Goal: Task Accomplishment & Management: Manage account settings

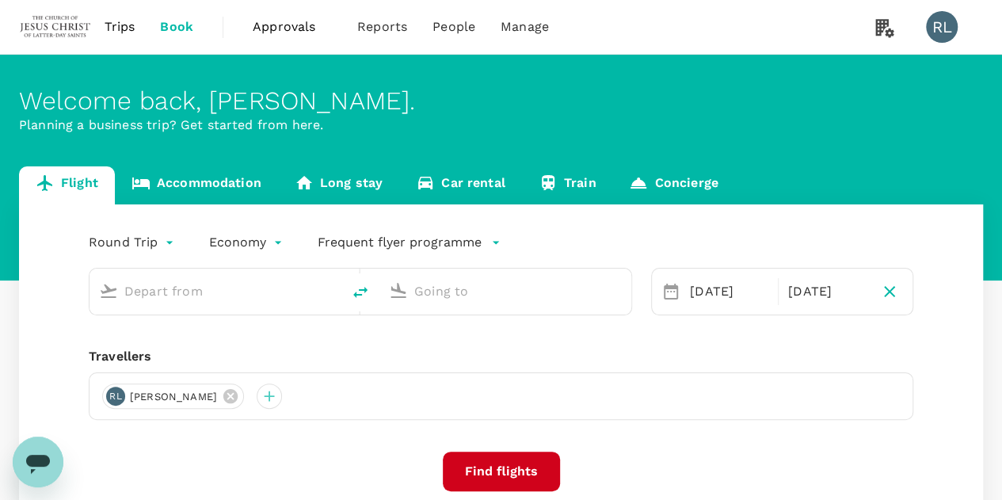
type input "Kuala Lumpur Intl ([GEOGRAPHIC_DATA])"
type input "[PERSON_NAME] Intl (MNL)"
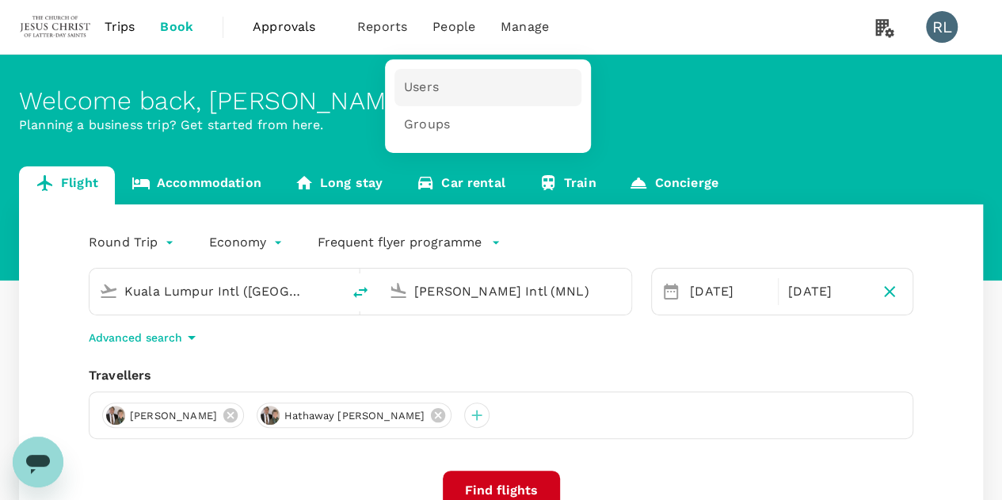
click at [413, 85] on span "Users" at bounding box center [421, 87] width 35 height 18
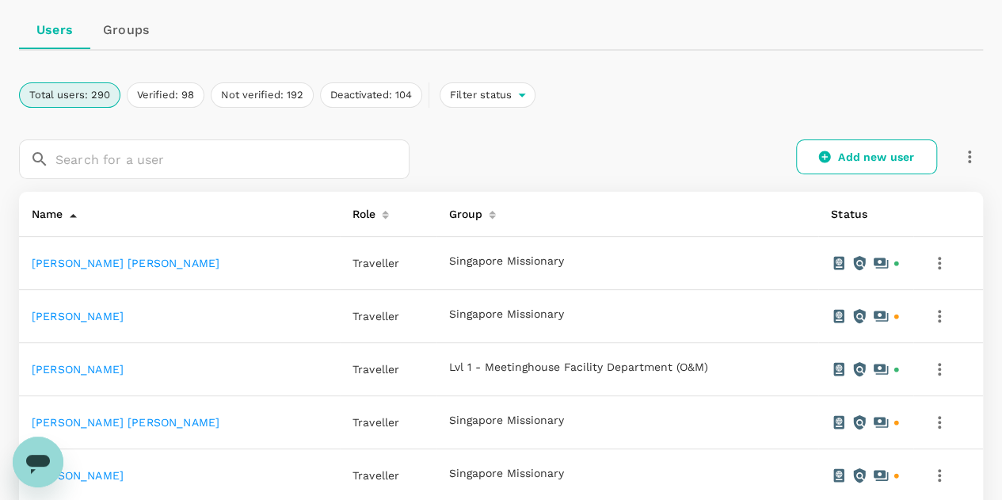
scroll to position [158, 0]
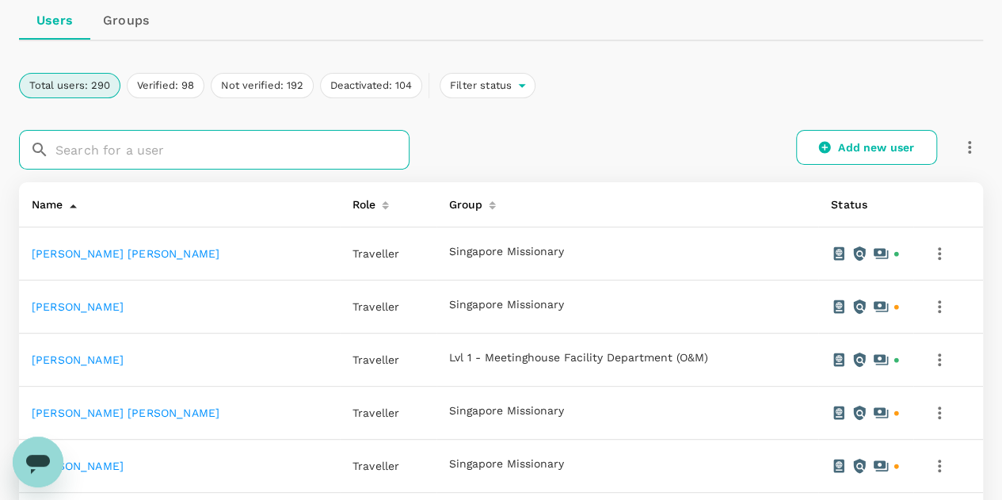
click at [103, 139] on input "text" at bounding box center [232, 150] width 354 height 40
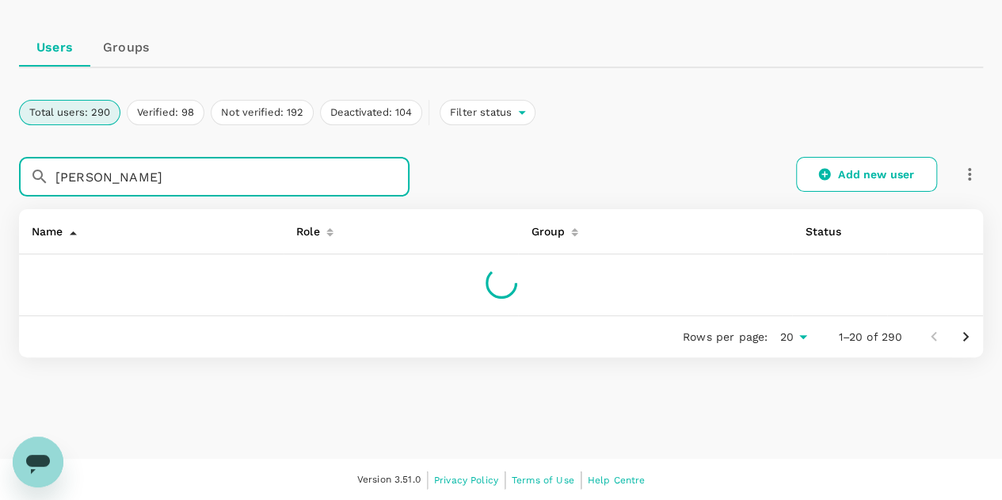
type input "[PERSON_NAME]"
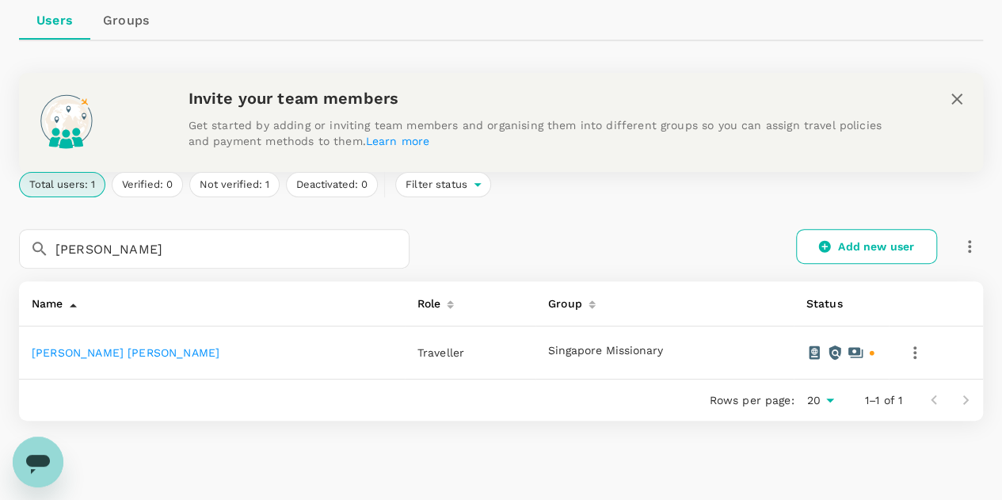
click at [82, 357] on link "[PERSON_NAME] [PERSON_NAME]" at bounding box center [126, 352] width 188 height 13
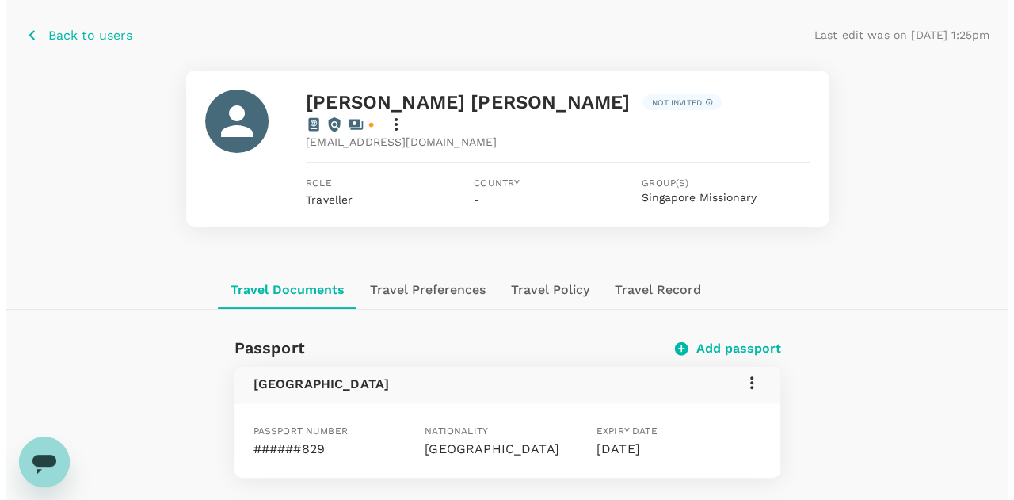
scroll to position [79, 0]
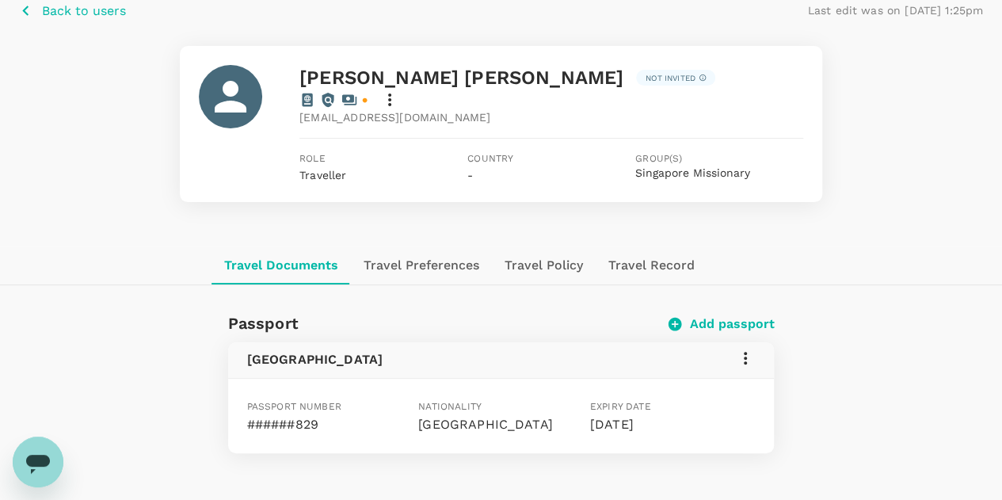
click at [399, 90] on icon at bounding box center [389, 99] width 19 height 19
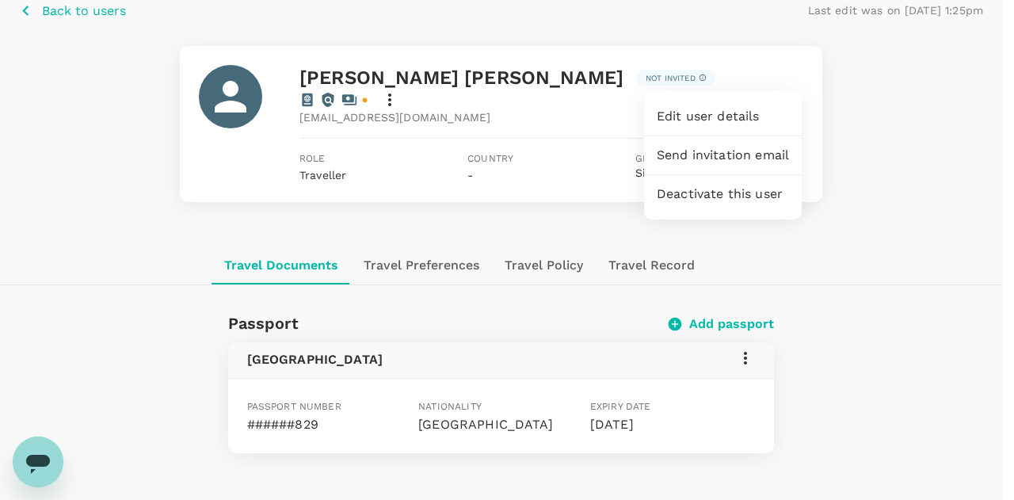
click at [737, 116] on span "Edit user details" at bounding box center [723, 116] width 132 height 19
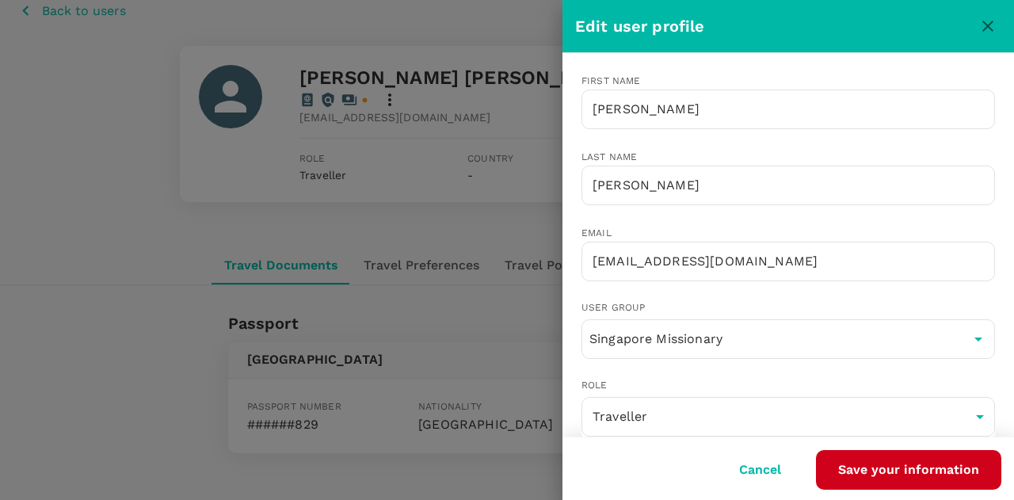
scroll to position [34, 0]
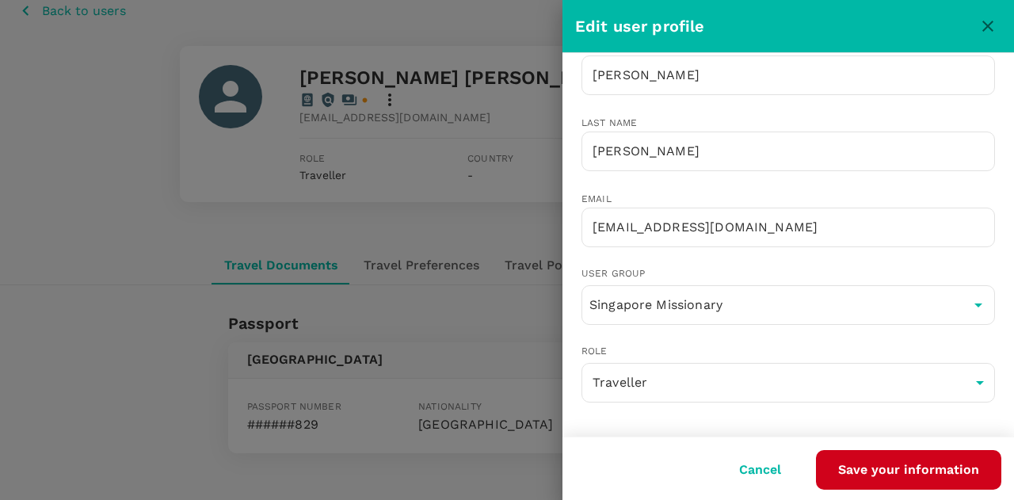
click at [763, 474] on button "Cancel" at bounding box center [760, 470] width 86 height 40
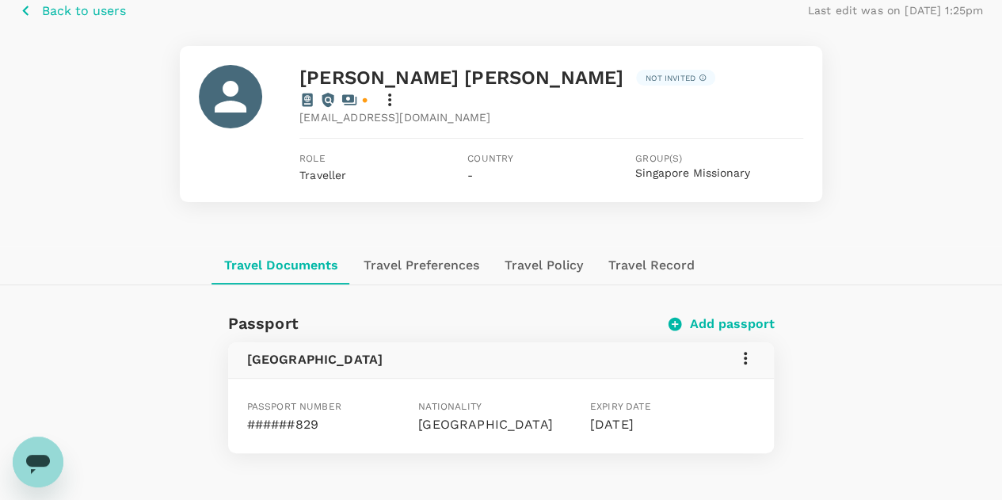
click at [745, 349] on icon at bounding box center [745, 358] width 19 height 19
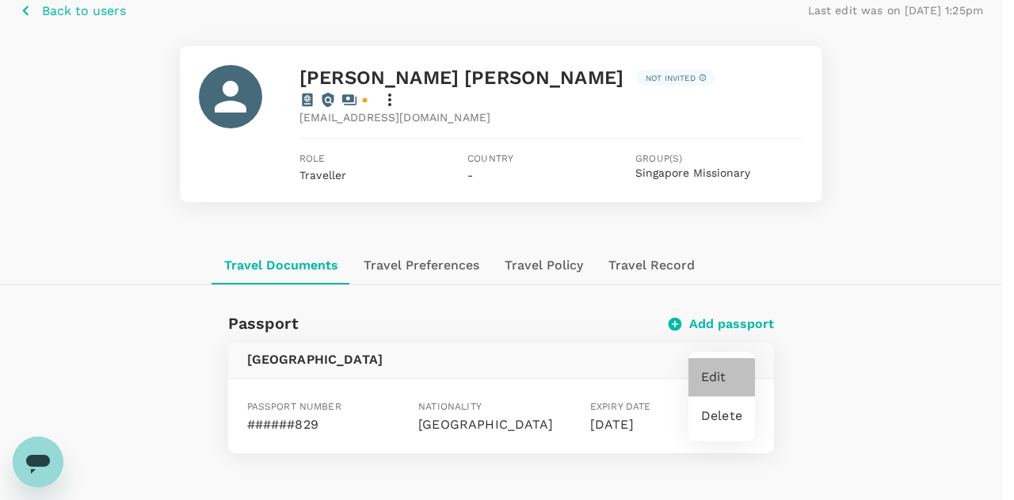
click at [718, 370] on span "Edit" at bounding box center [721, 377] width 41 height 19
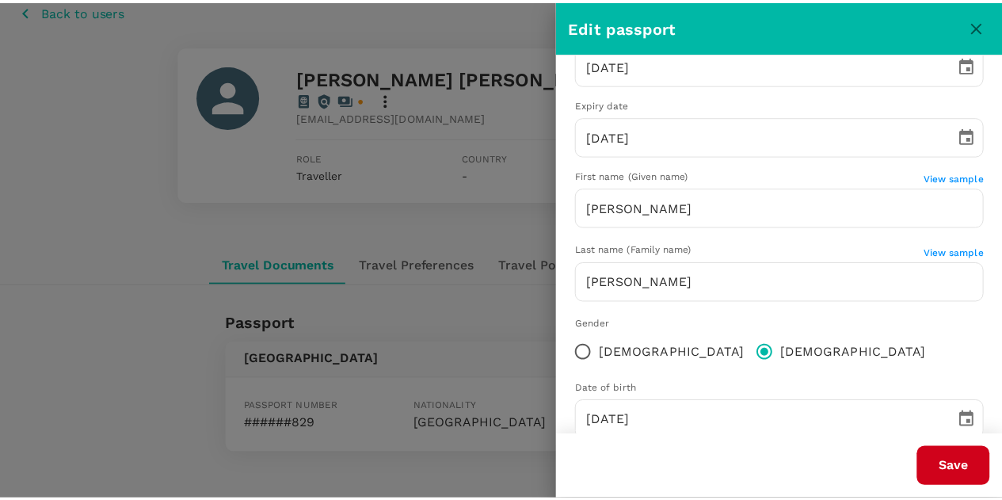
scroll to position [230, 0]
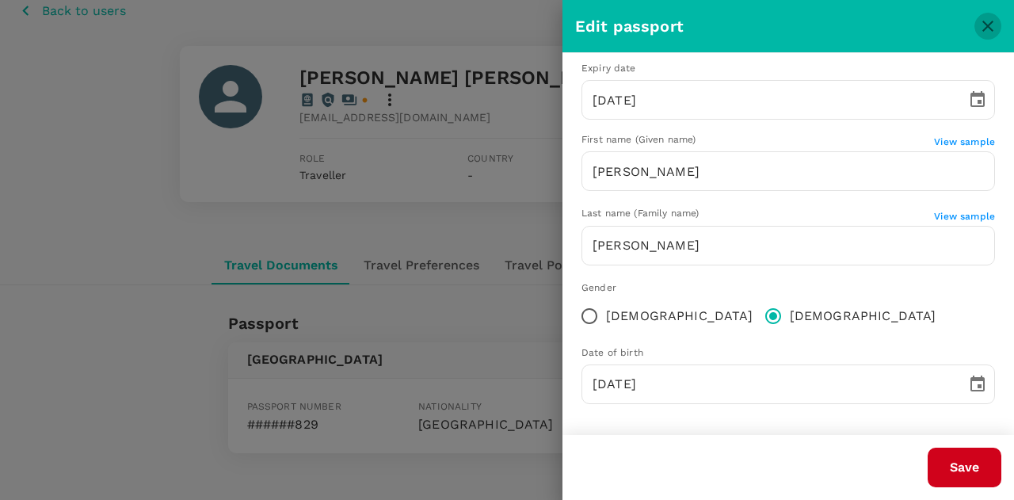
click at [981, 27] on icon "close" at bounding box center [987, 26] width 19 height 19
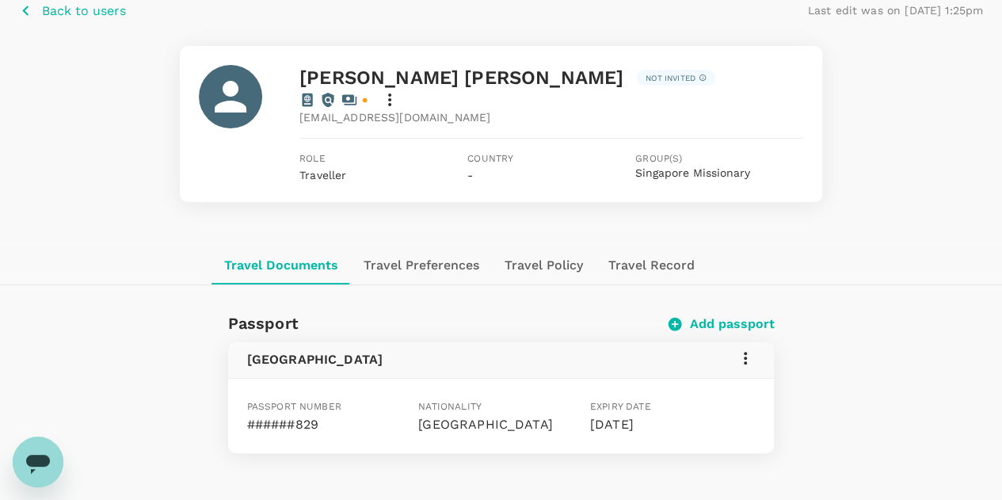
click at [73, 16] on p "Back to users" at bounding box center [84, 11] width 84 height 19
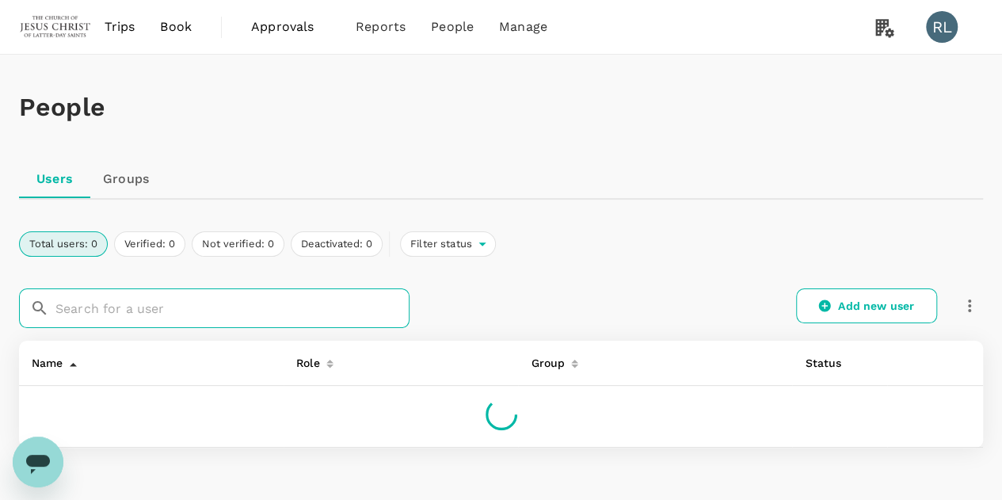
click at [127, 311] on input "text" at bounding box center [232, 308] width 354 height 40
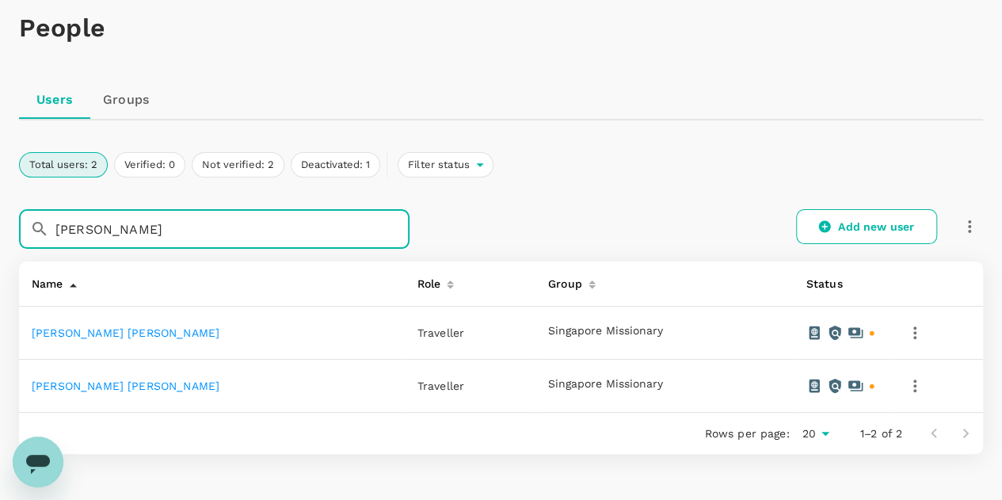
scroll to position [158, 0]
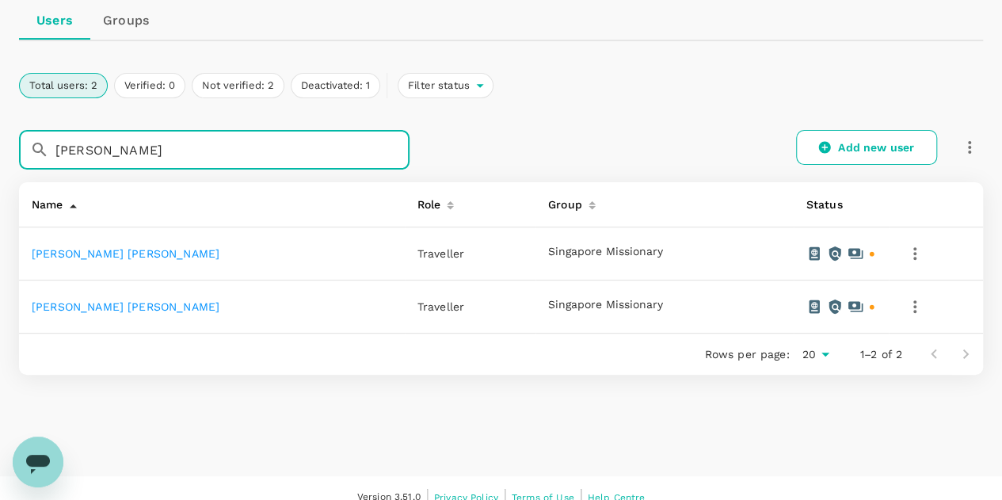
drag, startPoint x: 112, startPoint y: 153, endPoint x: 79, endPoint y: 154, distance: 32.5
click at [79, 154] on input "[PERSON_NAME]" at bounding box center [232, 150] width 354 height 40
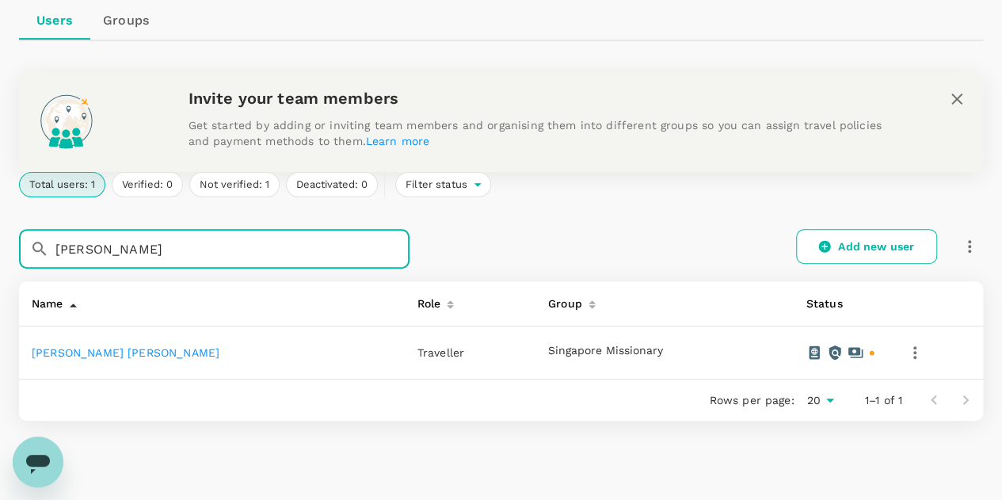
type input "[PERSON_NAME]"
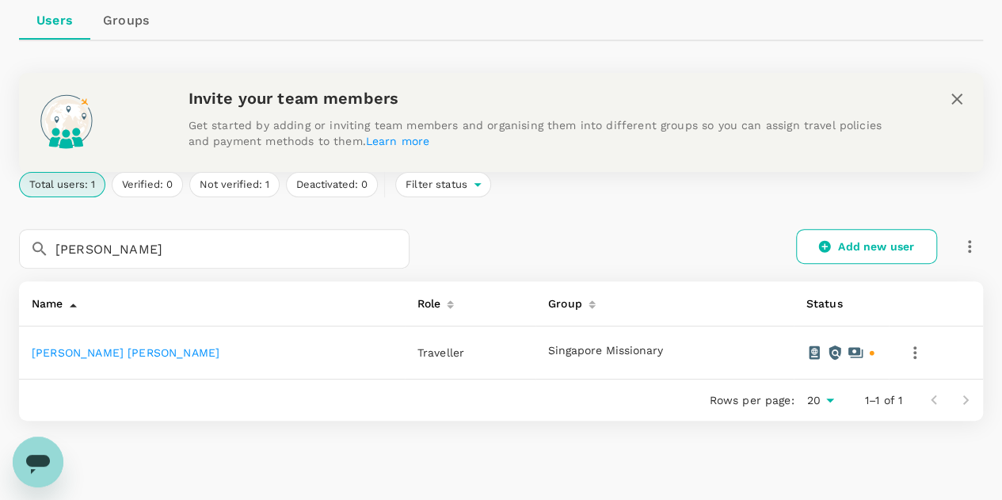
click at [90, 351] on link "[PERSON_NAME] [PERSON_NAME]" at bounding box center [126, 352] width 188 height 13
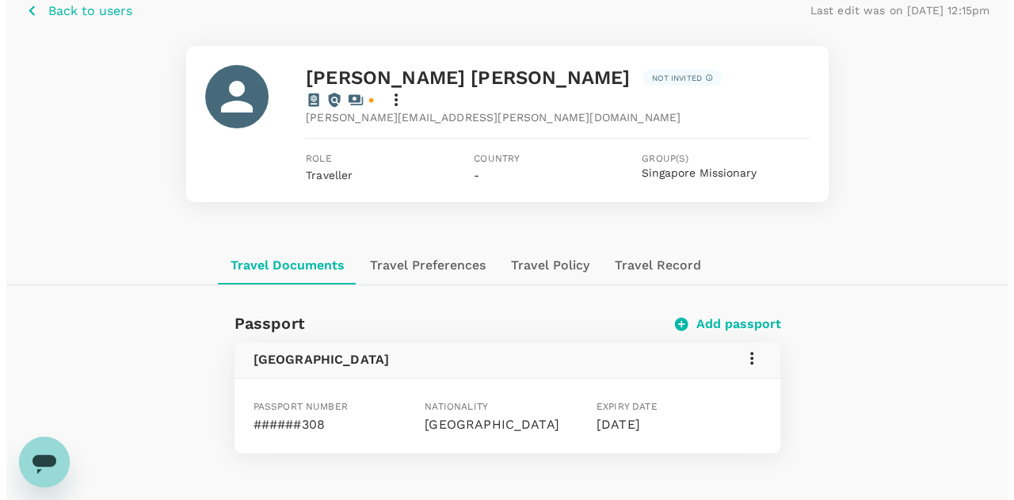
scroll to position [158, 0]
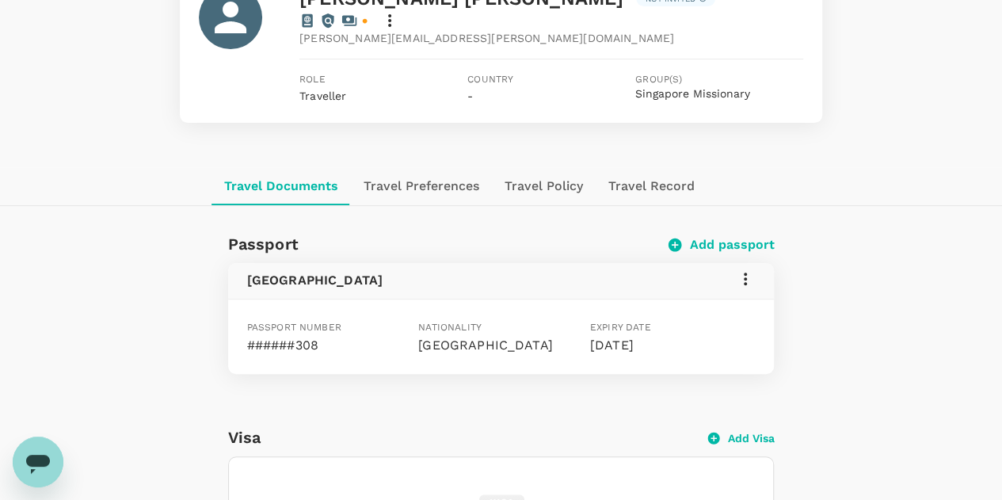
click at [743, 269] on icon at bounding box center [745, 278] width 19 height 19
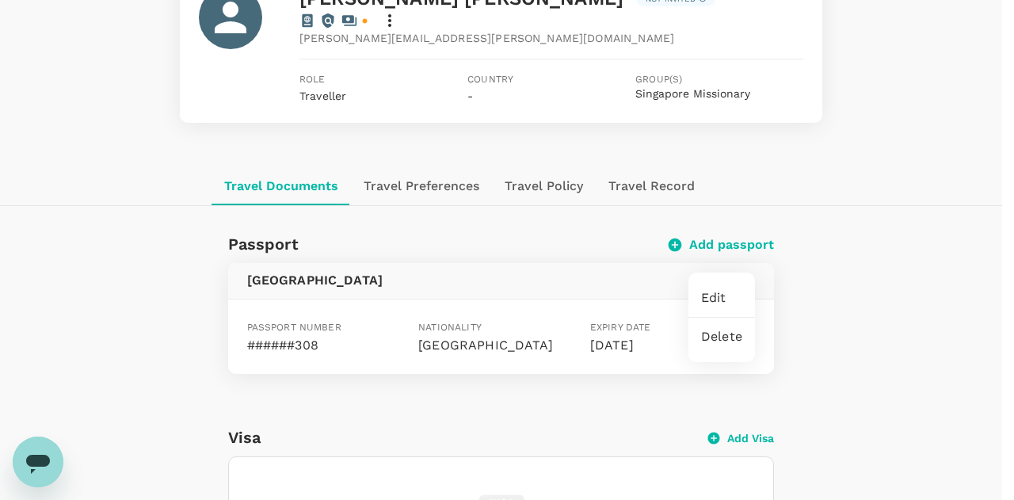
click at [721, 299] on span "Edit" at bounding box center [721, 297] width 41 height 19
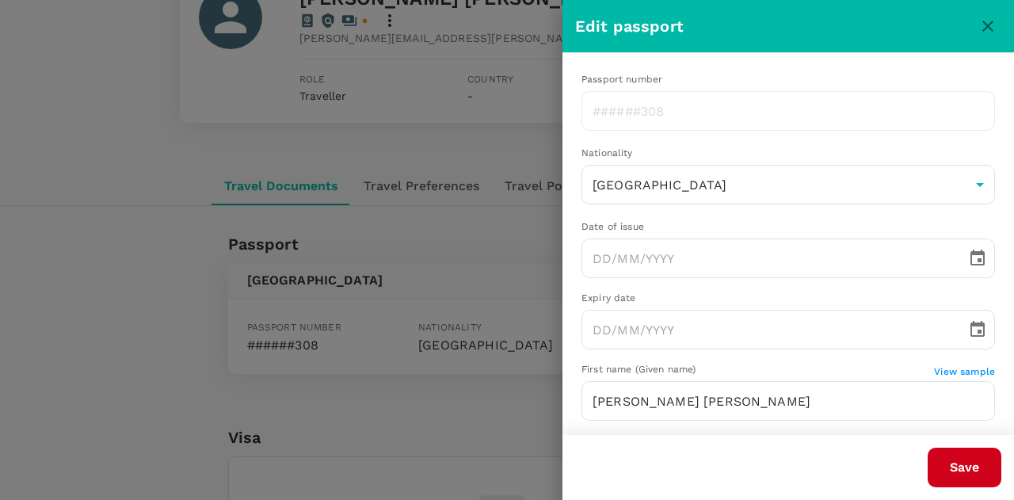
type input "[DATE]"
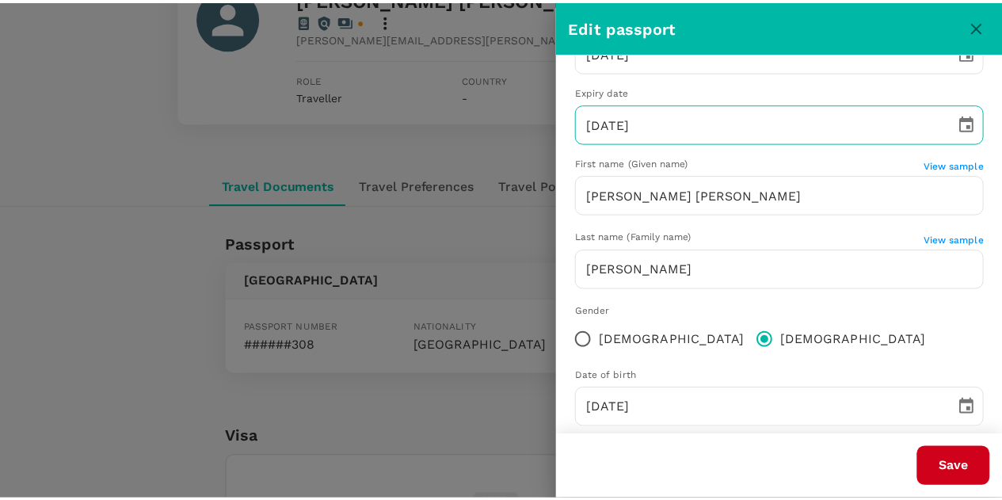
scroll to position [230, 0]
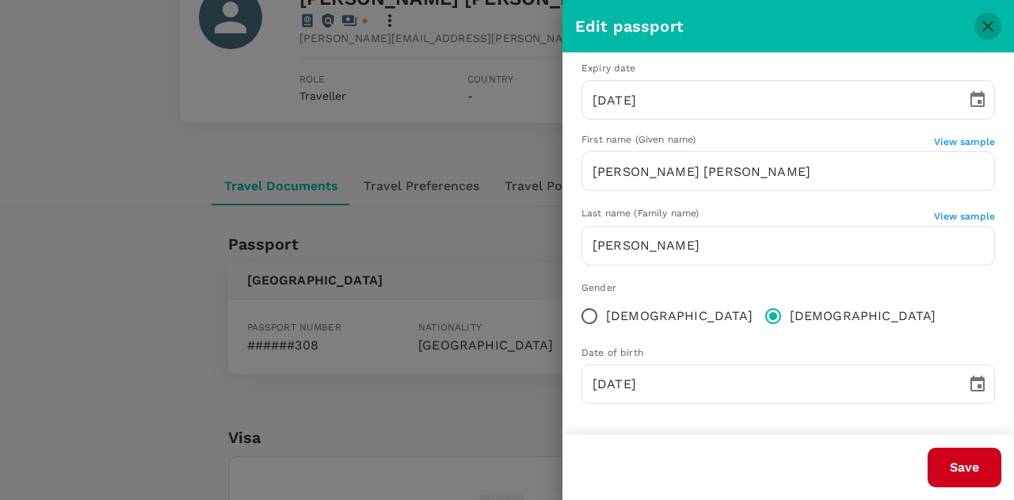
click at [983, 31] on icon "close" at bounding box center [987, 26] width 11 height 11
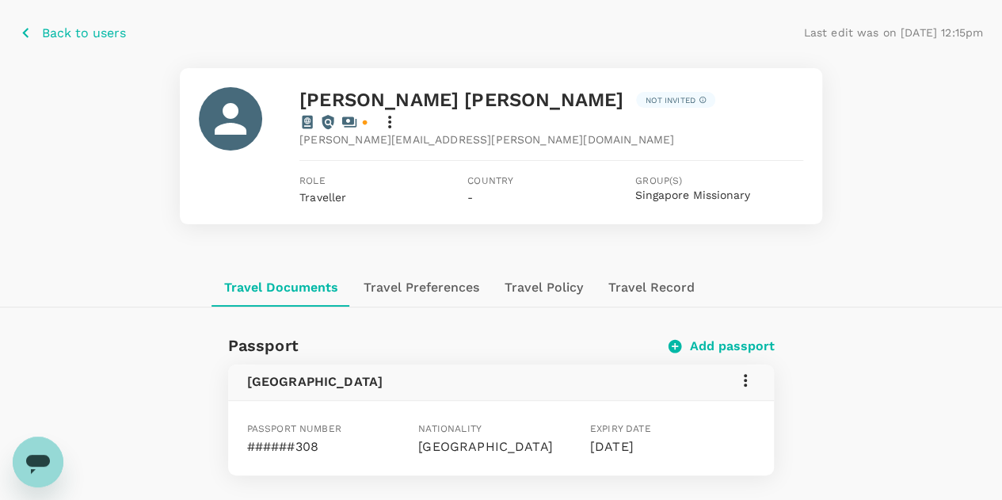
scroll to position [0, 0]
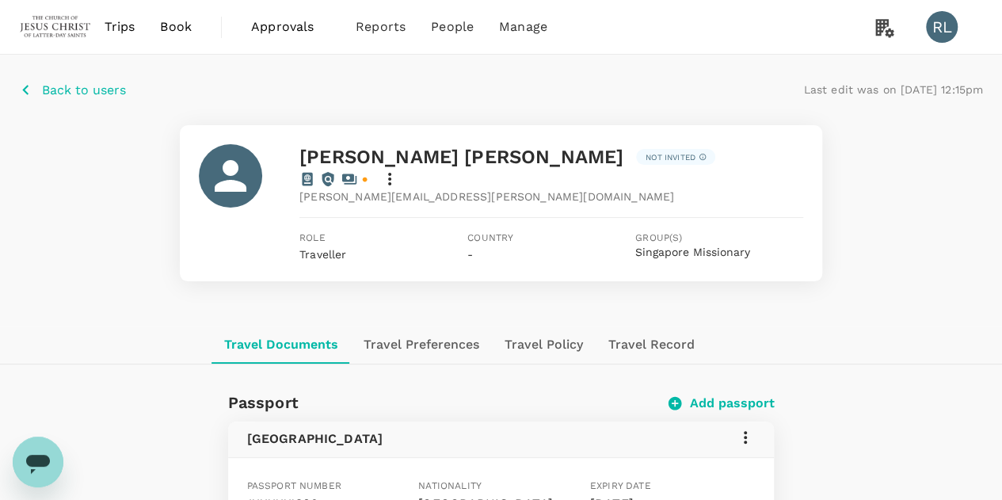
click at [75, 85] on p "Back to users" at bounding box center [84, 90] width 84 height 19
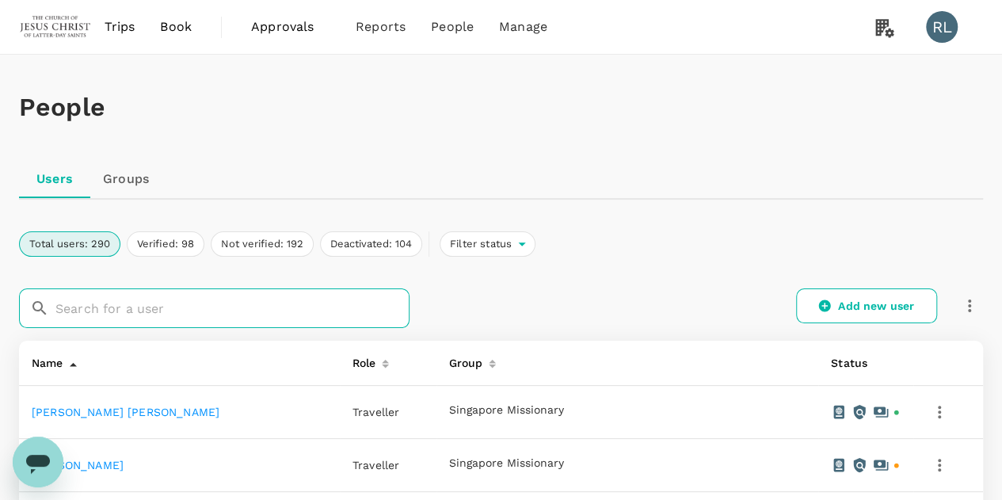
click at [167, 310] on input "text" at bounding box center [232, 308] width 354 height 40
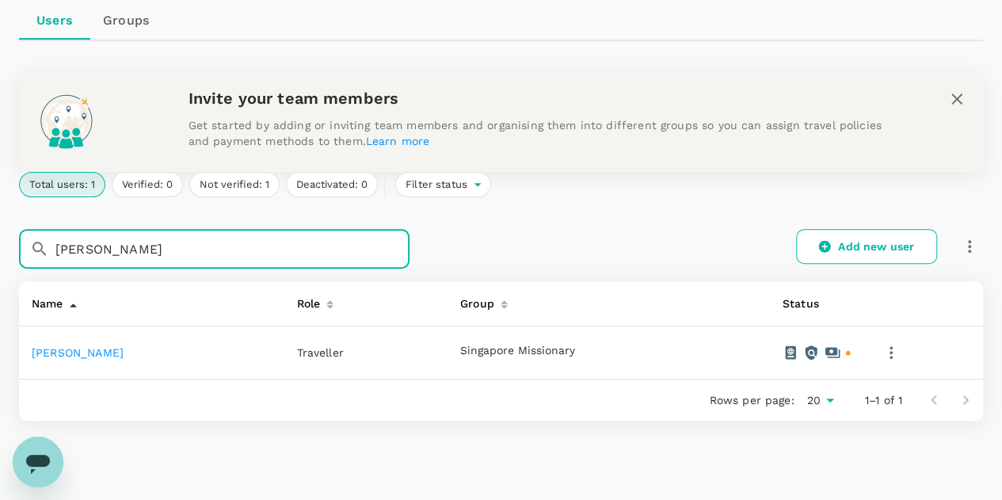
scroll to position [222, 0]
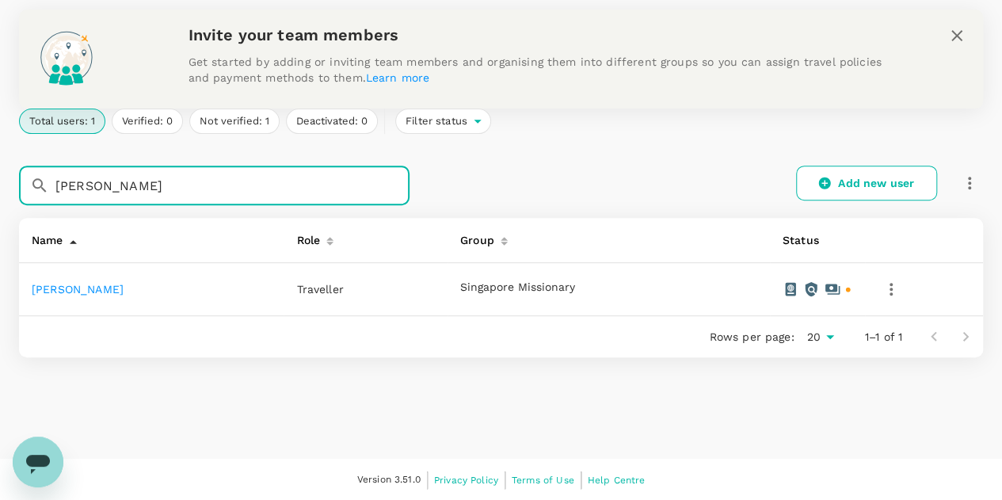
type input "[PERSON_NAME]"
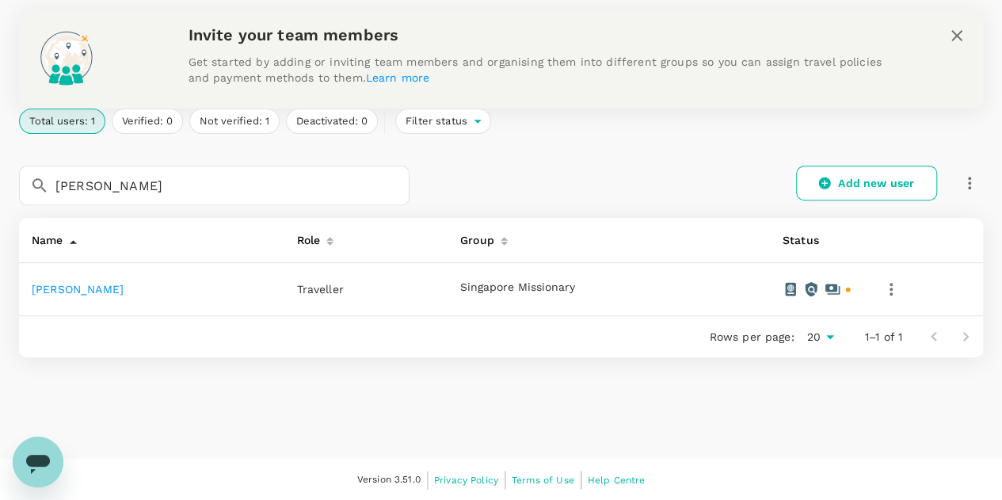
click at [88, 288] on link "[PERSON_NAME]" at bounding box center [78, 289] width 92 height 13
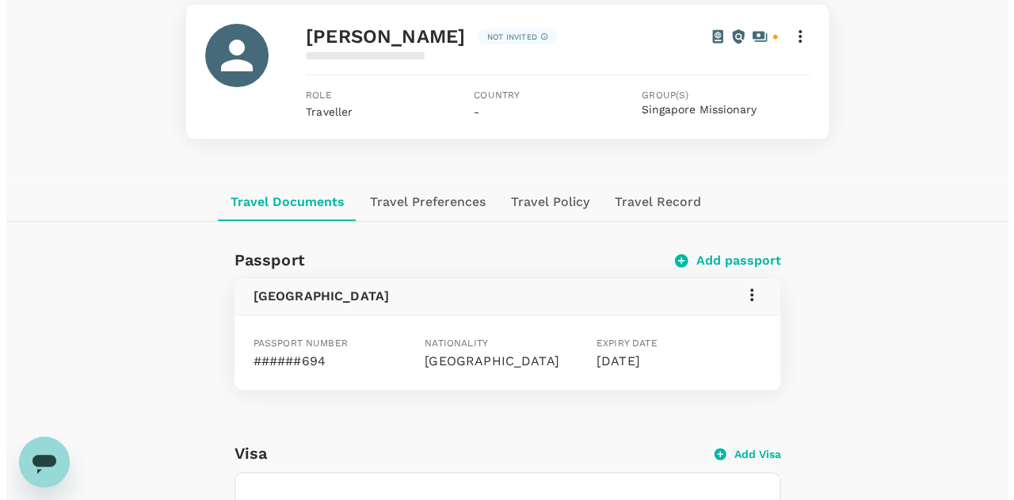
scroll to position [158, 0]
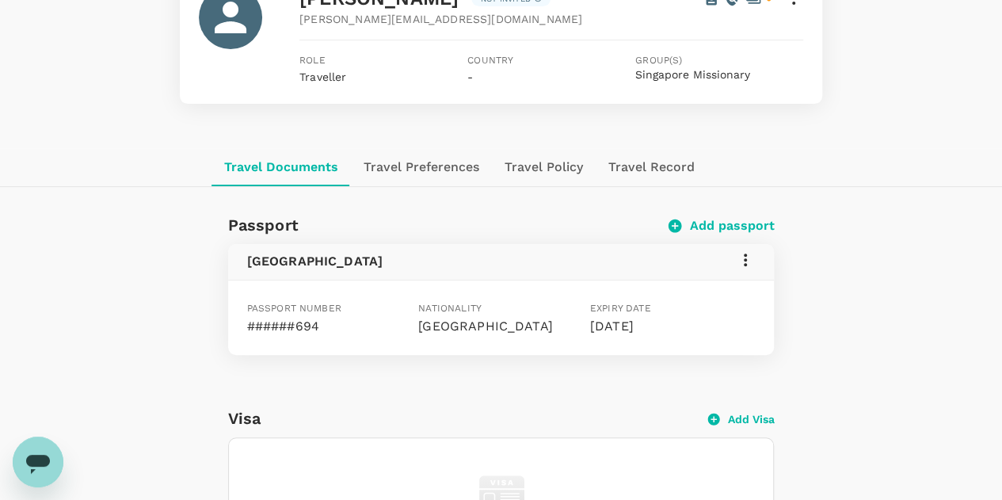
click at [744, 253] on icon at bounding box center [745, 259] width 19 height 19
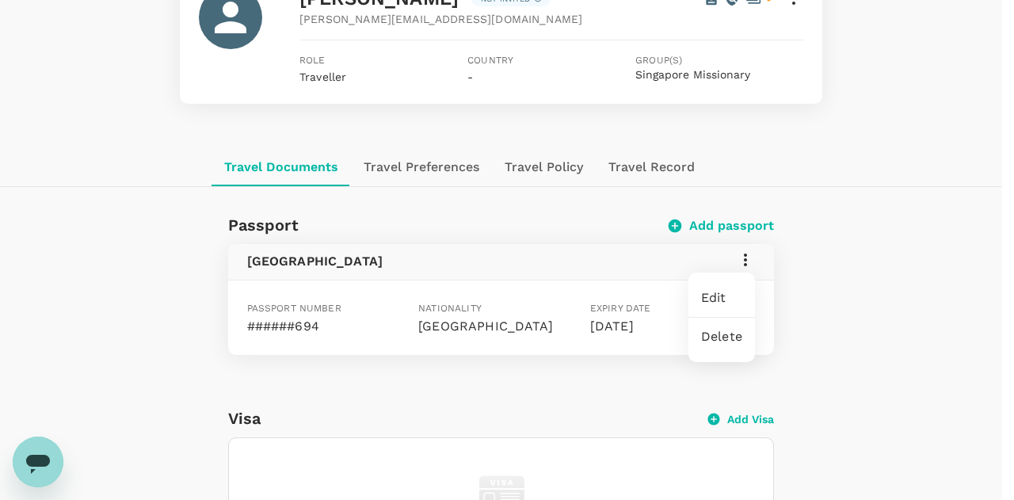
click at [722, 299] on span "Edit" at bounding box center [721, 297] width 41 height 19
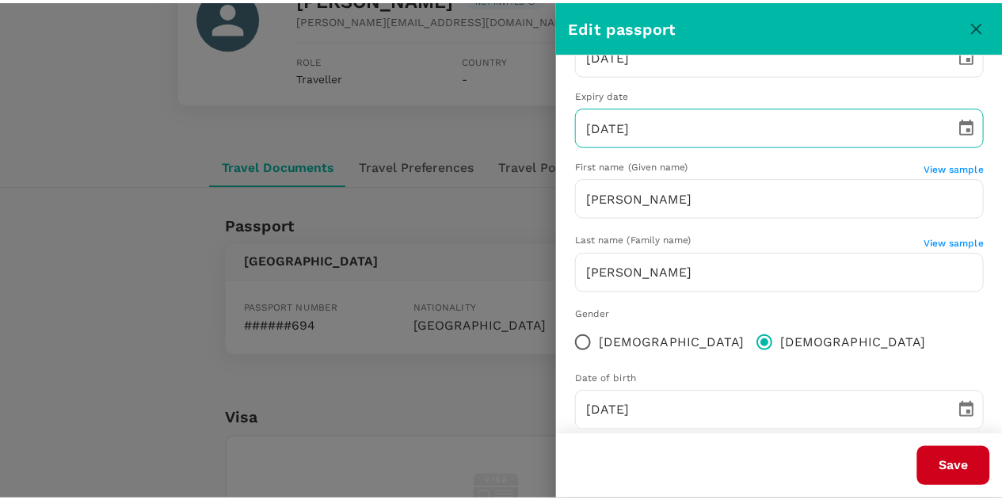
scroll to position [230, 0]
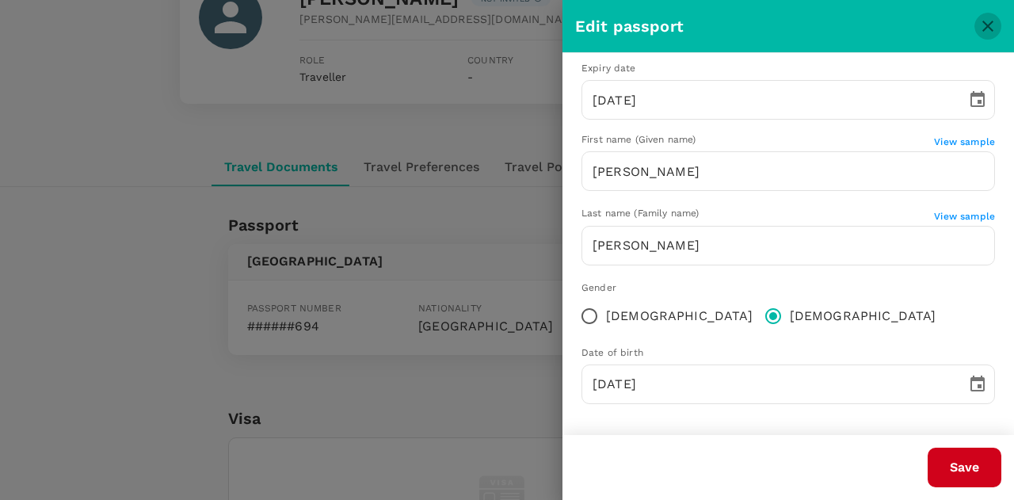
click at [982, 23] on icon "close" at bounding box center [987, 26] width 19 height 19
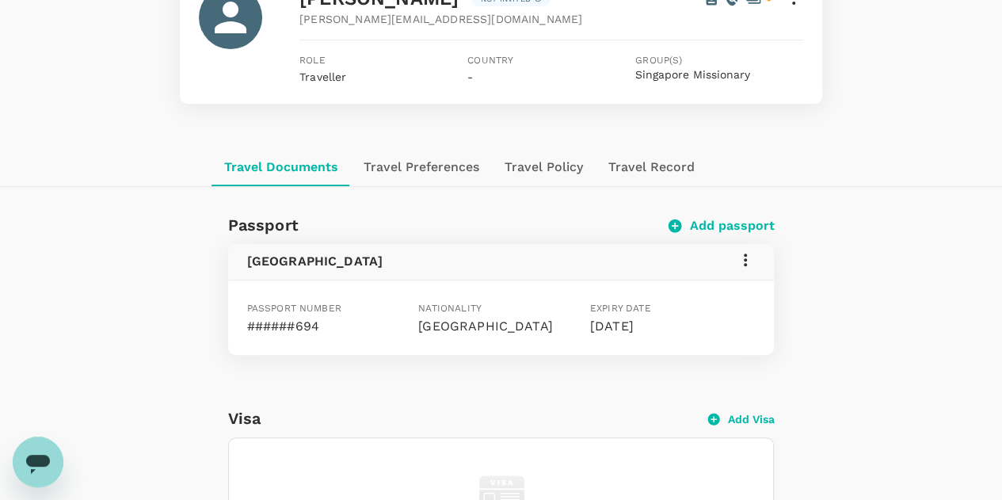
scroll to position [0, 0]
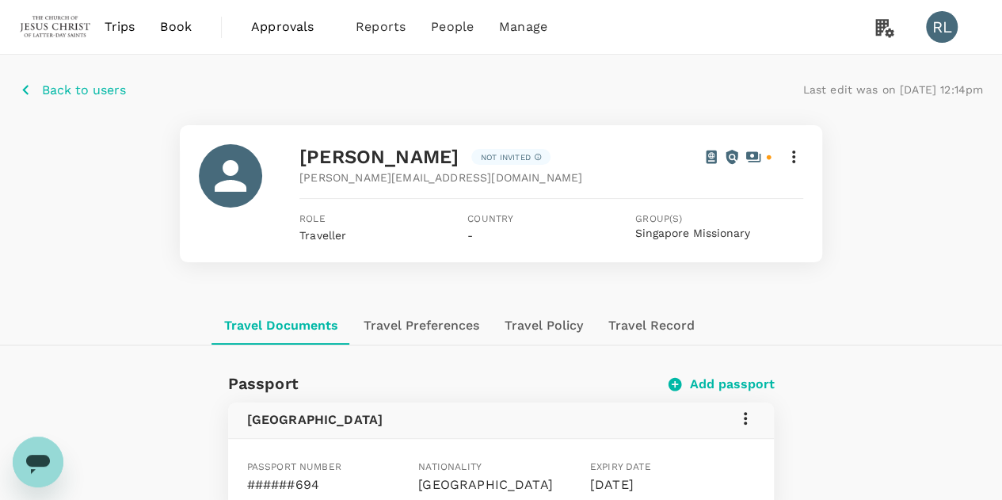
click at [90, 93] on p "Back to users" at bounding box center [84, 90] width 84 height 19
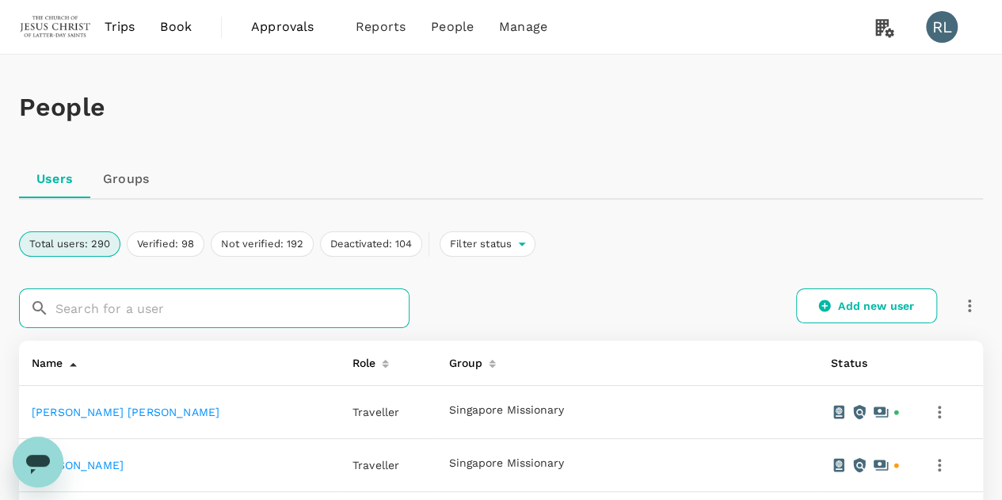
click at [126, 308] on input "text" at bounding box center [232, 308] width 354 height 40
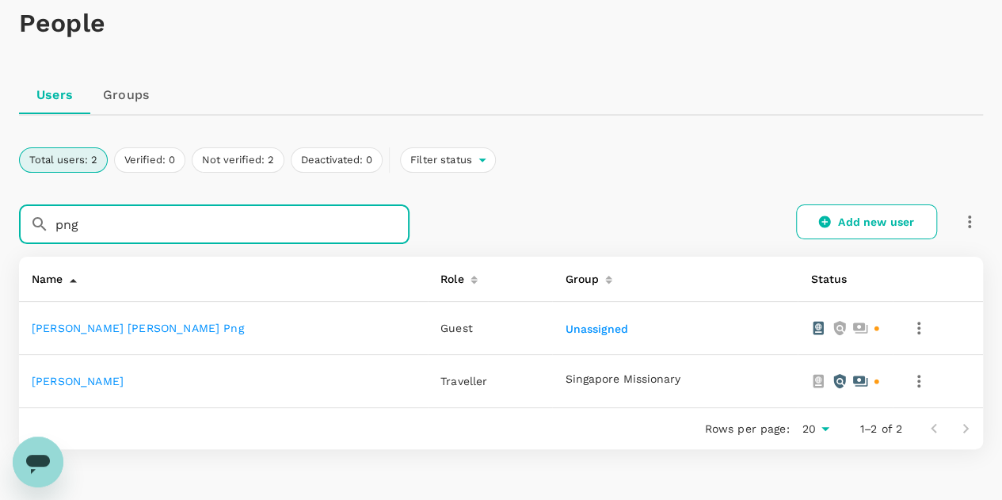
scroll to position [158, 0]
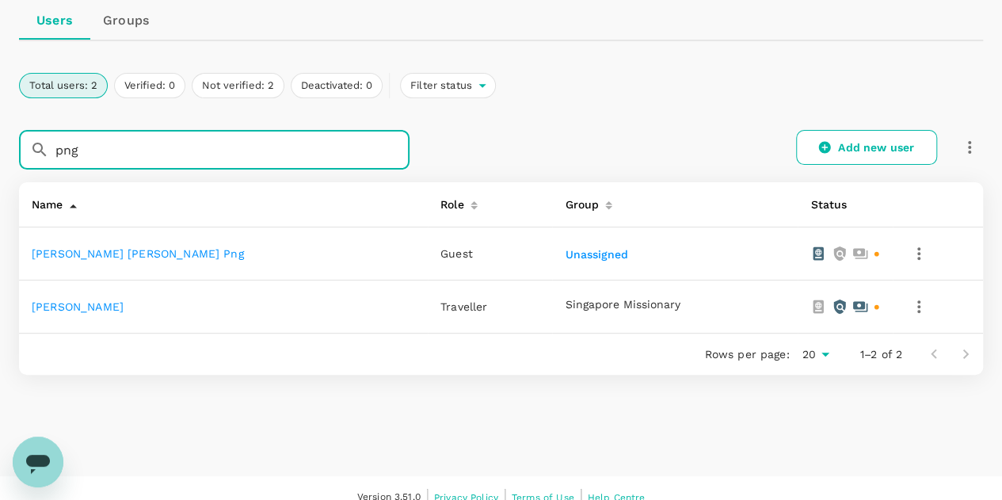
type input "png"
click at [98, 307] on link "[PERSON_NAME]" at bounding box center [78, 306] width 92 height 13
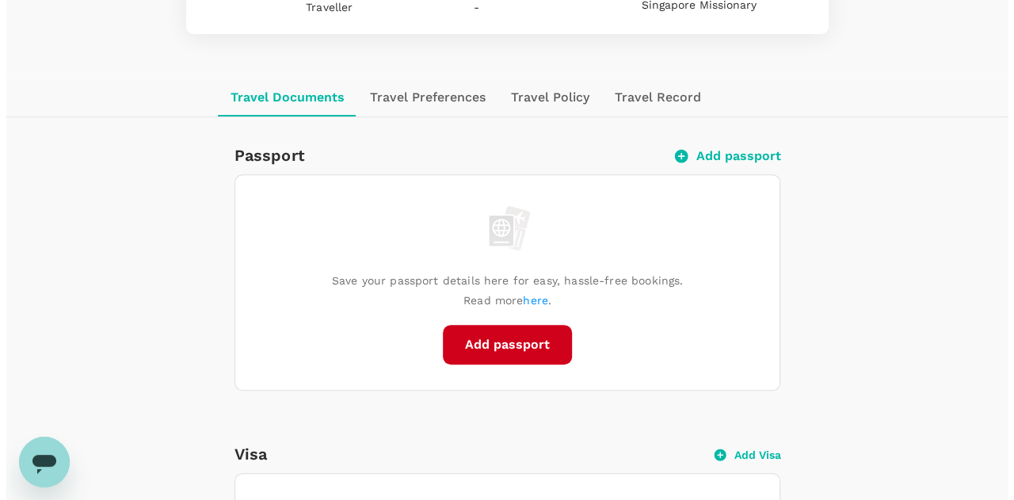
scroll to position [238, 0]
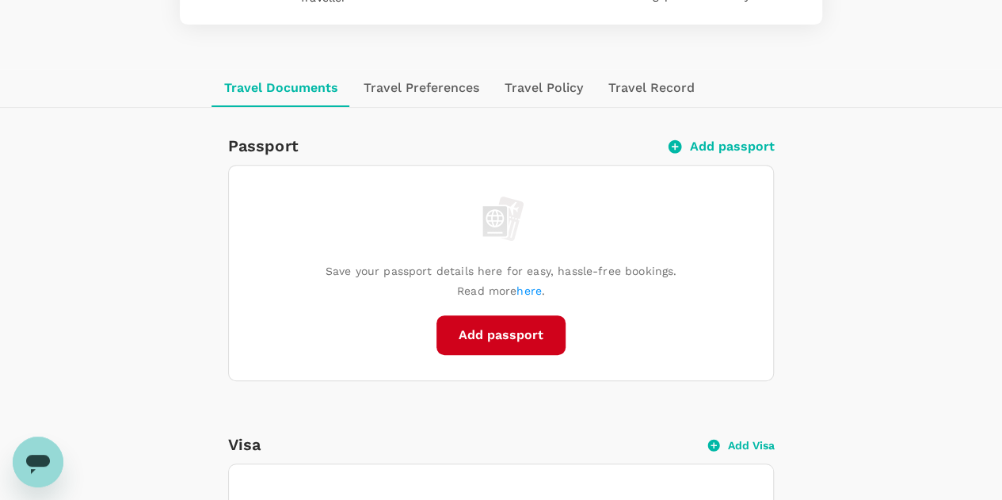
click at [714, 147] on button "Add passport" at bounding box center [722, 147] width 104 height 16
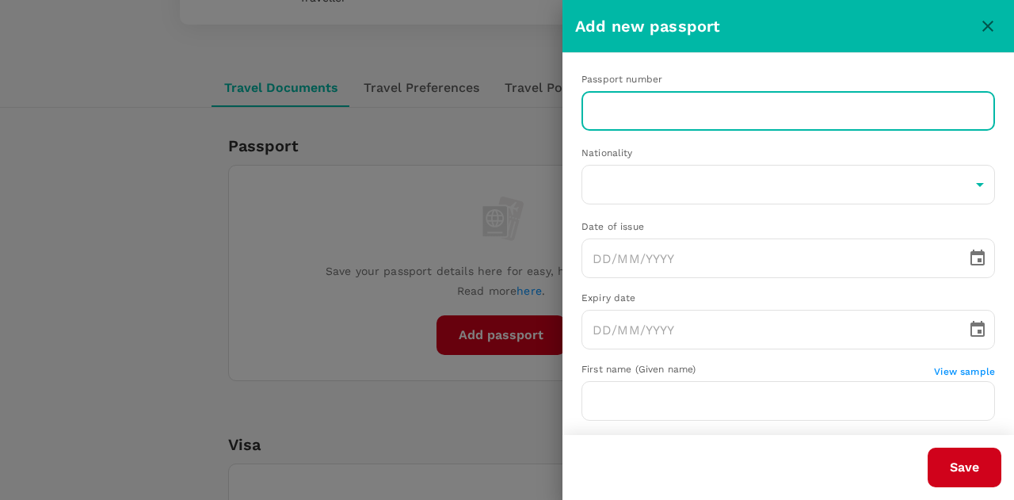
click at [650, 120] on input "text" at bounding box center [787, 111] width 413 height 40
paste input "K3697877N"
type input "K3697877N"
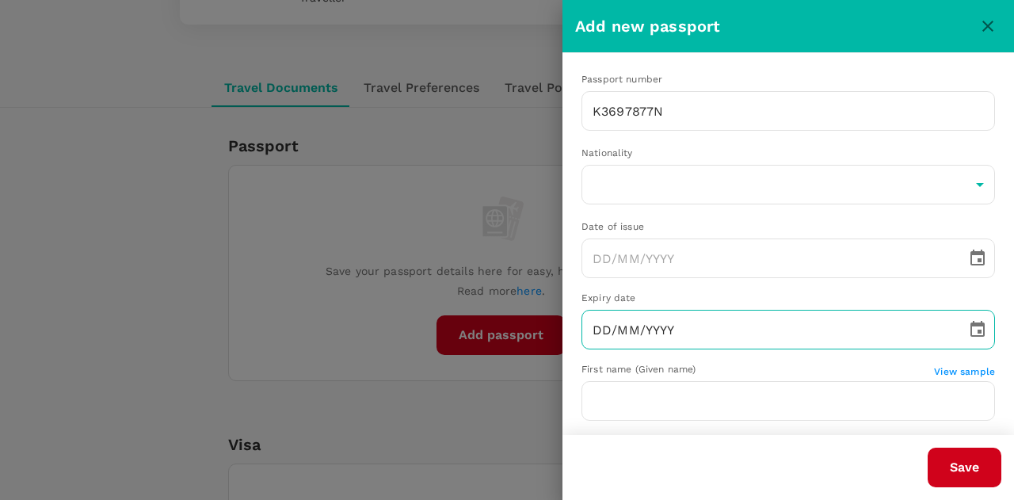
click at [634, 328] on input "DD/MM/YYYY" at bounding box center [768, 330] width 374 height 40
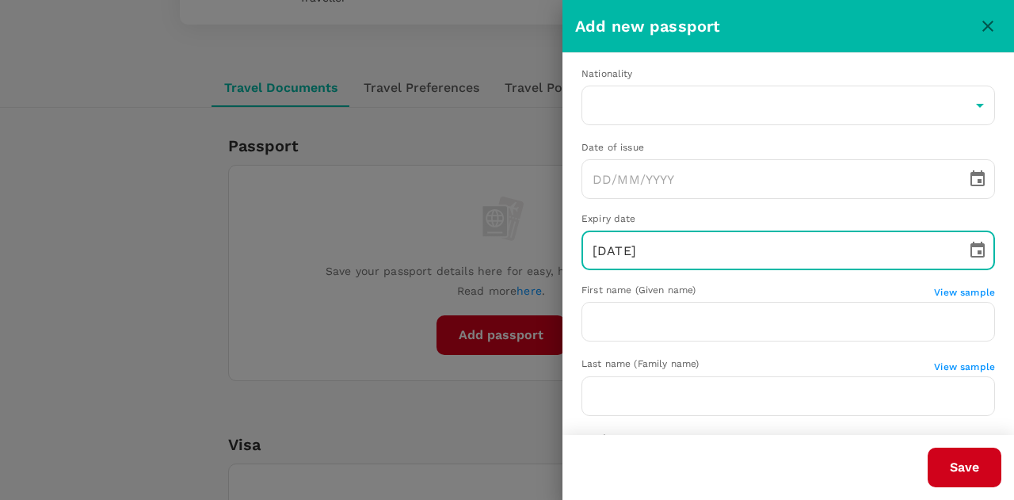
scroll to position [158, 0]
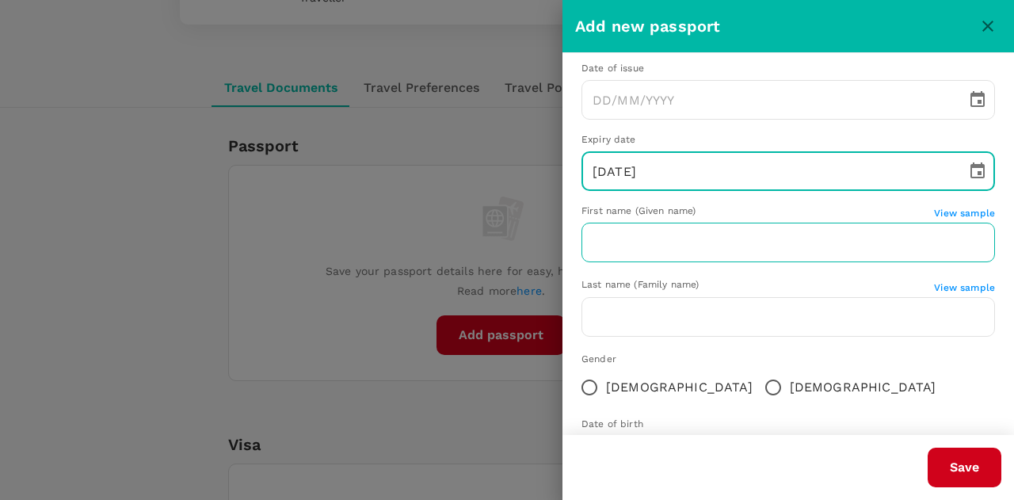
type input "[DATE]"
click at [743, 248] on input "text" at bounding box center [787, 243] width 413 height 40
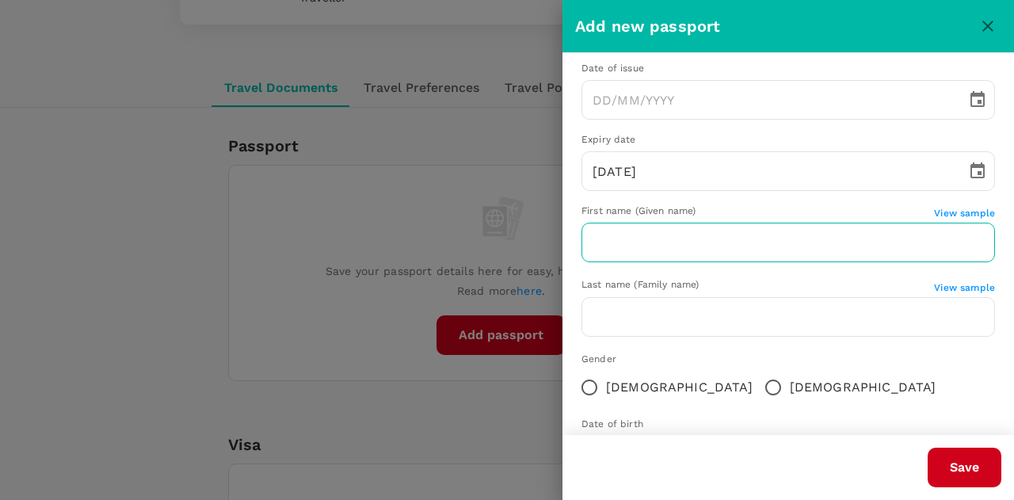
click at [640, 242] on input "text" at bounding box center [787, 243] width 413 height 40
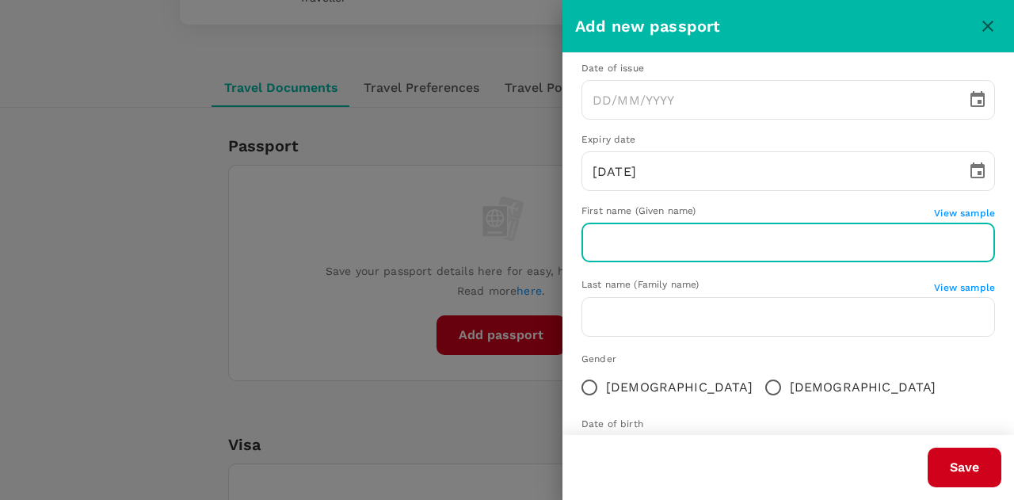
paste input "[PERSON_NAME]"
type input "[PERSON_NAME]"
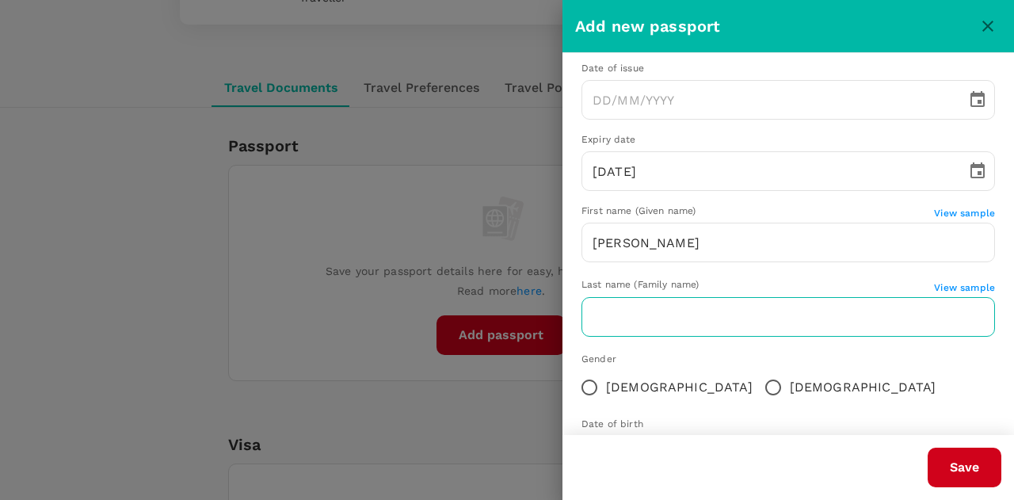
click at [620, 314] on input "text" at bounding box center [787, 317] width 413 height 40
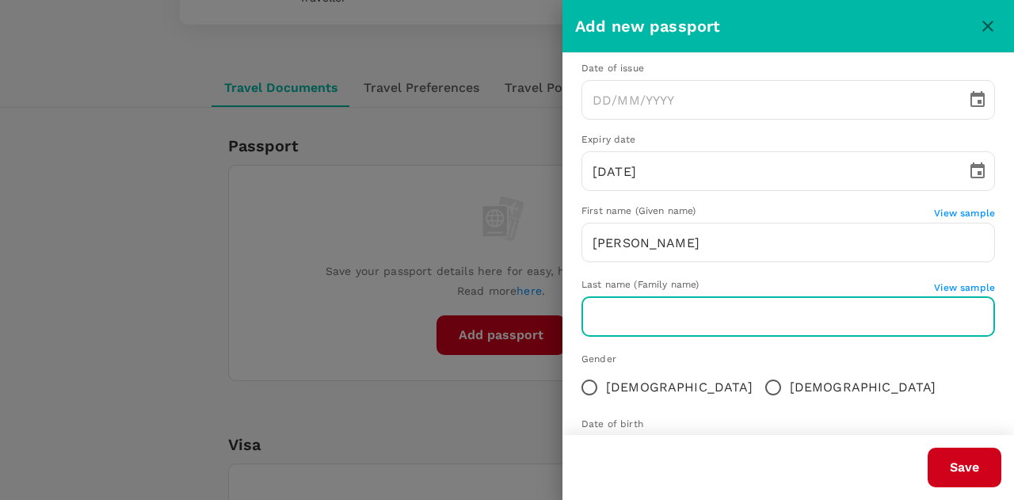
paste input "Png"
type input "Png"
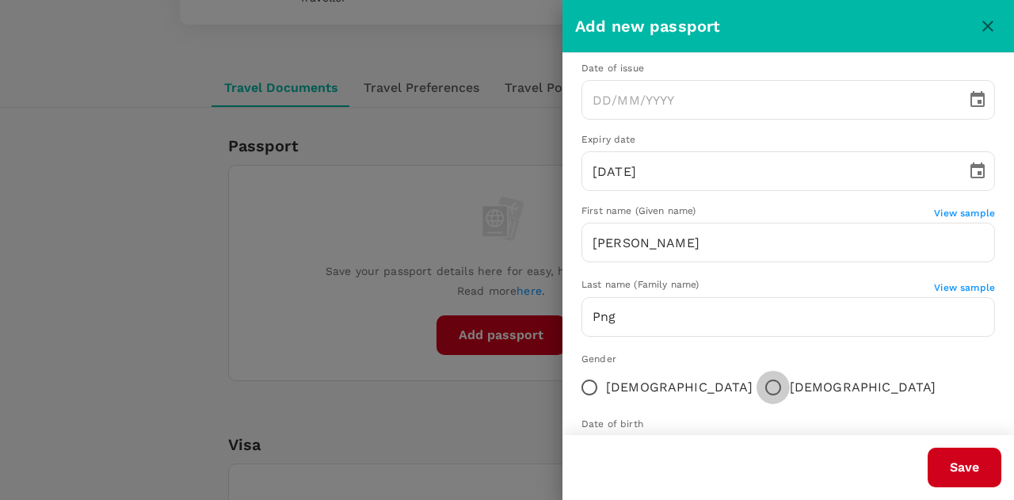
click at [756, 387] on input "[DEMOGRAPHIC_DATA]" at bounding box center [772, 387] width 33 height 33
radio input "true"
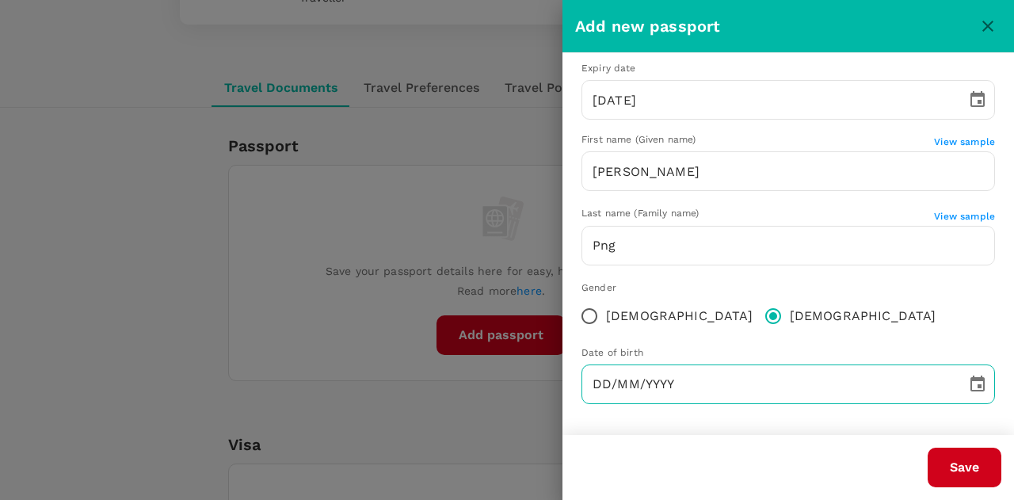
click at [798, 379] on input "DD/MM/YYYY" at bounding box center [768, 384] width 374 height 40
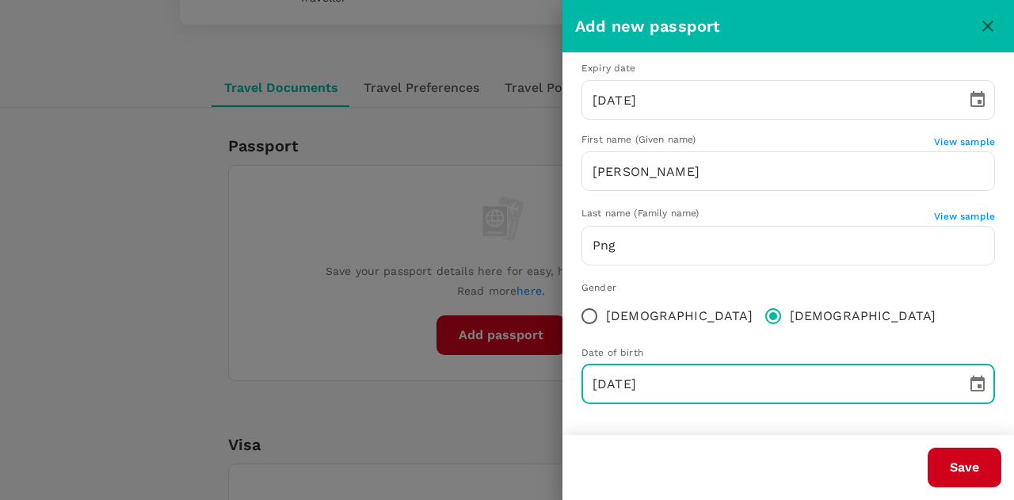
type input "[DATE]"
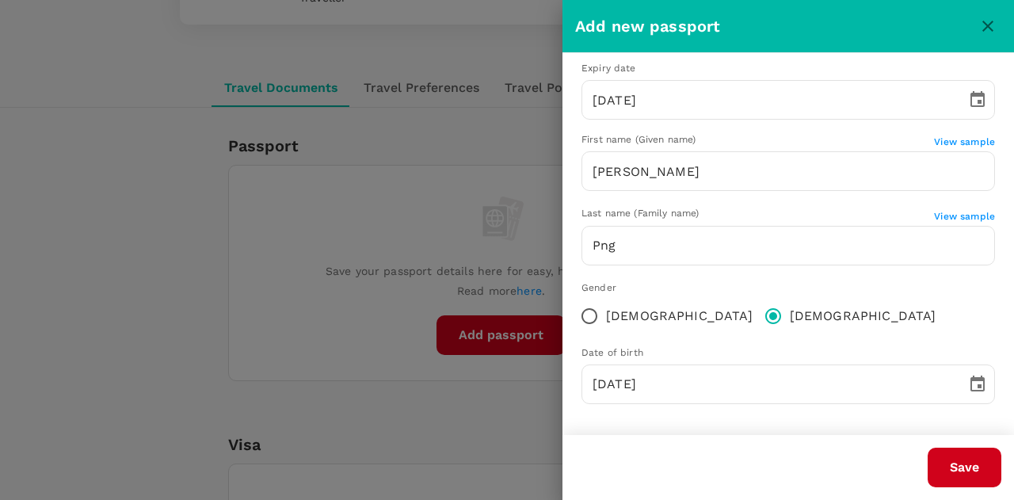
click at [767, 440] on div "Save" at bounding box center [781, 461] width 439 height 52
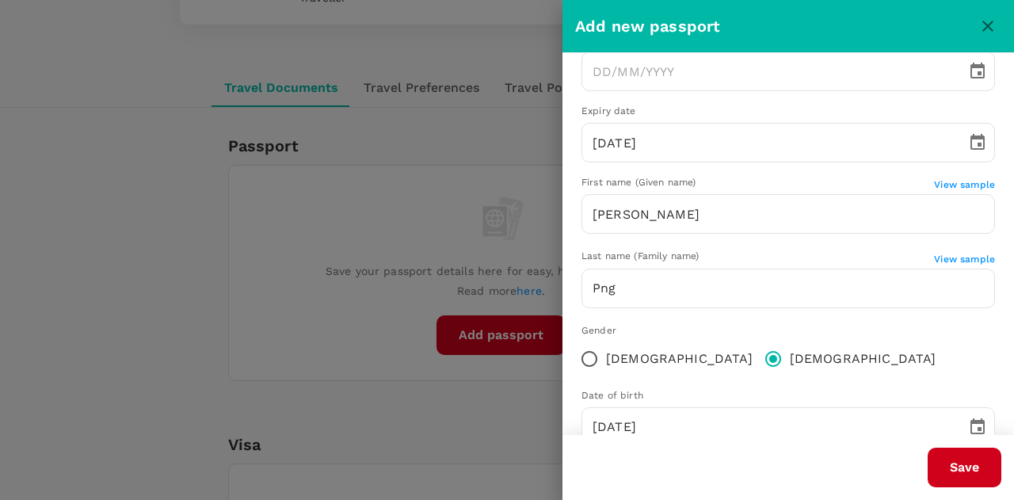
scroll to position [151, 0]
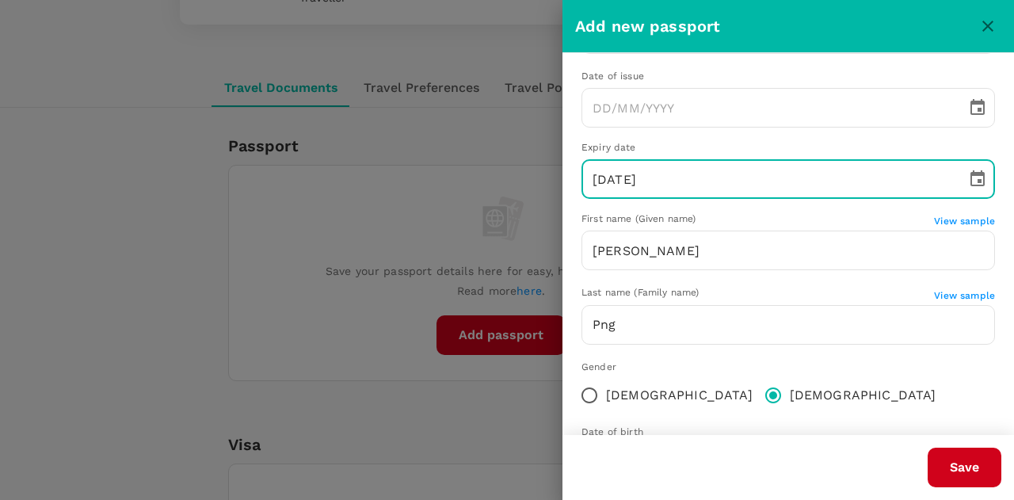
click at [670, 177] on input "[DATE]" at bounding box center [768, 179] width 374 height 40
click at [665, 175] on input "[DATE]" at bounding box center [768, 179] width 374 height 40
type input "[DATE]"
click at [799, 364] on div "Gender" at bounding box center [787, 368] width 413 height 16
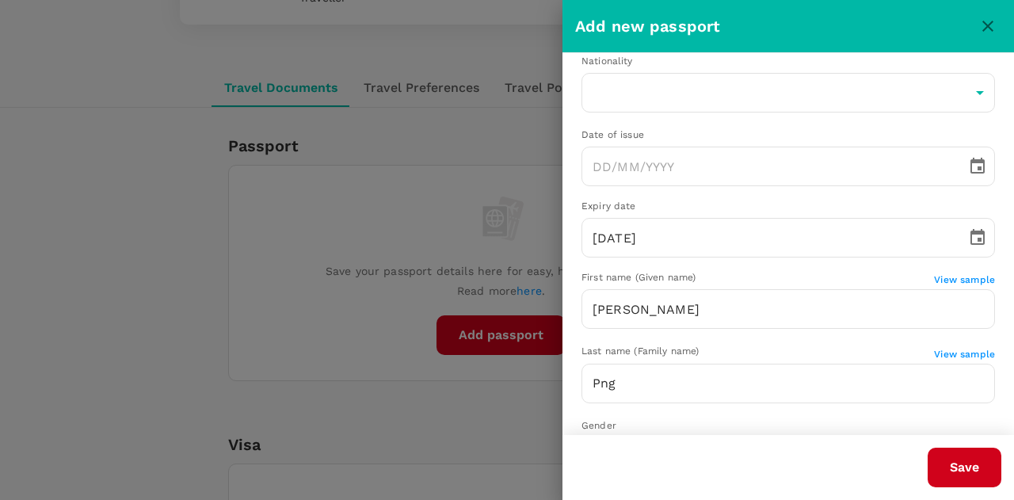
scroll to position [71, 0]
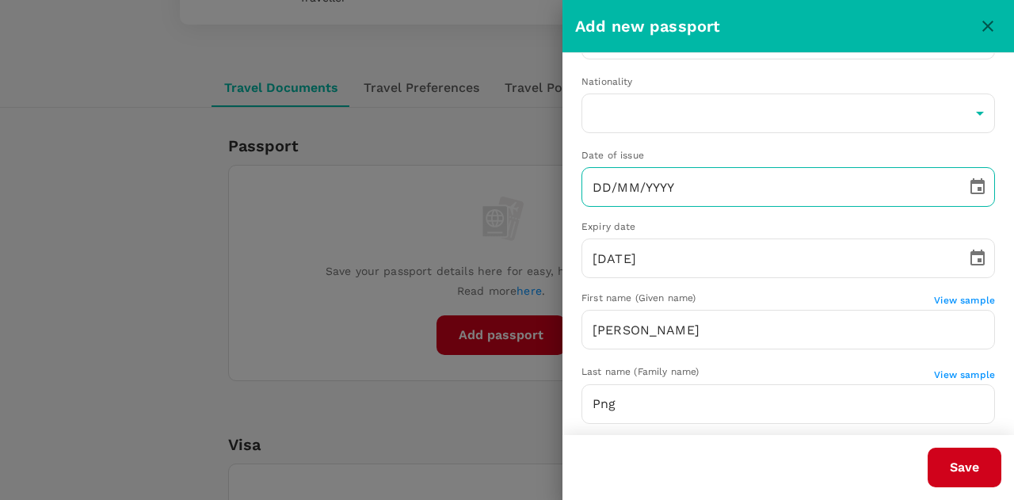
click at [597, 186] on input "DD/MM/YYYY" at bounding box center [768, 187] width 374 height 40
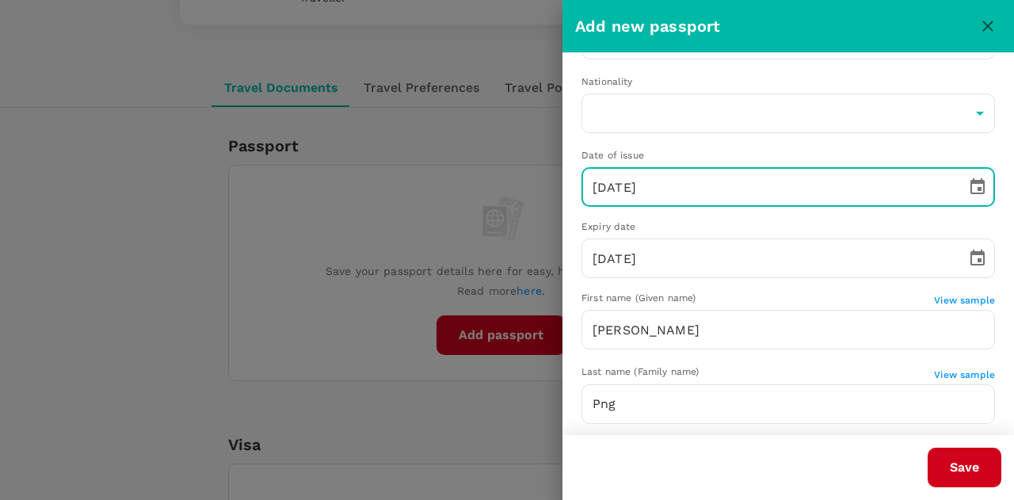
type input "[DATE]"
click at [810, 299] on div "First name (Given name)" at bounding box center [757, 299] width 353 height 16
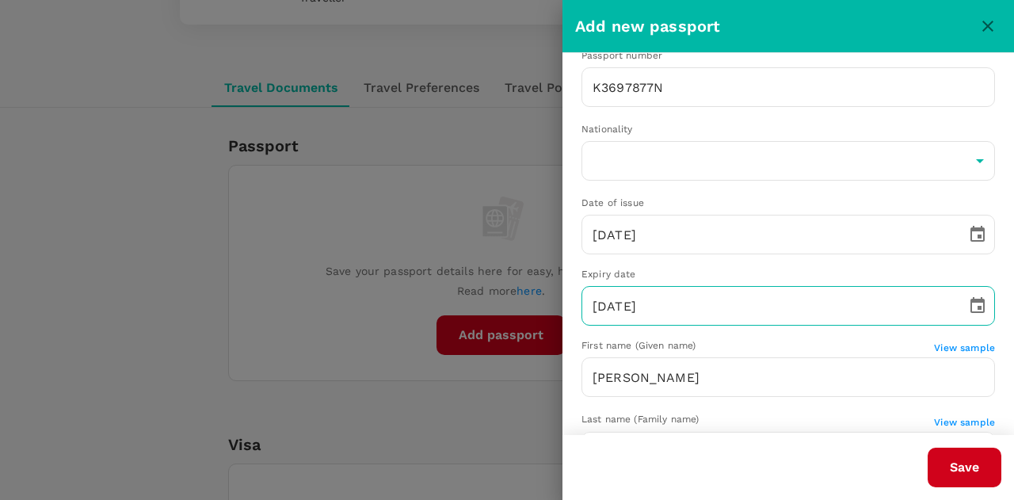
scroll to position [0, 0]
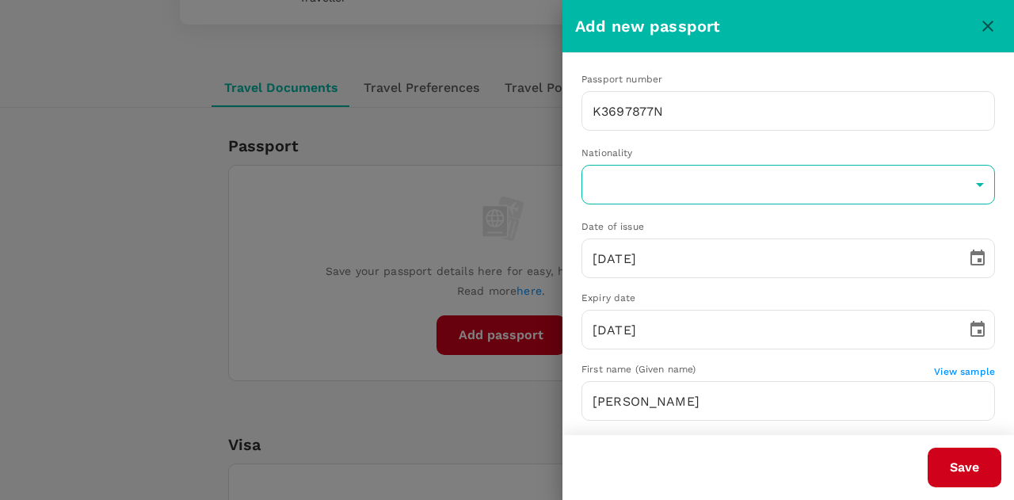
click at [754, 192] on body "Trips Book Approvals 0 Reports People Manage RL Back to users Last edit was on …" at bounding box center [507, 469] width 1014 height 1415
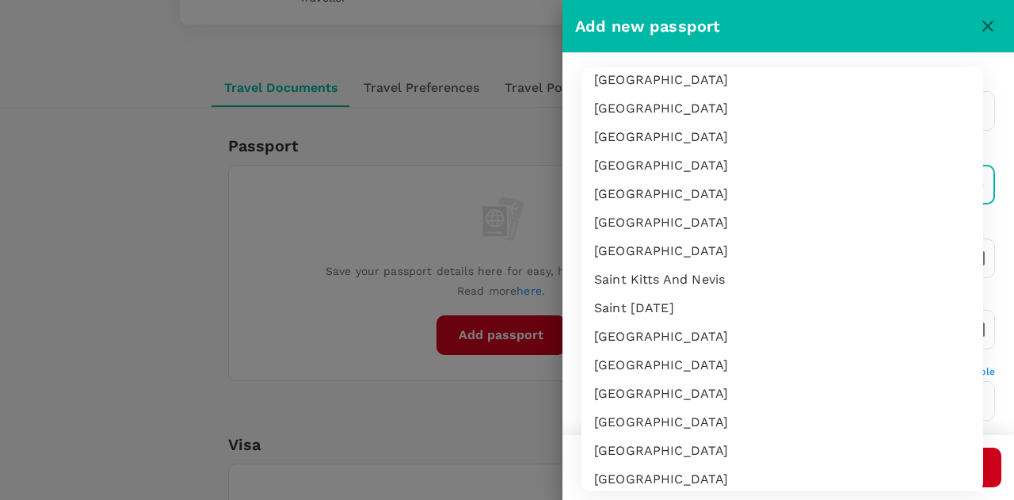
scroll to position [4257, 0]
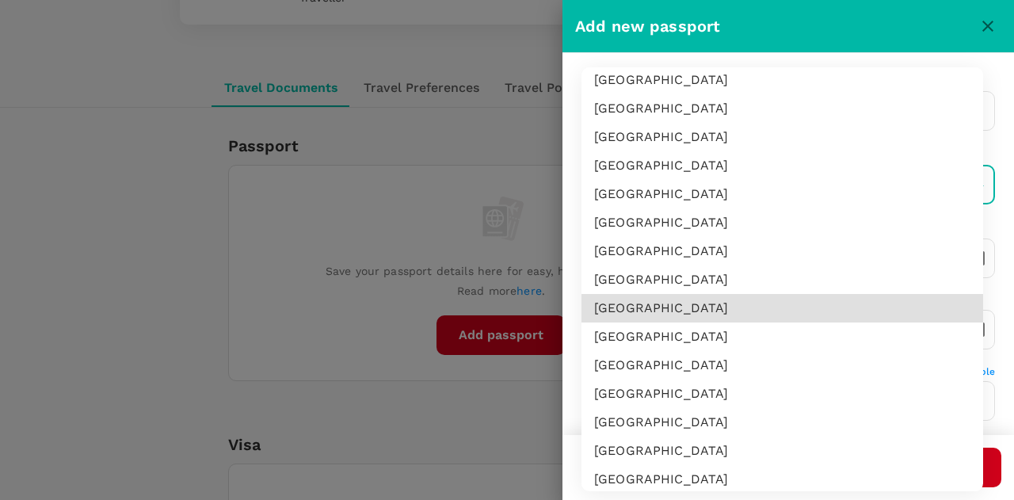
click at [707, 304] on li "[GEOGRAPHIC_DATA]" at bounding box center [782, 308] width 402 height 29
type input "SG"
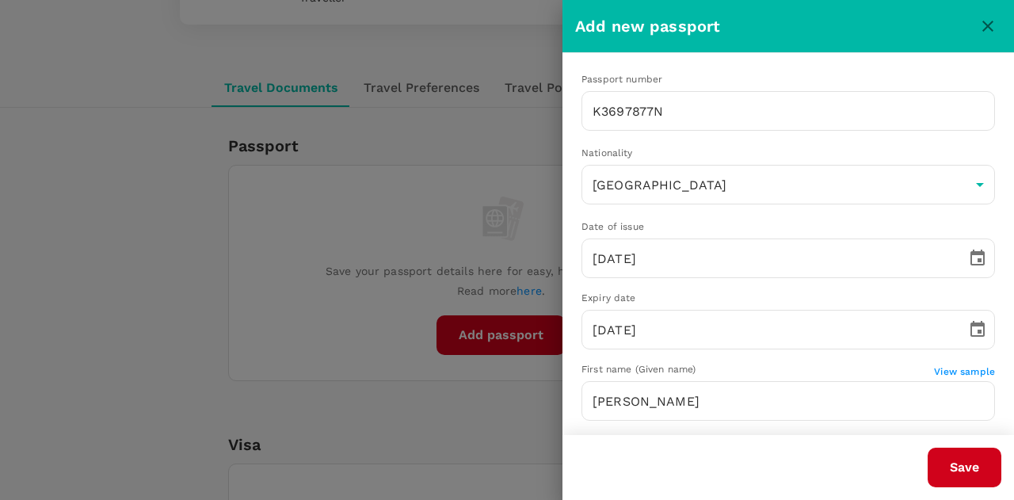
click at [707, 272] on li "[GEOGRAPHIC_DATA]" at bounding box center [781, 265] width 301 height 16
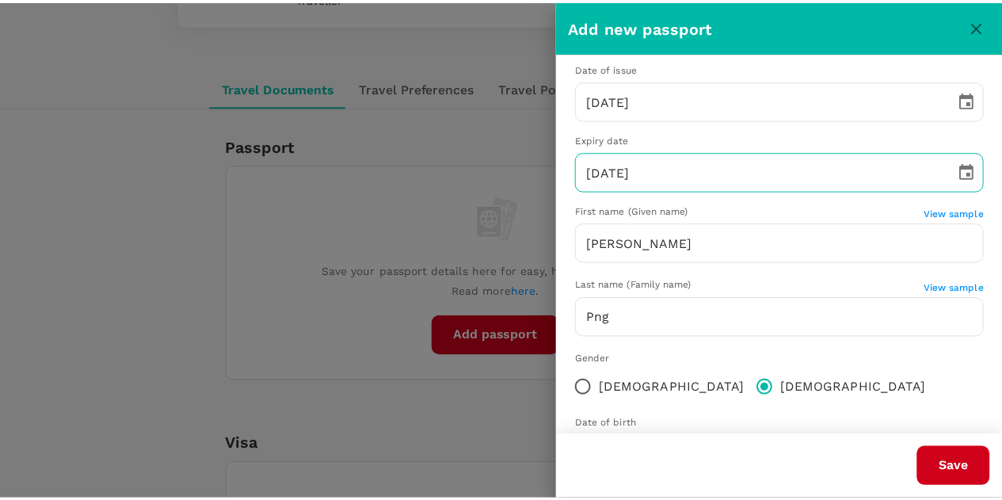
scroll to position [230, 0]
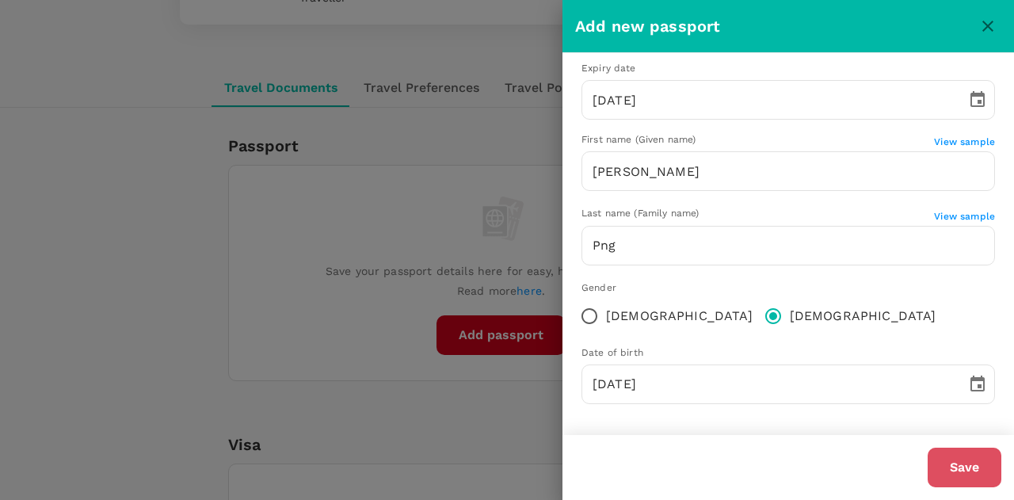
click at [966, 471] on button "Save" at bounding box center [965, 468] width 74 height 40
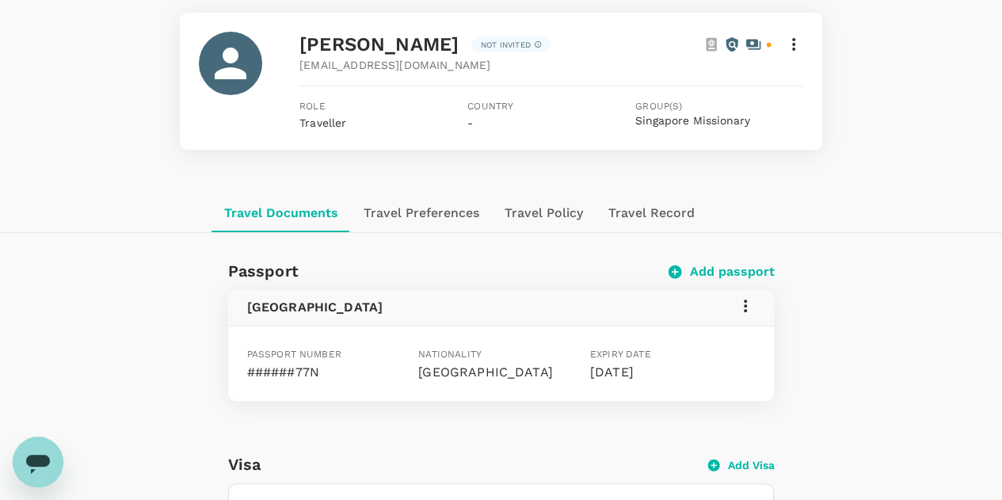
scroll to position [0, 0]
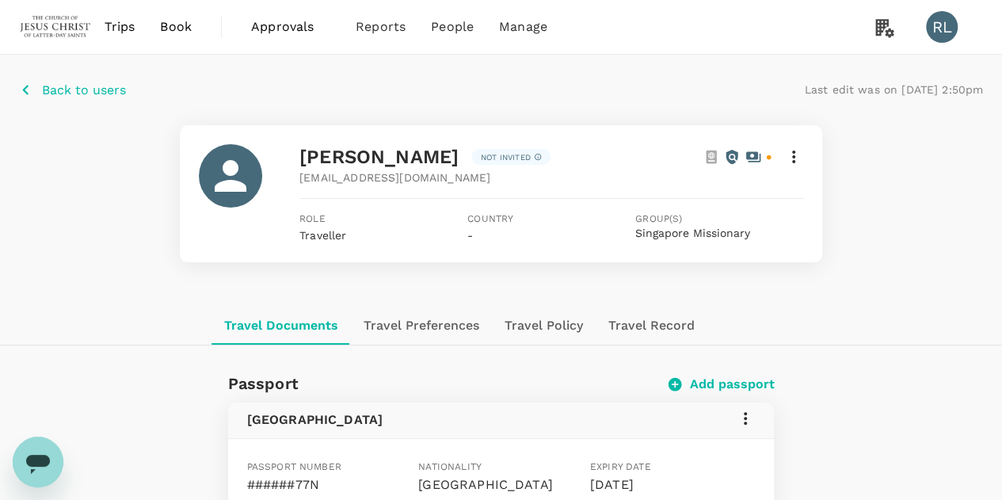
click at [80, 89] on p "Back to users" at bounding box center [84, 90] width 84 height 19
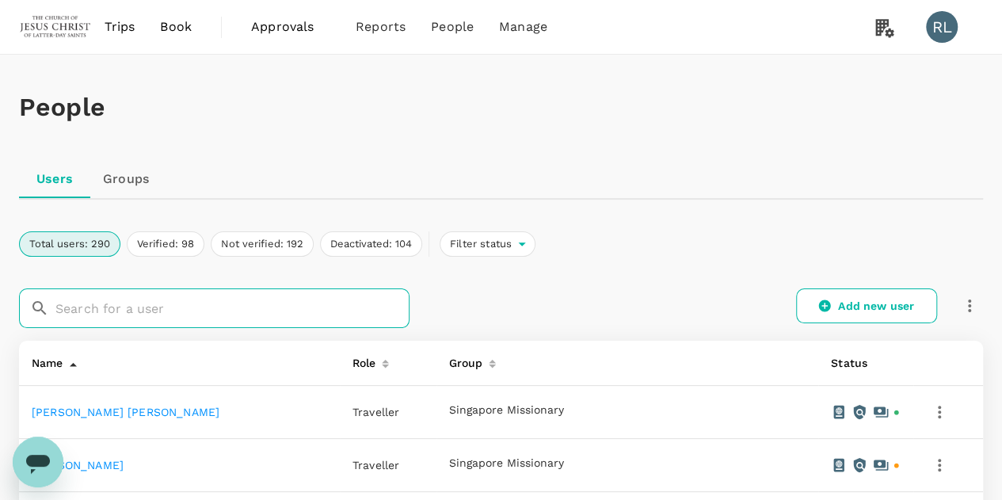
click at [165, 311] on input "text" at bounding box center [232, 308] width 354 height 40
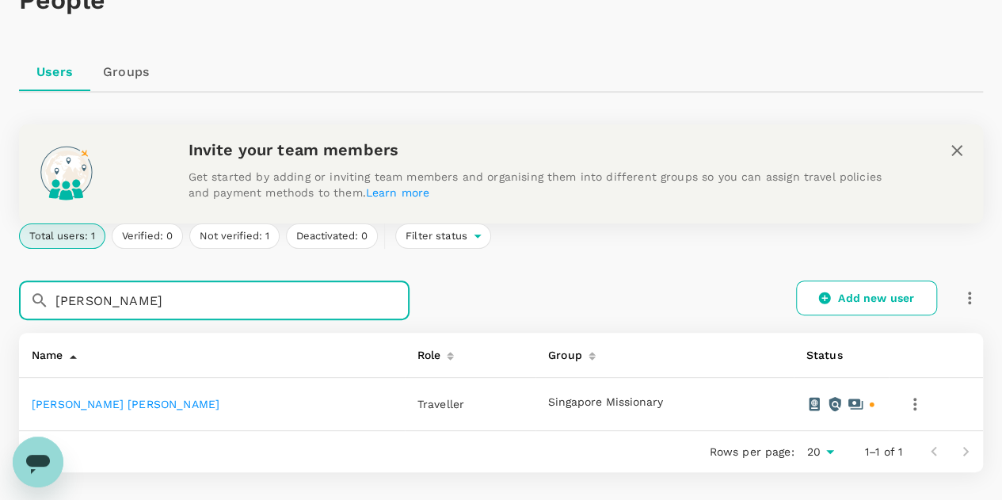
scroll to position [158, 0]
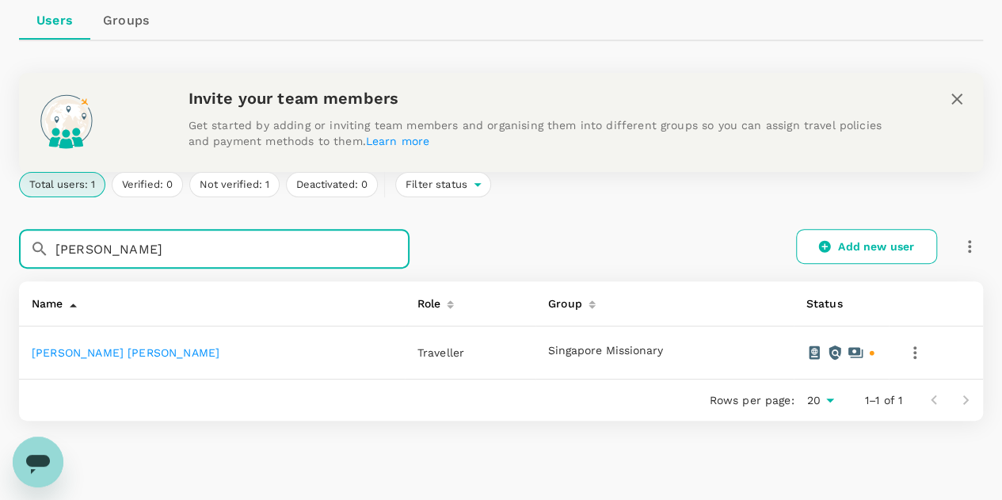
type input "[PERSON_NAME]"
click at [78, 354] on link "[PERSON_NAME] [PERSON_NAME]" at bounding box center [126, 352] width 188 height 13
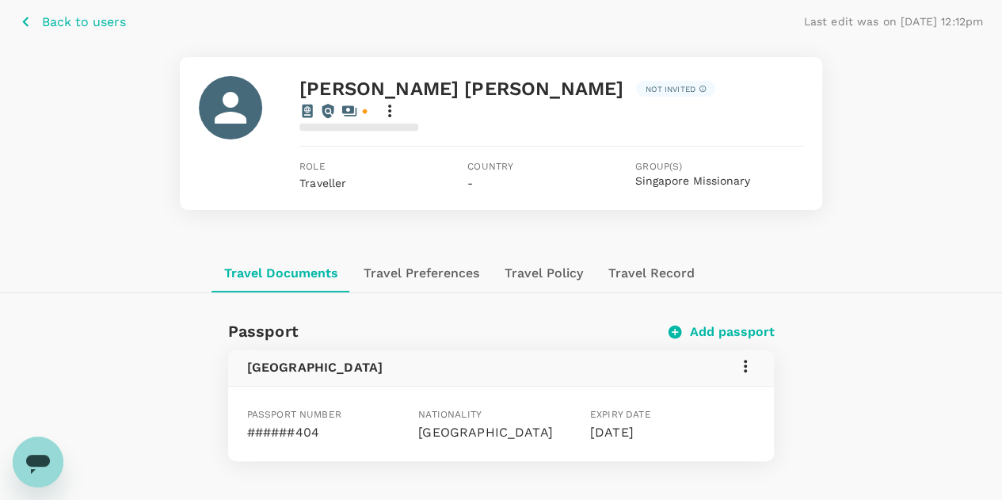
scroll to position [158, 0]
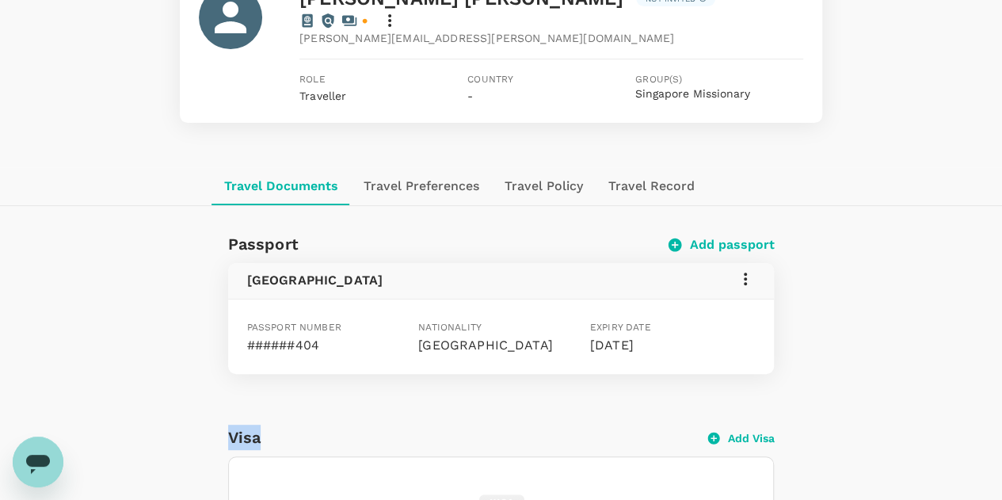
click at [745, 272] on icon at bounding box center [745, 278] width 3 height 13
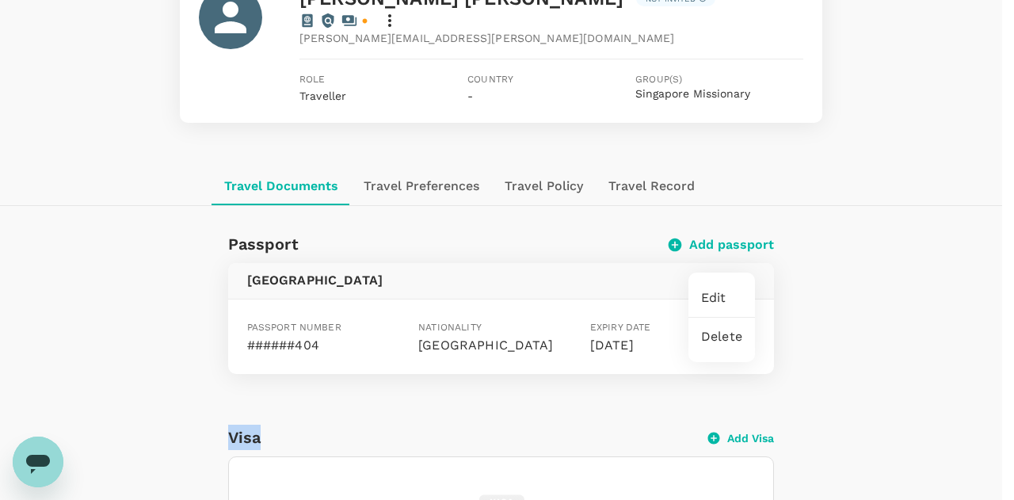
click at [721, 299] on span "Edit" at bounding box center [721, 297] width 41 height 19
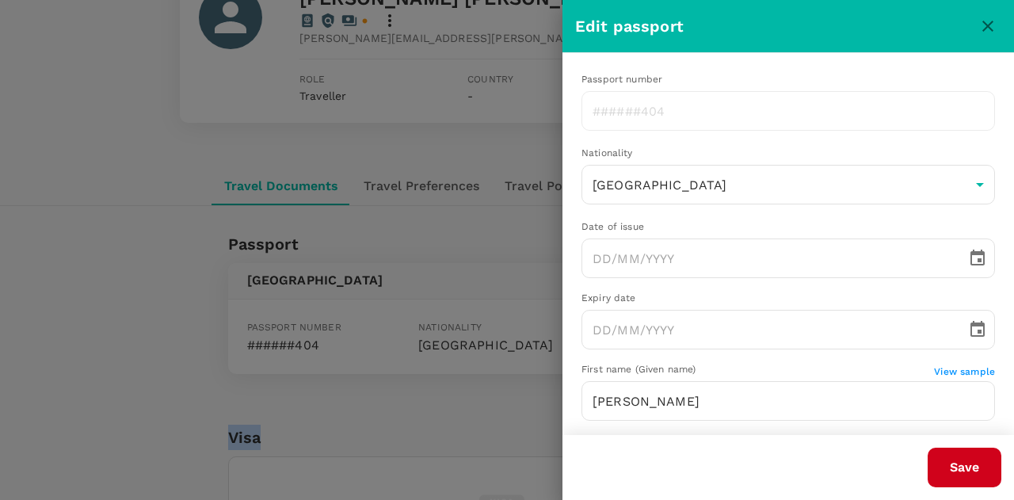
type input "[DATE]"
click at [992, 32] on icon "close" at bounding box center [987, 26] width 19 height 19
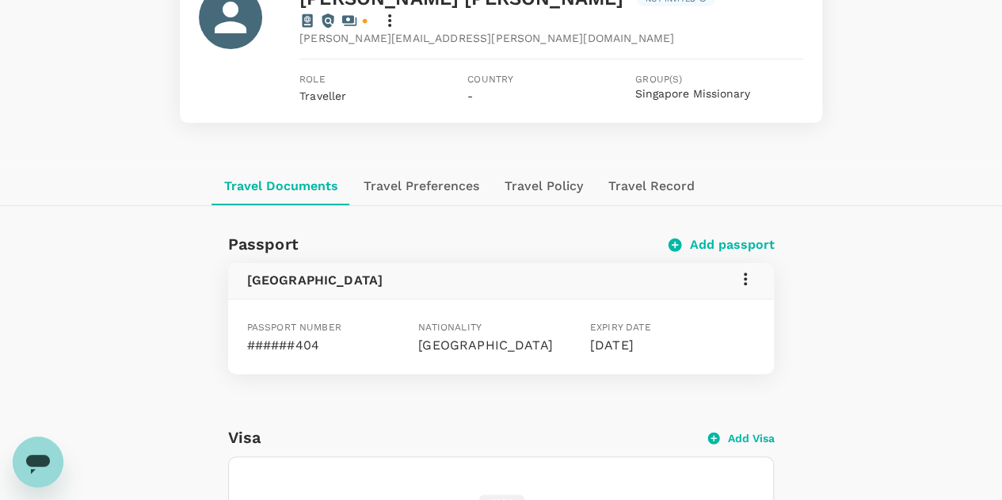
click at [743, 269] on icon at bounding box center [745, 278] width 19 height 19
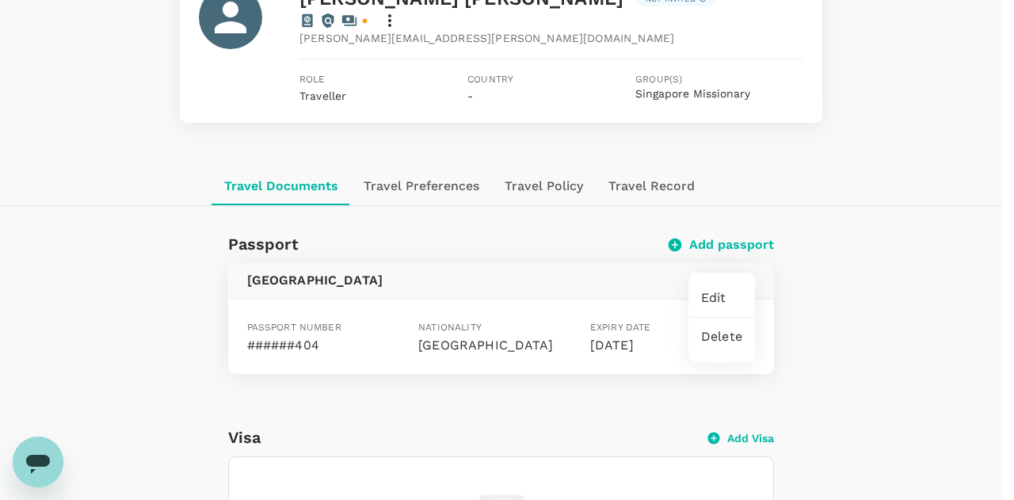
click at [724, 297] on span "Edit" at bounding box center [721, 297] width 41 height 19
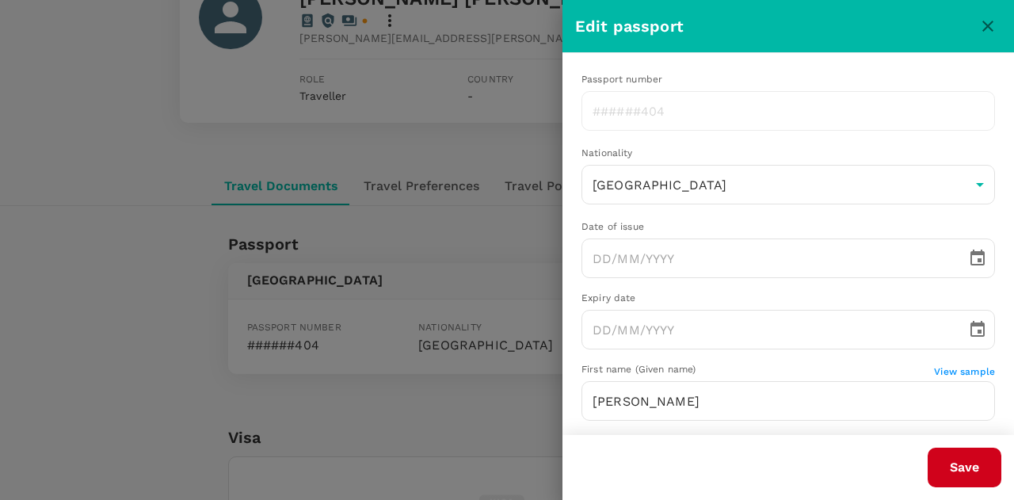
type input "[DATE]"
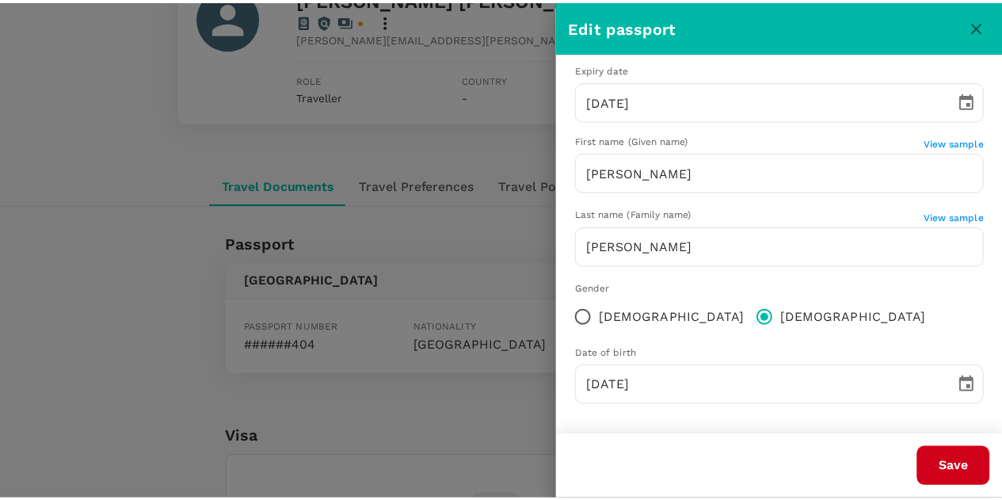
scroll to position [230, 0]
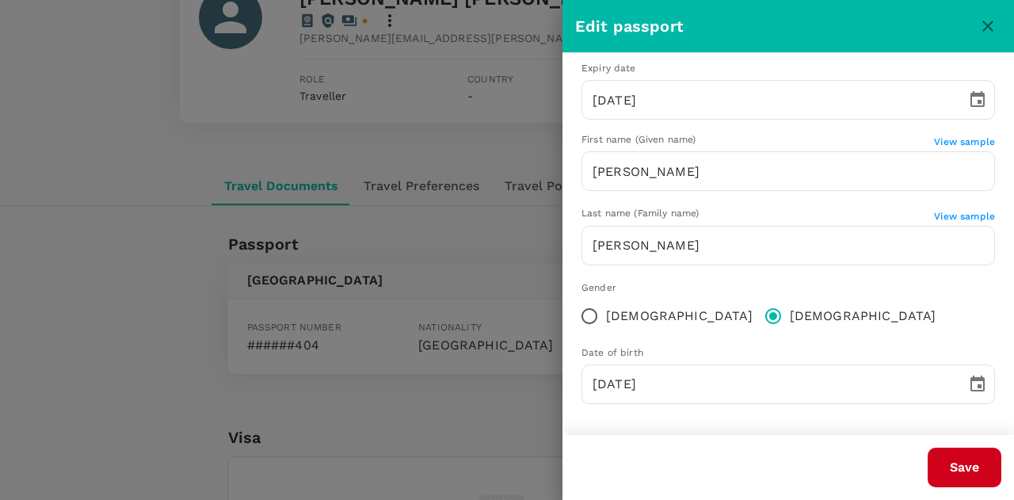
click at [994, 26] on icon "close" at bounding box center [987, 26] width 19 height 19
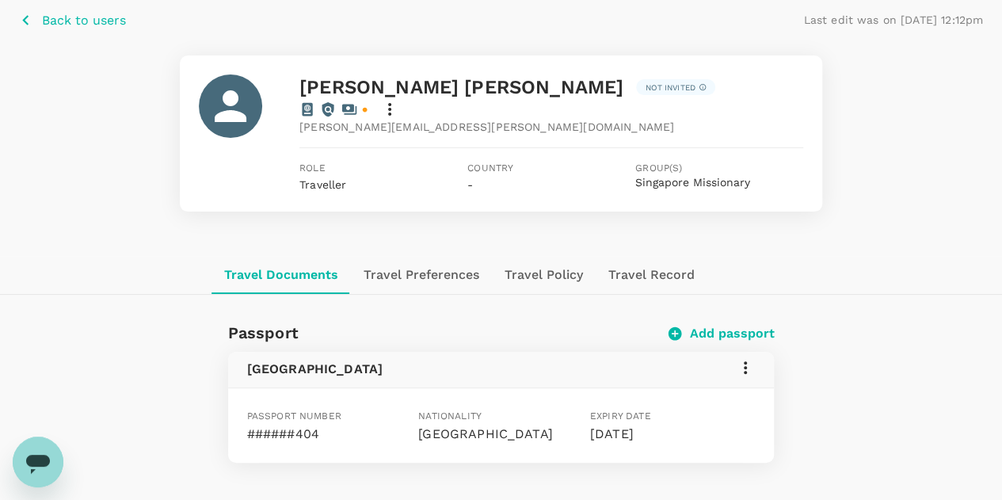
scroll to position [0, 0]
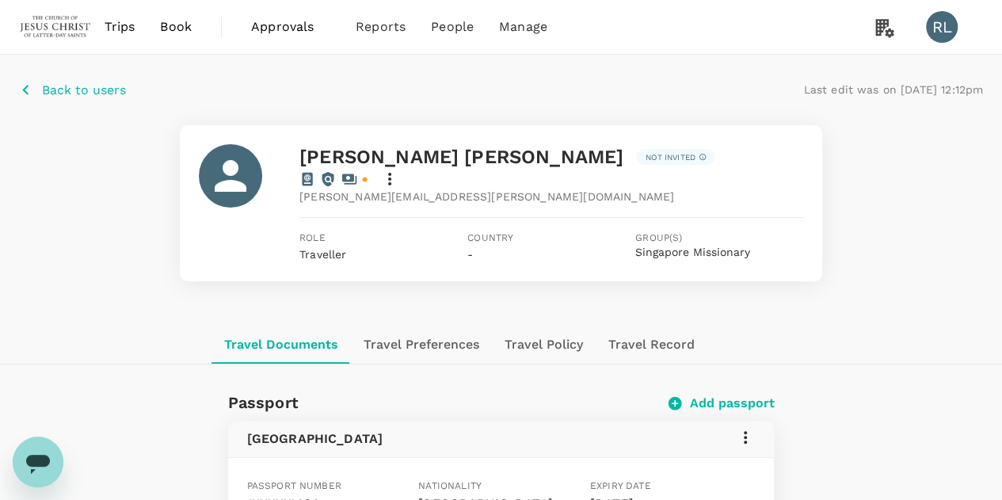
click at [56, 91] on p "Back to users" at bounding box center [84, 90] width 84 height 19
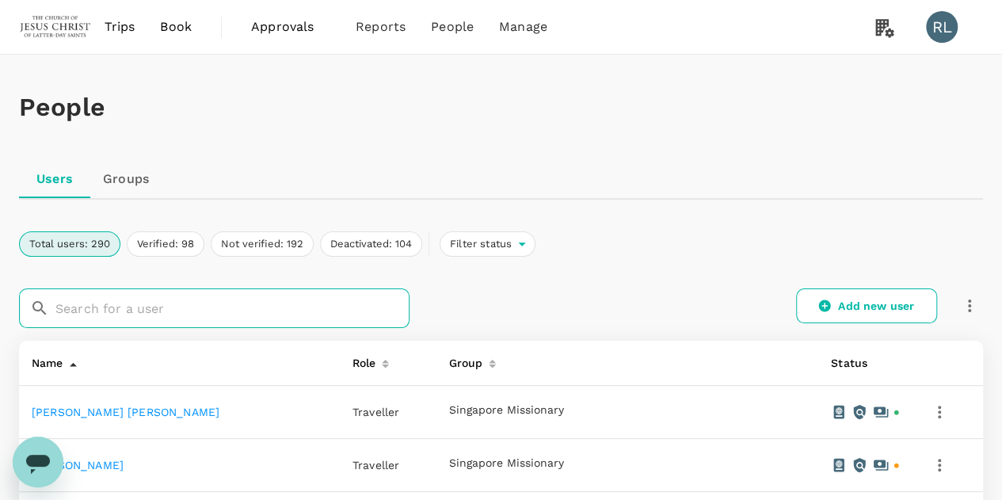
click at [81, 311] on input "text" at bounding box center [232, 308] width 354 height 40
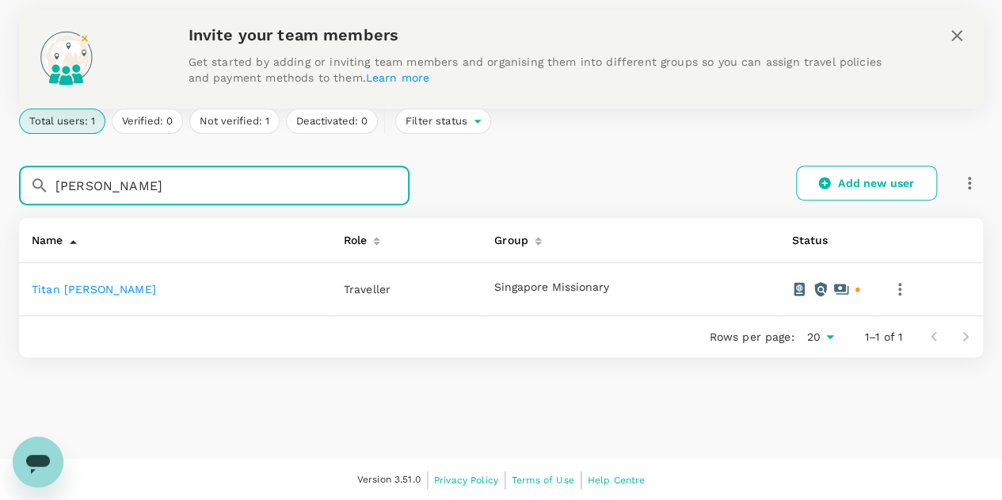
type input "[PERSON_NAME]"
click at [117, 290] on link "Titan [PERSON_NAME]" at bounding box center [94, 289] width 124 height 13
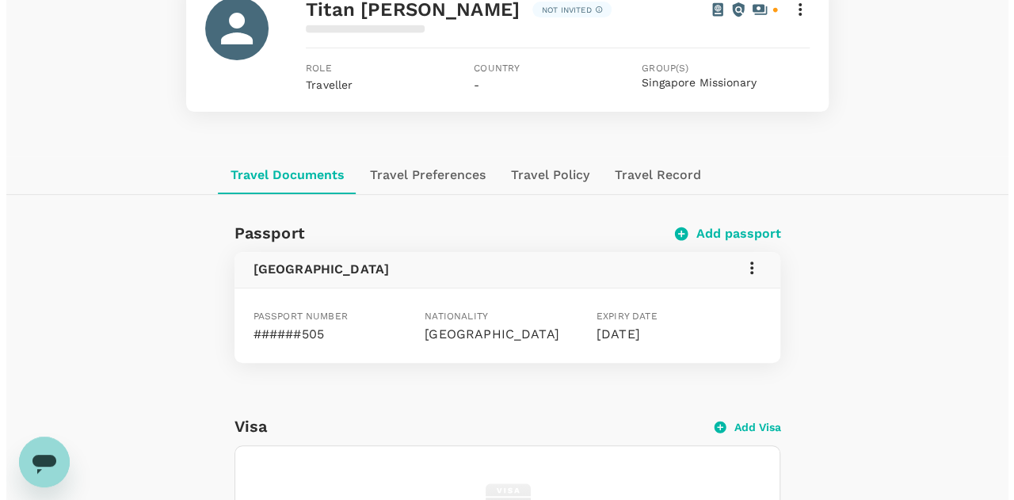
scroll to position [158, 0]
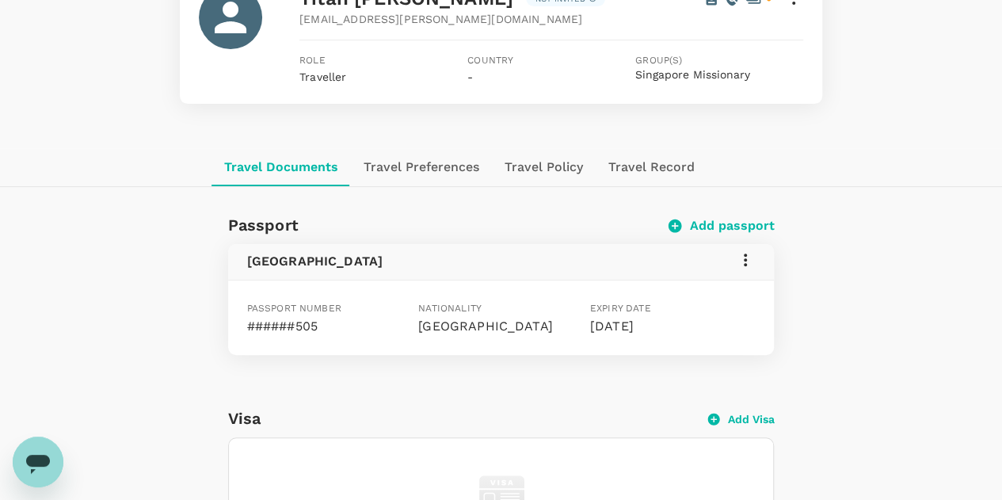
click at [743, 260] on icon at bounding box center [745, 259] width 19 height 19
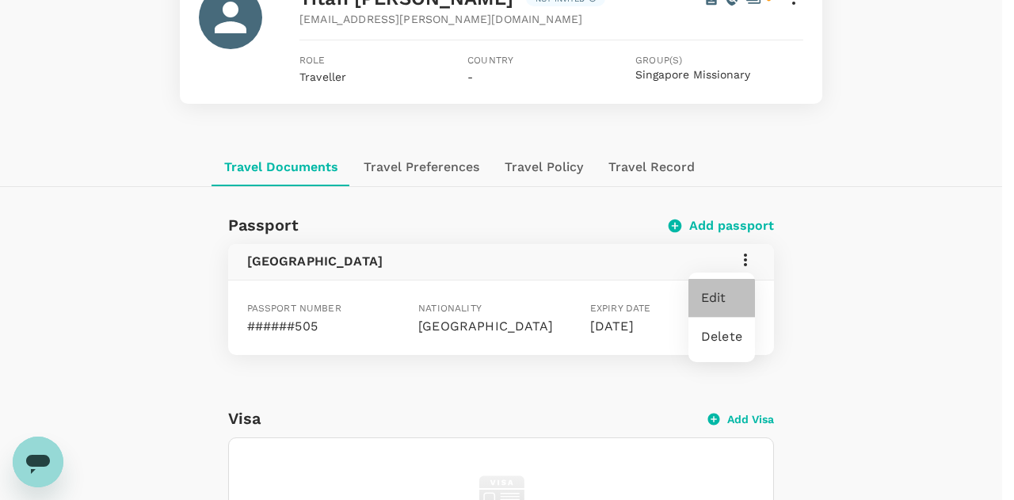
click at [725, 296] on span "Edit" at bounding box center [721, 297] width 41 height 19
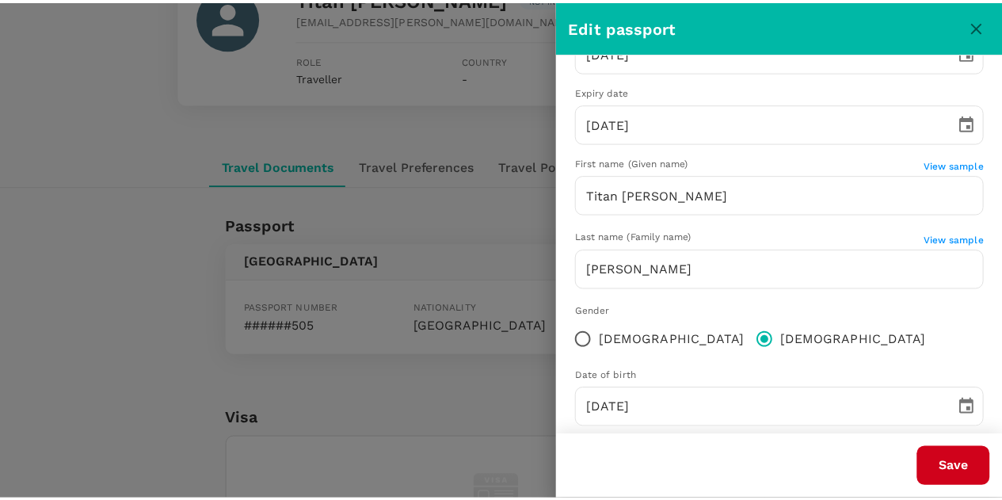
scroll to position [230, 0]
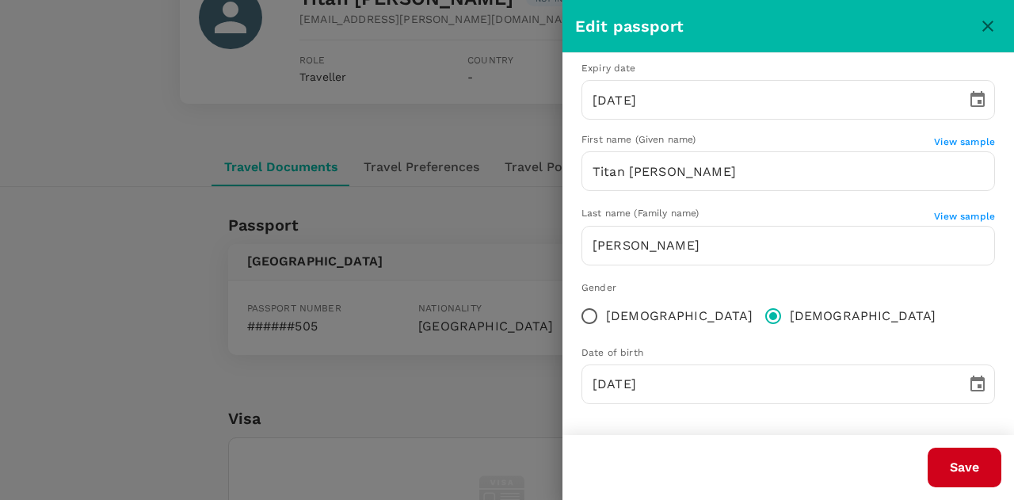
click at [983, 27] on icon "close" at bounding box center [987, 26] width 19 height 19
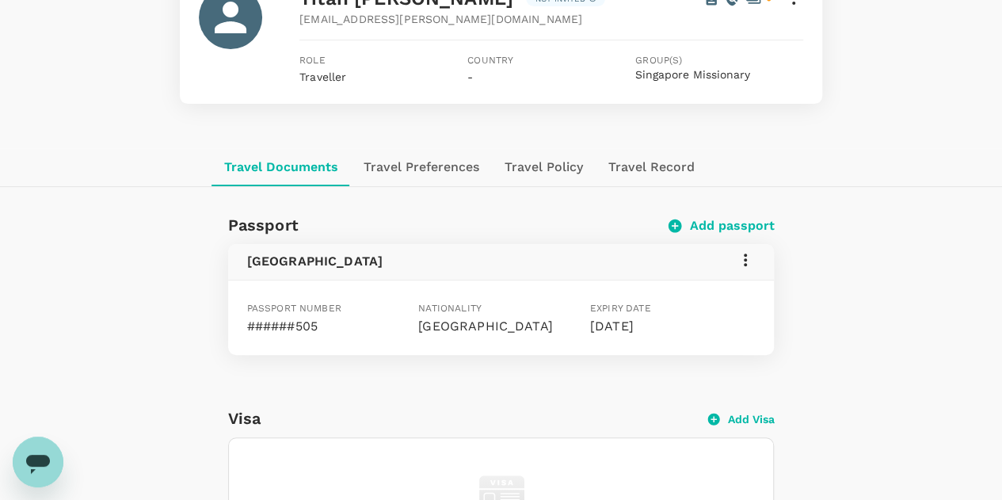
scroll to position [0, 0]
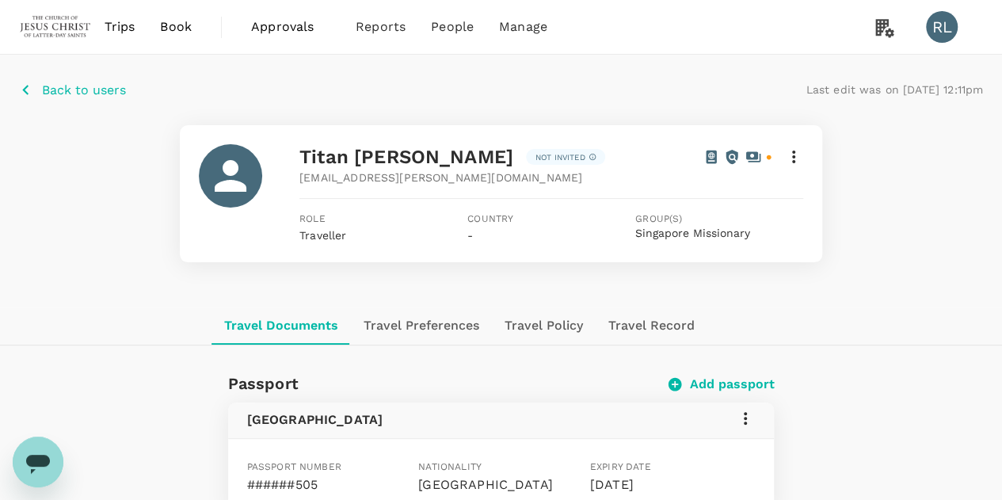
click at [94, 90] on p "Back to users" at bounding box center [84, 90] width 84 height 19
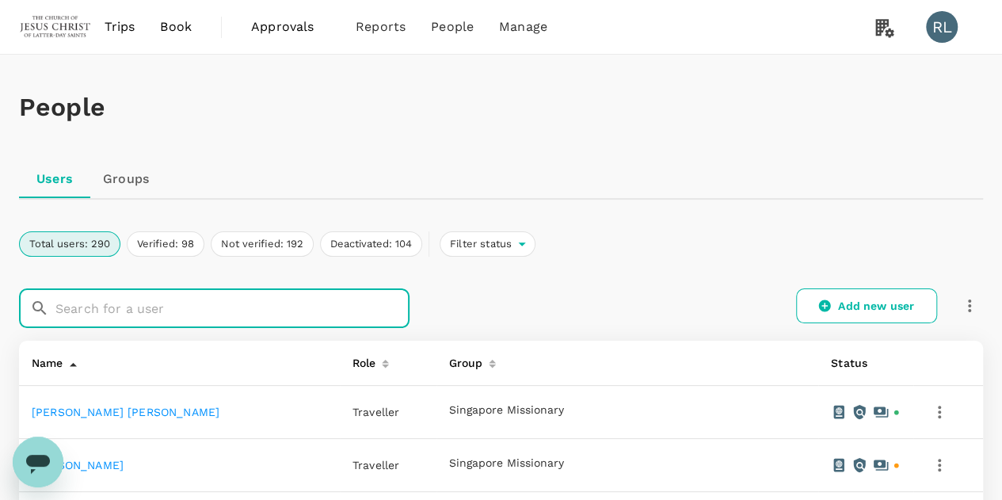
click at [137, 310] on input "text" at bounding box center [232, 308] width 354 height 40
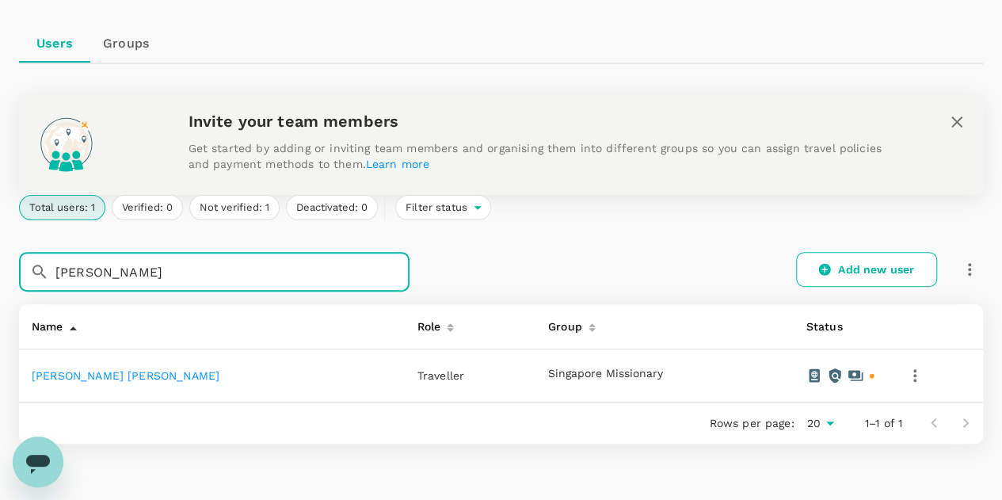
scroll to position [158, 0]
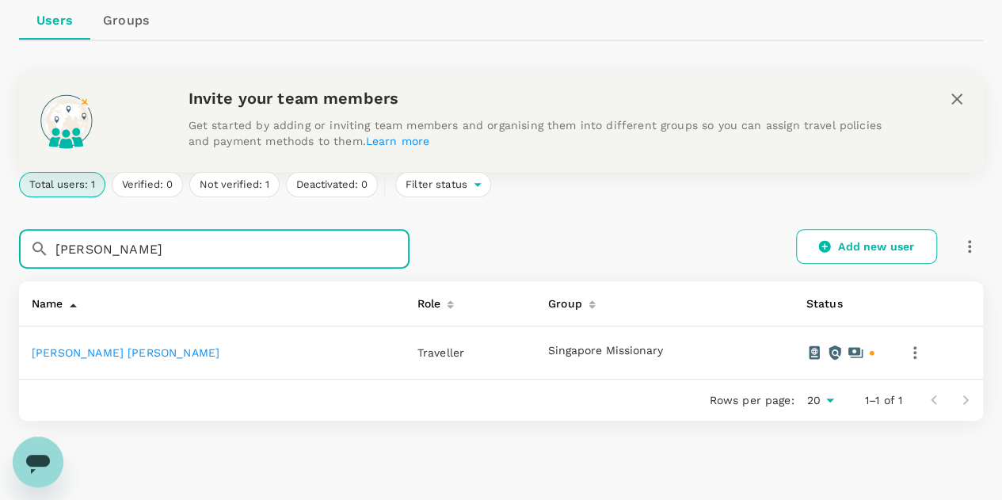
type input "[PERSON_NAME]"
click at [109, 346] on link "[PERSON_NAME] [PERSON_NAME]" at bounding box center [126, 352] width 188 height 13
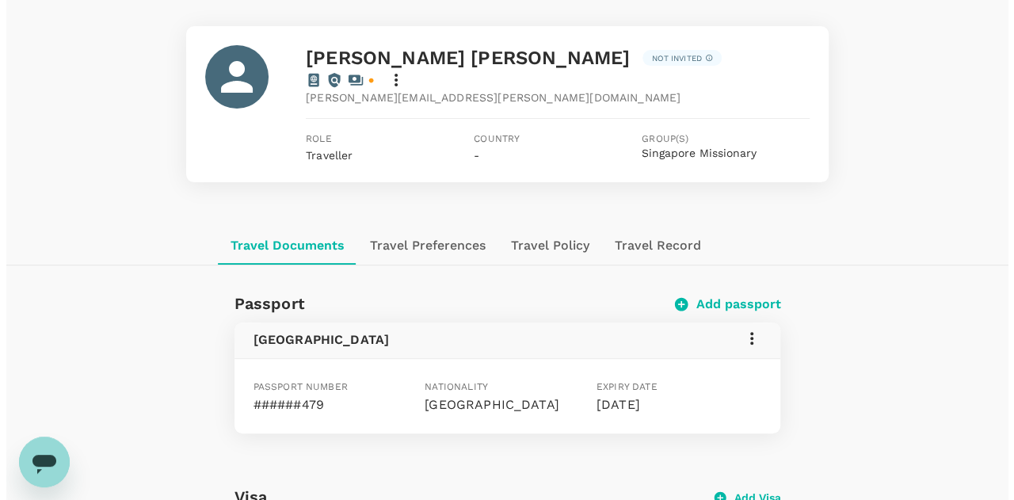
scroll to position [158, 0]
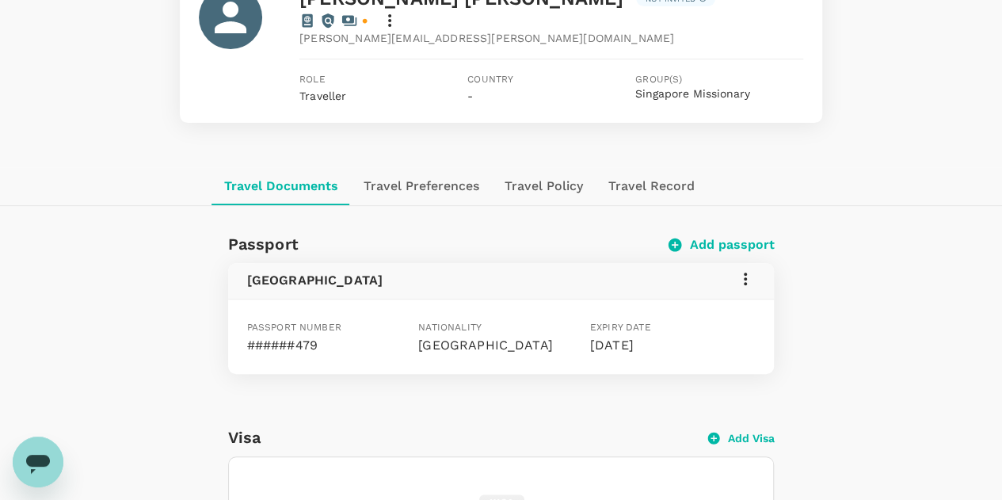
click at [745, 272] on icon at bounding box center [745, 278] width 3 height 13
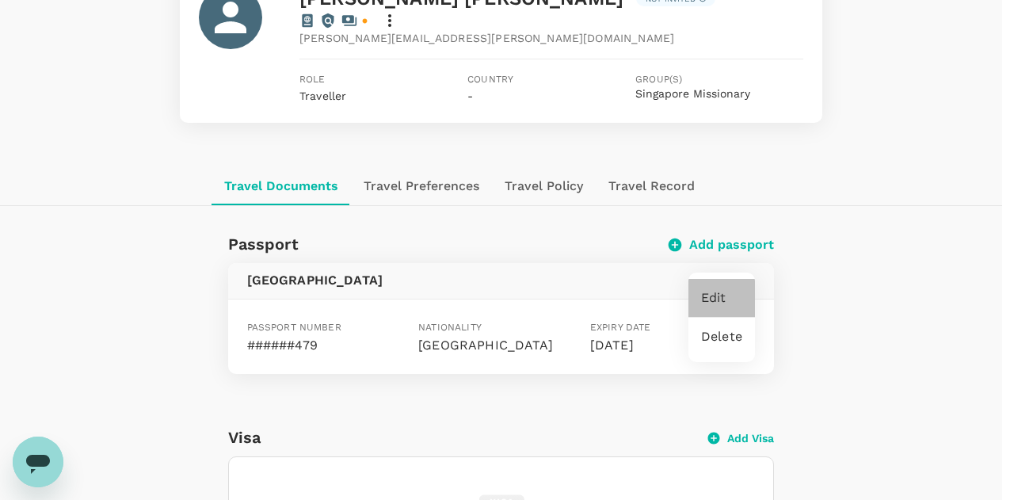
click at [721, 293] on span "Edit" at bounding box center [721, 297] width 41 height 19
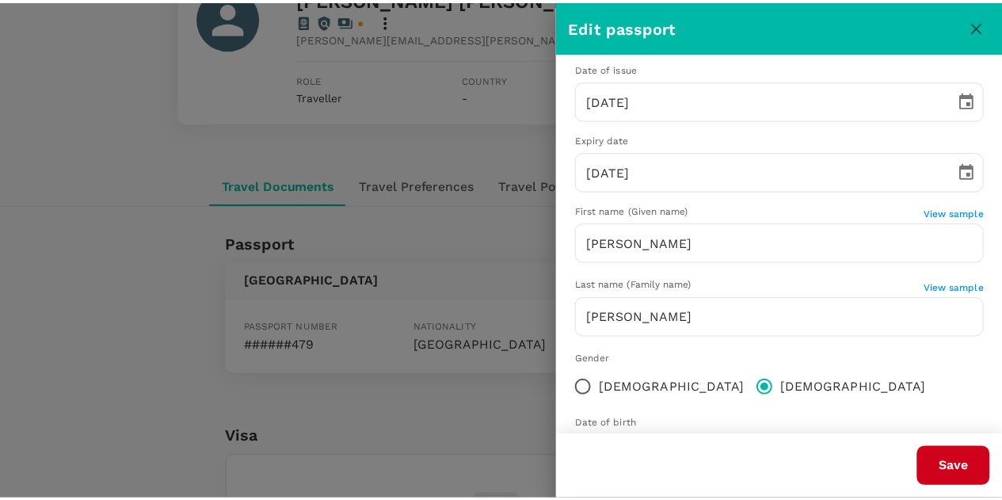
scroll to position [230, 0]
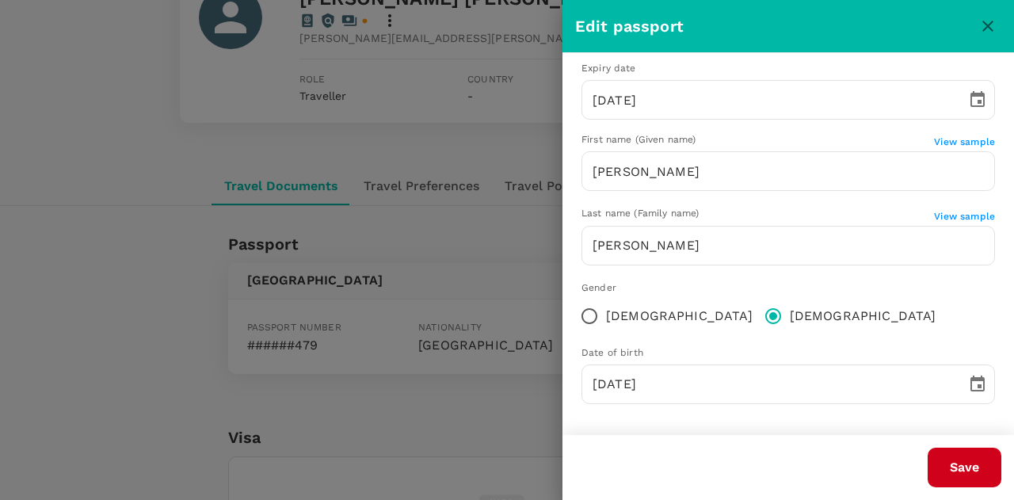
click at [985, 26] on icon "close" at bounding box center [987, 26] width 19 height 19
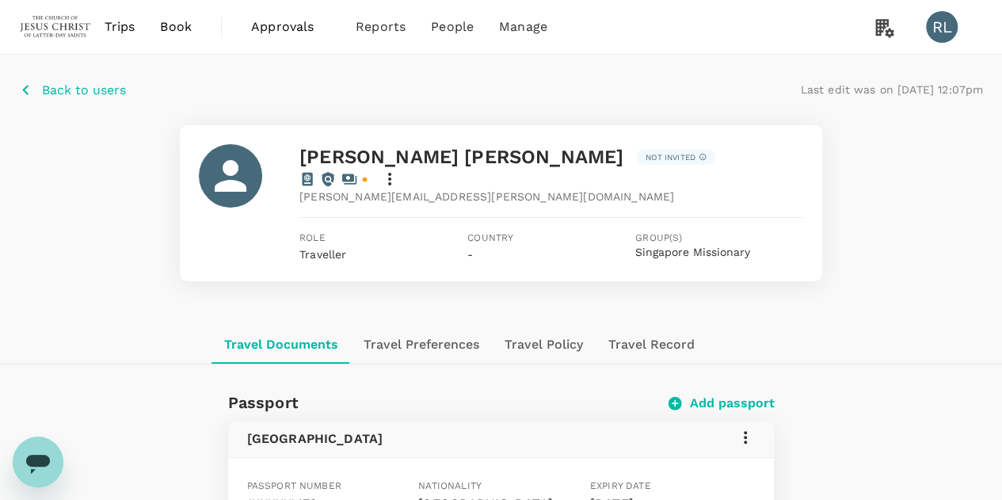
scroll to position [0, 0]
click at [72, 88] on p "Back to users" at bounding box center [84, 90] width 84 height 19
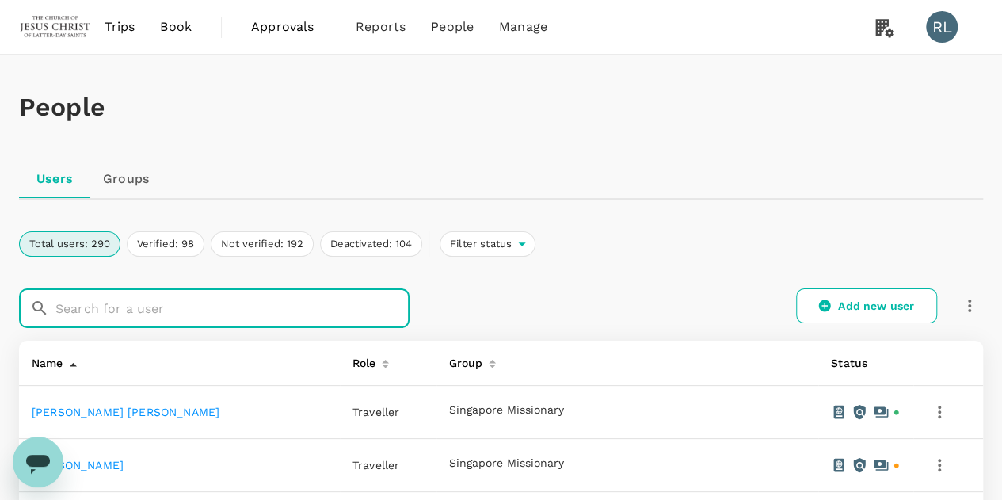
click at [138, 308] on input "text" at bounding box center [232, 308] width 354 height 40
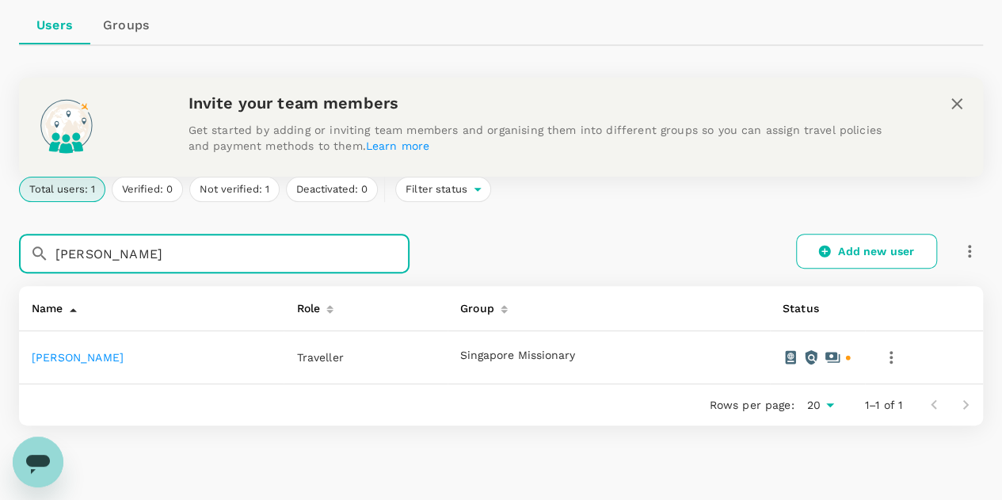
scroll to position [222, 0]
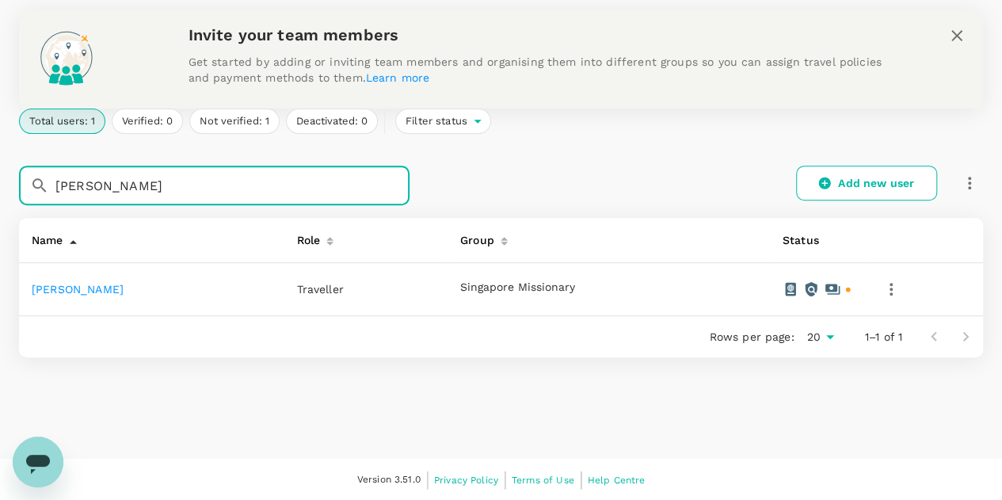
type input "[PERSON_NAME]"
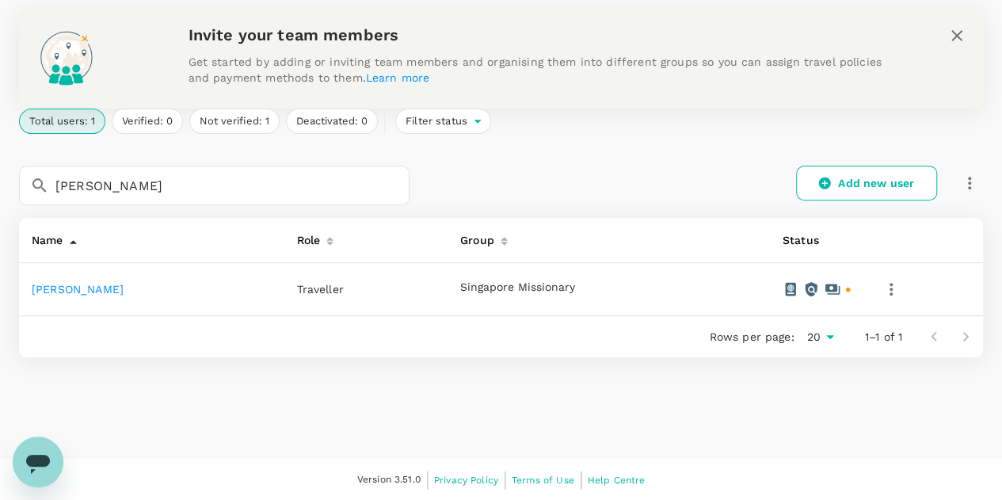
click at [97, 292] on link "[PERSON_NAME]" at bounding box center [78, 289] width 92 height 13
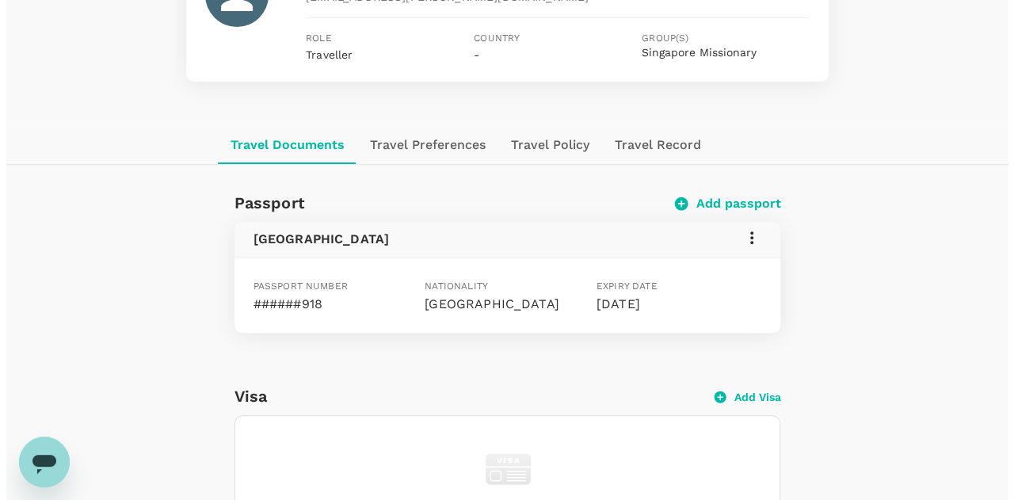
scroll to position [158, 0]
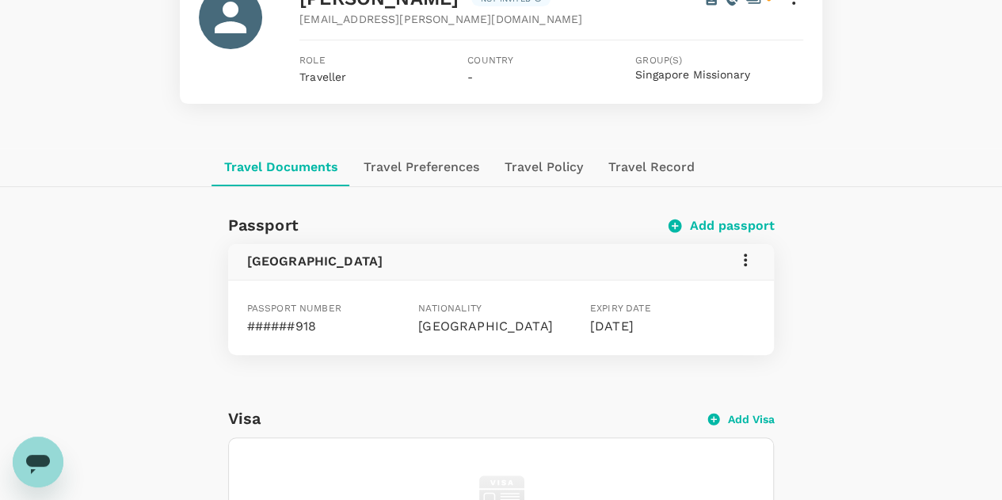
click at [745, 259] on icon at bounding box center [745, 259] width 3 height 13
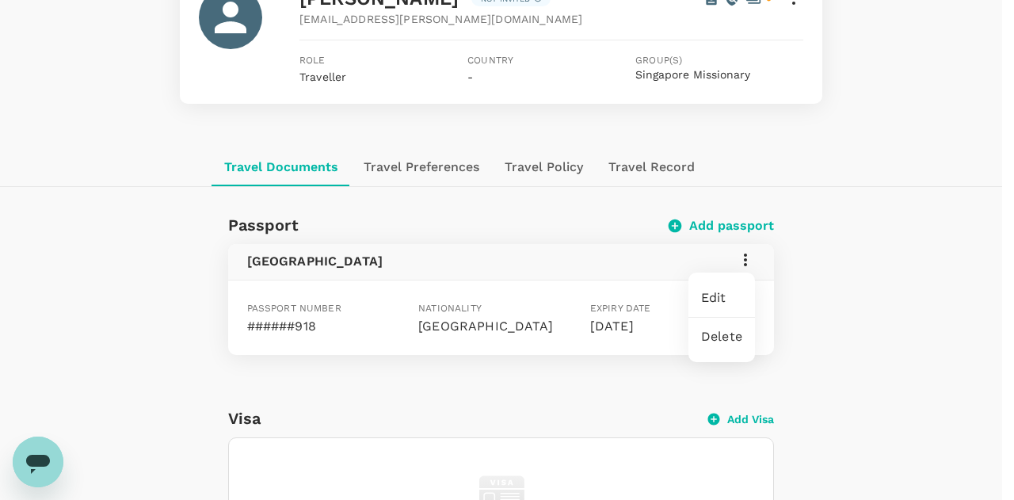
click at [716, 298] on span "Edit" at bounding box center [721, 297] width 41 height 19
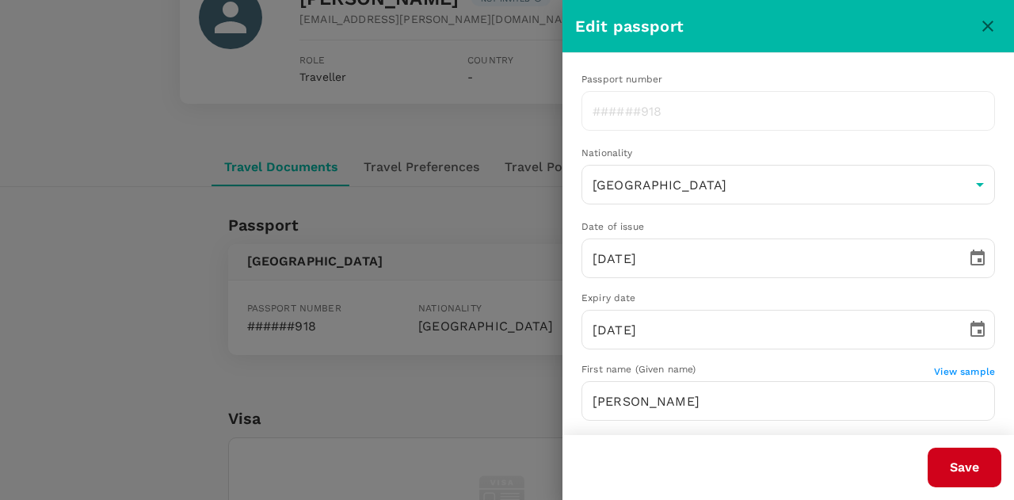
type input "[PERSON_NAME]"
type input "[DATE]"
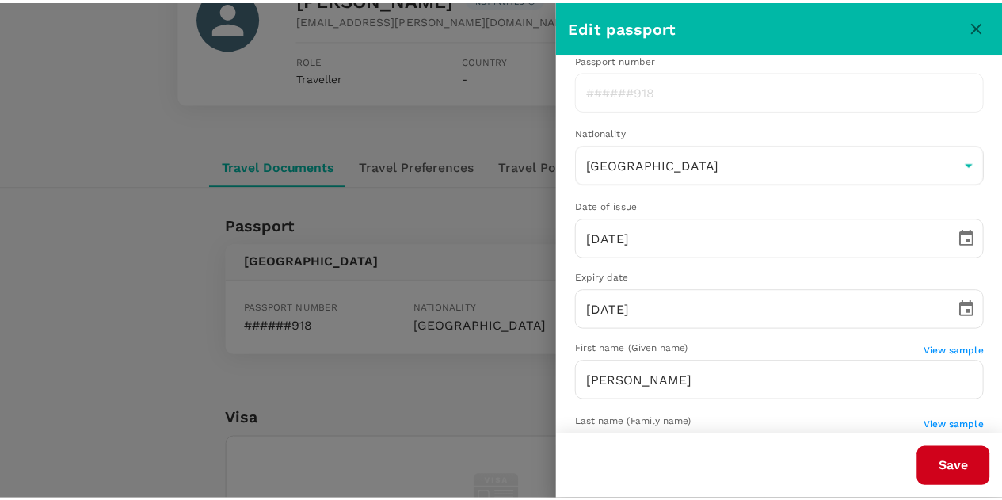
scroll to position [0, 0]
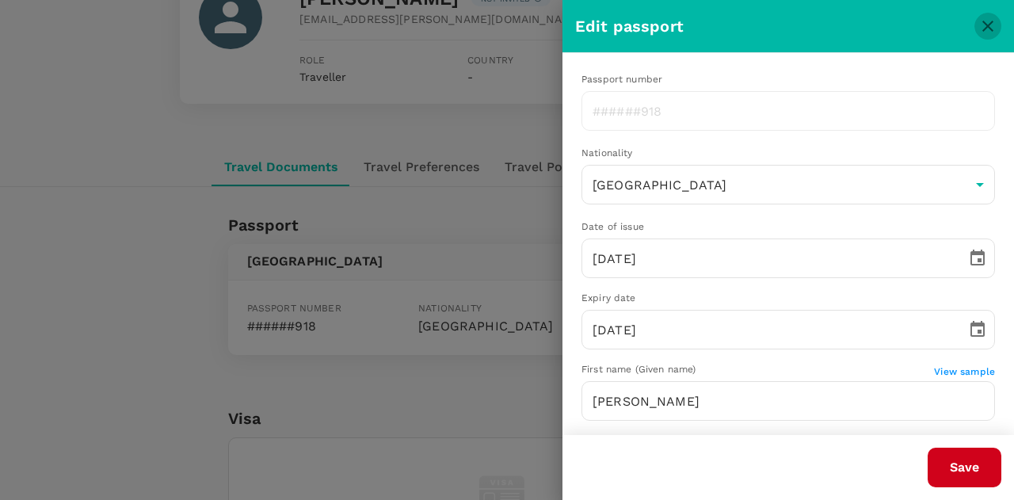
click at [982, 28] on icon "close" at bounding box center [987, 26] width 19 height 19
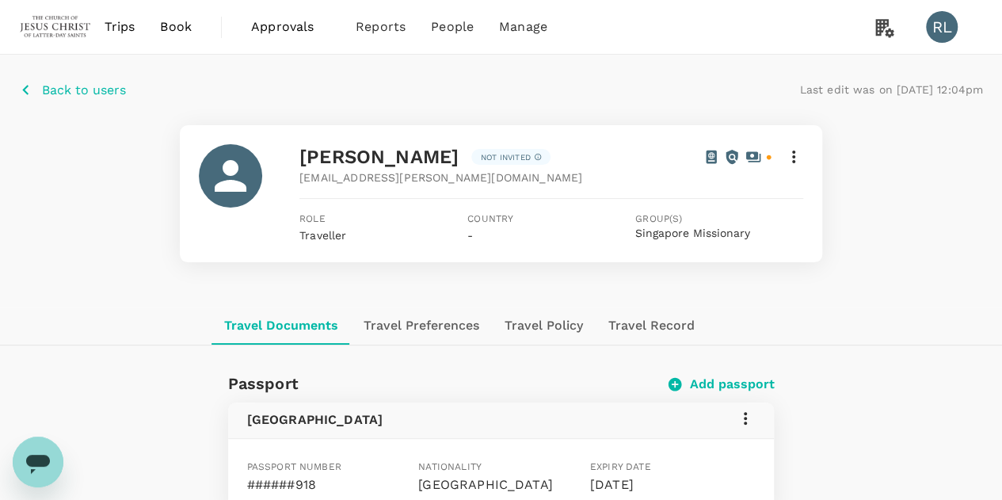
click at [83, 90] on p "Back to users" at bounding box center [84, 90] width 84 height 19
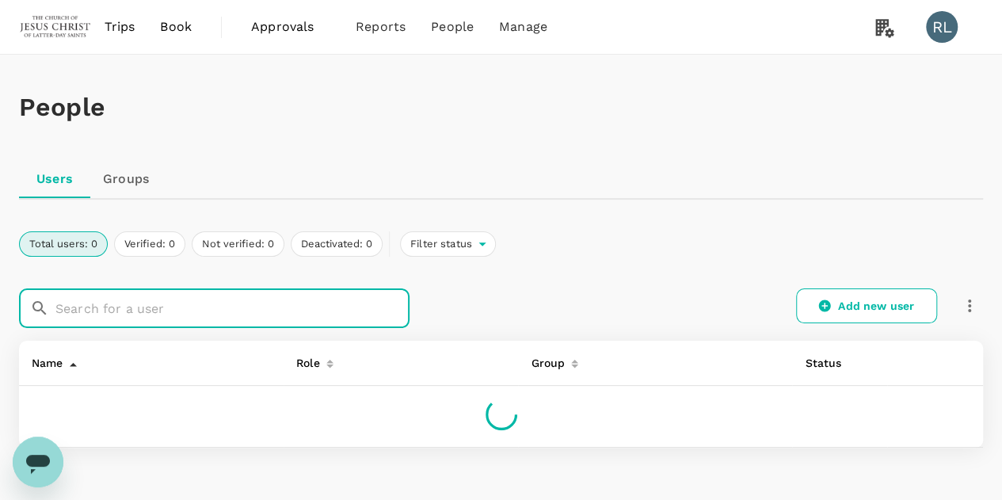
click at [114, 307] on input "text" at bounding box center [232, 308] width 354 height 40
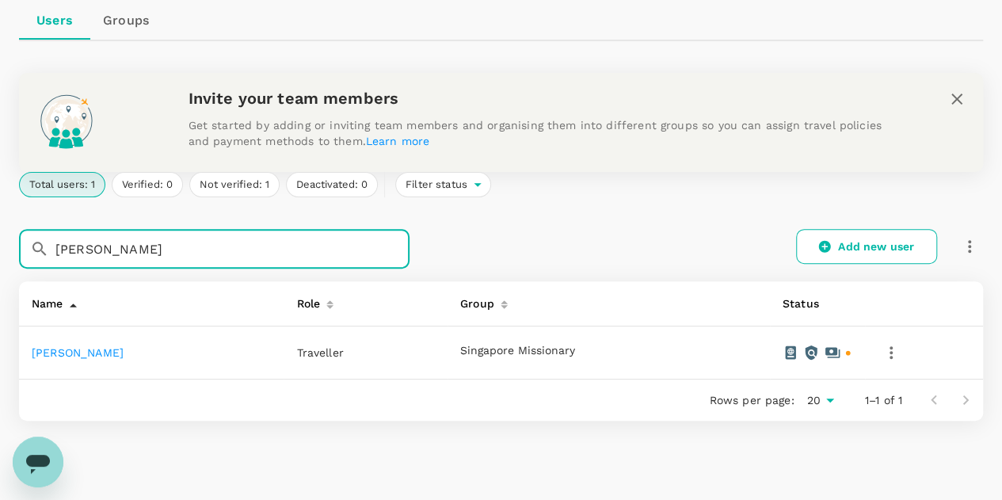
scroll to position [222, 0]
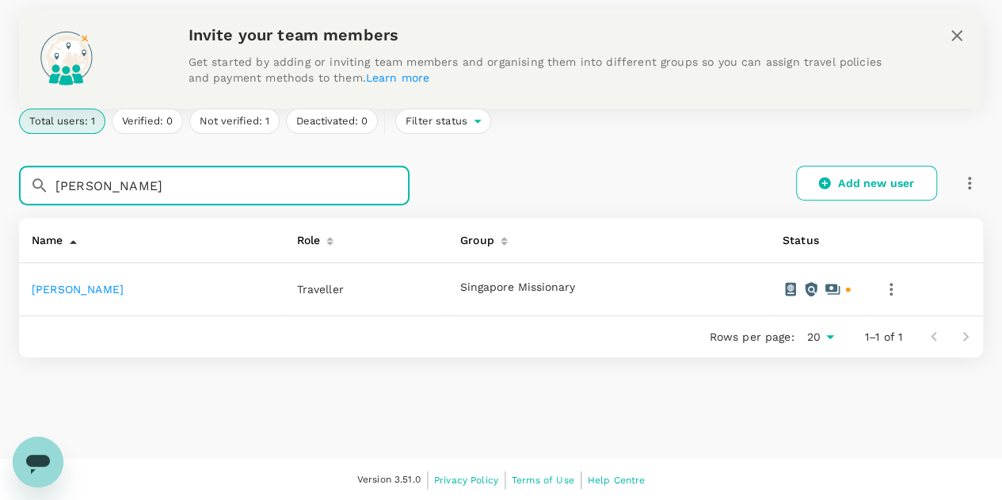
type input "[PERSON_NAME]"
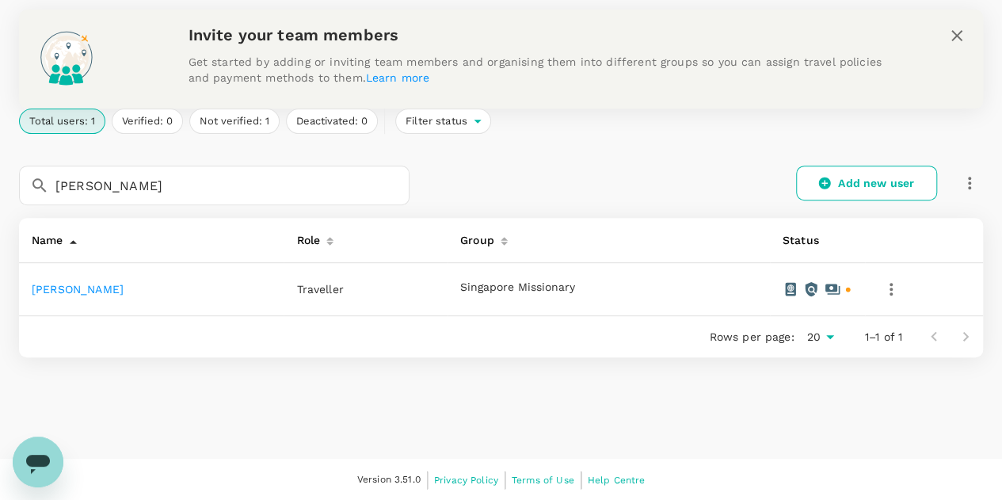
click at [105, 287] on link "[PERSON_NAME]" at bounding box center [78, 289] width 92 height 13
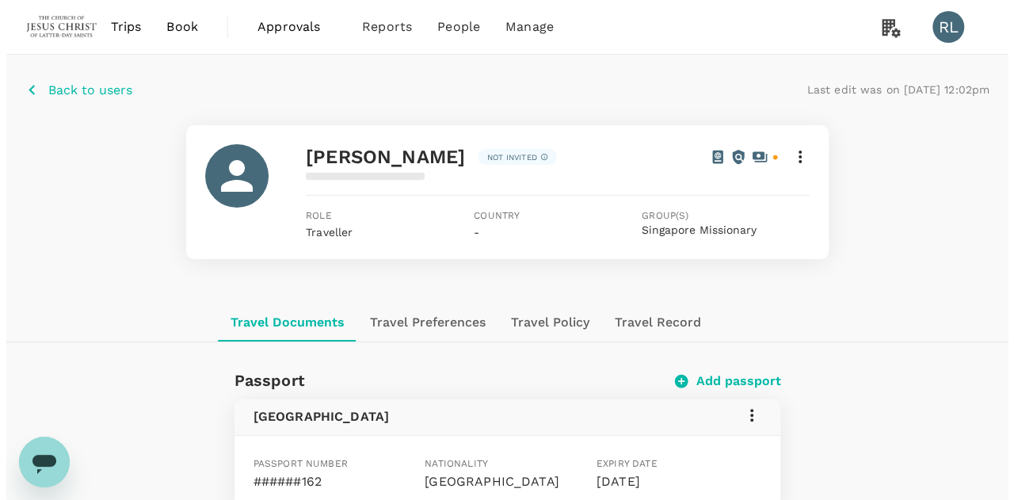
scroll to position [79, 0]
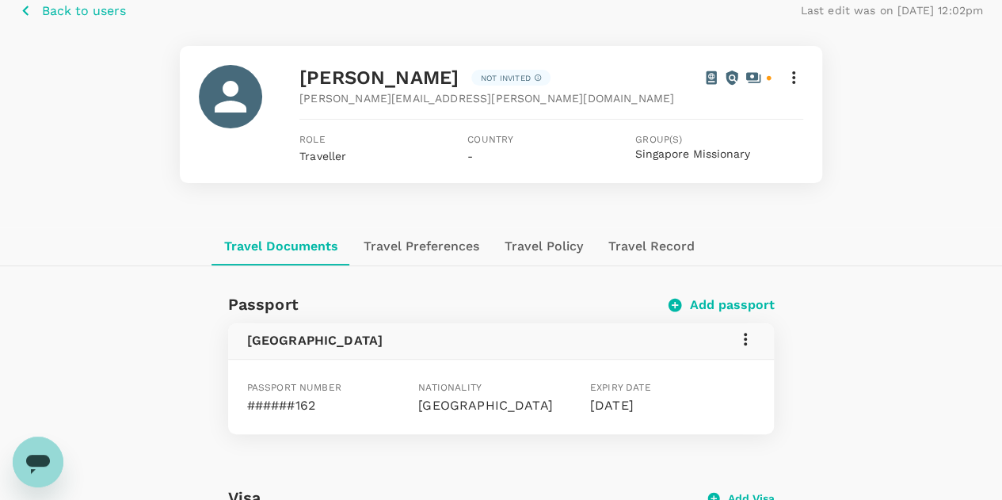
click at [746, 340] on icon at bounding box center [745, 339] width 19 height 19
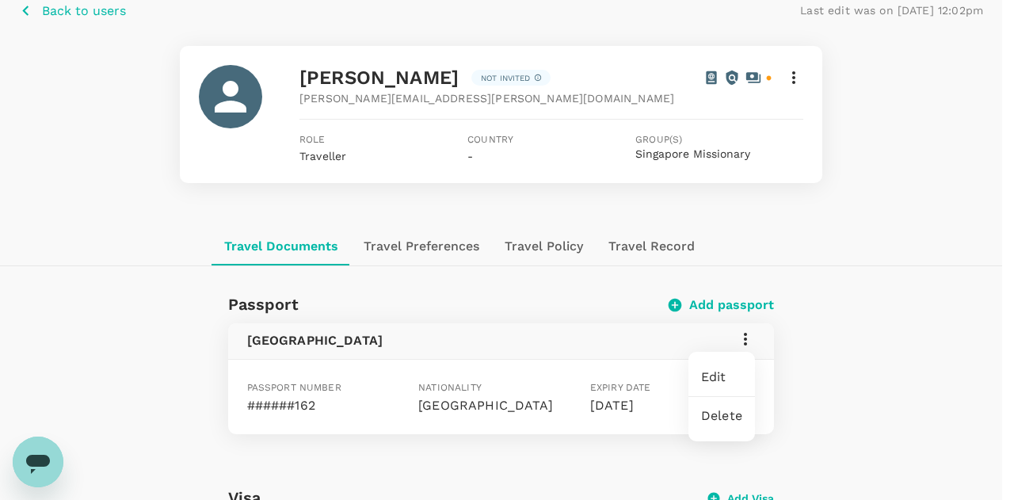
click at [718, 375] on span "Edit" at bounding box center [721, 377] width 41 height 19
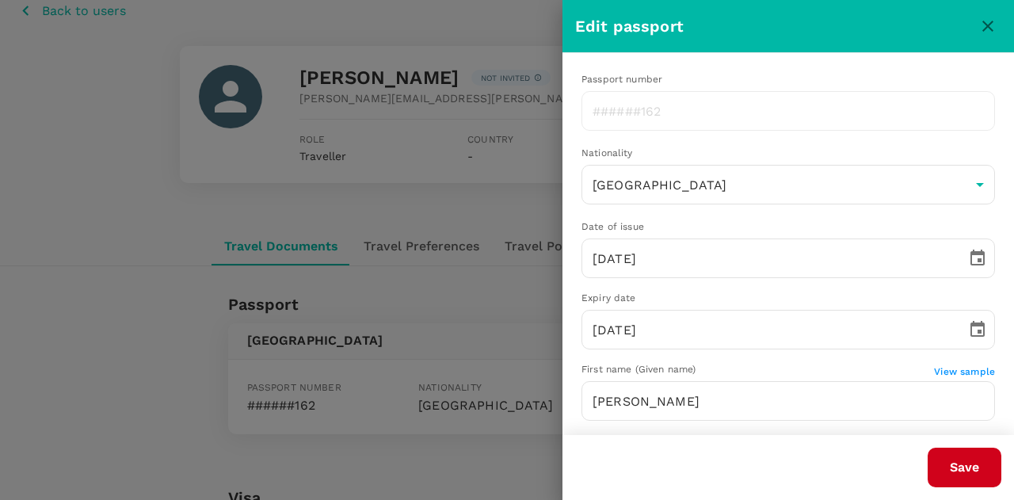
type input "[DATE]"
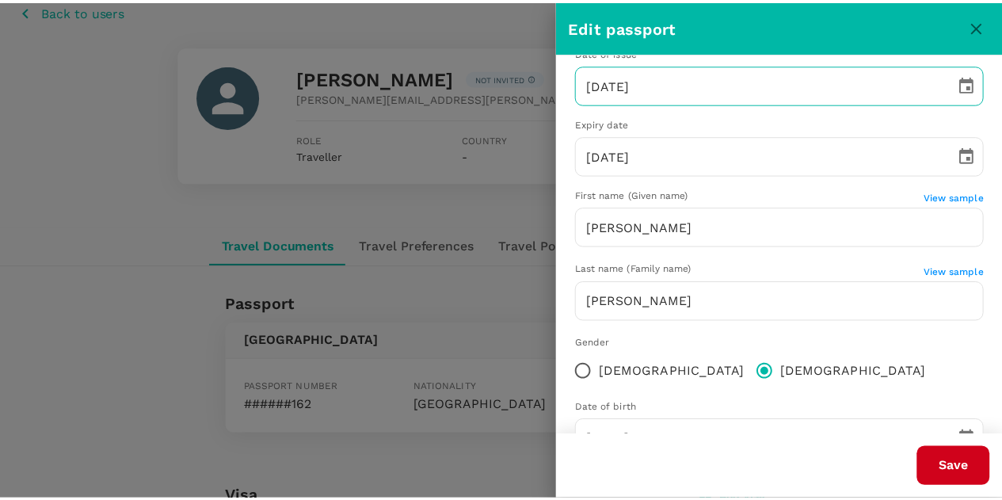
scroll to position [151, 0]
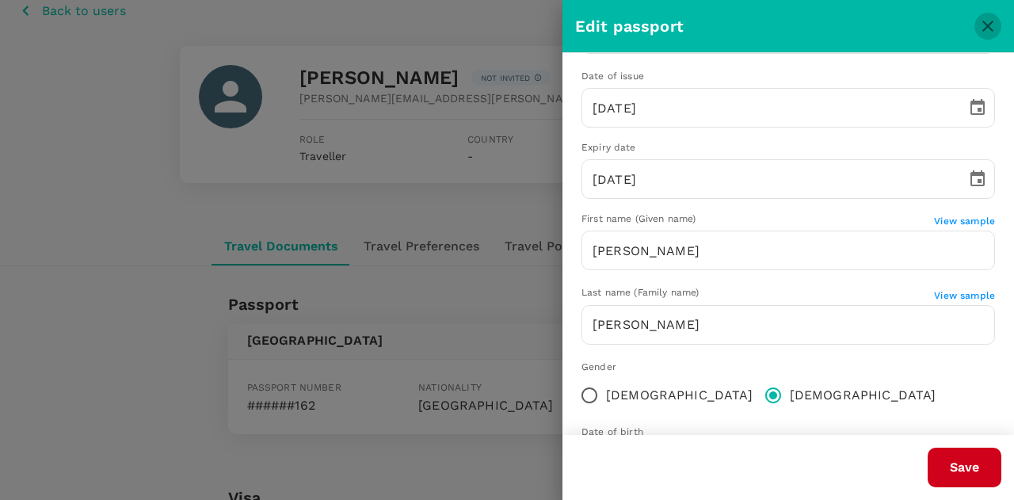
click at [985, 26] on icon "close" at bounding box center [987, 26] width 19 height 19
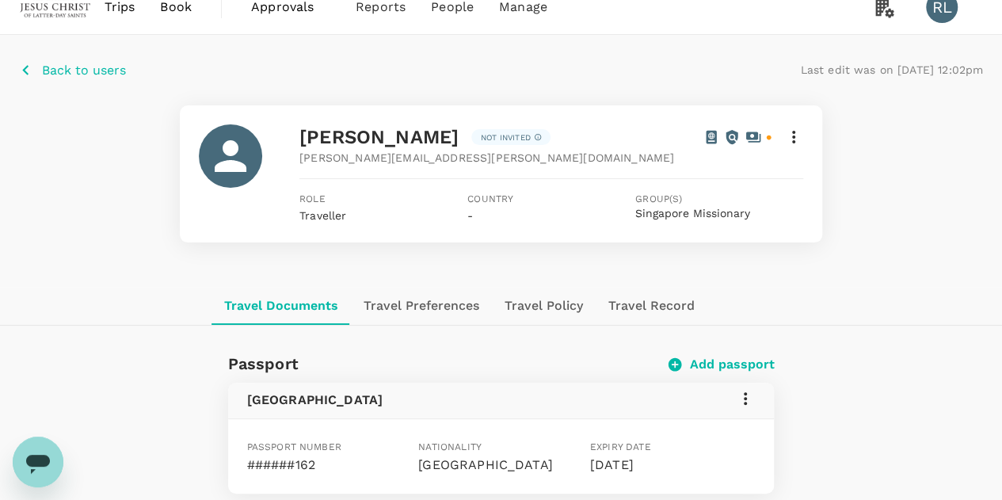
scroll to position [0, 0]
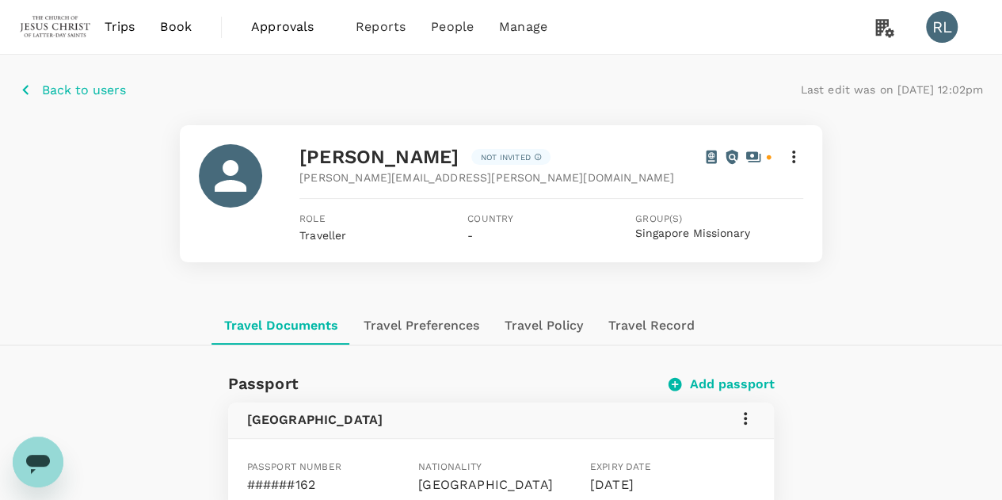
click at [71, 86] on p "Back to users" at bounding box center [84, 90] width 84 height 19
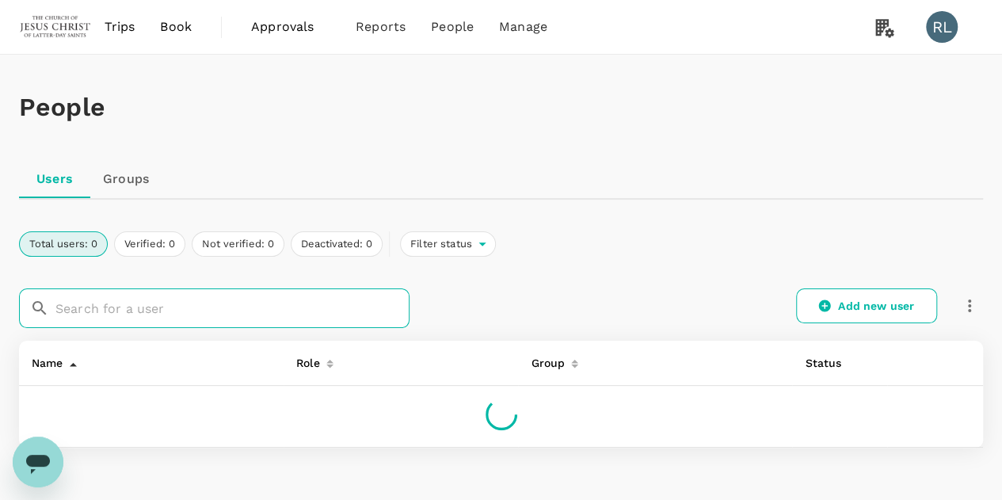
click at [131, 312] on input "text" at bounding box center [232, 308] width 354 height 40
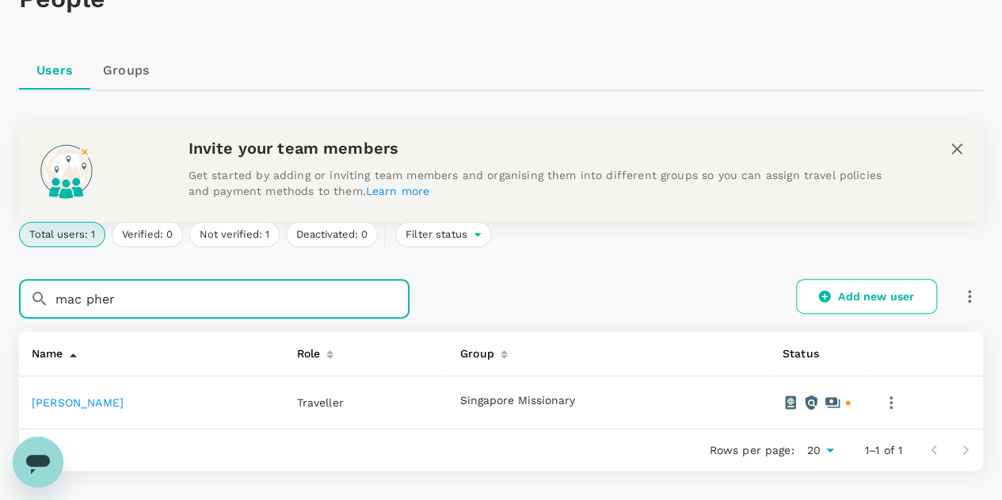
scroll to position [158, 0]
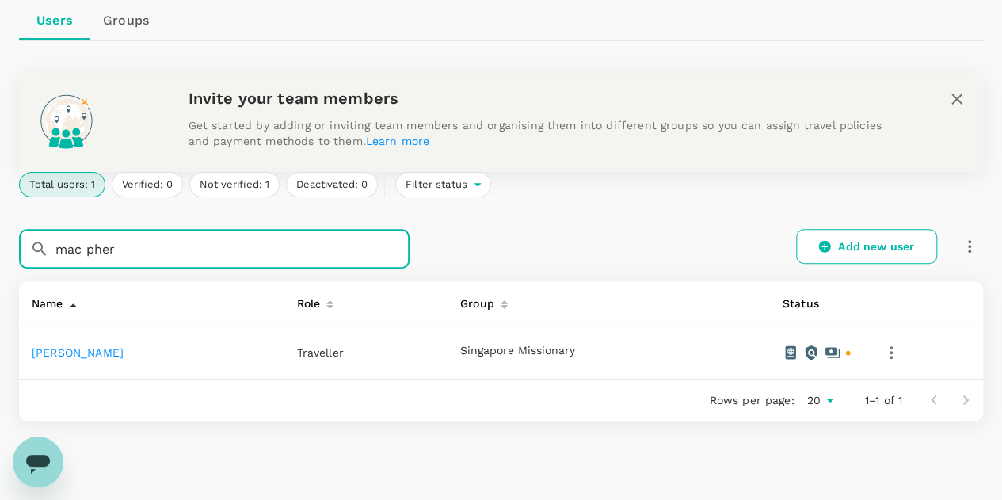
type input "mac pher"
click at [103, 356] on link "[PERSON_NAME]" at bounding box center [78, 352] width 92 height 13
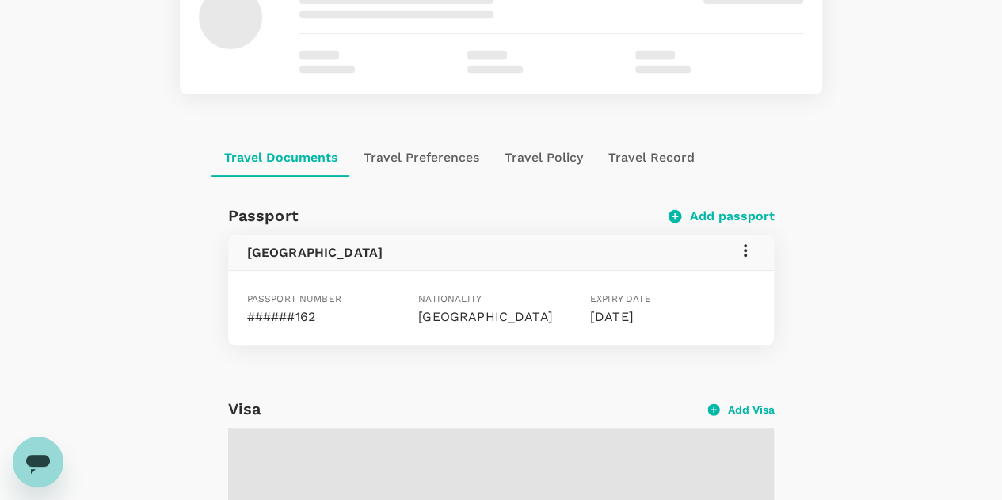
scroll to position [36, 0]
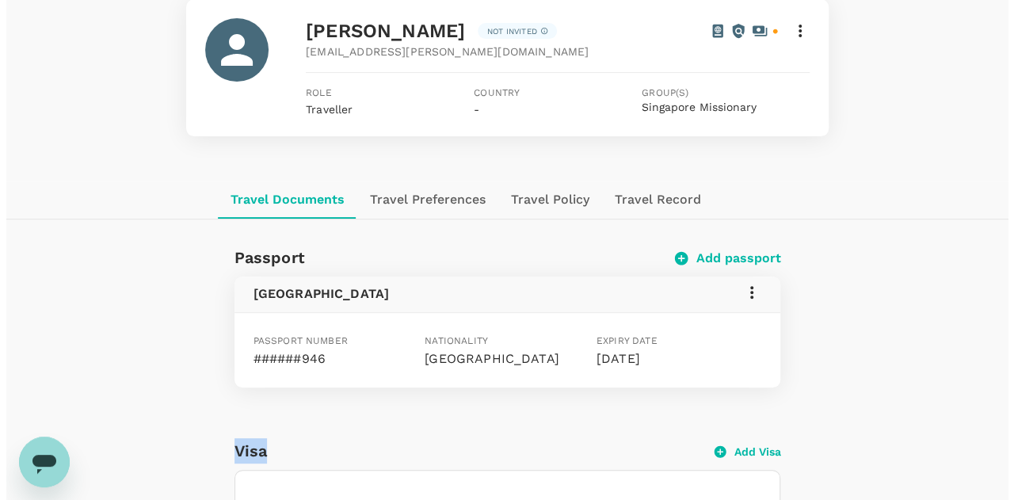
scroll to position [158, 0]
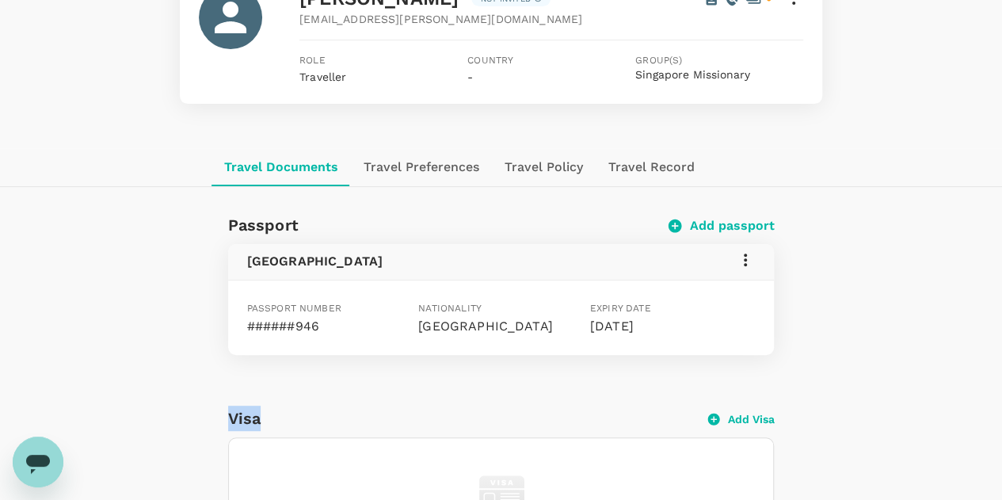
click at [744, 256] on icon at bounding box center [745, 259] width 19 height 19
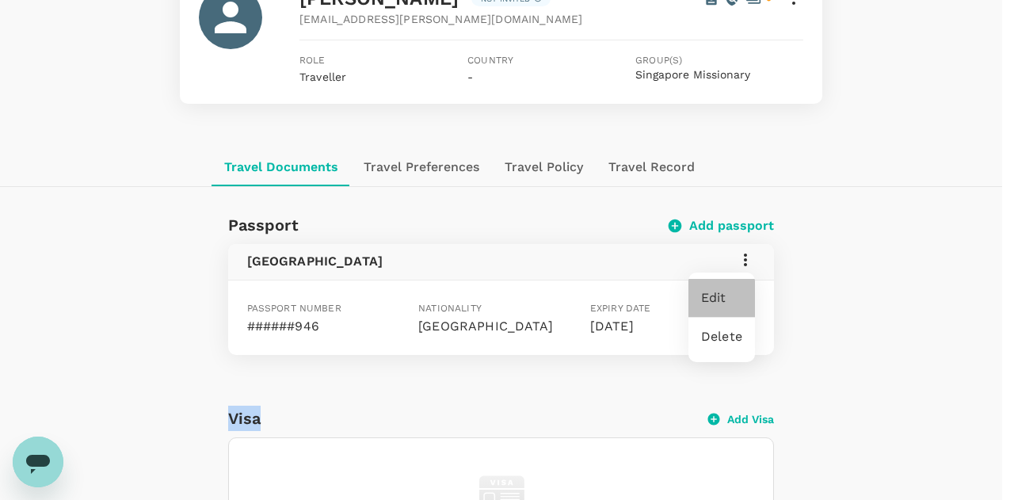
click at [724, 299] on span "Edit" at bounding box center [721, 297] width 41 height 19
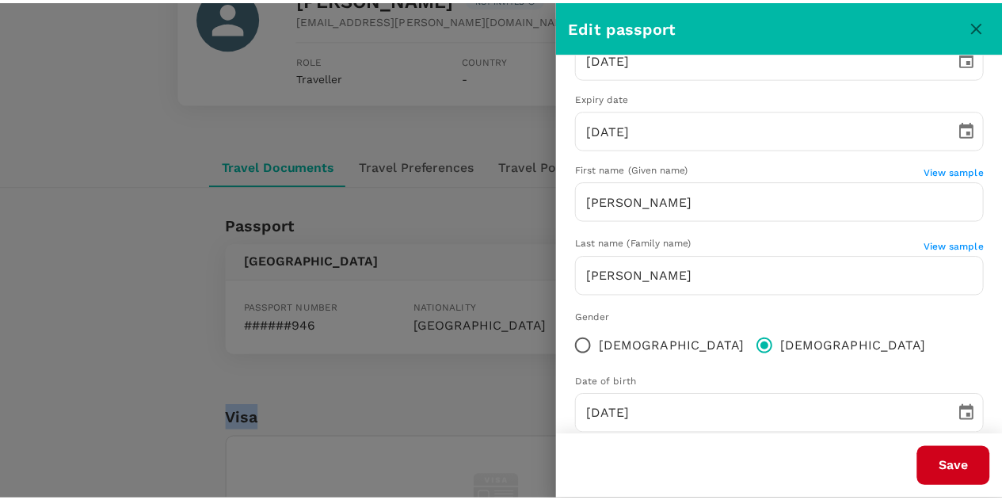
scroll to position [230, 0]
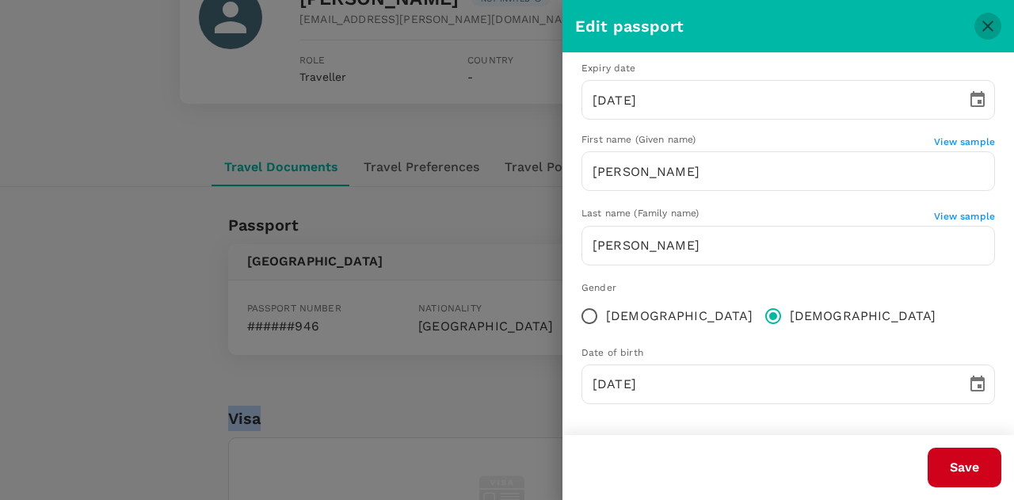
click at [984, 24] on icon "close" at bounding box center [987, 26] width 19 height 19
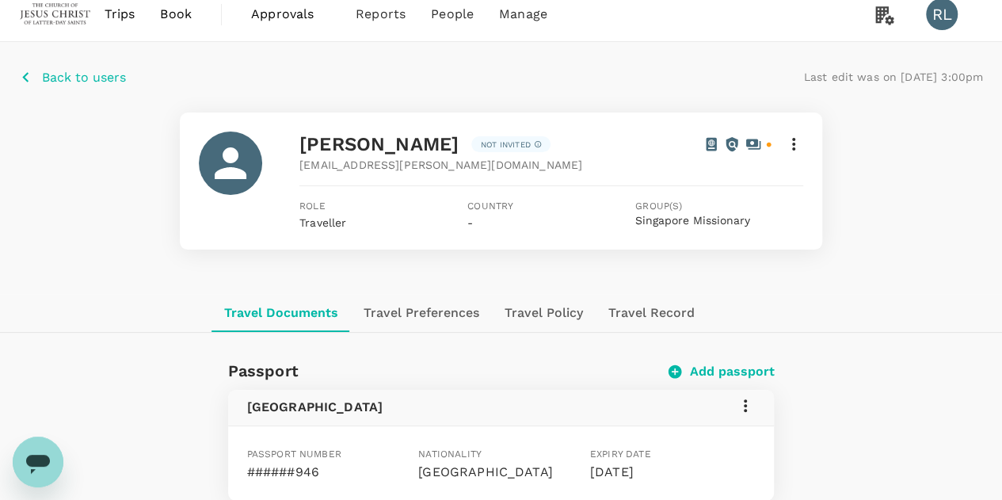
scroll to position [0, 0]
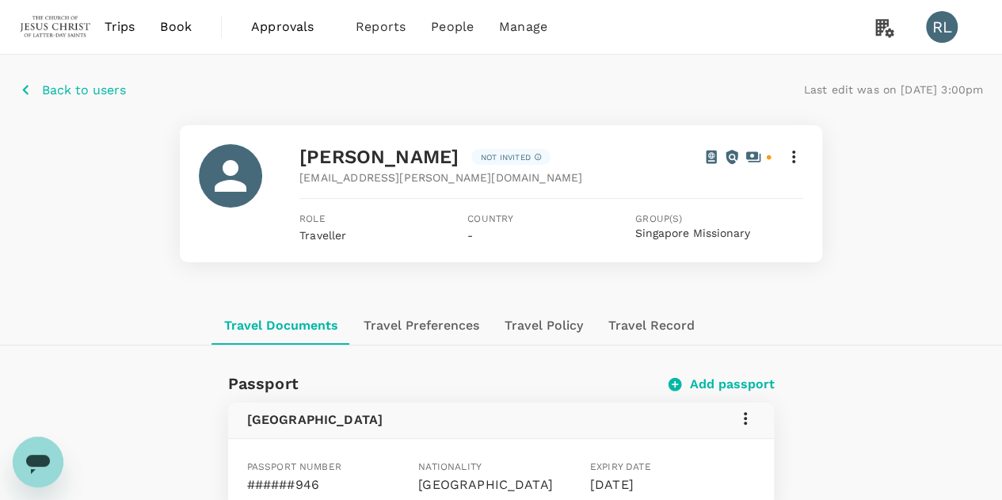
click at [86, 88] on p "Back to users" at bounding box center [84, 90] width 84 height 19
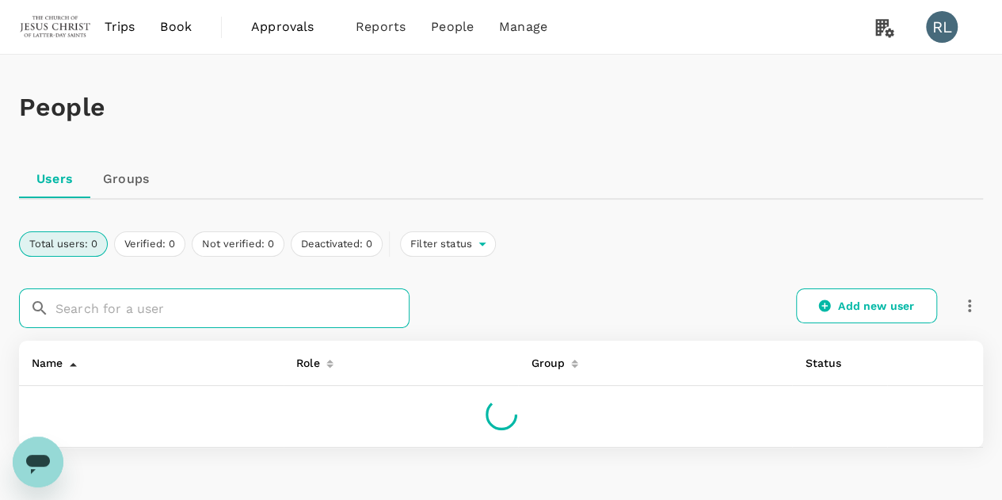
click at [144, 307] on input "text" at bounding box center [232, 308] width 354 height 40
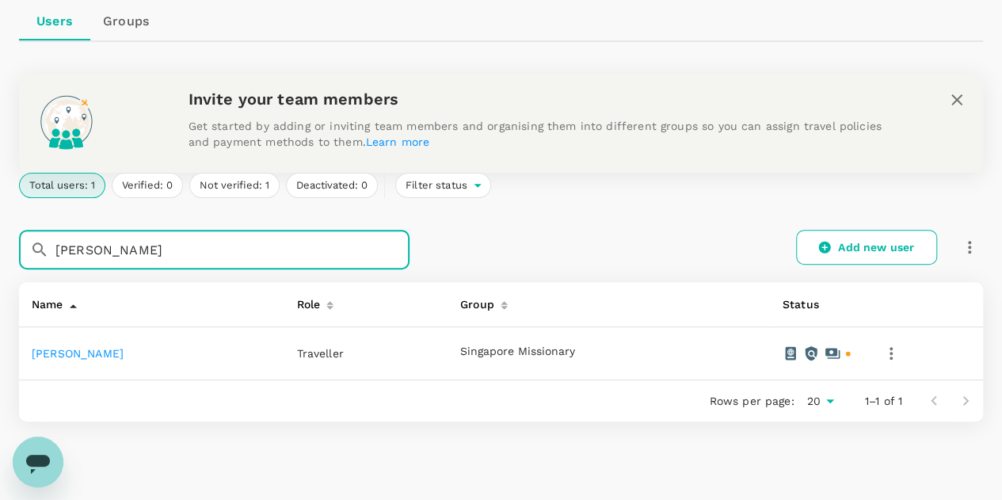
scroll to position [158, 0]
type input "[PERSON_NAME]"
click at [82, 353] on link "[PERSON_NAME]" at bounding box center [78, 352] width 92 height 13
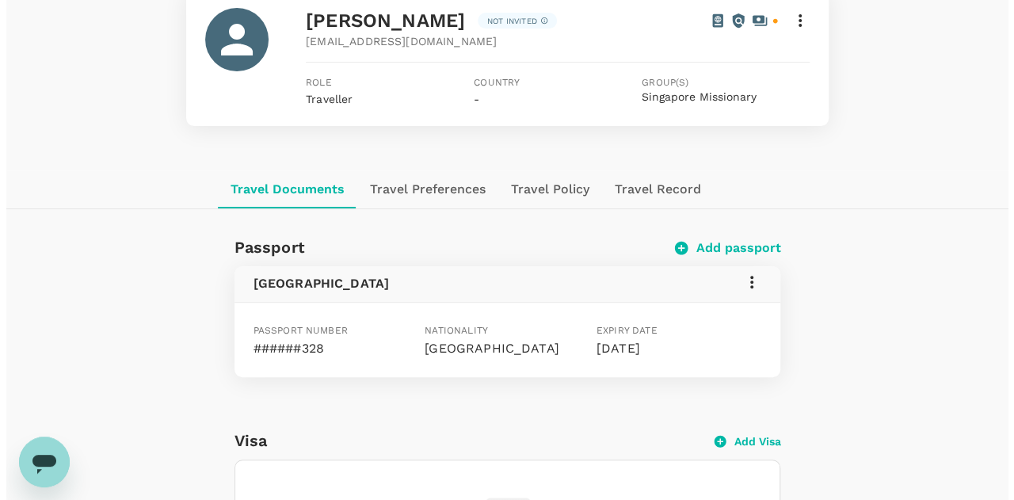
scroll to position [158, 0]
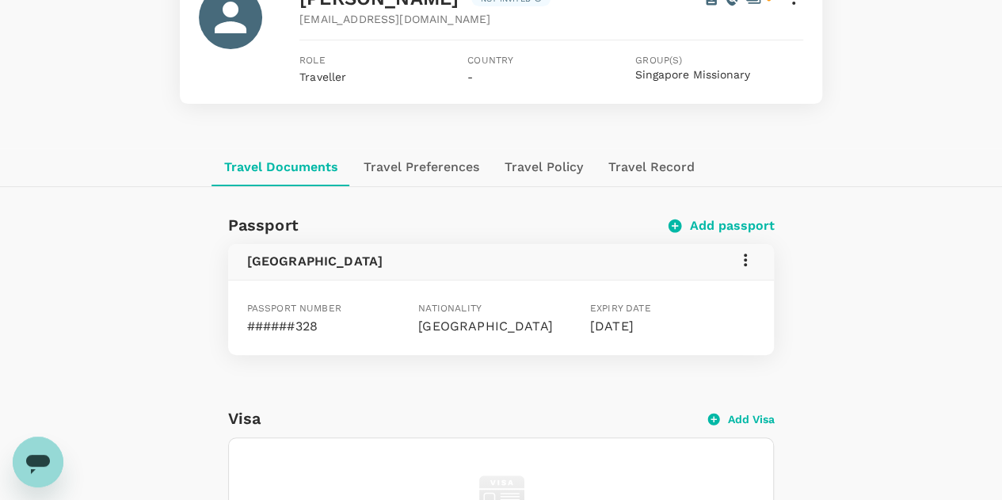
click at [744, 254] on icon at bounding box center [745, 259] width 3 height 13
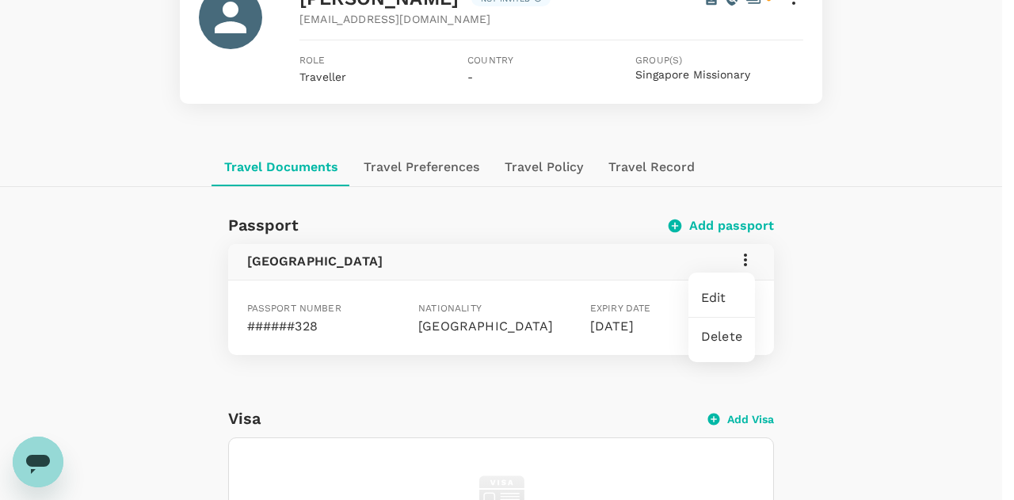
click at [712, 295] on span "Edit" at bounding box center [721, 297] width 41 height 19
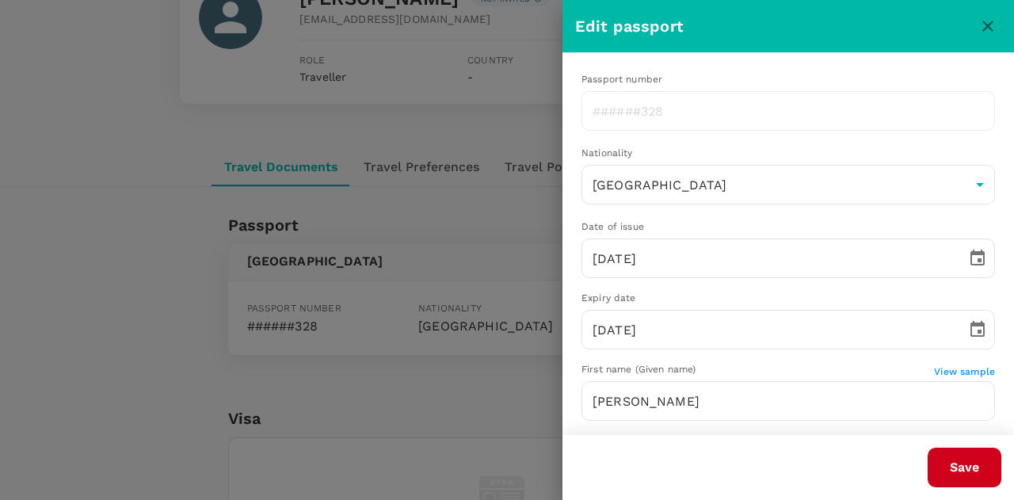
type input "[PERSON_NAME]"
type input "[DATE]"
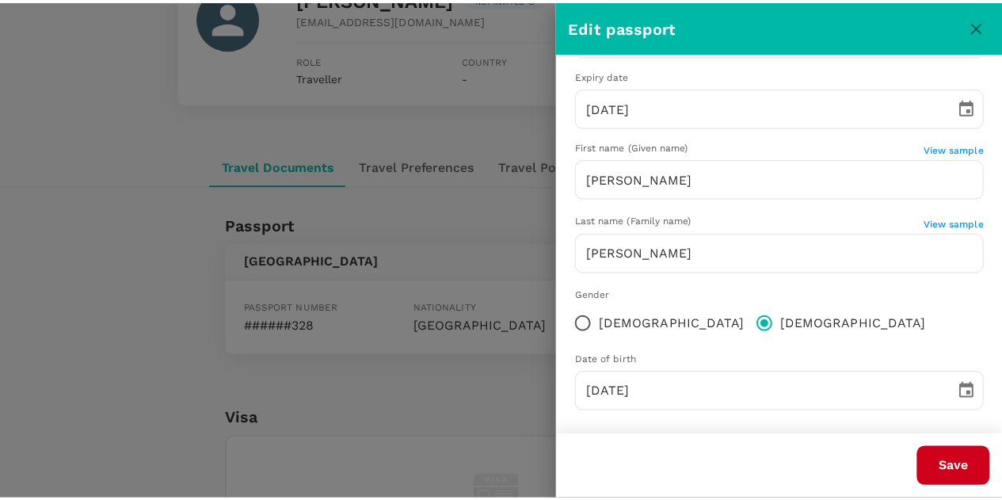
scroll to position [230, 0]
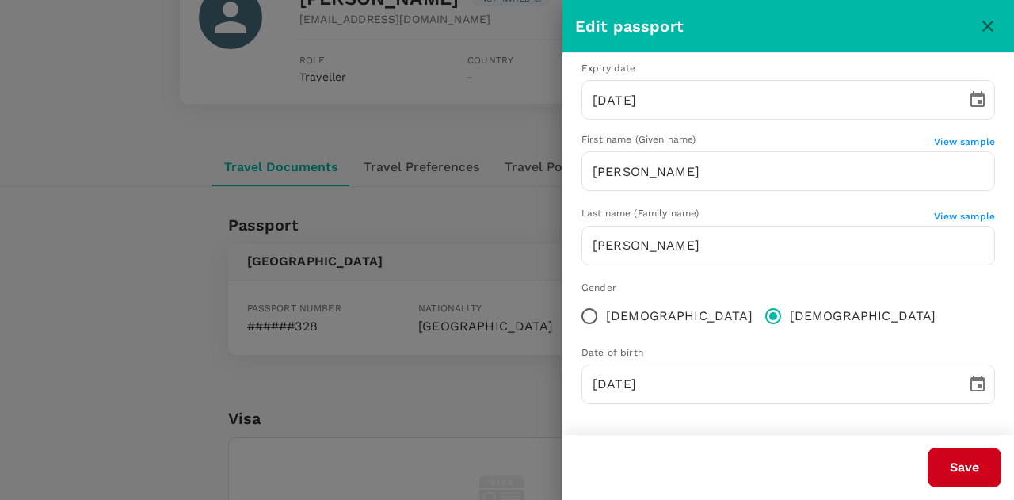
click at [989, 28] on icon "close" at bounding box center [987, 26] width 19 height 19
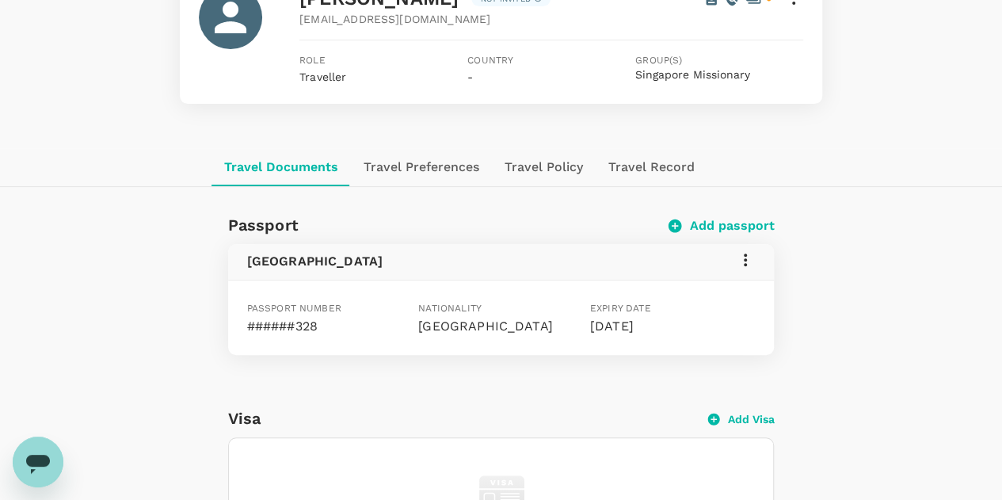
scroll to position [0, 0]
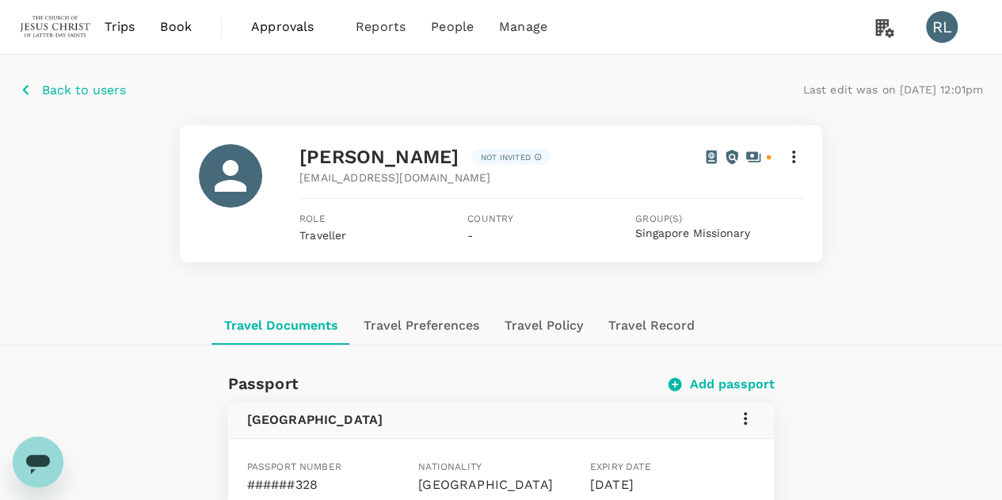
click at [72, 89] on p "Back to users" at bounding box center [84, 90] width 84 height 19
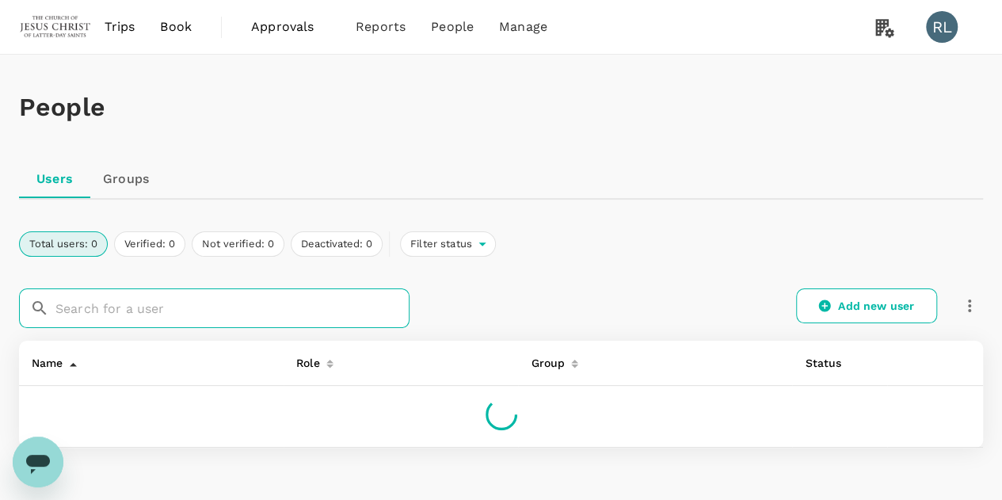
click at [146, 310] on input "text" at bounding box center [232, 308] width 354 height 40
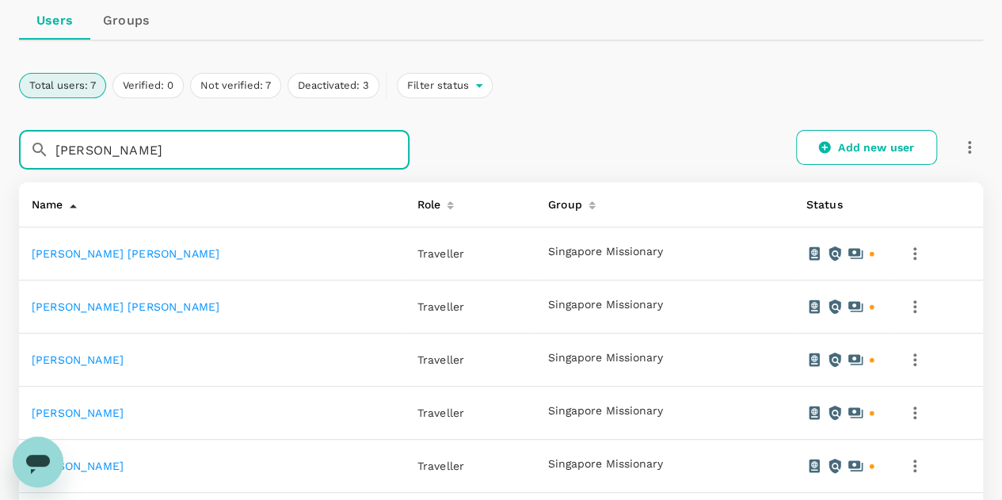
scroll to position [238, 0]
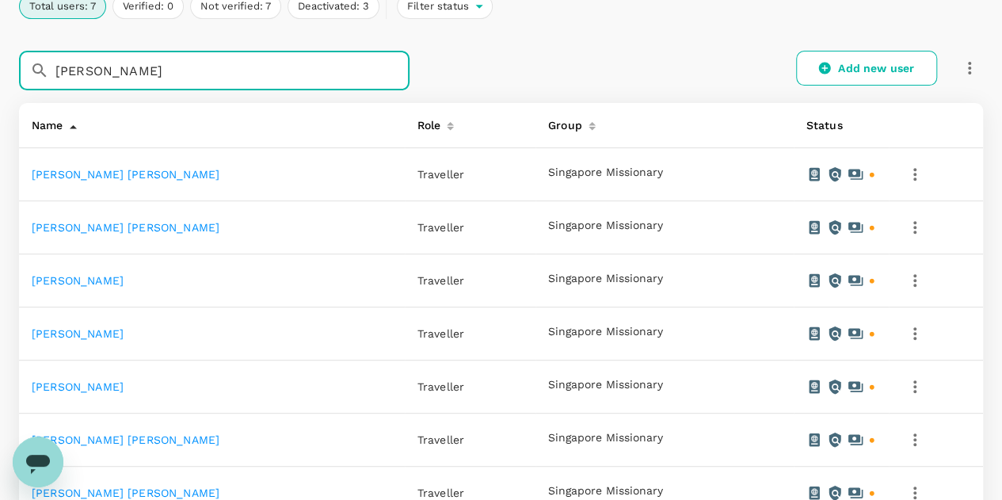
type input "[PERSON_NAME]"
click at [95, 332] on link "[PERSON_NAME]" at bounding box center [78, 333] width 92 height 13
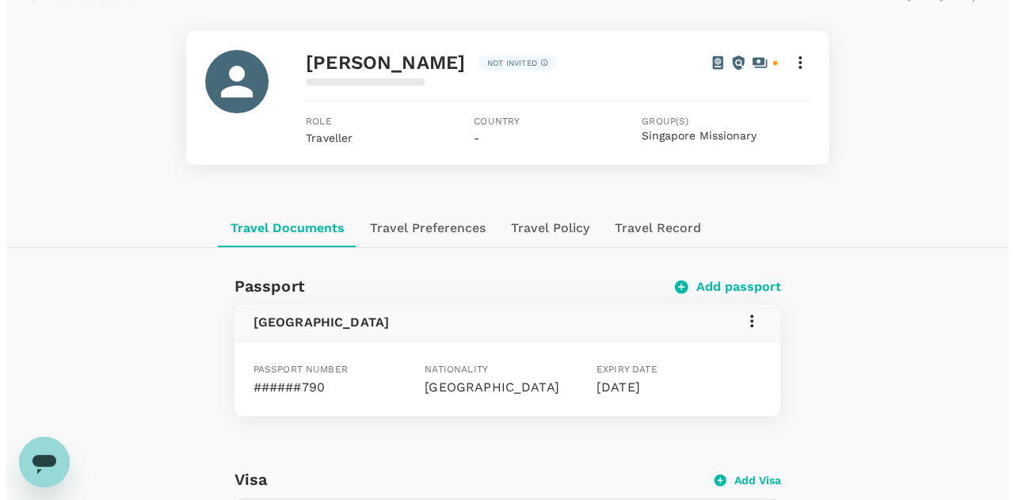
scroll to position [158, 0]
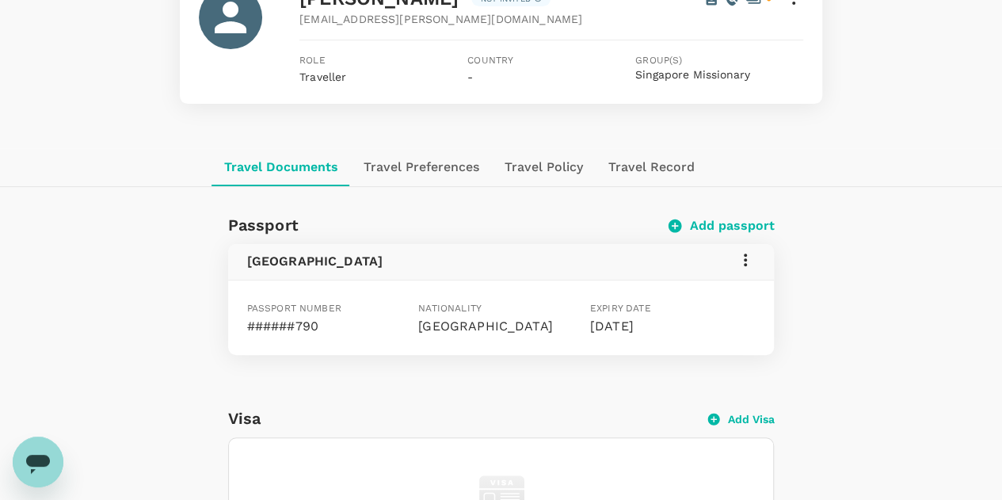
click at [745, 254] on icon at bounding box center [745, 259] width 3 height 13
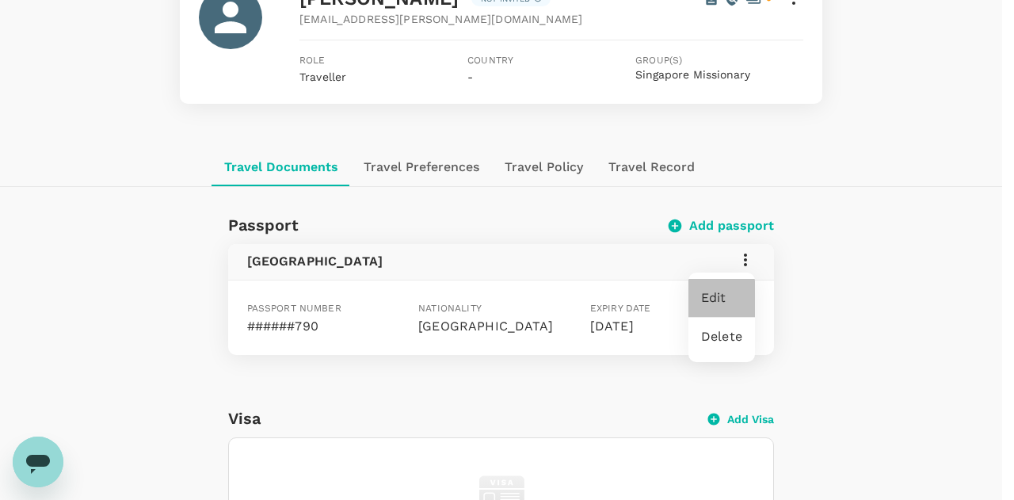
click at [719, 295] on span "Edit" at bounding box center [721, 297] width 41 height 19
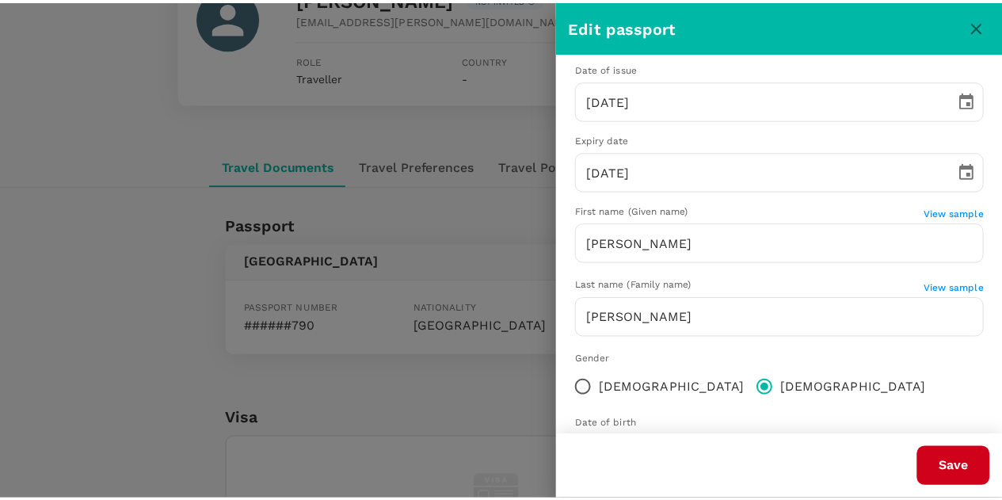
scroll to position [230, 0]
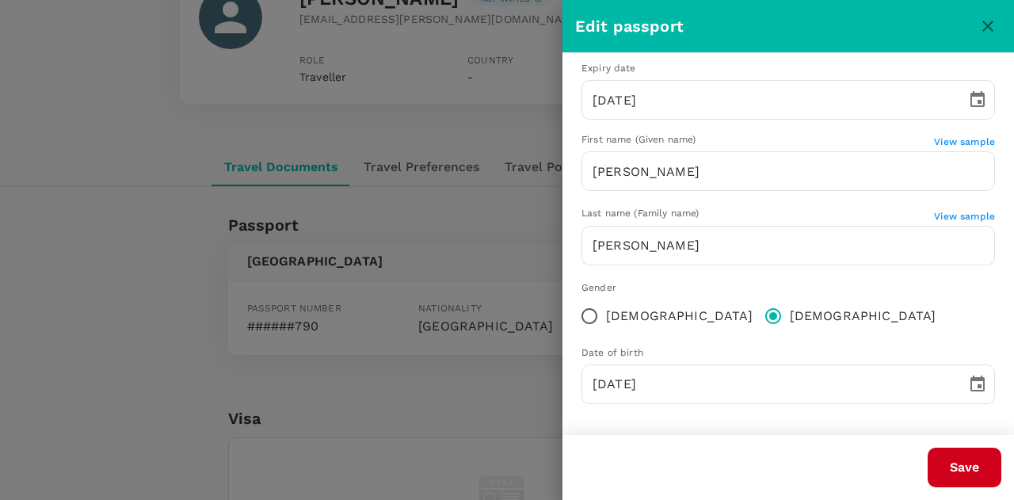
click at [991, 31] on icon "close" at bounding box center [987, 26] width 19 height 19
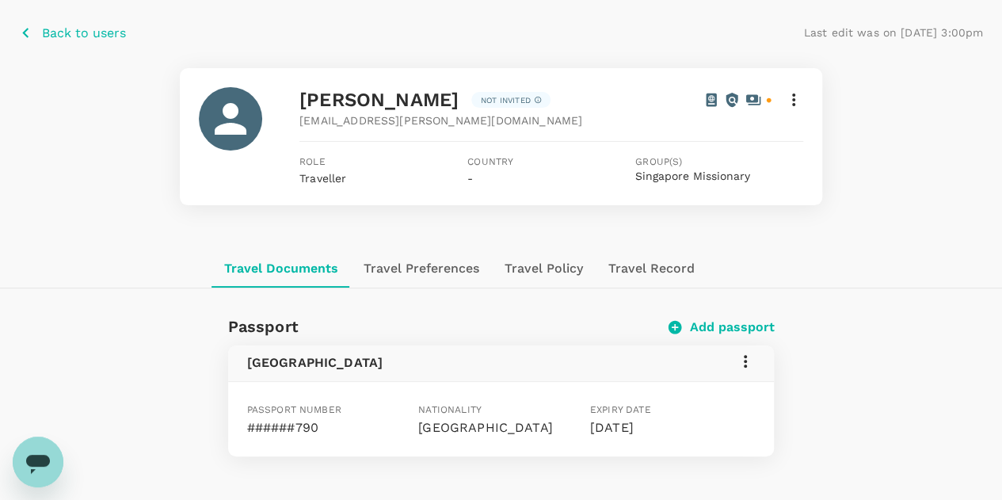
scroll to position [0, 0]
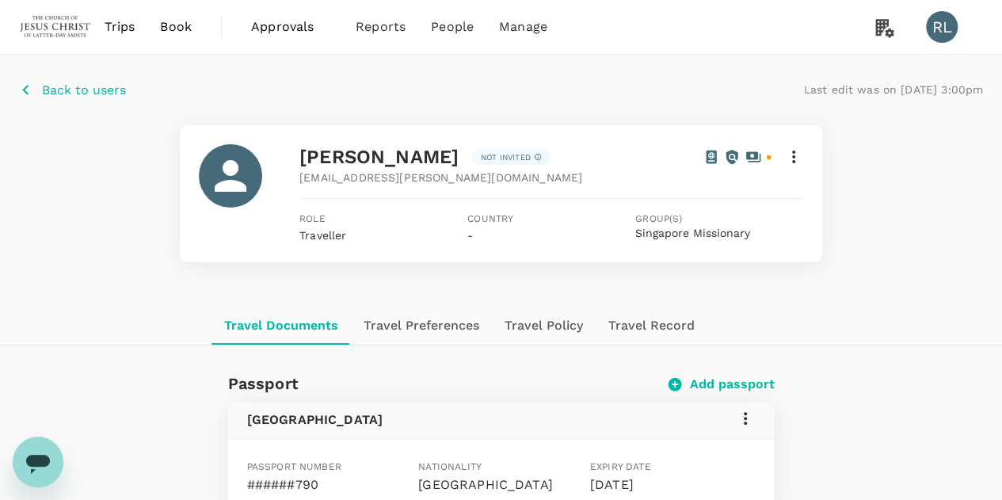
click at [71, 90] on p "Back to users" at bounding box center [84, 90] width 84 height 19
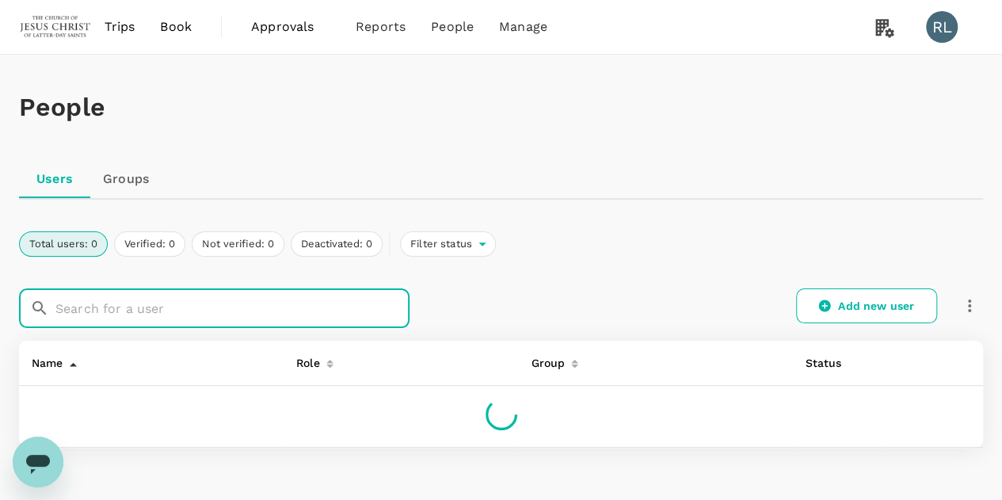
click at [145, 307] on input "text" at bounding box center [232, 308] width 354 height 40
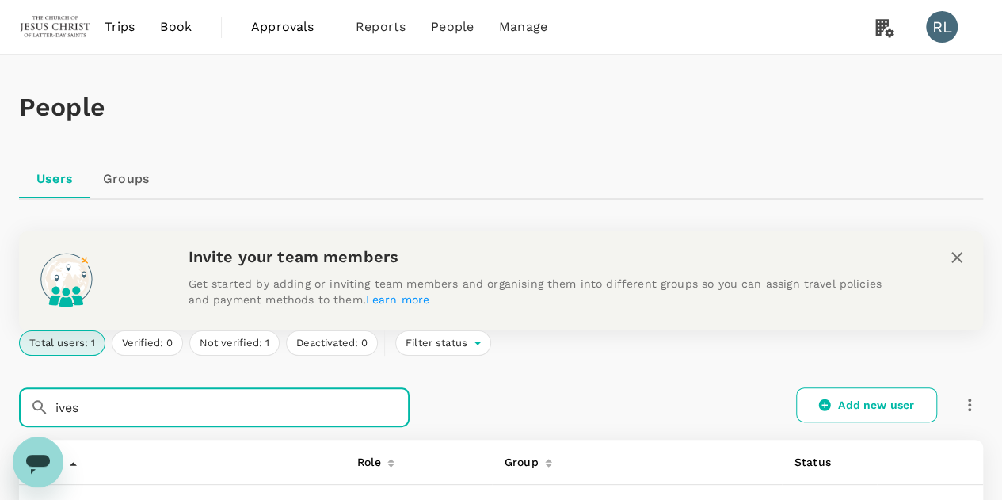
scroll to position [158, 0]
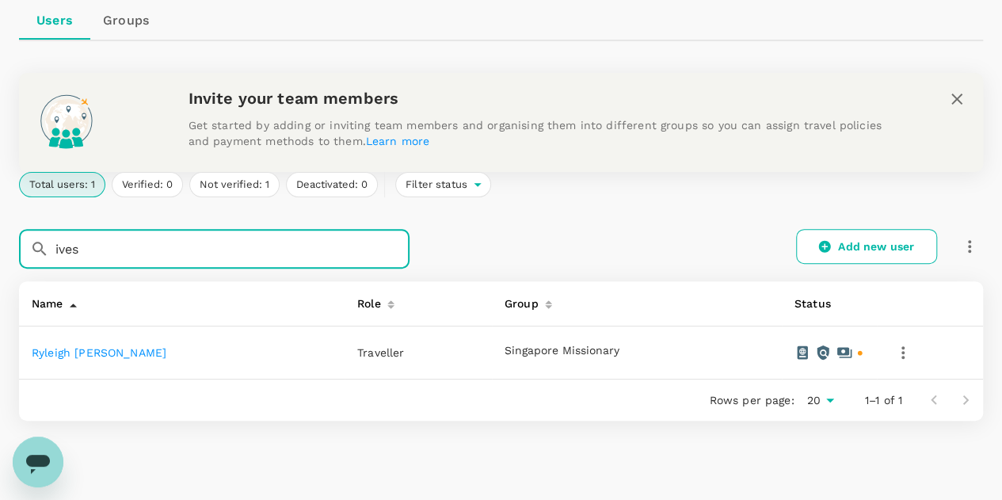
type input "ives"
click at [115, 353] on link "Ryleigh [PERSON_NAME]" at bounding box center [99, 352] width 135 height 13
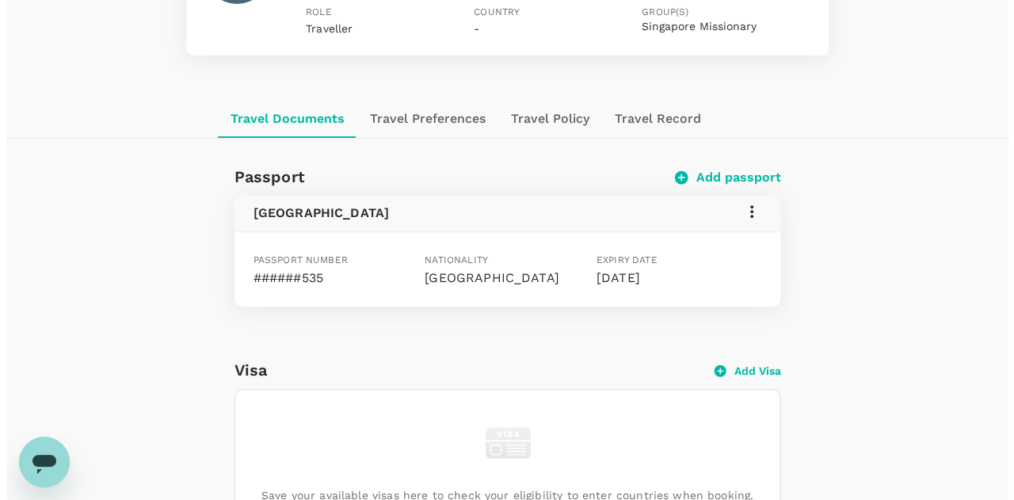
scroll to position [238, 0]
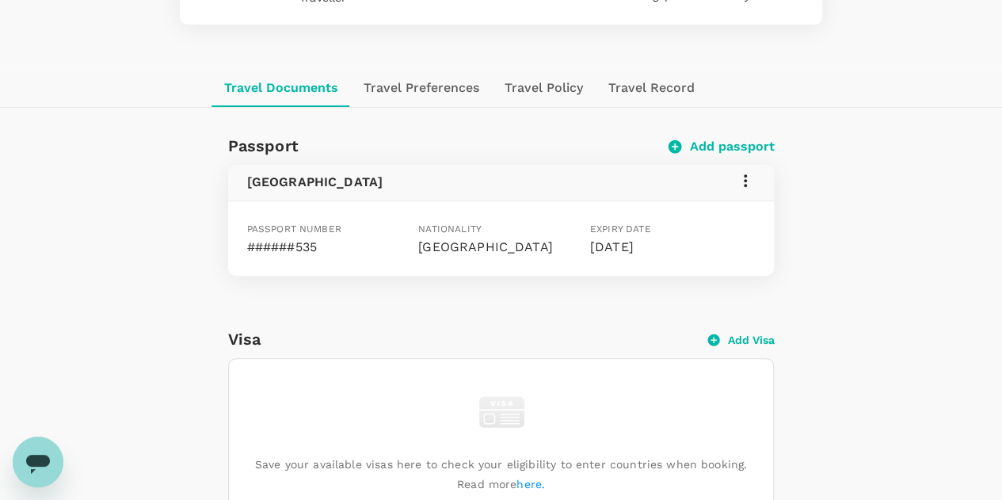
click at [746, 175] on icon at bounding box center [745, 180] width 3 height 13
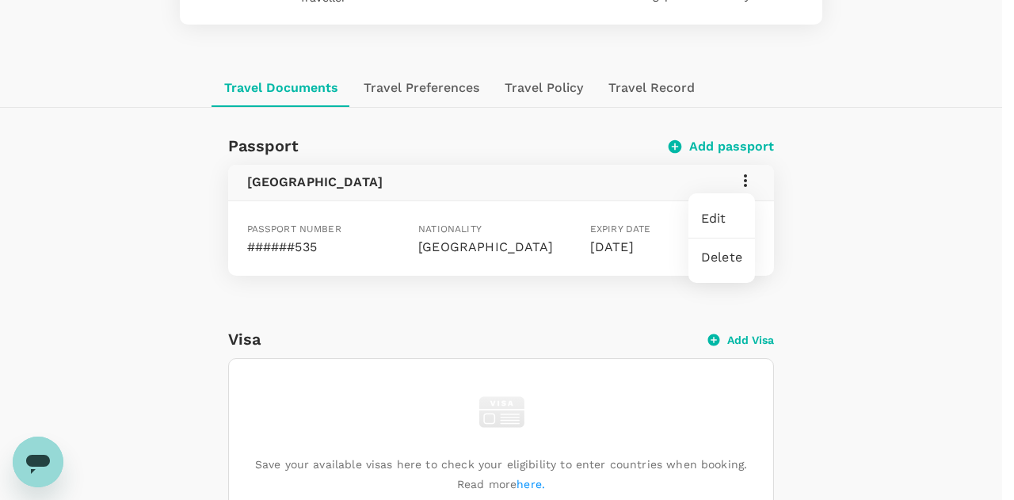
click at [710, 219] on span "Edit" at bounding box center [721, 218] width 41 height 19
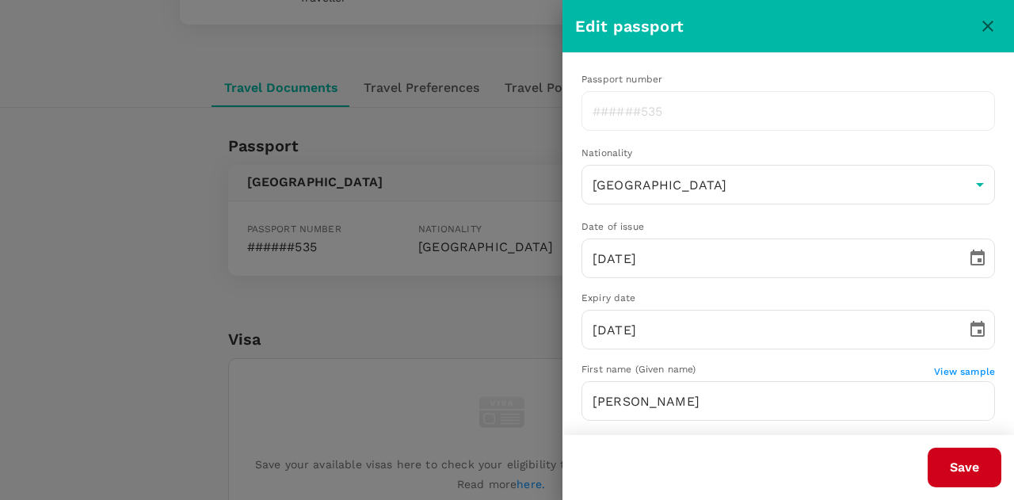
type input "[PERSON_NAME]"
type input "Ives"
type input "AU"
type input "[DATE]"
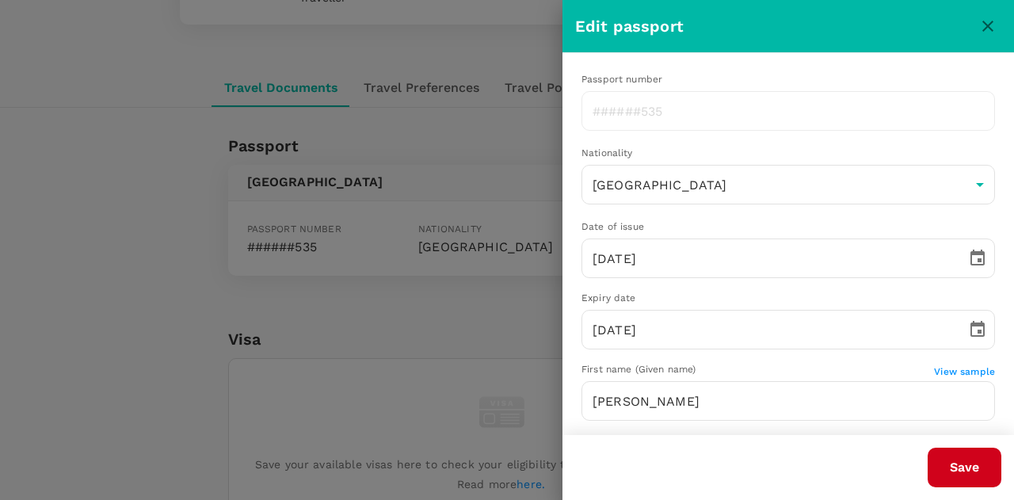
type input "[DATE]"
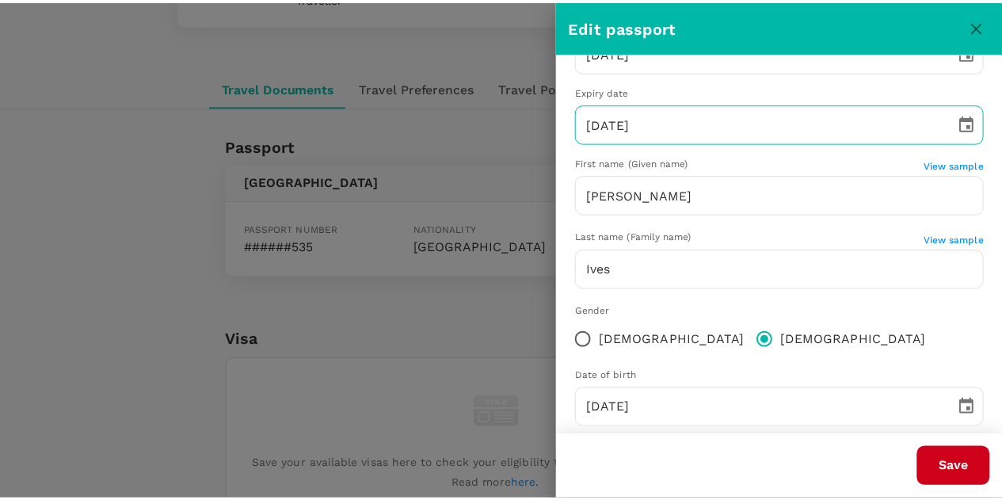
scroll to position [230, 0]
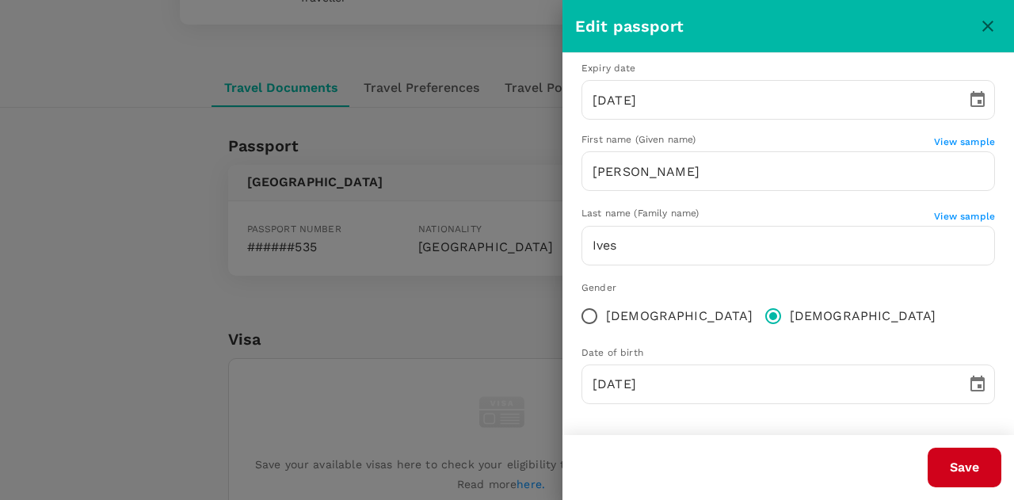
click at [990, 21] on icon "close" at bounding box center [987, 26] width 19 height 19
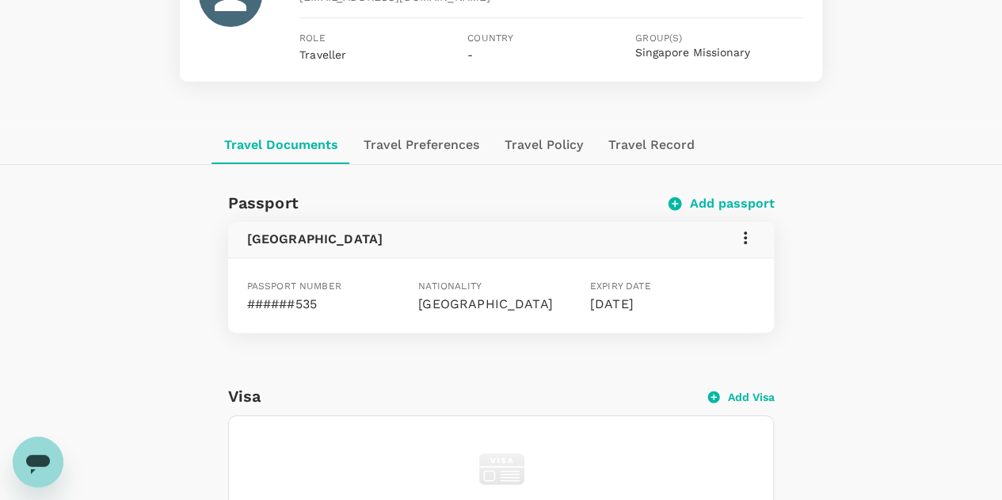
scroll to position [0, 0]
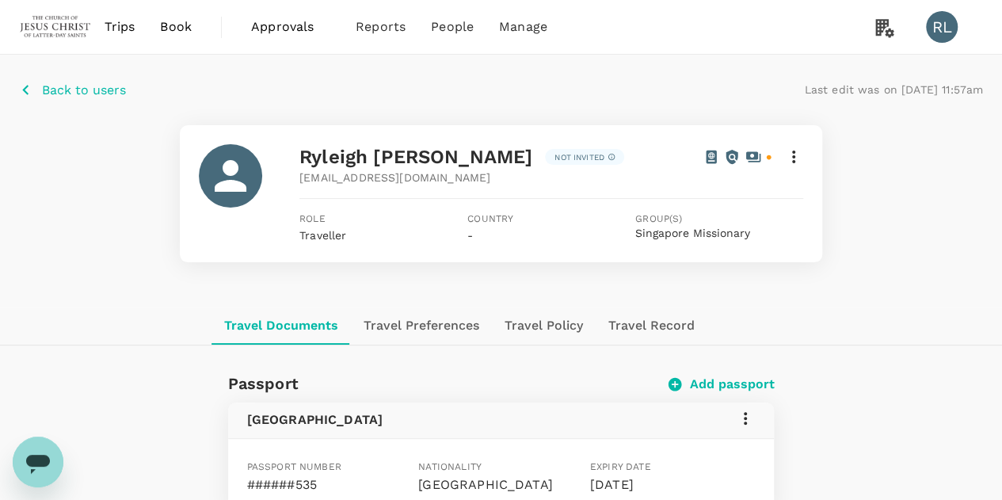
click at [89, 91] on p "Back to users" at bounding box center [84, 90] width 84 height 19
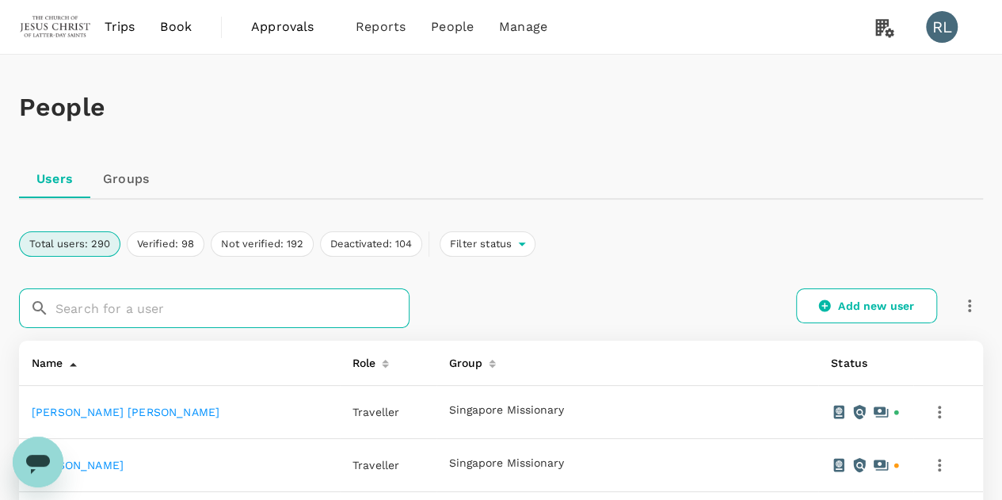
click at [124, 308] on input "text" at bounding box center [232, 308] width 354 height 40
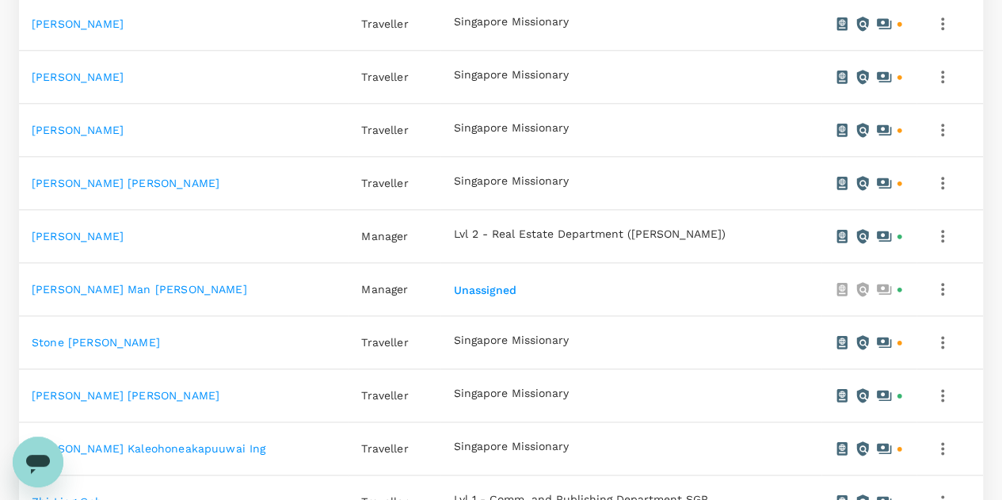
scroll to position [871, 0]
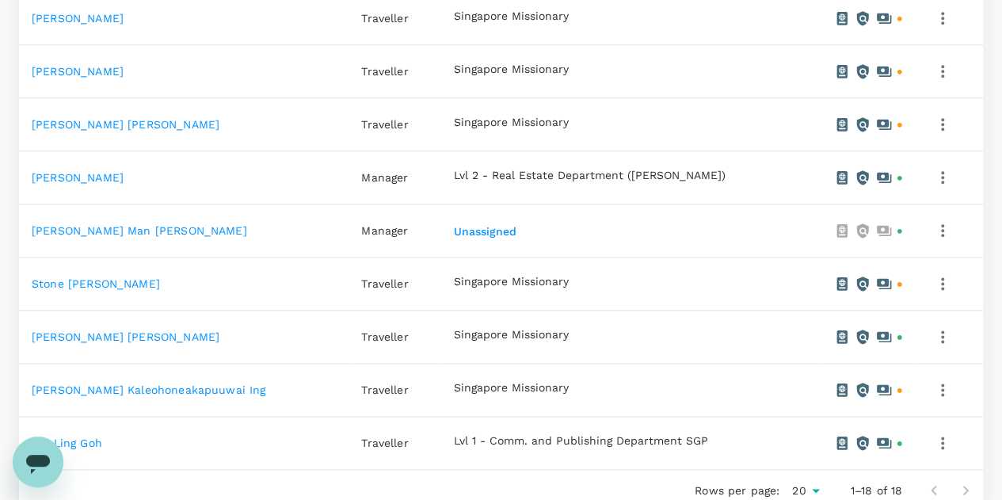
type input "ing"
click at [130, 387] on link "[PERSON_NAME] Kaleohoneakapuuwai Ing" at bounding box center [149, 389] width 234 height 13
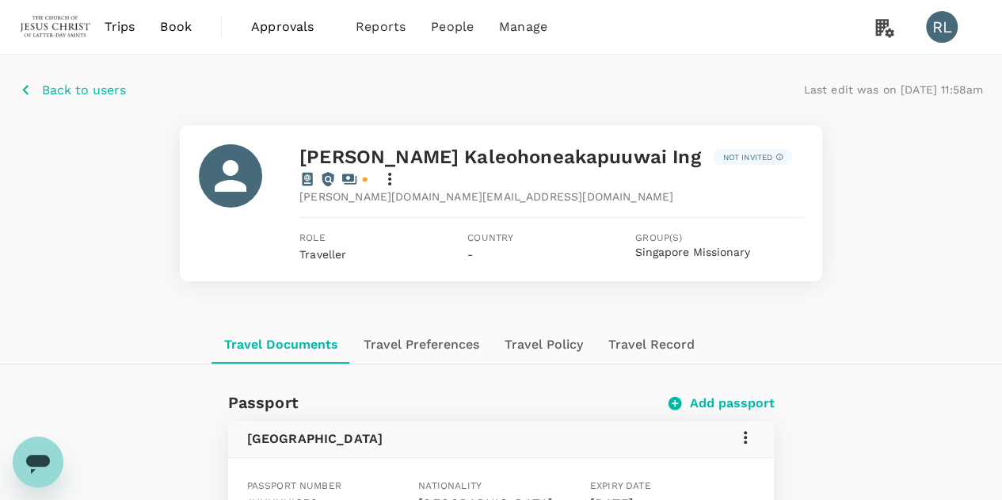
click at [399, 170] on icon at bounding box center [389, 179] width 19 height 19
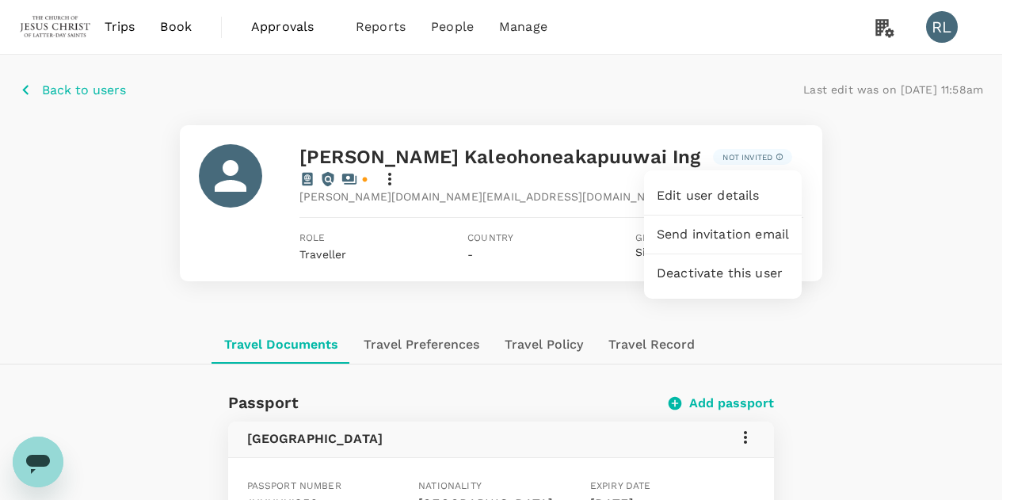
click at [749, 198] on span "Edit user details" at bounding box center [723, 195] width 132 height 19
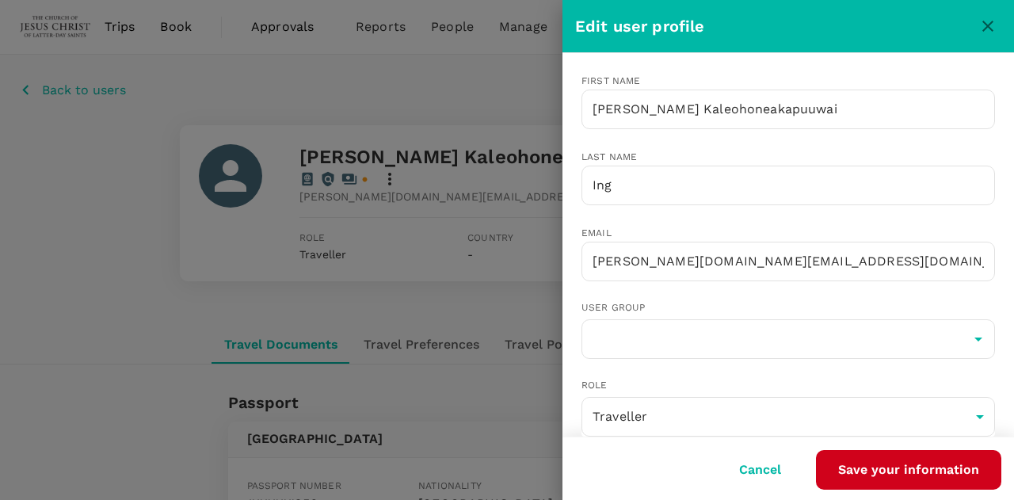
type input "Singapore Missionary"
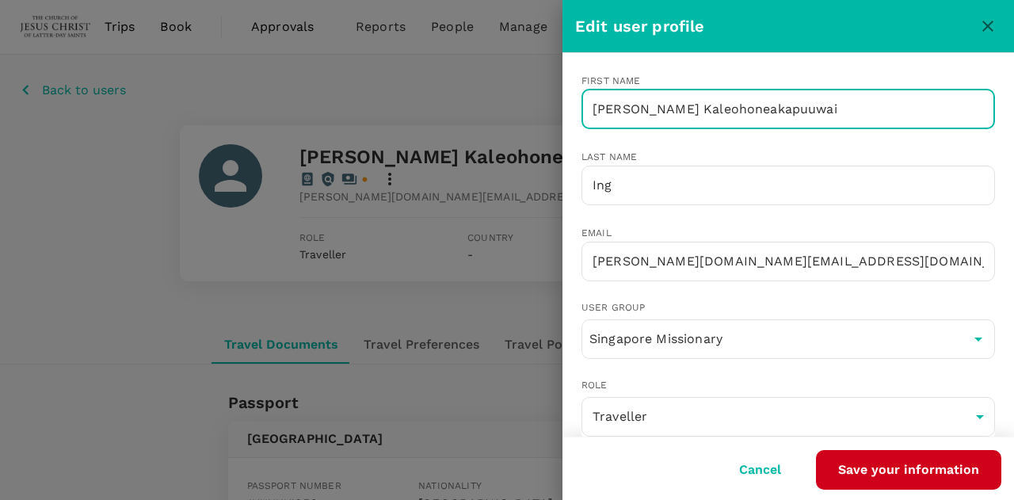
click at [629, 105] on input "[PERSON_NAME] Kaleohoneakapuuwai" at bounding box center [787, 110] width 413 height 40
click at [830, 106] on input "[PERSON_NAME] Kaleohoneakapuuwai" at bounding box center [787, 110] width 413 height 40
click at [901, 467] on button "Save your information" at bounding box center [908, 470] width 185 height 40
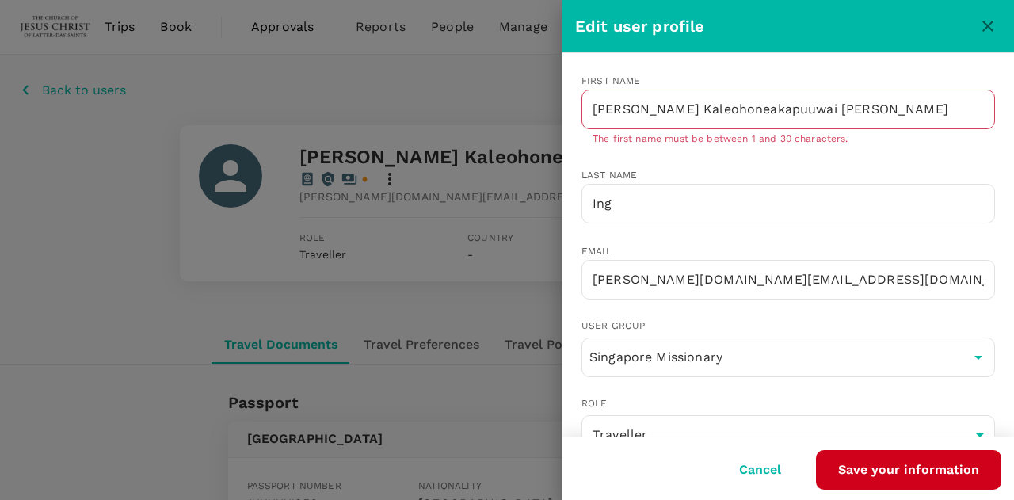
click at [893, 472] on button "Save your information" at bounding box center [908, 470] width 185 height 40
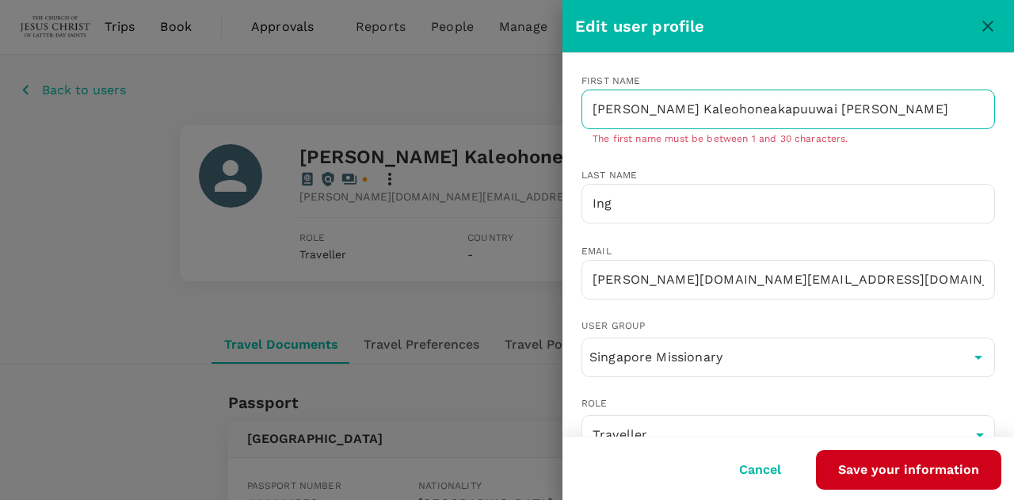
click at [736, 111] on input "[PERSON_NAME] Kaleohoneakapuuwai [PERSON_NAME]" at bounding box center [787, 110] width 413 height 40
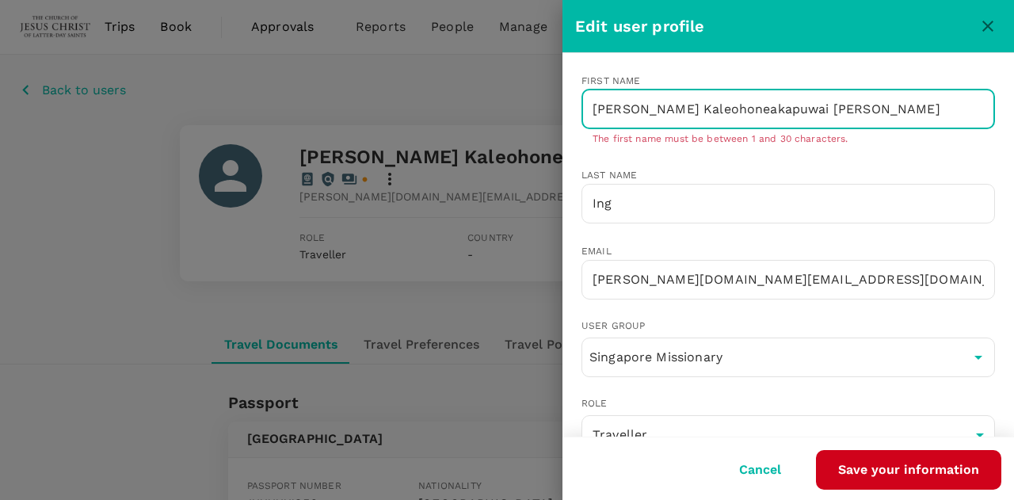
type input "[PERSON_NAME] Kaleohoneakapuwai [PERSON_NAME]"
click at [527, 370] on div at bounding box center [507, 250] width 1014 height 500
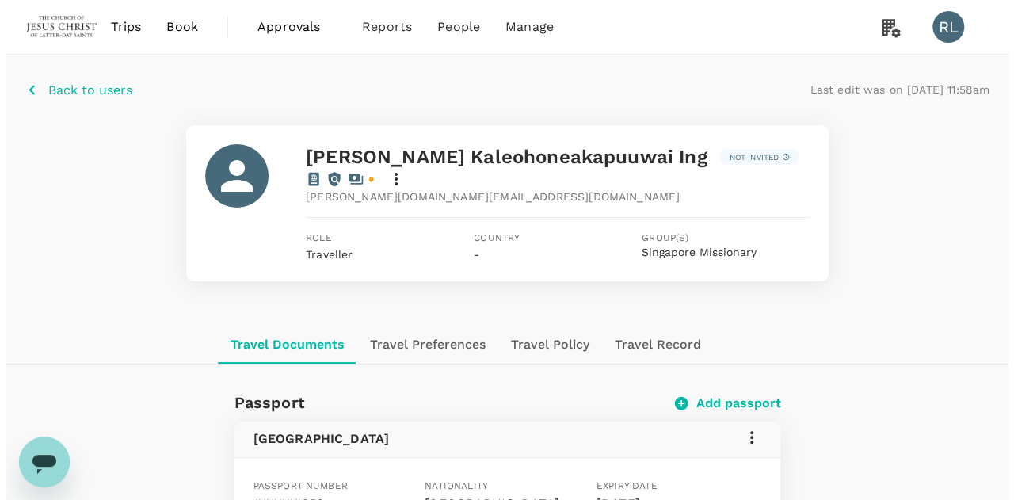
scroll to position [79, 0]
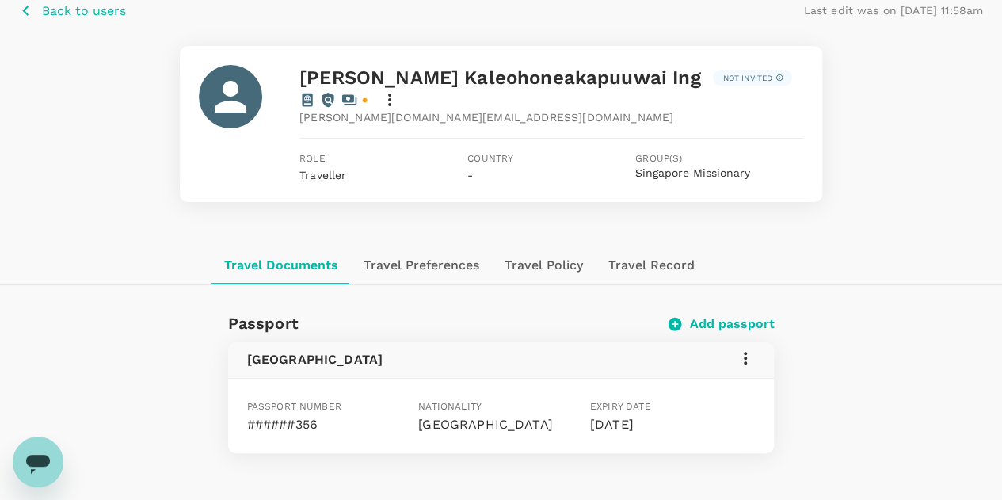
click at [743, 349] on icon at bounding box center [745, 358] width 19 height 19
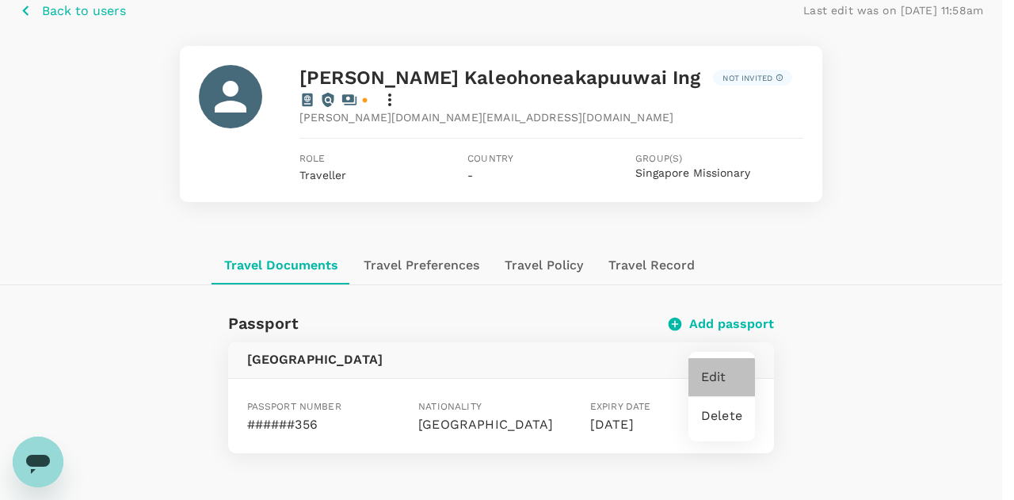
click at [724, 379] on span "Edit" at bounding box center [721, 377] width 41 height 19
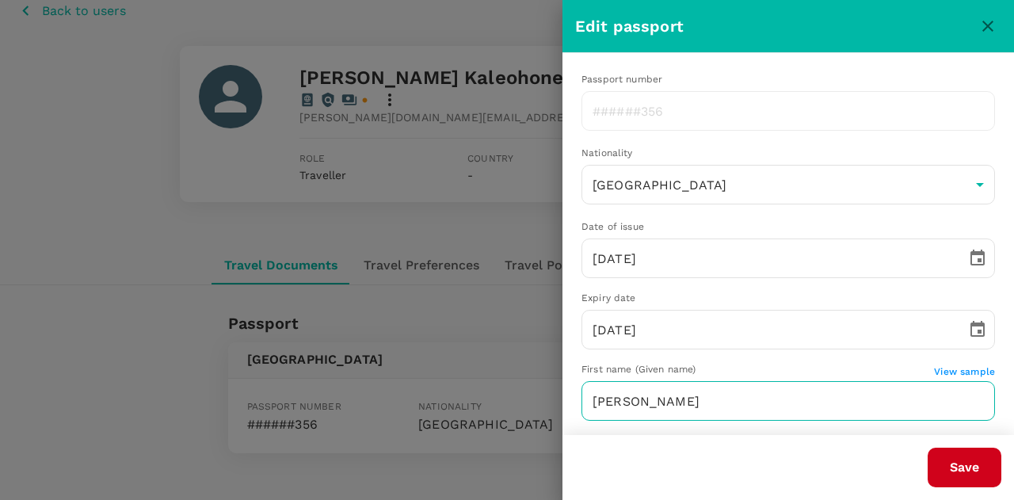
type input "US"
type input "[PERSON_NAME] Kaleohoneakapuuwai"
type input "Ing"
radio input "true"
type input "[DATE]"
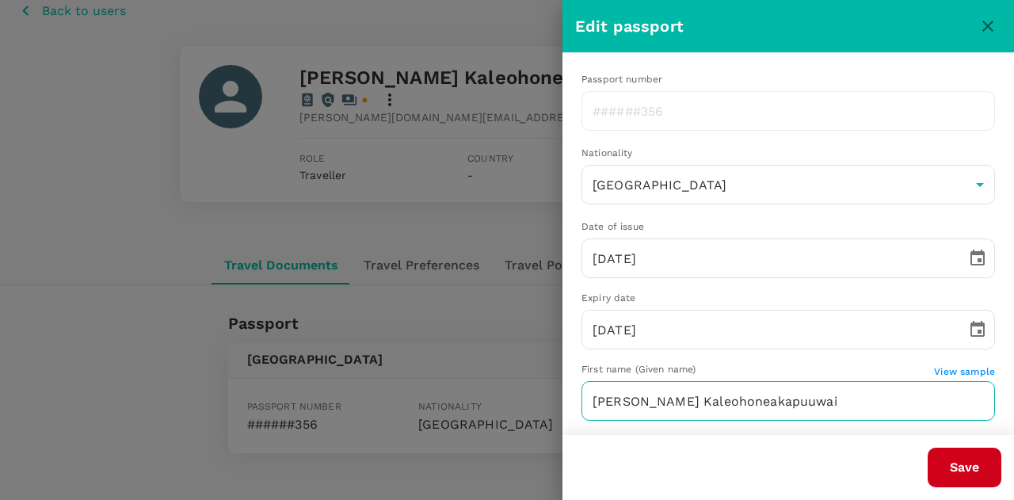
type input "[DATE]"
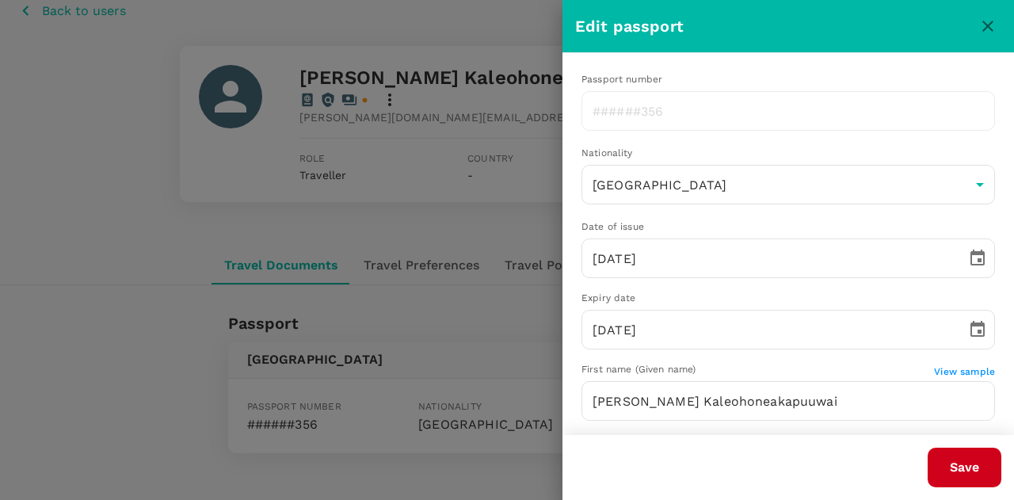
click at [158, 262] on div at bounding box center [507, 250] width 1014 height 500
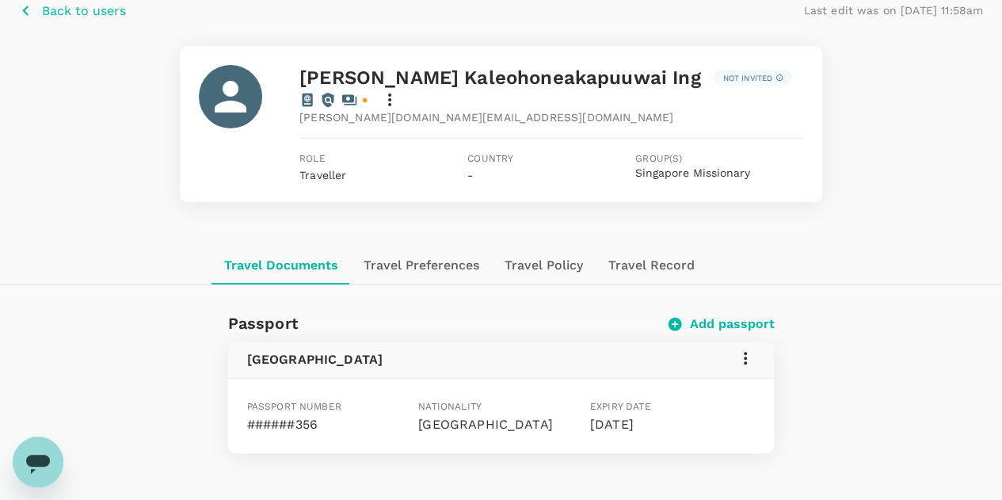
click at [399, 90] on icon at bounding box center [389, 99] width 19 height 19
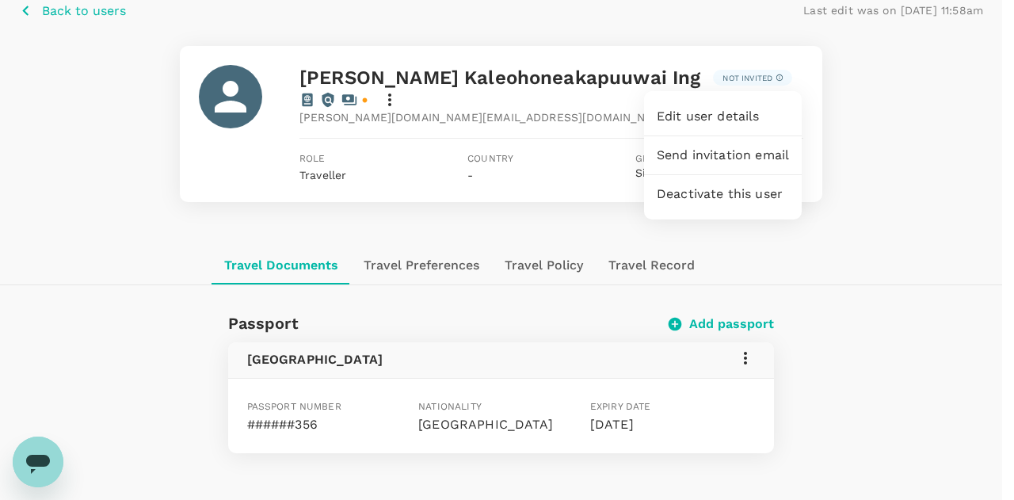
click at [713, 115] on span "Edit user details" at bounding box center [723, 116] width 132 height 19
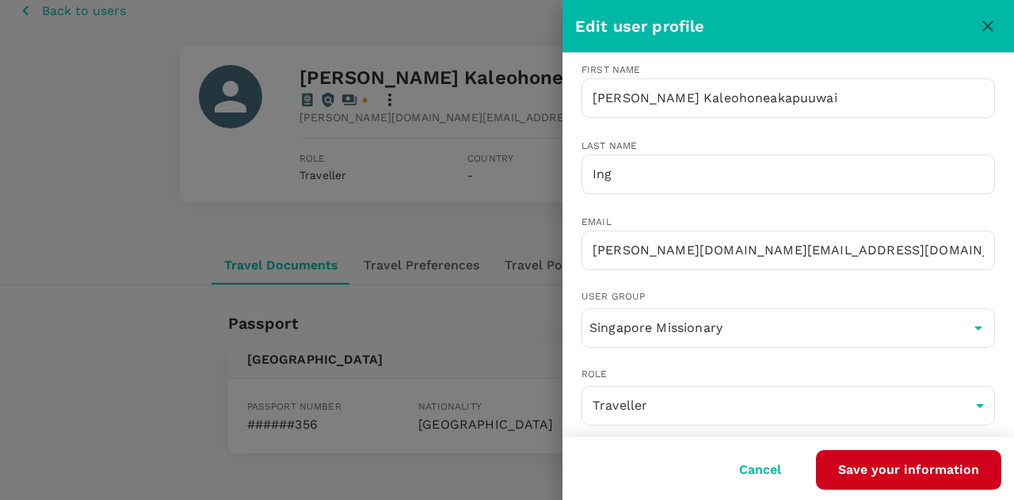
scroll to position [0, 0]
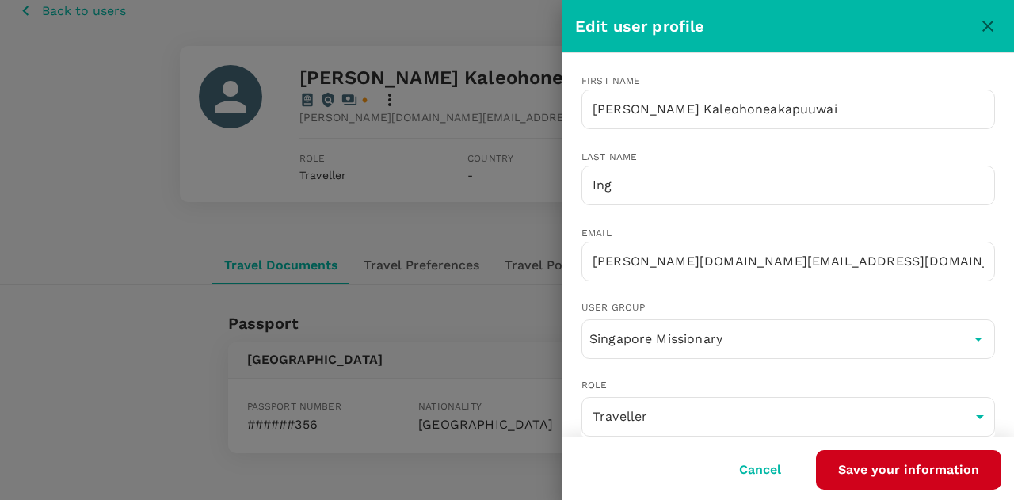
click at [137, 151] on div at bounding box center [507, 250] width 1014 height 500
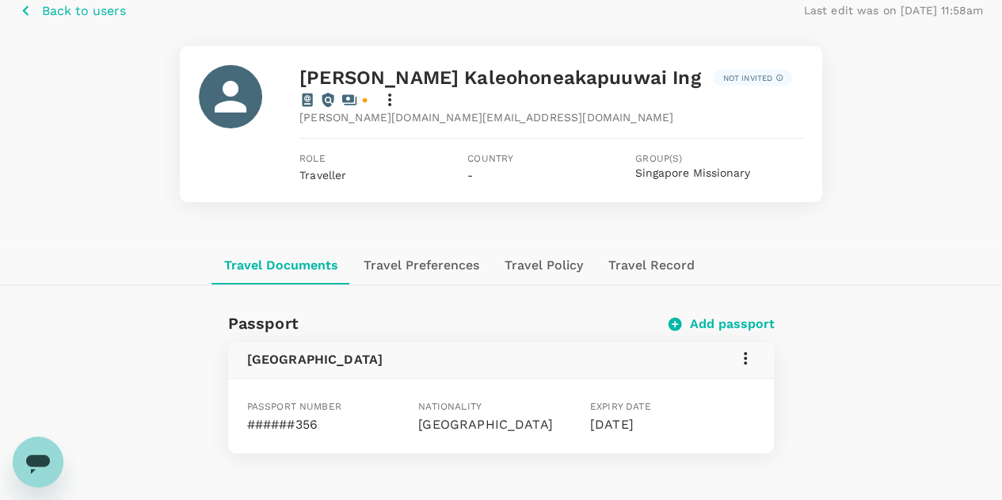
click at [743, 349] on icon at bounding box center [745, 358] width 19 height 19
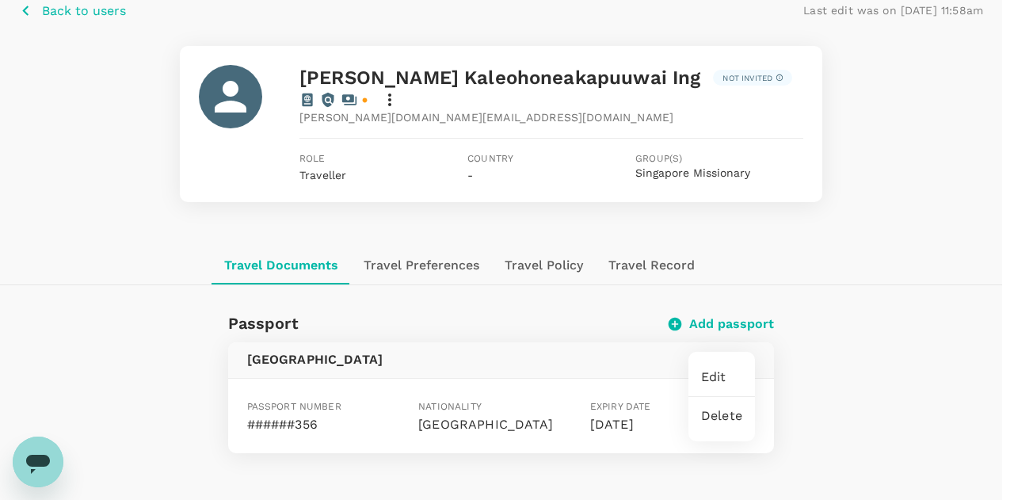
click at [710, 378] on span "Edit" at bounding box center [721, 377] width 41 height 19
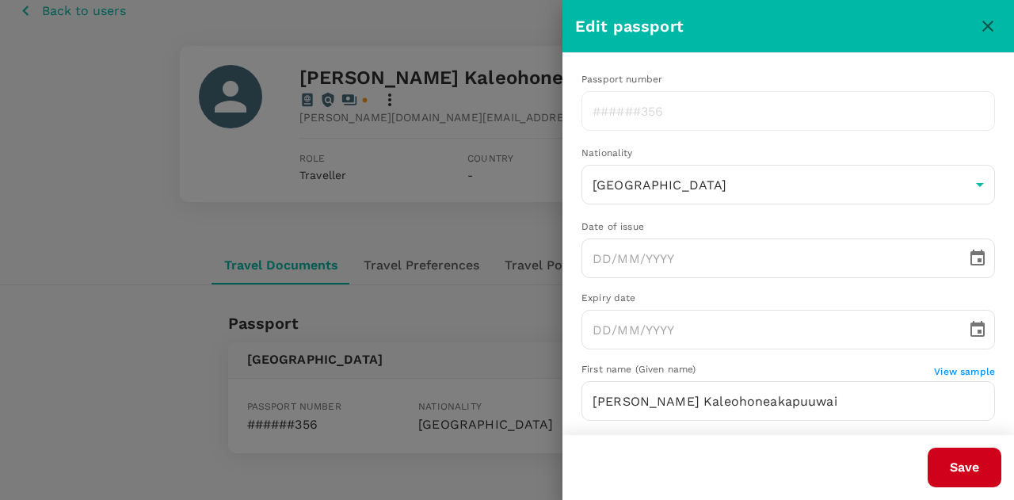
type input "[DATE]"
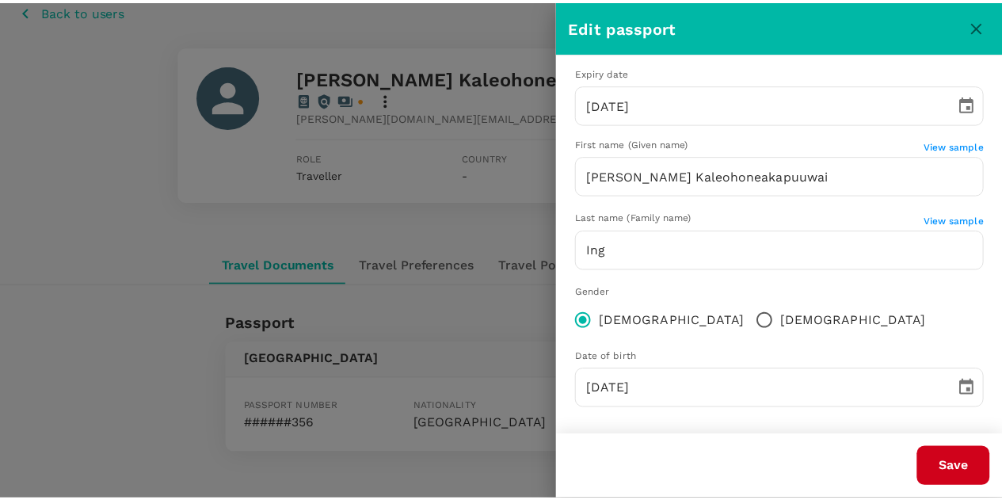
scroll to position [230, 0]
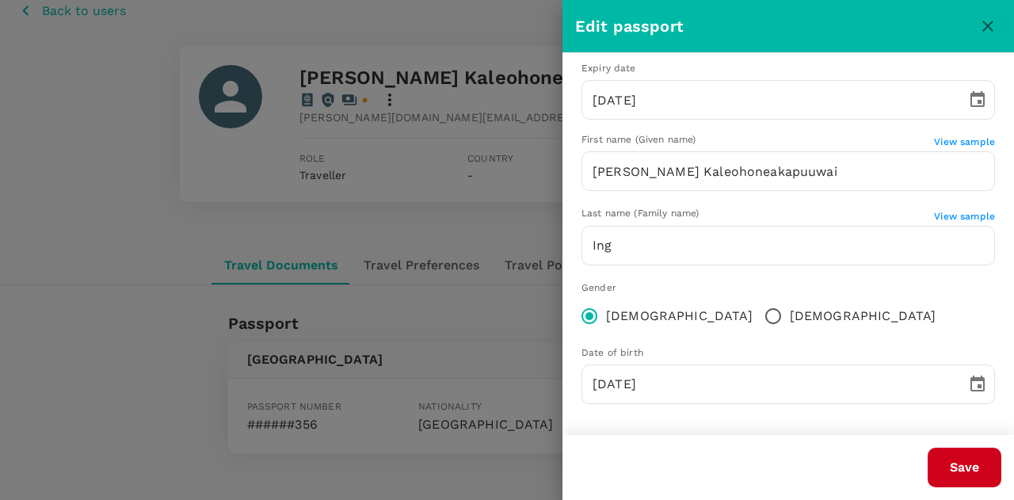
click at [980, 24] on icon "close" at bounding box center [987, 26] width 19 height 19
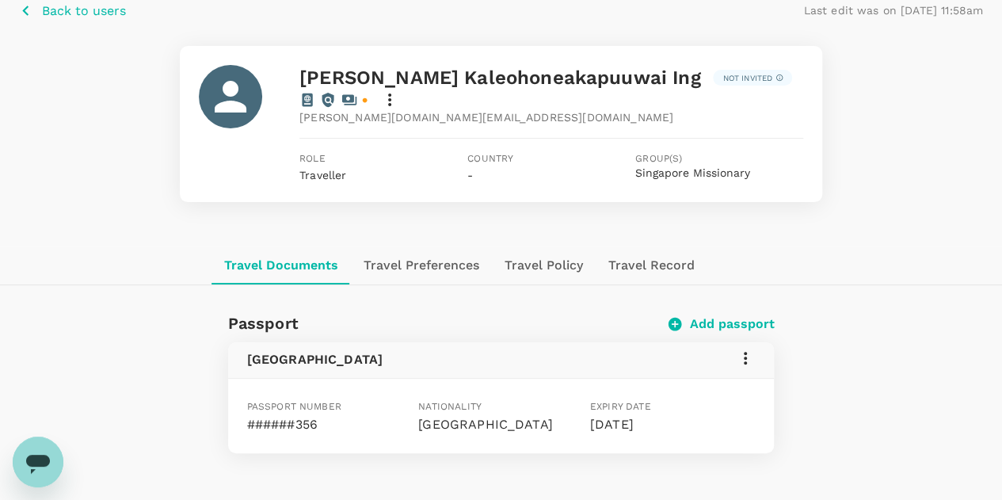
scroll to position [0, 0]
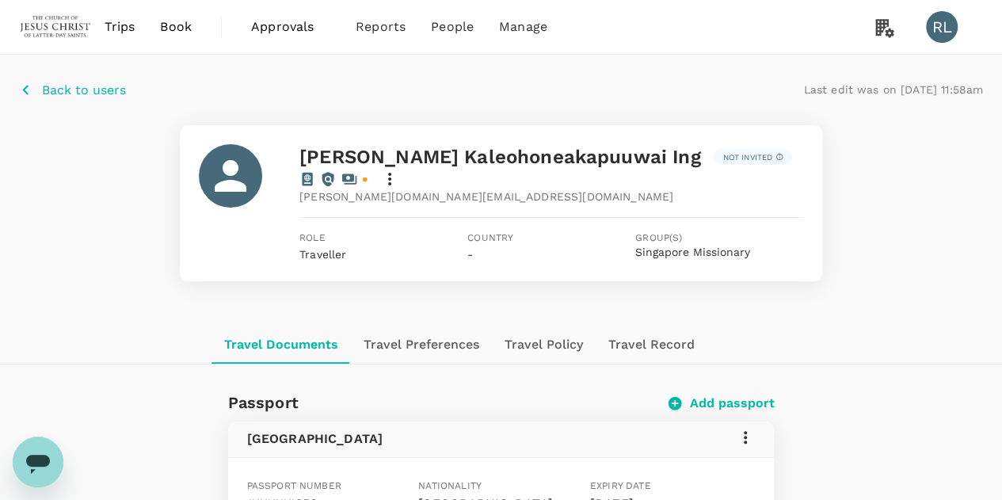
click at [63, 88] on p "Back to users" at bounding box center [84, 90] width 84 height 19
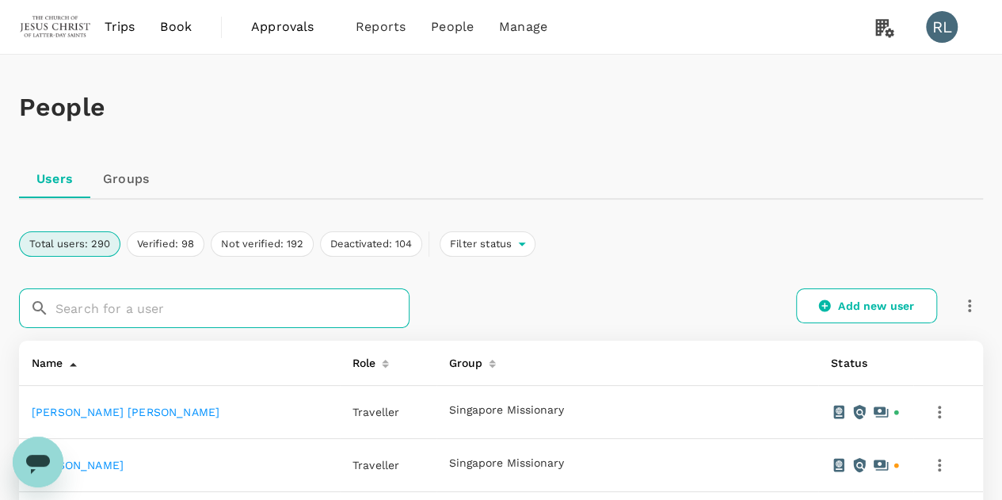
click at [142, 307] on input "text" at bounding box center [232, 308] width 354 height 40
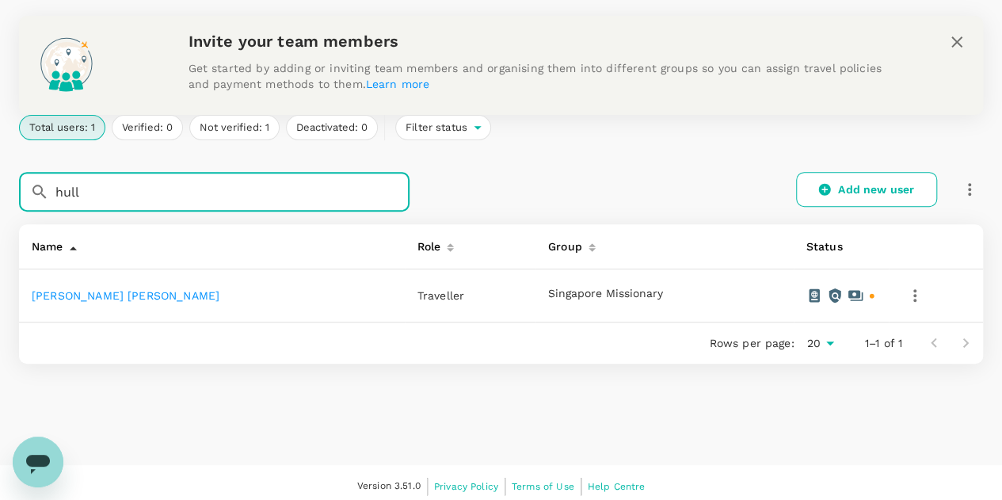
scroll to position [222, 0]
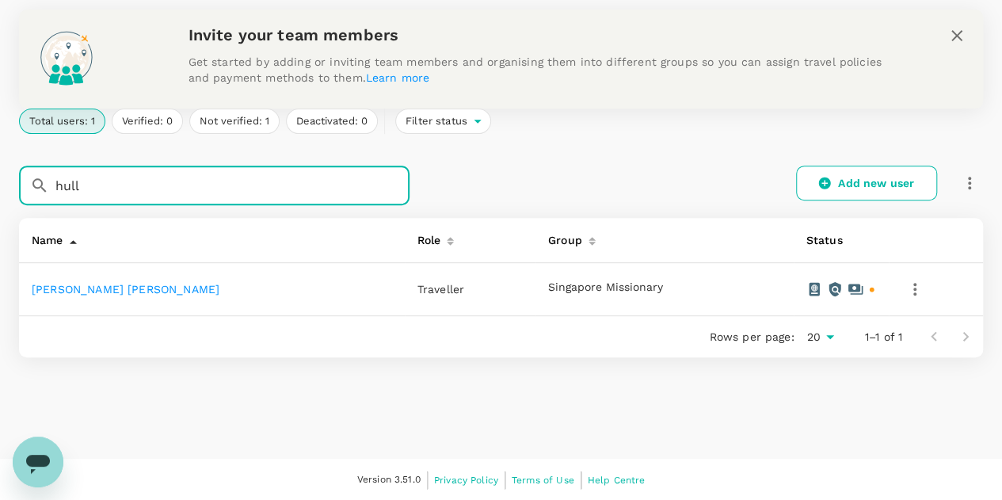
type input "hull"
click at [89, 288] on link "[PERSON_NAME] [PERSON_NAME]" at bounding box center [126, 289] width 188 height 13
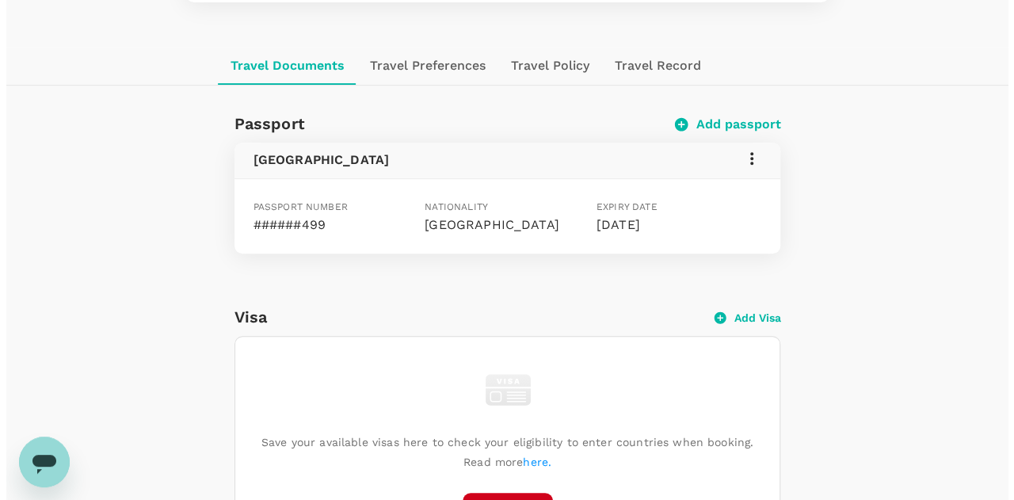
scroll to position [241, 0]
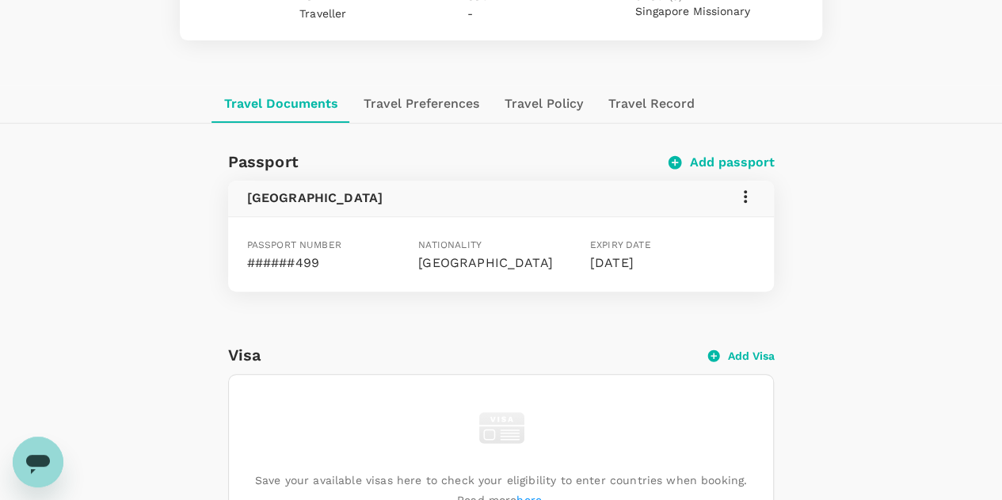
click at [743, 187] on icon at bounding box center [745, 196] width 19 height 19
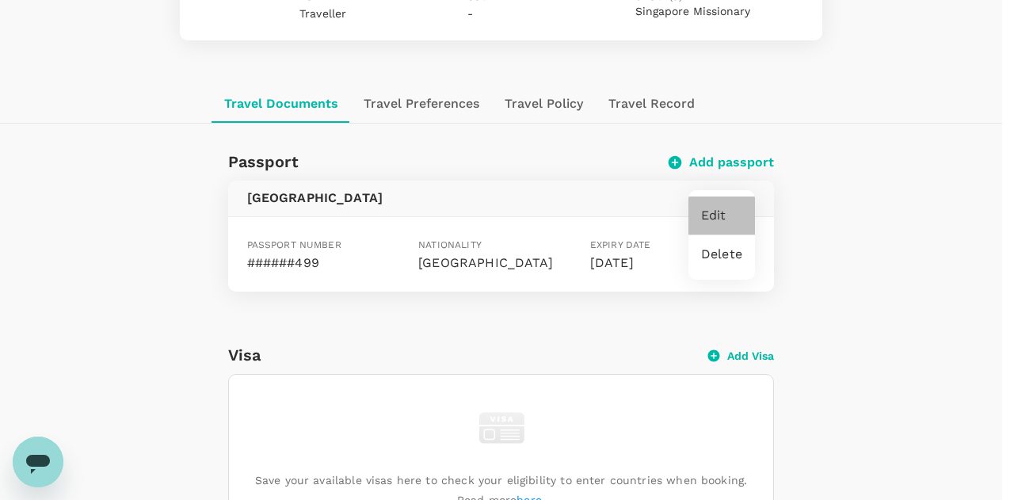
click at [727, 212] on span "Edit" at bounding box center [721, 215] width 41 height 19
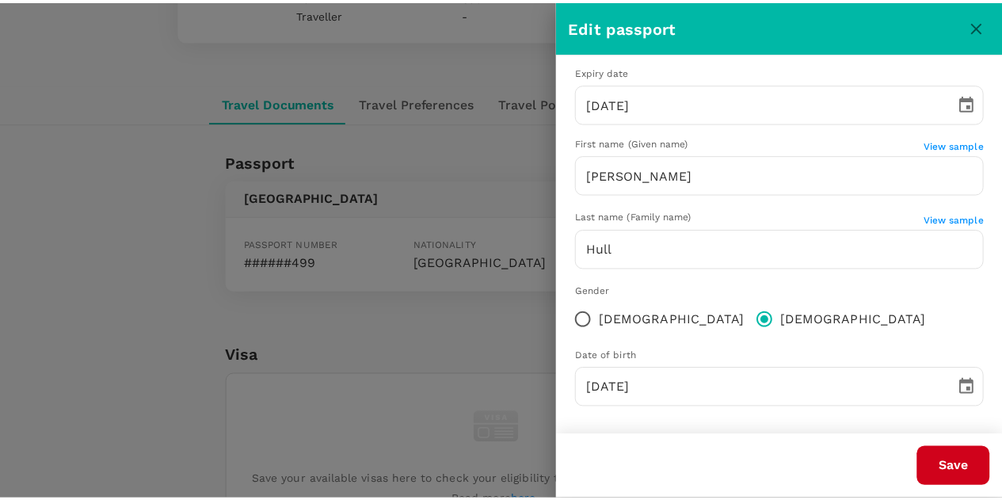
scroll to position [230, 0]
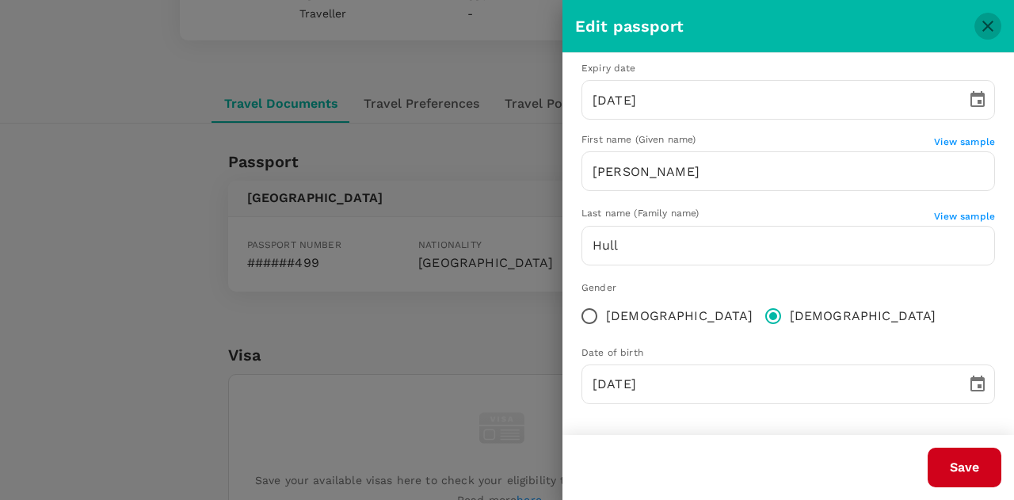
click at [985, 31] on icon "close" at bounding box center [987, 26] width 19 height 19
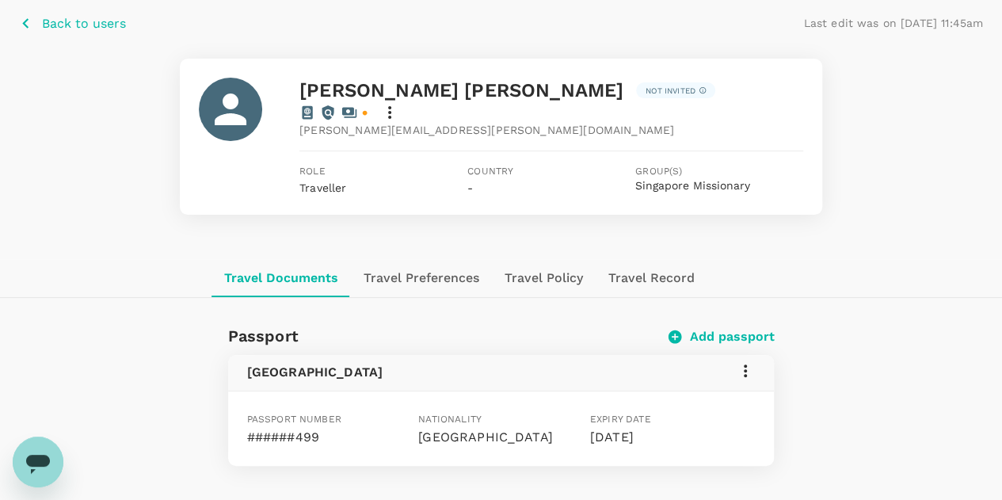
scroll to position [0, 0]
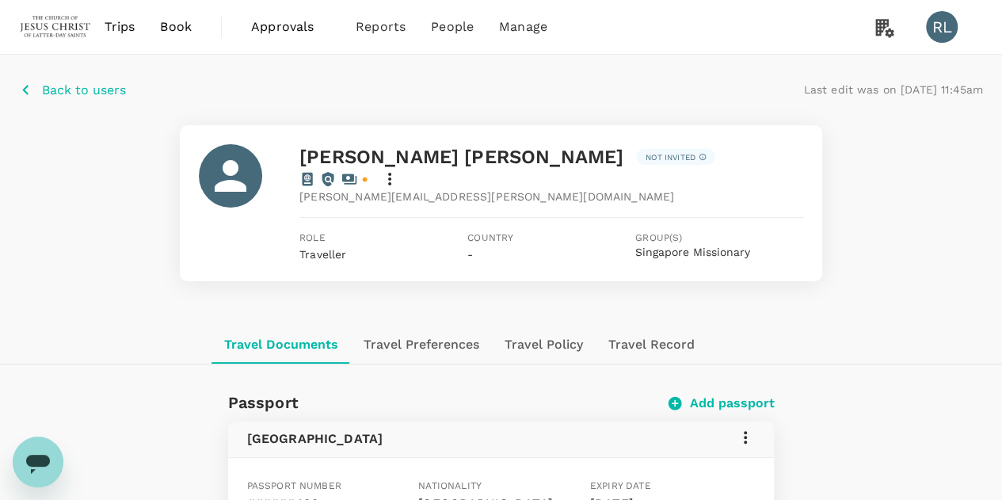
click at [57, 86] on p "Back to users" at bounding box center [84, 90] width 84 height 19
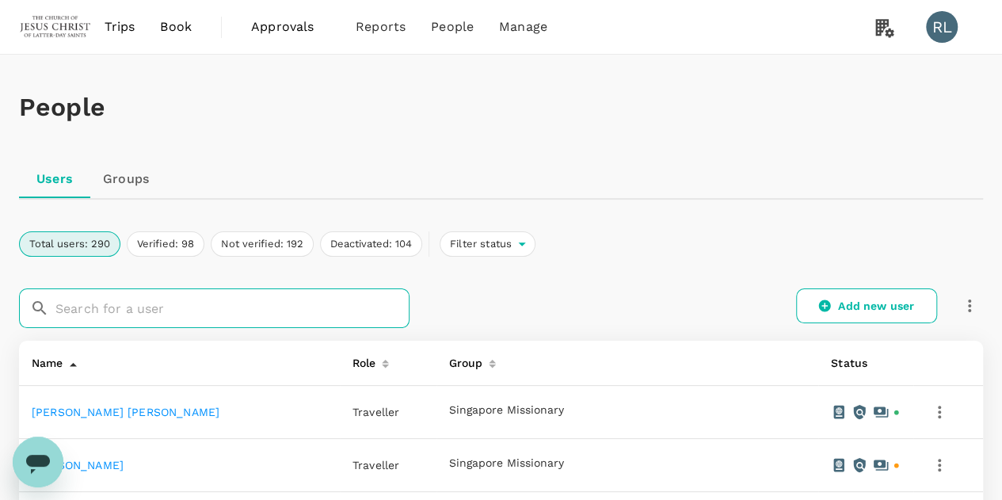
click at [189, 300] on input "text" at bounding box center [232, 308] width 354 height 40
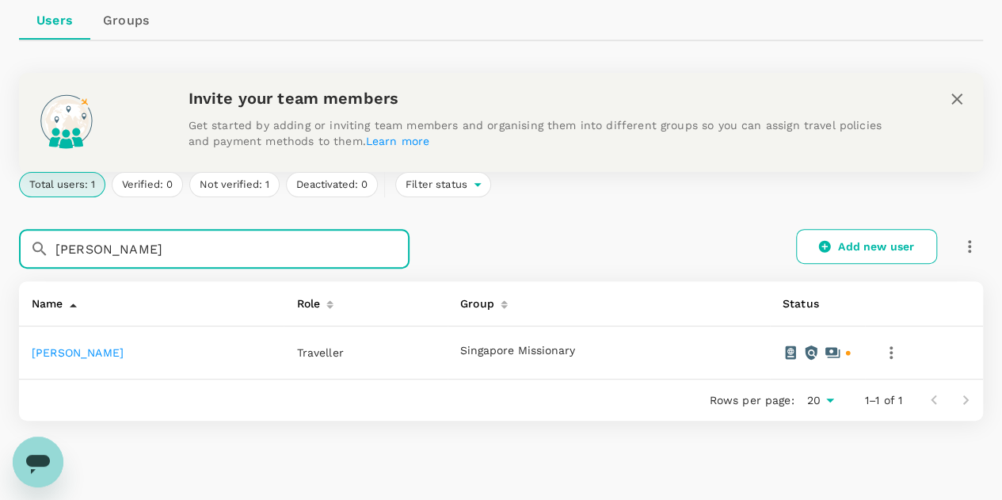
type input "[PERSON_NAME]"
click at [111, 351] on link "[PERSON_NAME]" at bounding box center [78, 352] width 92 height 13
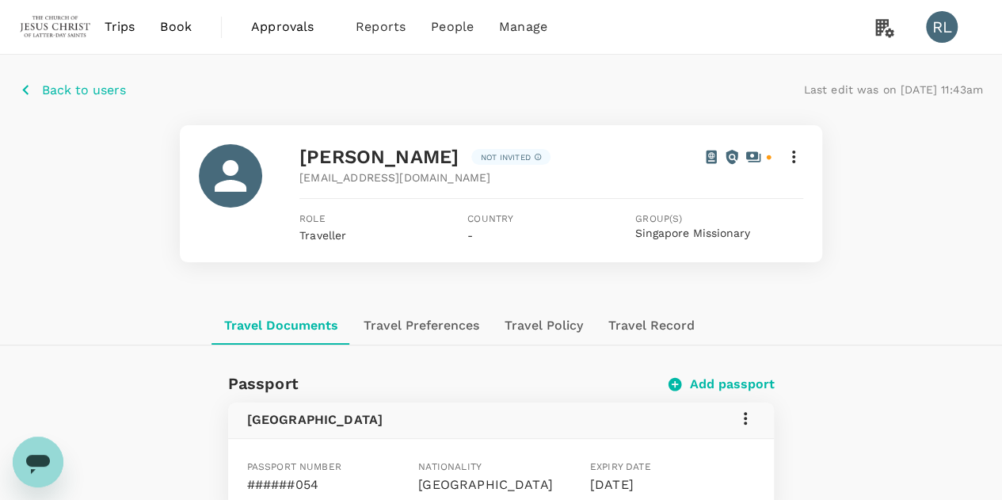
click at [744, 415] on icon at bounding box center [745, 418] width 19 height 19
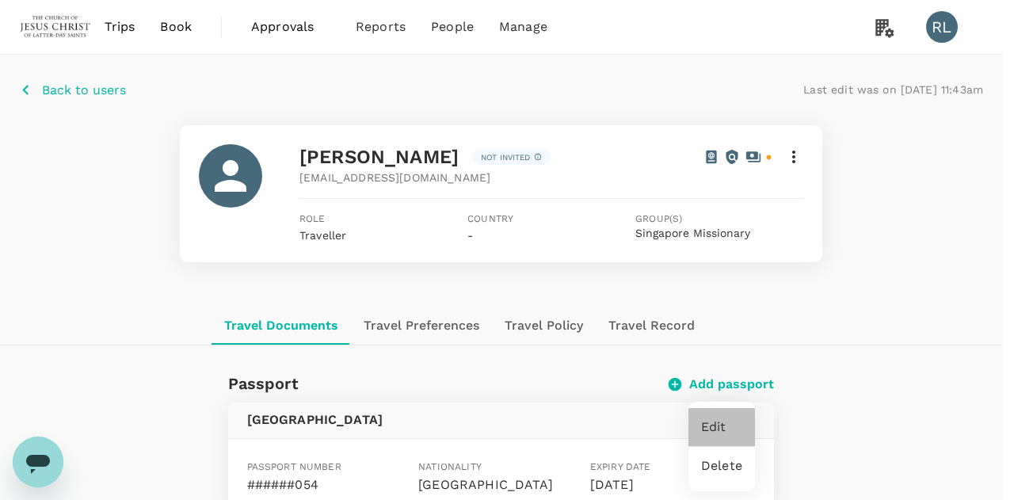
click at [718, 421] on span "Edit" at bounding box center [721, 426] width 41 height 19
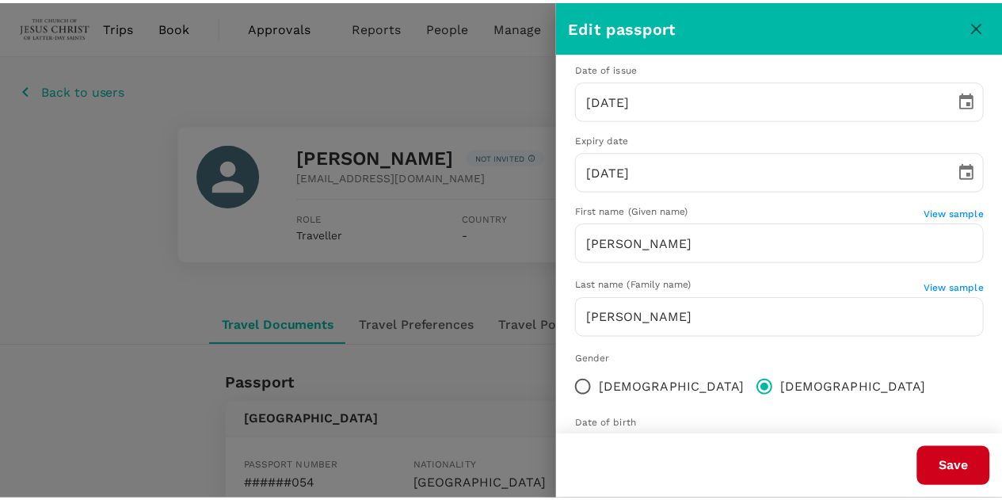
scroll to position [230, 0]
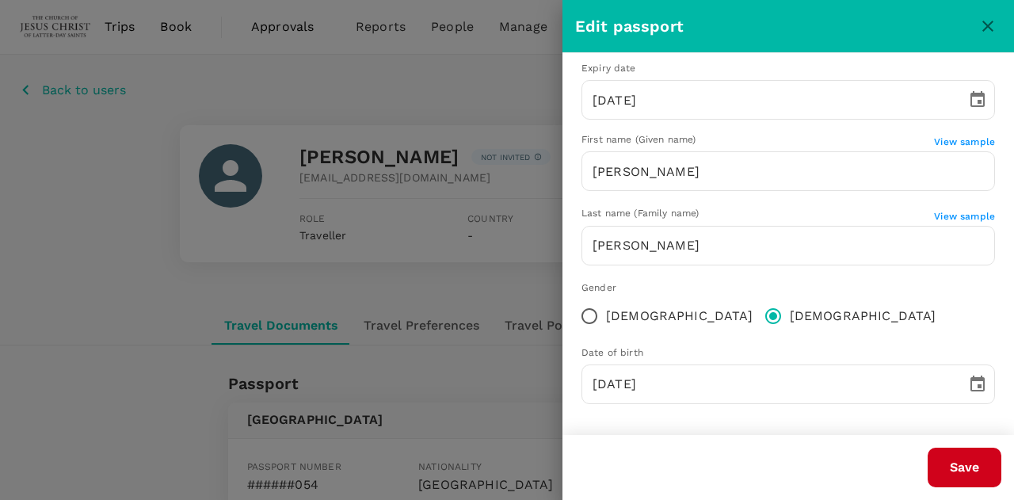
click at [981, 26] on icon "close" at bounding box center [987, 26] width 19 height 19
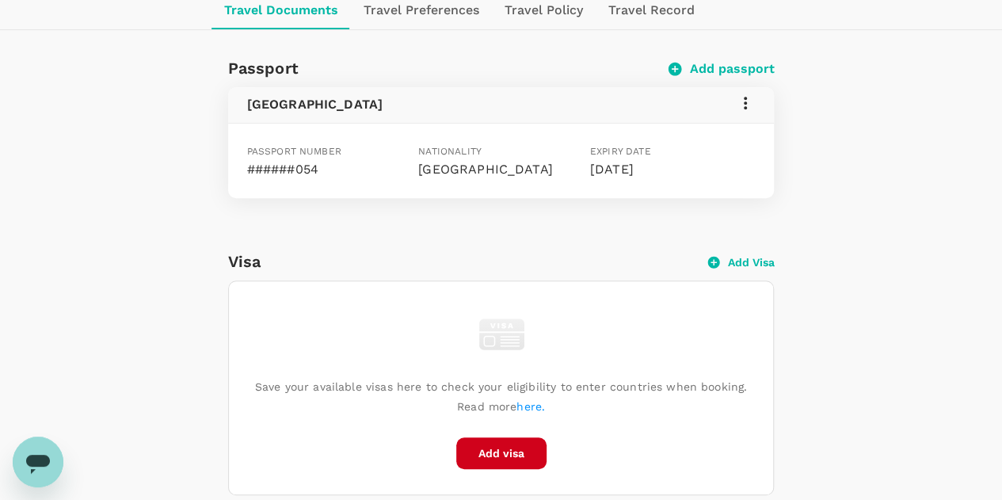
scroll to position [0, 0]
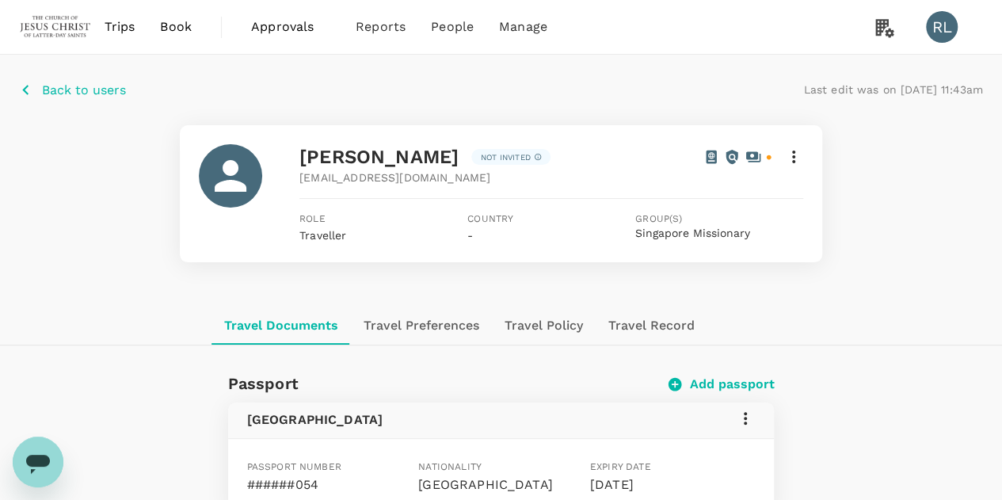
click at [81, 87] on p "Back to users" at bounding box center [84, 90] width 84 height 19
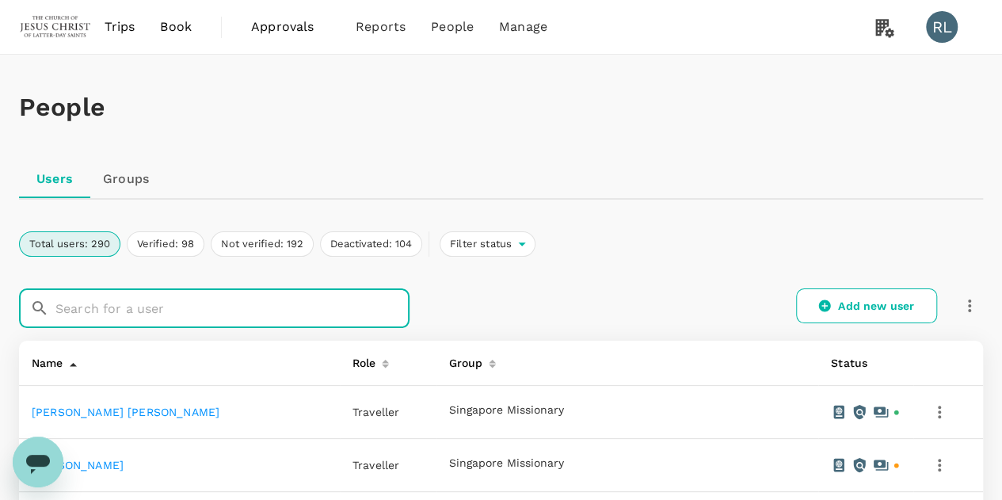
click at [166, 305] on input "text" at bounding box center [232, 308] width 354 height 40
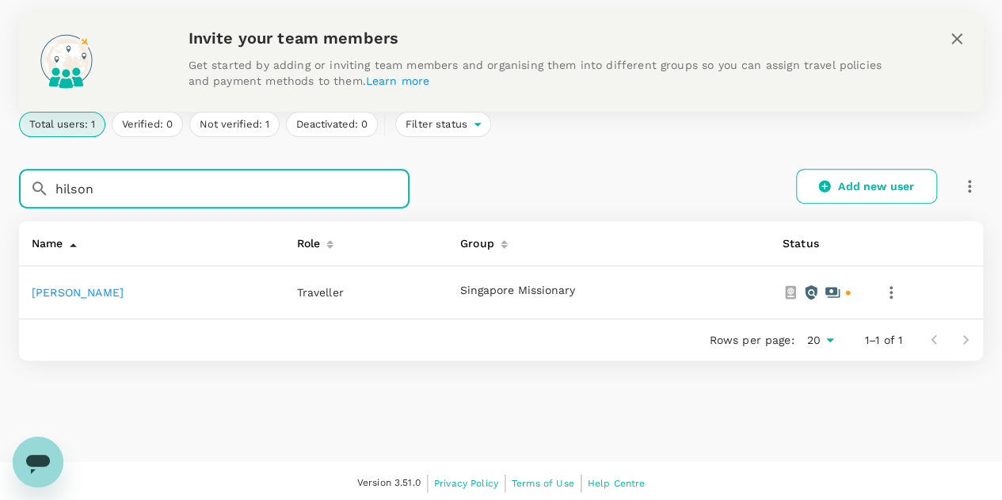
scroll to position [222, 0]
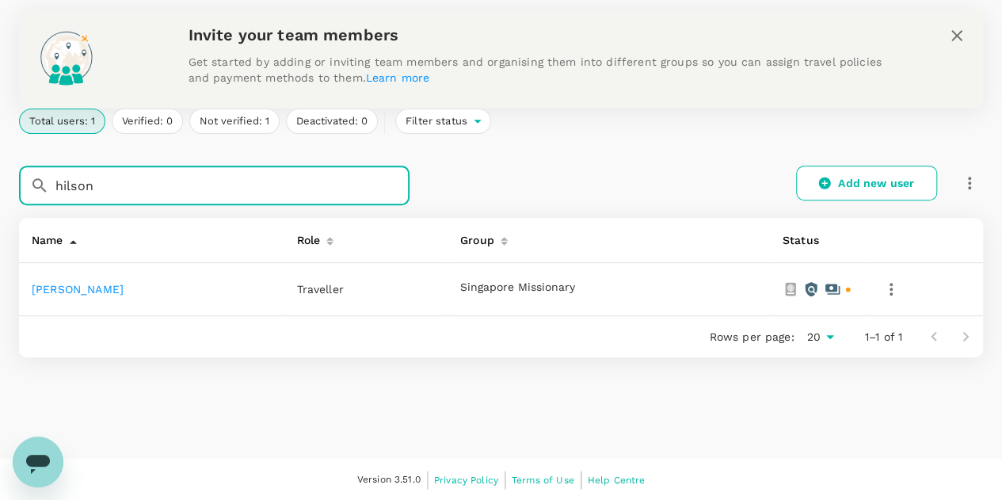
type input "hilson"
click at [101, 286] on link "[PERSON_NAME]" at bounding box center [78, 289] width 92 height 13
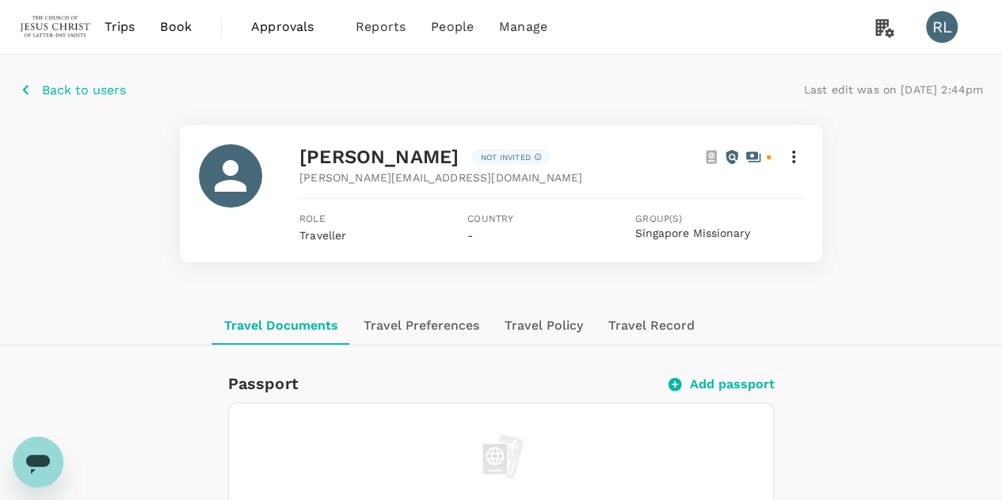
click at [793, 158] on icon at bounding box center [793, 157] width 3 height 13
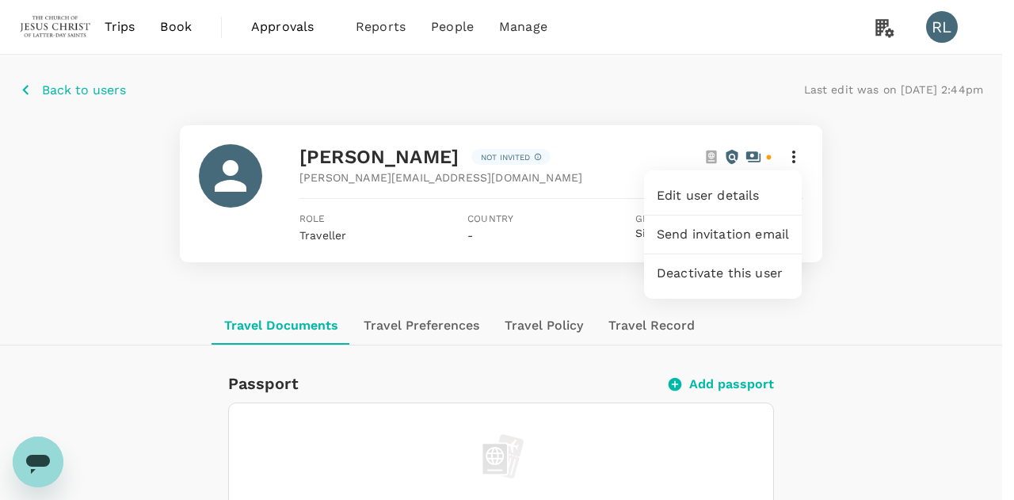
click at [737, 277] on span "Deactivate this user" at bounding box center [723, 273] width 132 height 19
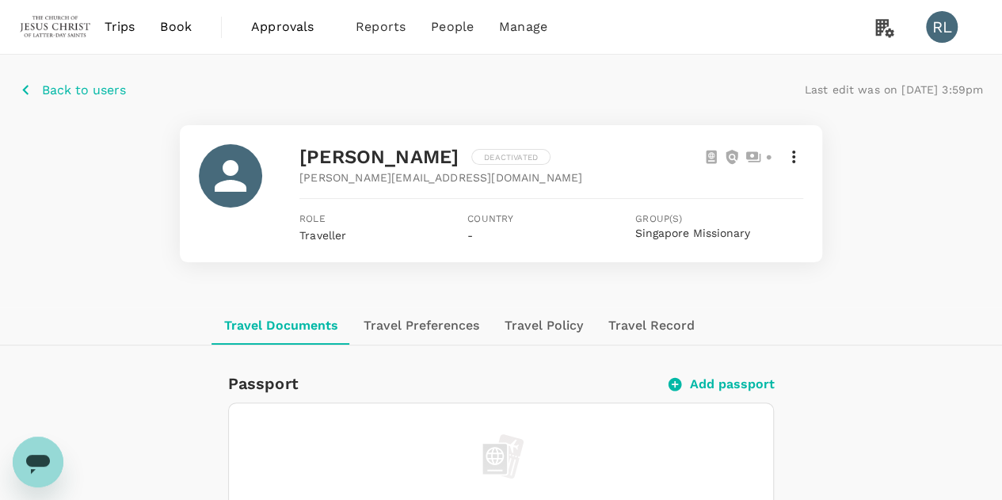
click at [77, 91] on p "Back to users" at bounding box center [84, 90] width 84 height 19
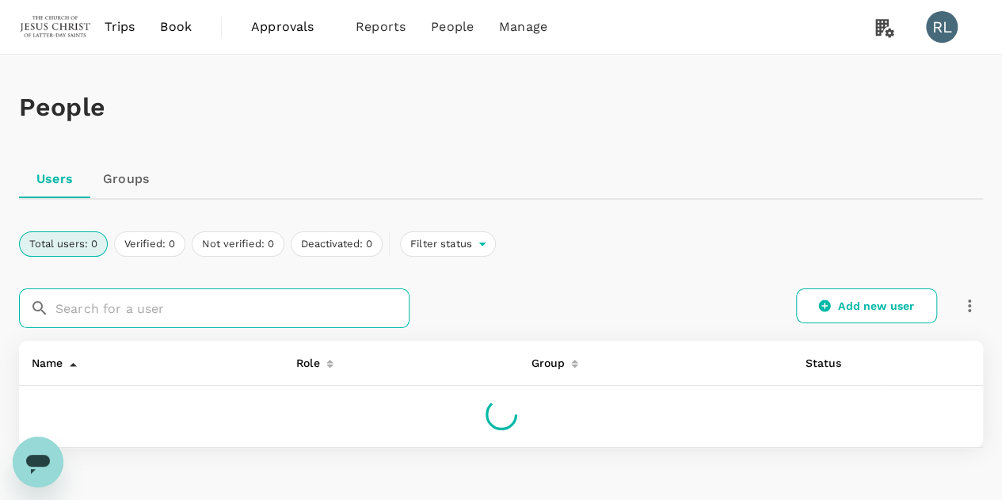
click at [193, 304] on input "text" at bounding box center [232, 308] width 354 height 40
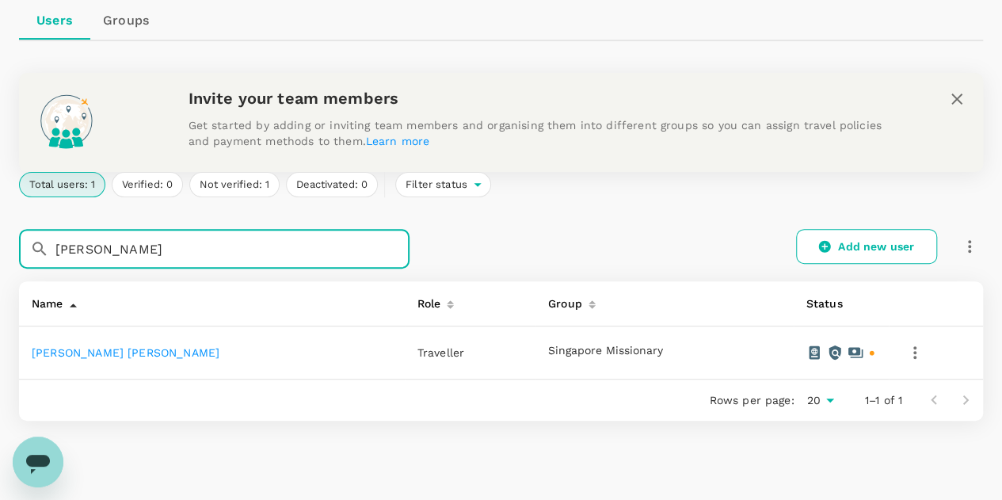
scroll to position [222, 0]
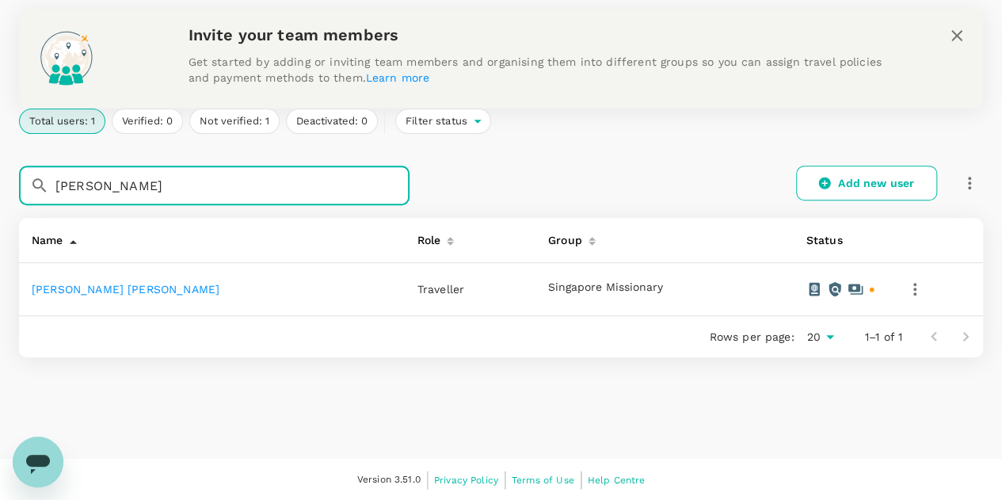
type input "[PERSON_NAME]"
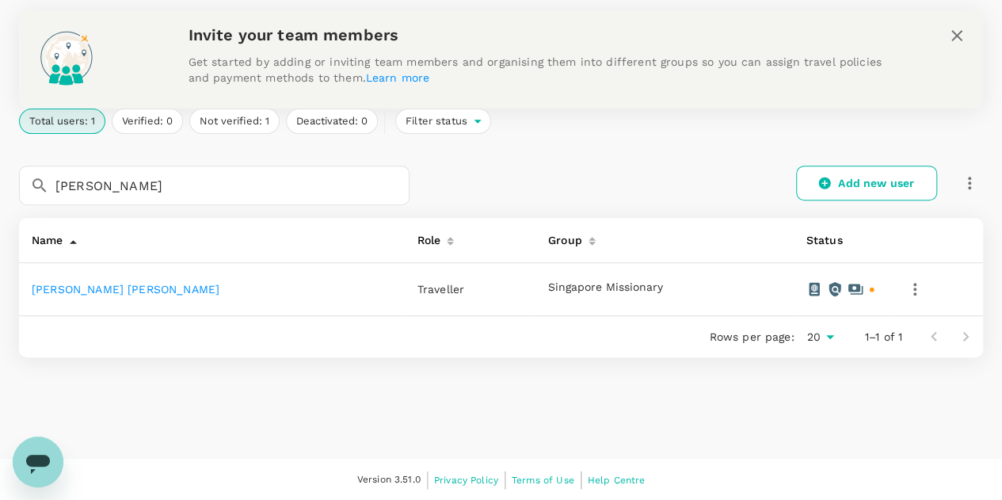
click at [98, 291] on link "[PERSON_NAME] [PERSON_NAME]" at bounding box center [126, 289] width 188 height 13
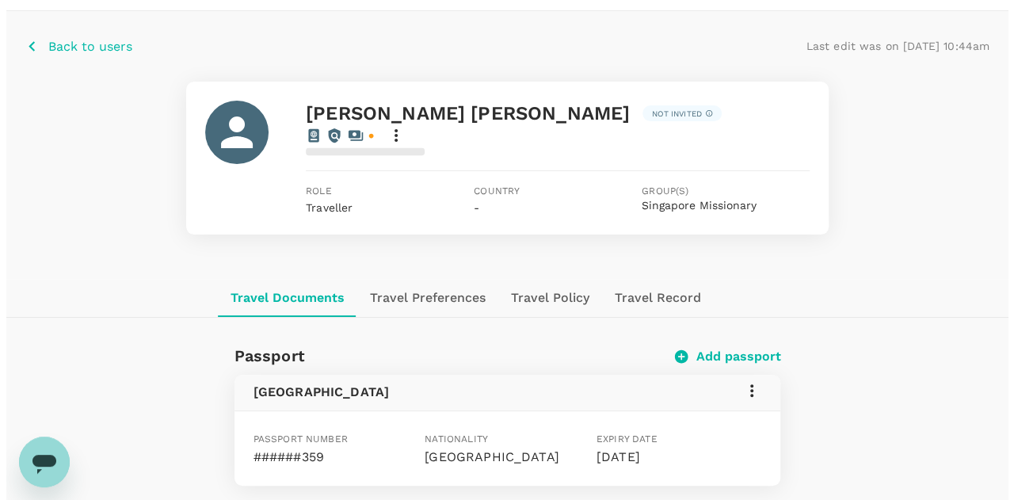
scroll to position [79, 0]
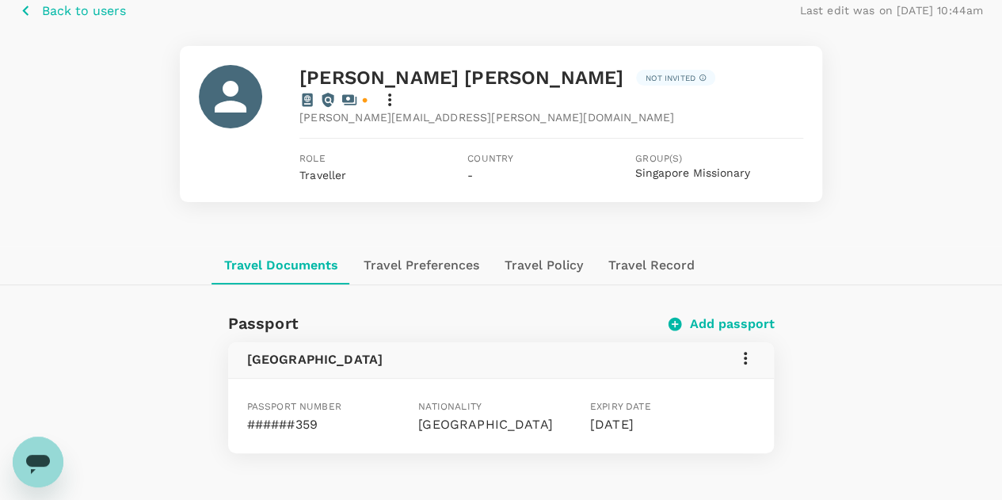
click at [748, 349] on icon at bounding box center [745, 358] width 19 height 19
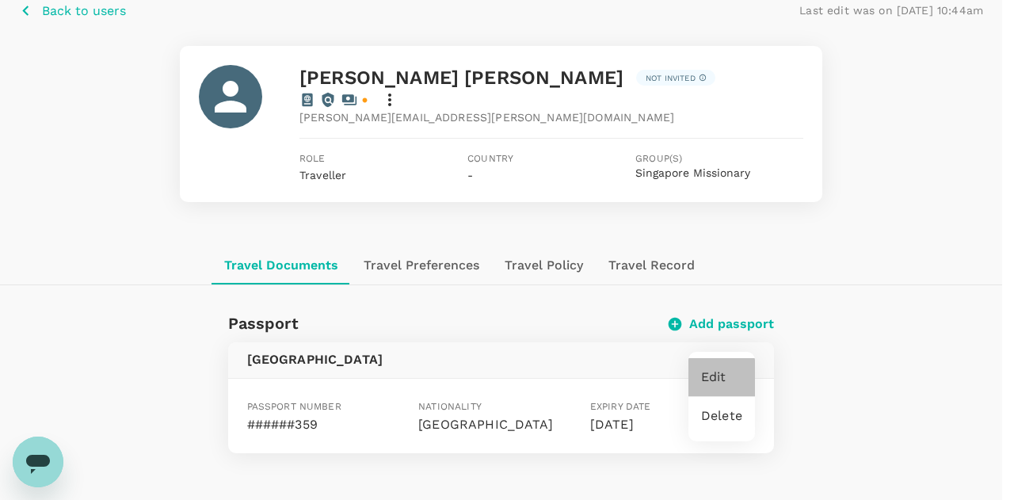
click at [719, 372] on span "Edit" at bounding box center [721, 377] width 41 height 19
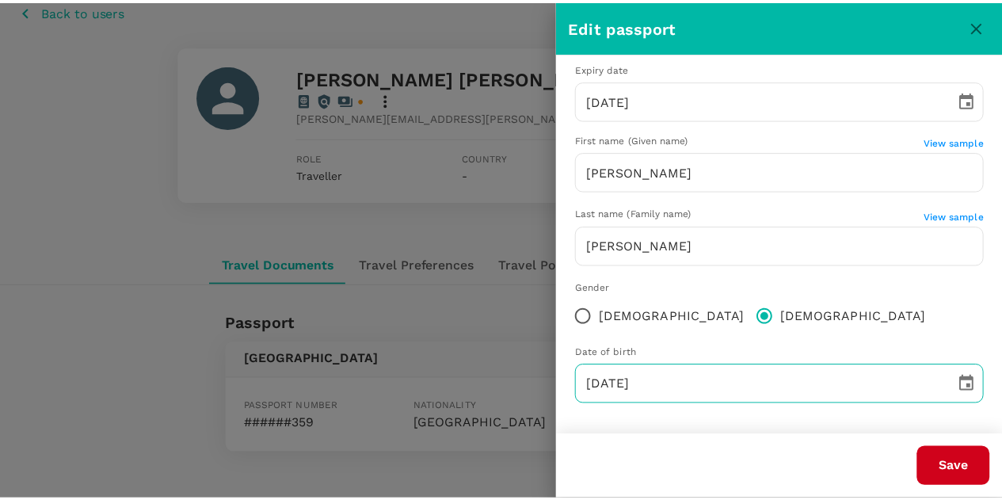
scroll to position [151, 0]
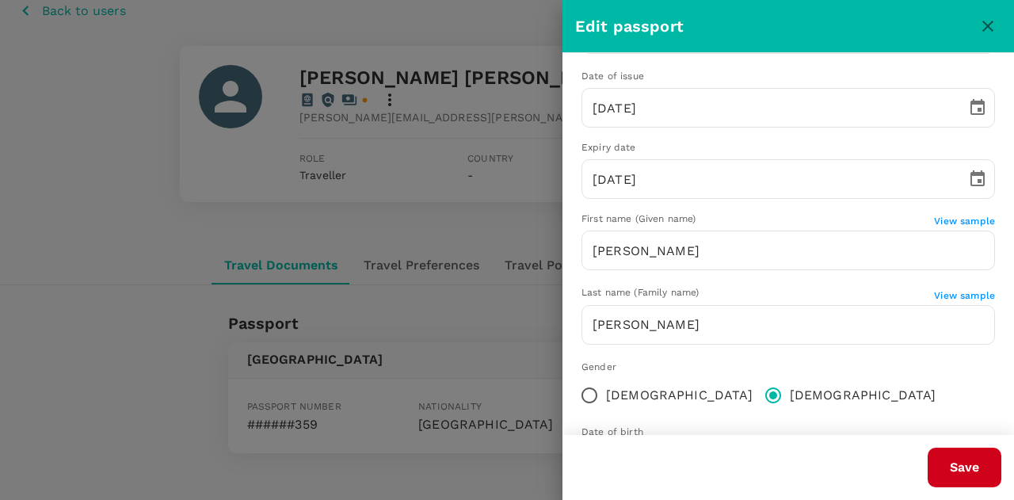
click at [987, 29] on icon "close" at bounding box center [987, 26] width 19 height 19
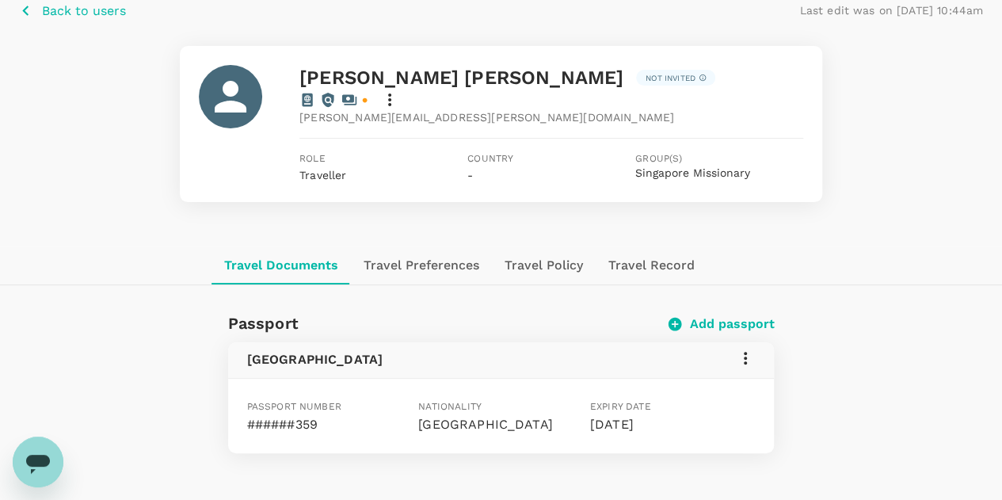
scroll to position [0, 0]
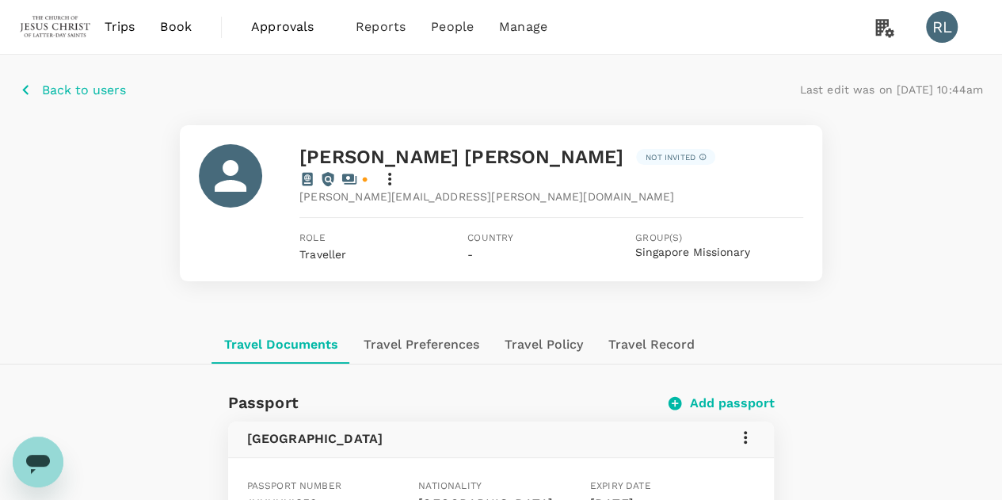
click at [78, 88] on p "Back to users" at bounding box center [84, 90] width 84 height 19
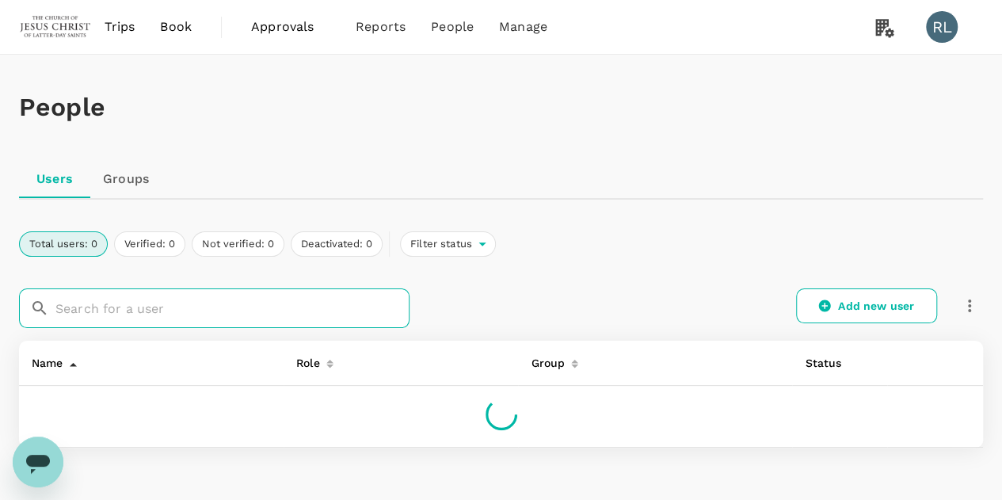
click at [181, 304] on input "text" at bounding box center [232, 308] width 354 height 40
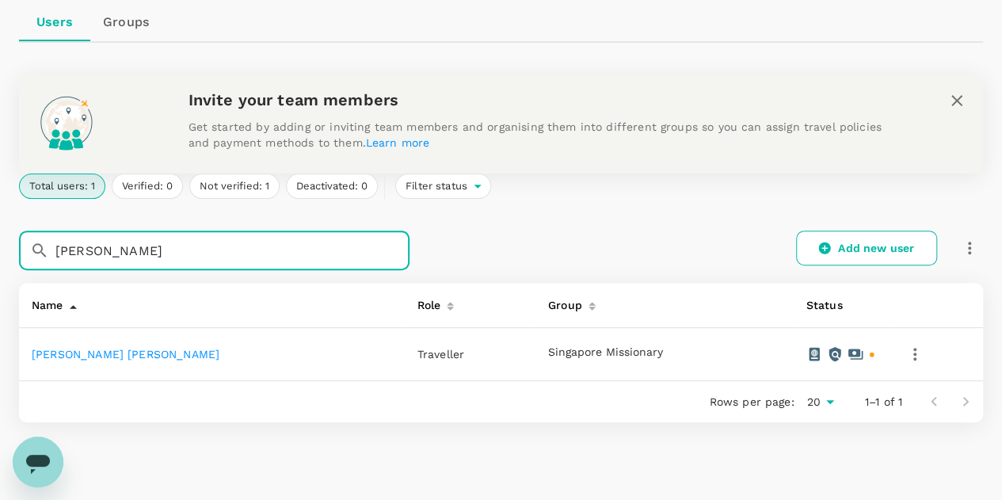
scroll to position [158, 0]
type input "[PERSON_NAME]"
click at [93, 351] on link "[PERSON_NAME] [PERSON_NAME]" at bounding box center [126, 352] width 188 height 13
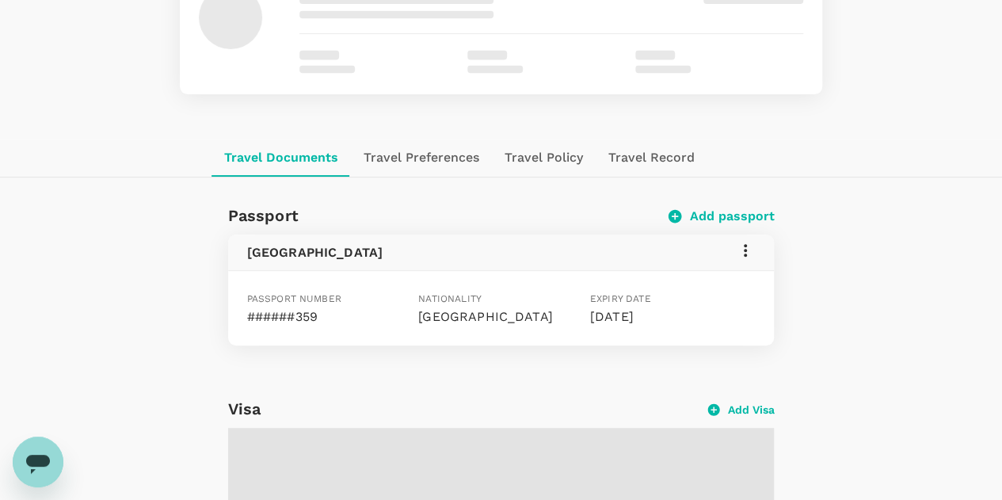
scroll to position [6, 0]
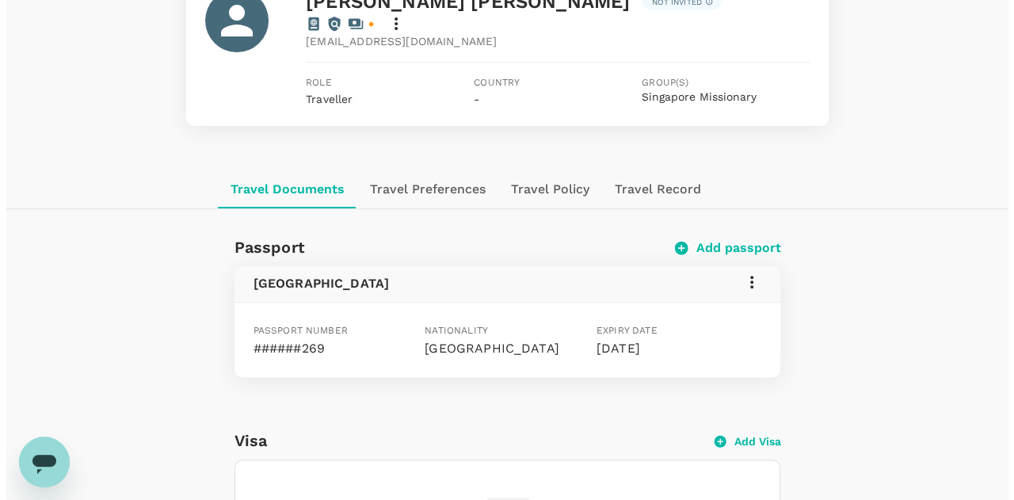
scroll to position [158, 0]
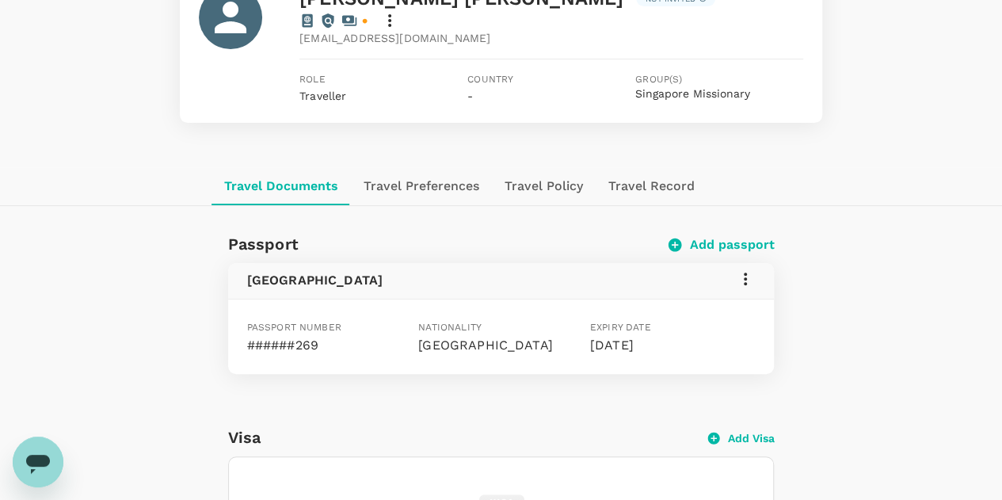
click at [745, 269] on icon at bounding box center [745, 278] width 19 height 19
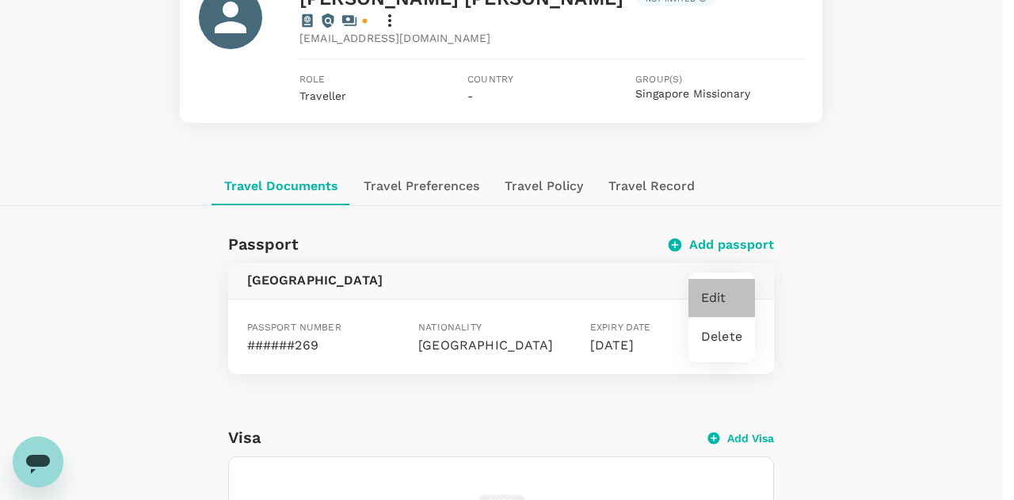
click at [718, 297] on span "Edit" at bounding box center [721, 297] width 41 height 19
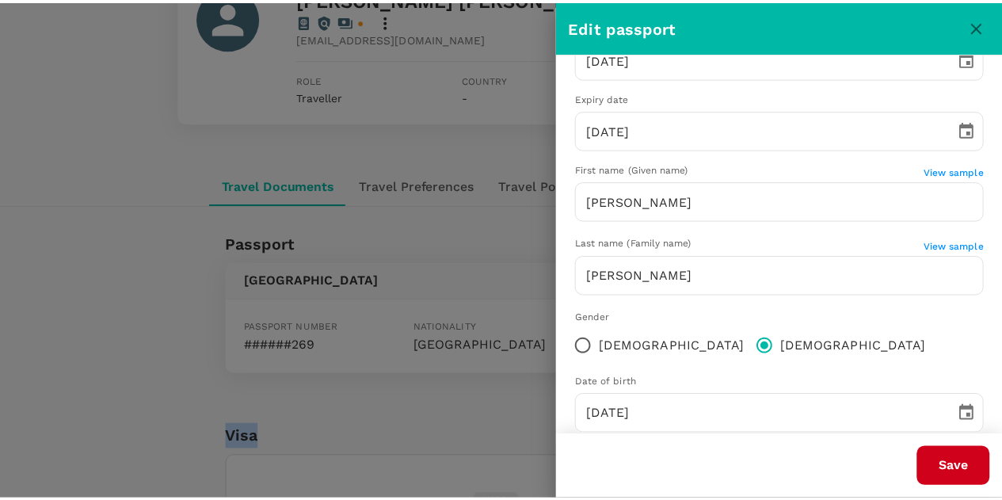
scroll to position [230, 0]
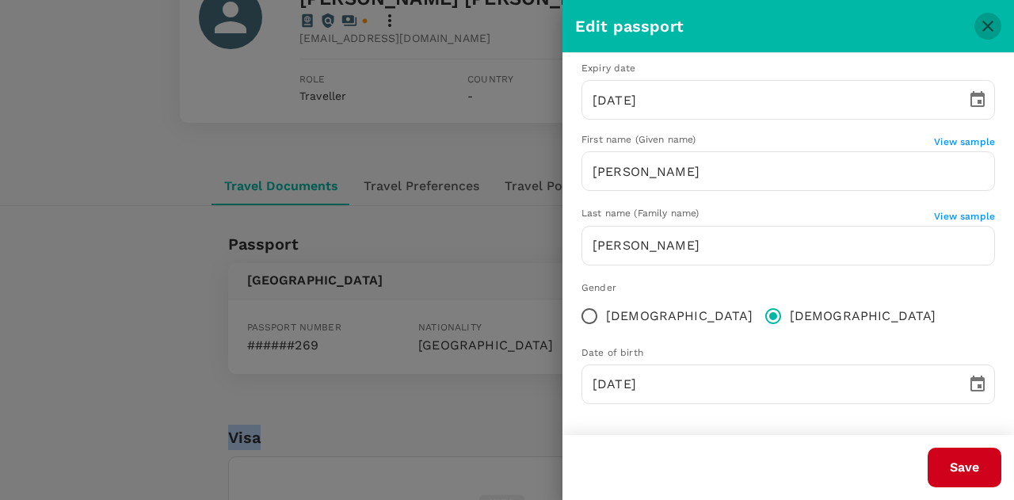
click at [980, 25] on icon "close" at bounding box center [987, 26] width 19 height 19
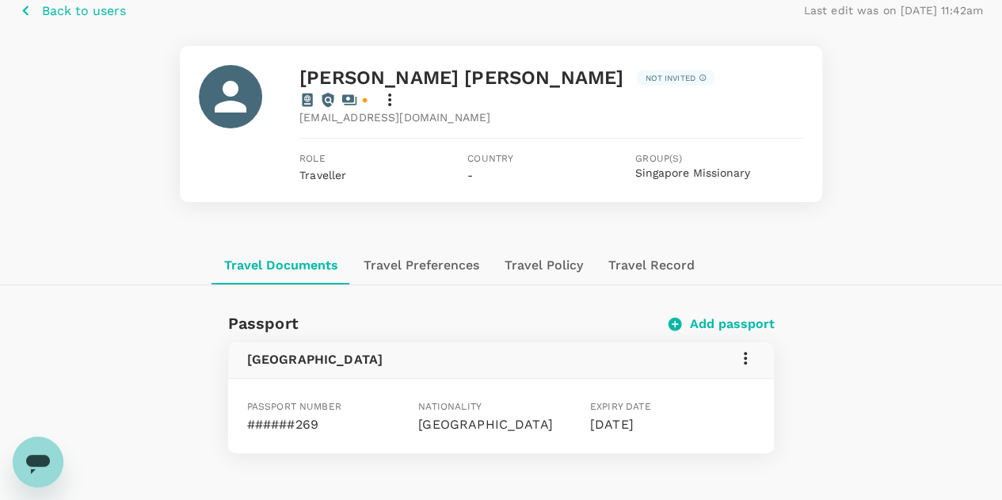
scroll to position [0, 0]
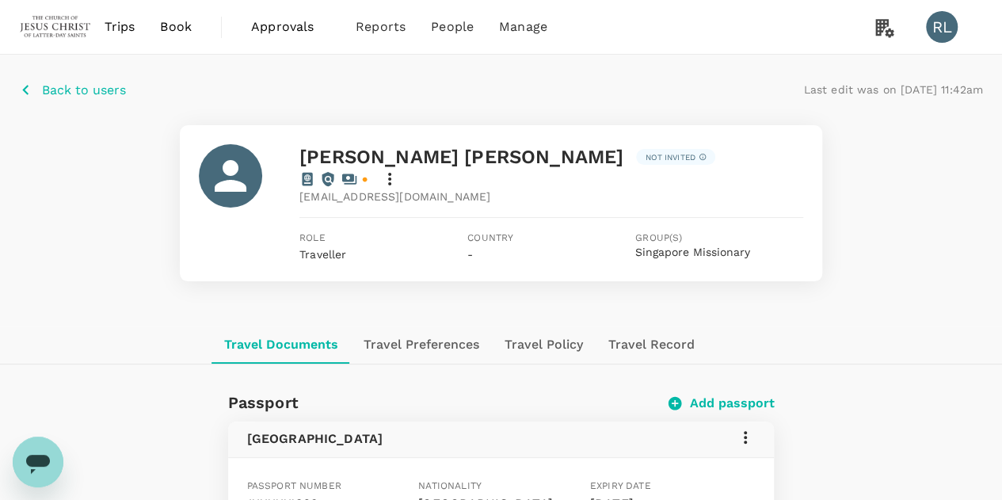
click at [68, 88] on p "Back to users" at bounding box center [84, 90] width 84 height 19
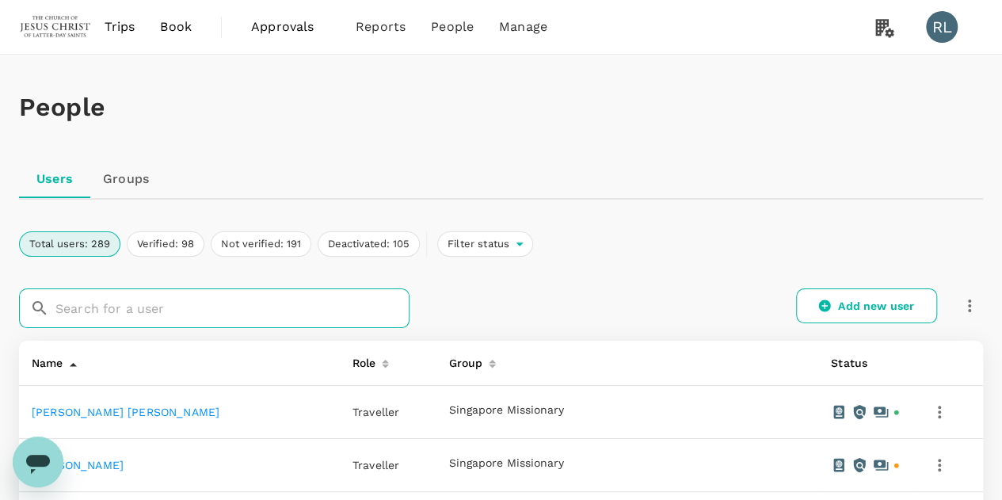
click at [234, 312] on input "text" at bounding box center [232, 308] width 354 height 40
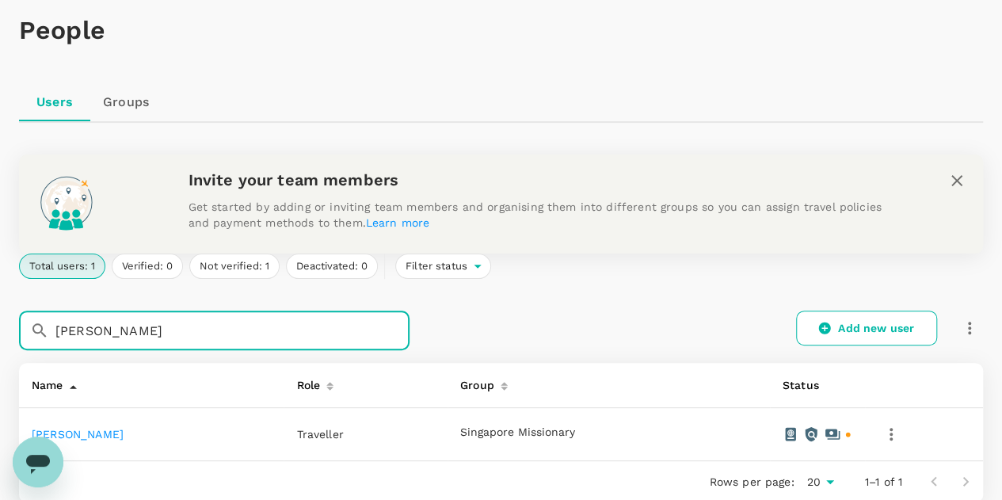
scroll to position [158, 0]
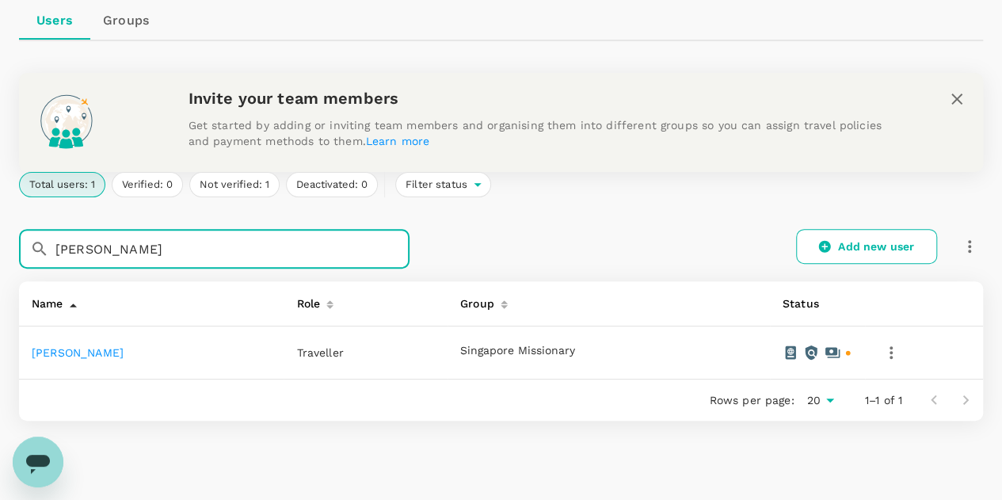
type input "[PERSON_NAME]"
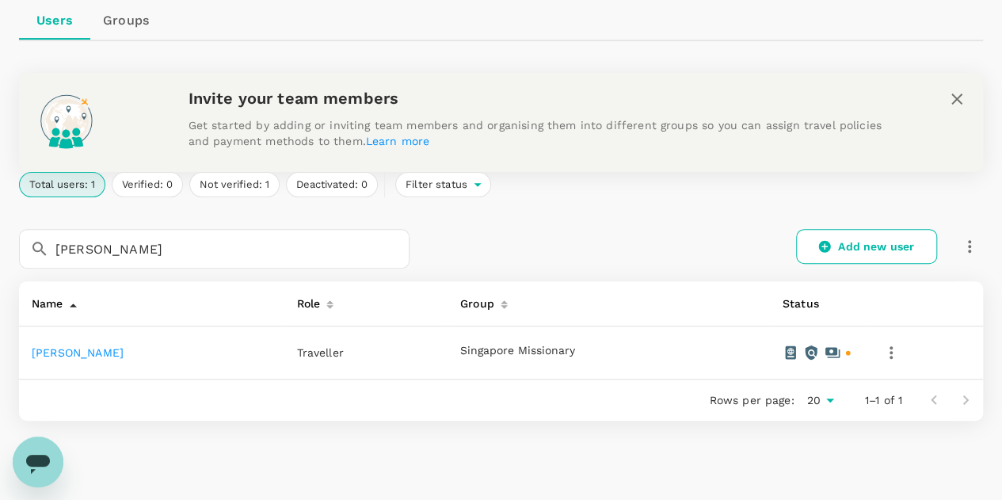
click at [90, 353] on link "[PERSON_NAME]" at bounding box center [78, 352] width 92 height 13
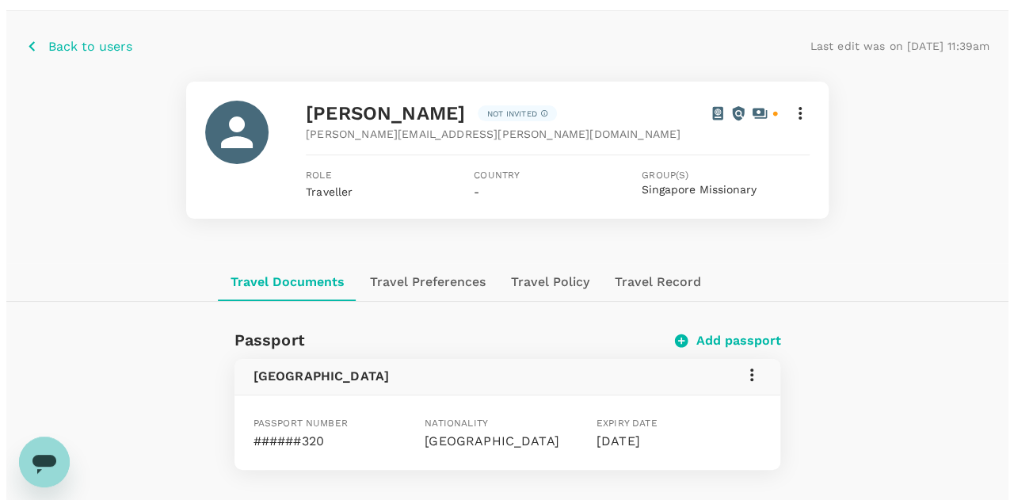
scroll to position [79, 0]
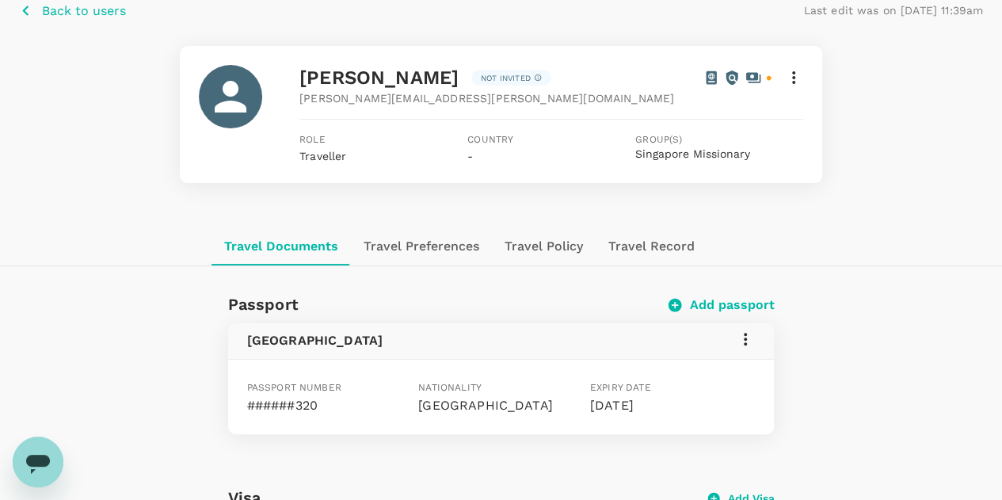
click at [744, 339] on icon at bounding box center [745, 339] width 19 height 19
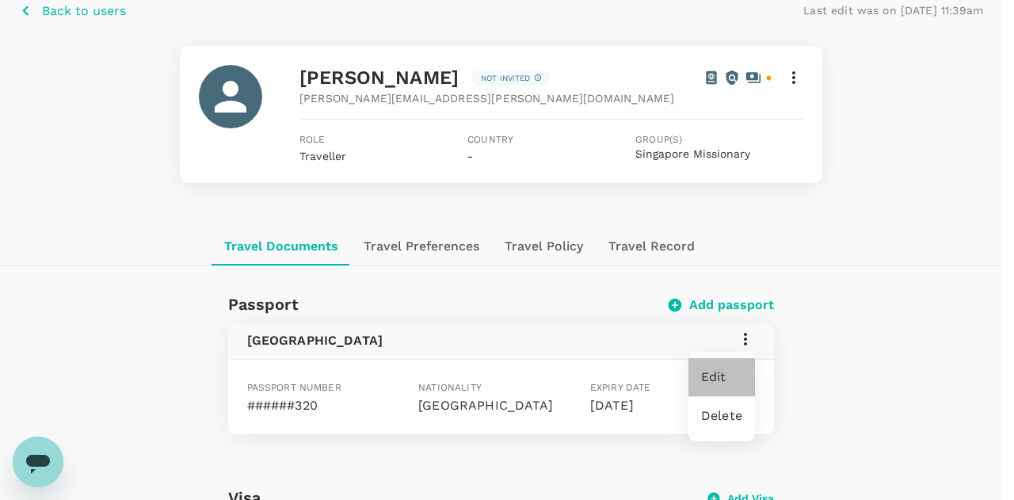
click at [716, 375] on span "Edit" at bounding box center [721, 377] width 41 height 19
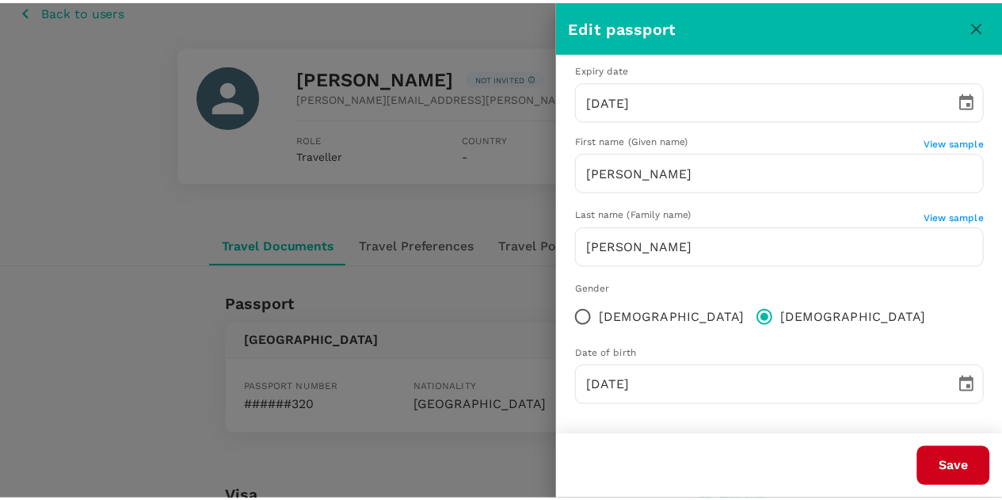
scroll to position [230, 0]
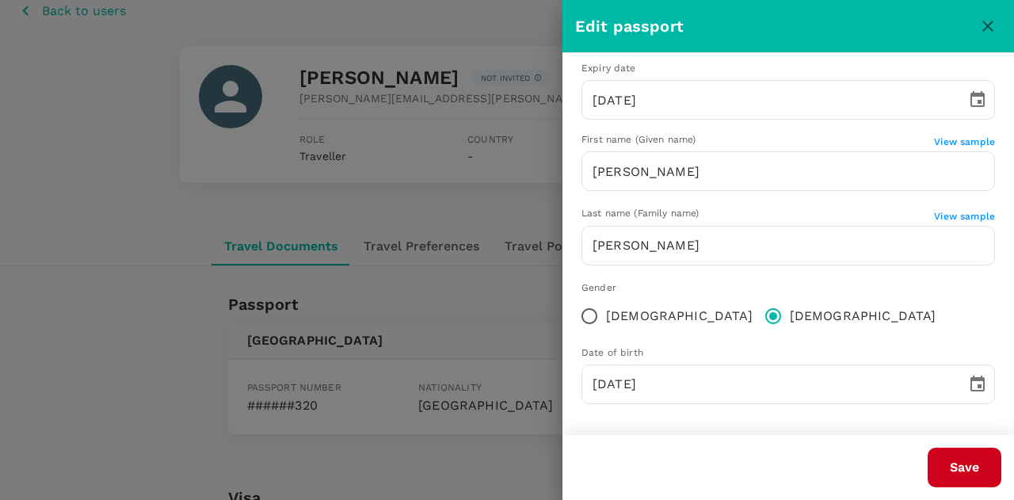
click at [985, 25] on icon "close" at bounding box center [987, 26] width 11 height 11
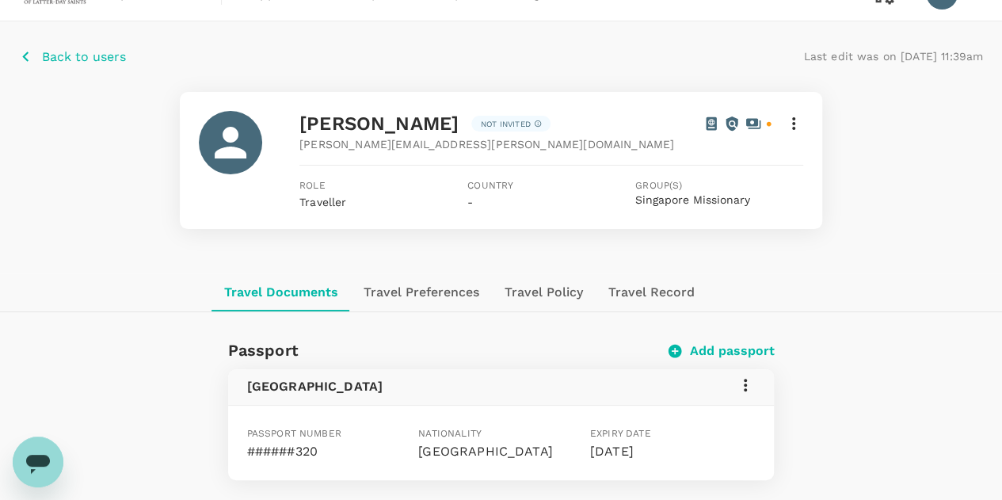
scroll to position [0, 0]
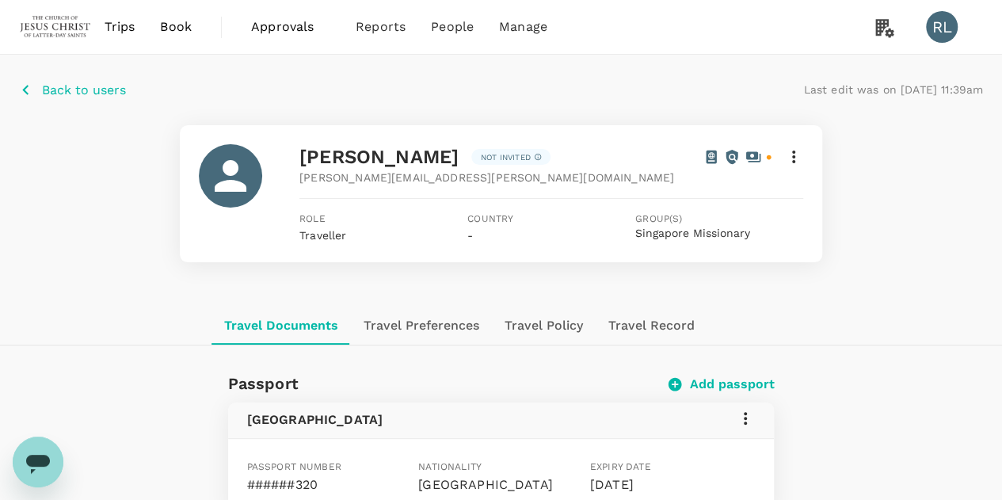
click at [78, 90] on p "Back to users" at bounding box center [84, 90] width 84 height 19
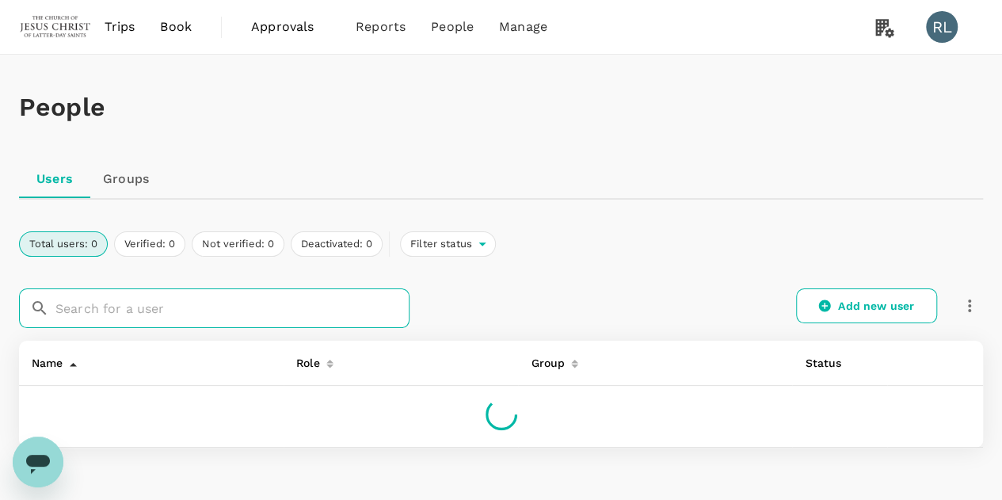
click at [187, 312] on input "text" at bounding box center [232, 308] width 354 height 40
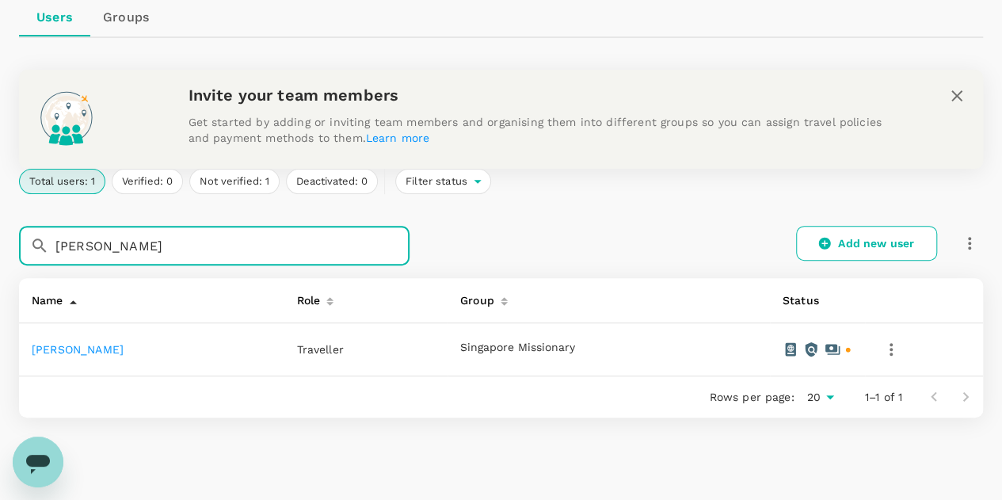
scroll to position [222, 0]
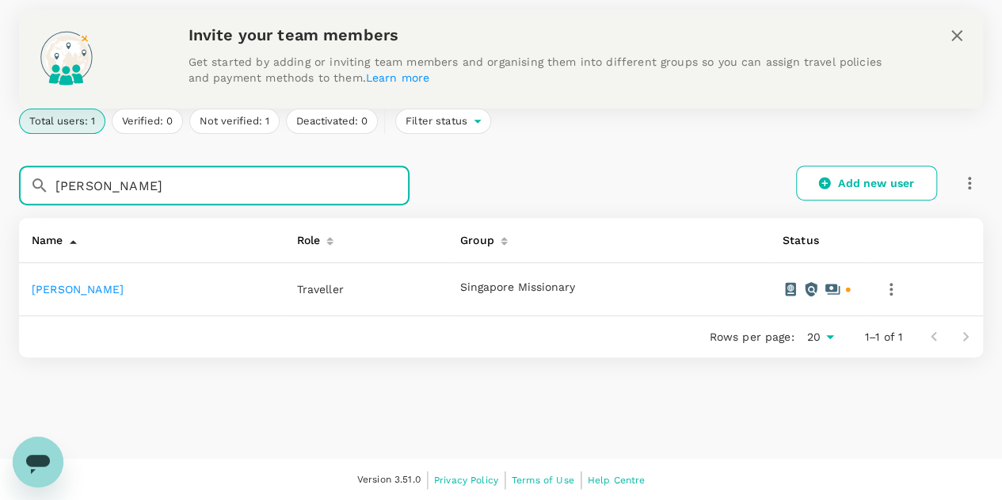
type input "[PERSON_NAME]"
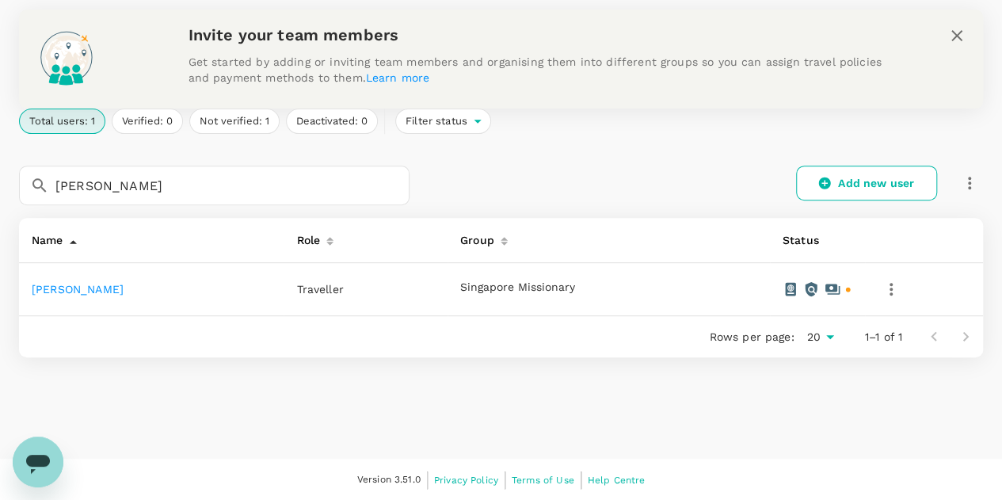
click at [91, 288] on link "[PERSON_NAME]" at bounding box center [78, 289] width 92 height 13
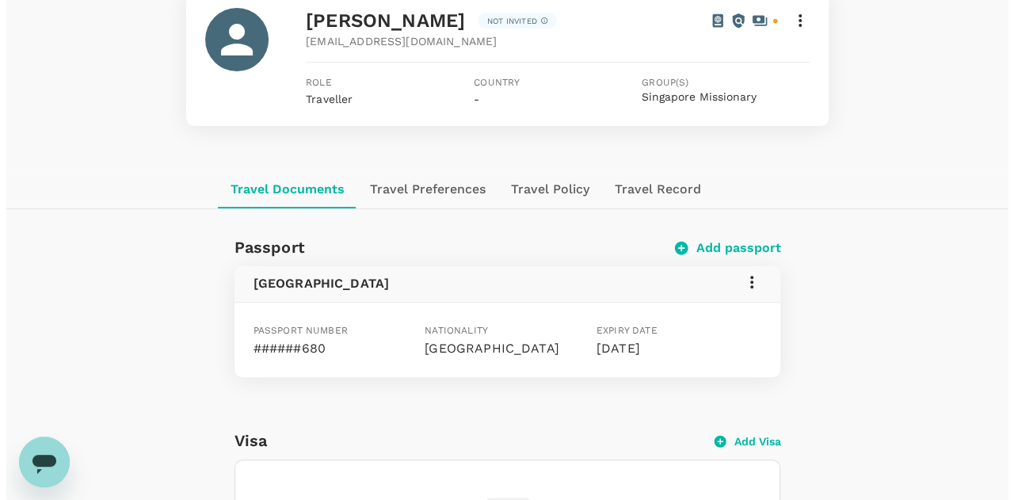
scroll to position [158, 0]
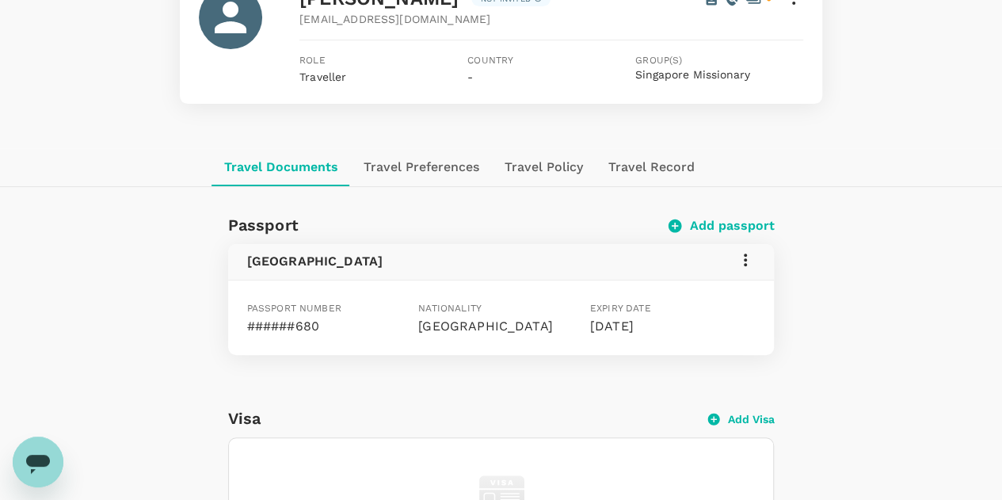
click at [745, 258] on icon at bounding box center [745, 259] width 3 height 13
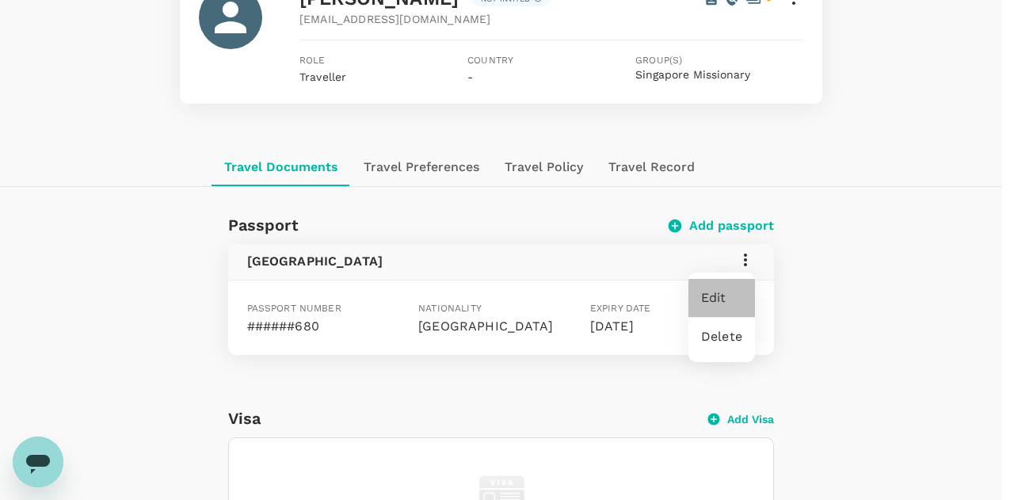
click at [716, 295] on span "Edit" at bounding box center [721, 297] width 41 height 19
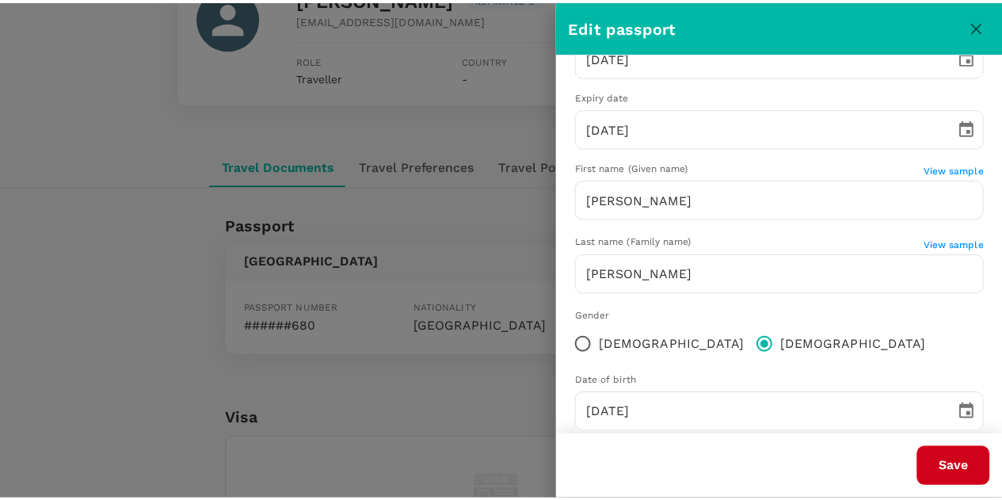
scroll to position [230, 0]
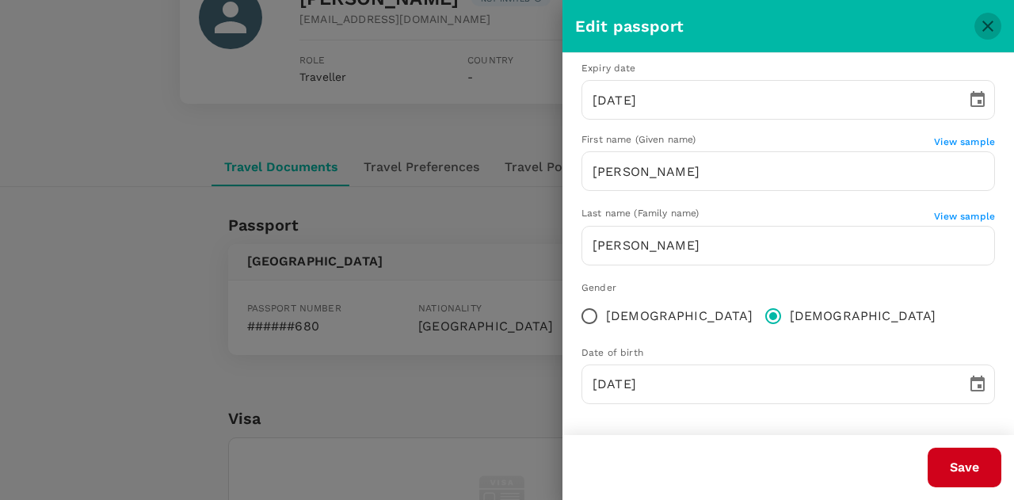
click at [984, 25] on icon "close" at bounding box center [987, 26] width 19 height 19
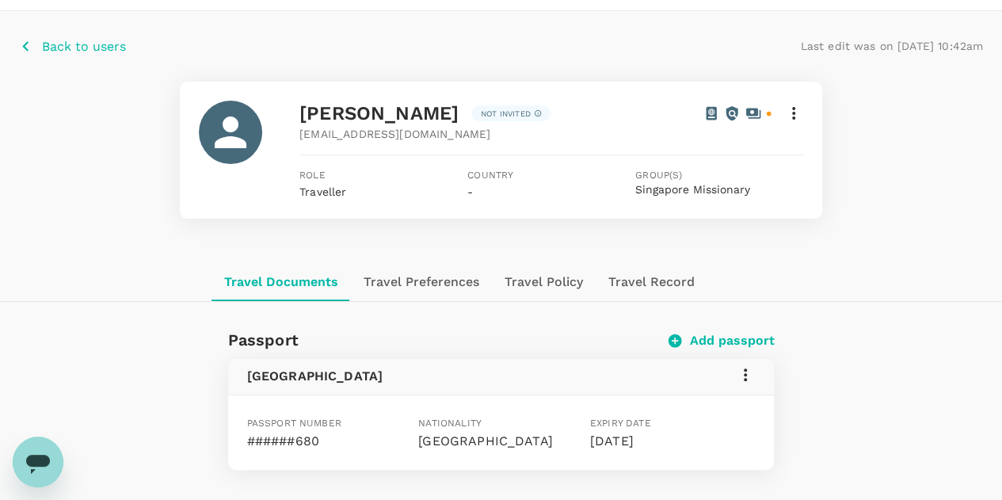
scroll to position [0, 0]
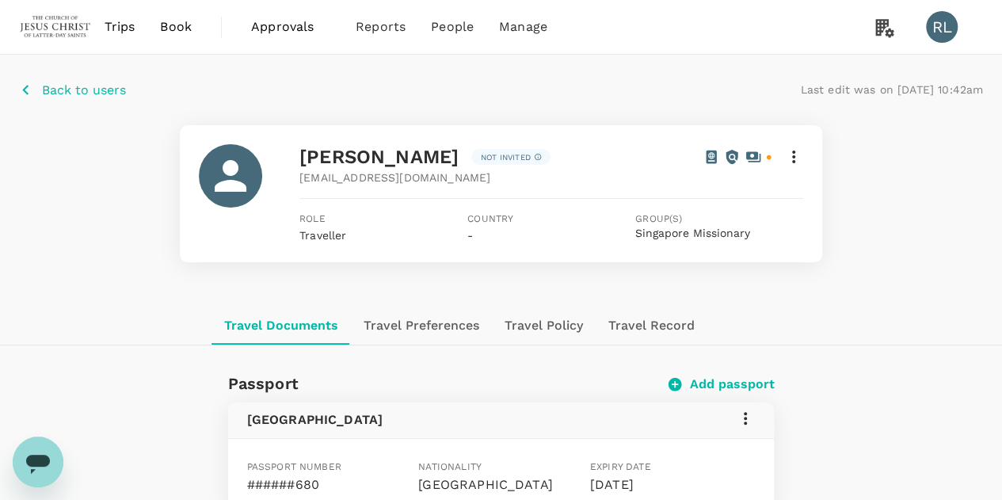
click at [69, 88] on p "Back to users" at bounding box center [84, 90] width 84 height 19
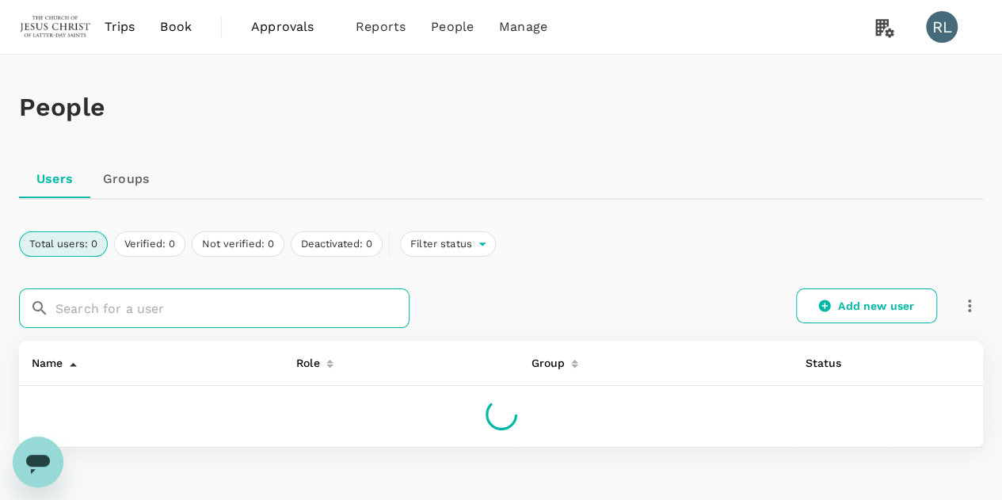
click at [141, 311] on input "text" at bounding box center [232, 308] width 354 height 40
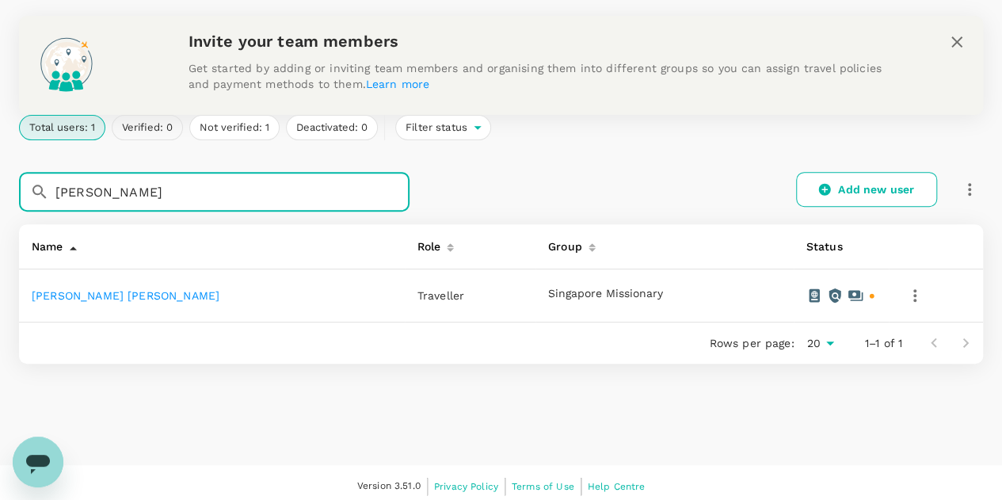
scroll to position [222, 0]
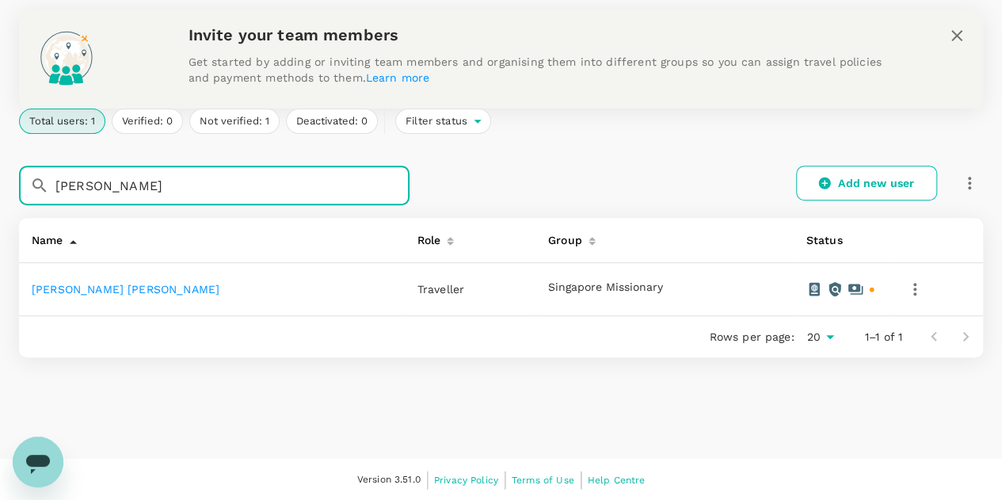
type input "[PERSON_NAME]"
click at [89, 288] on link "[PERSON_NAME] [PERSON_NAME]" at bounding box center [126, 289] width 188 height 13
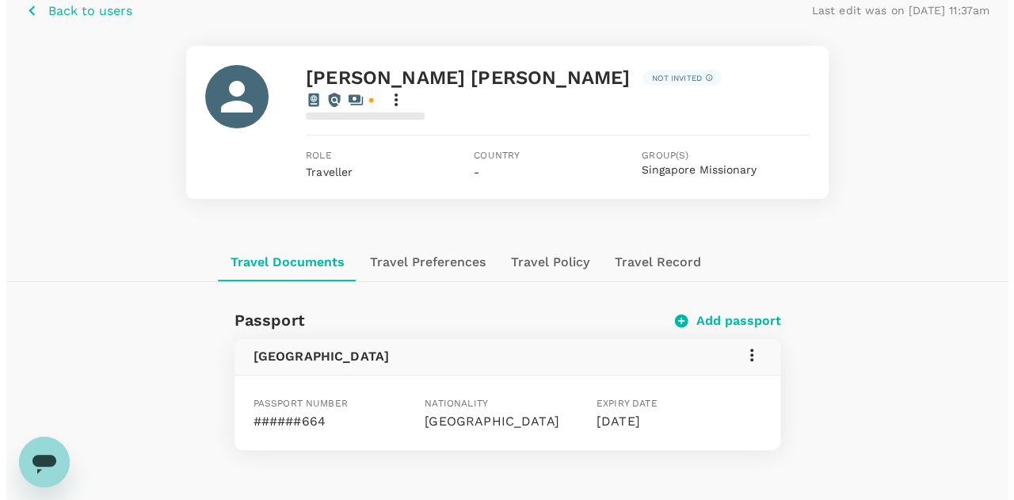
scroll to position [158, 0]
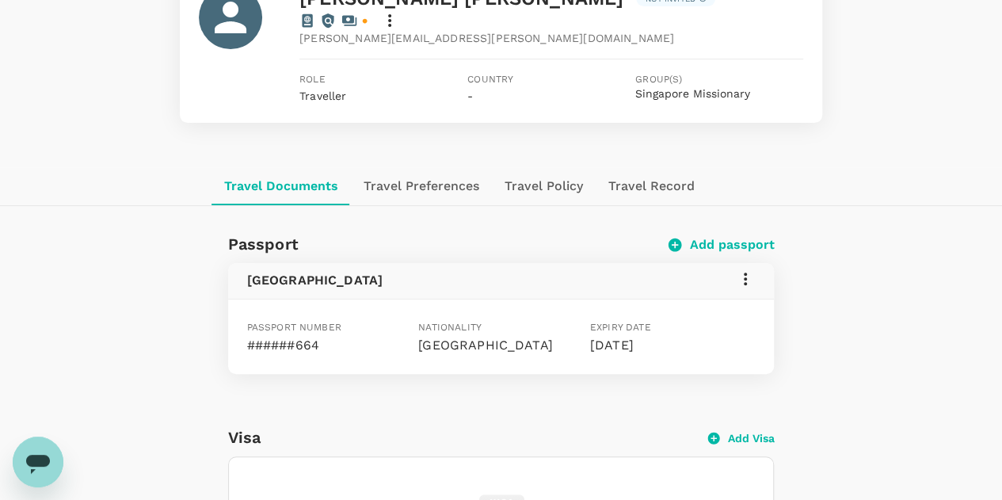
click at [745, 269] on icon at bounding box center [745, 278] width 19 height 19
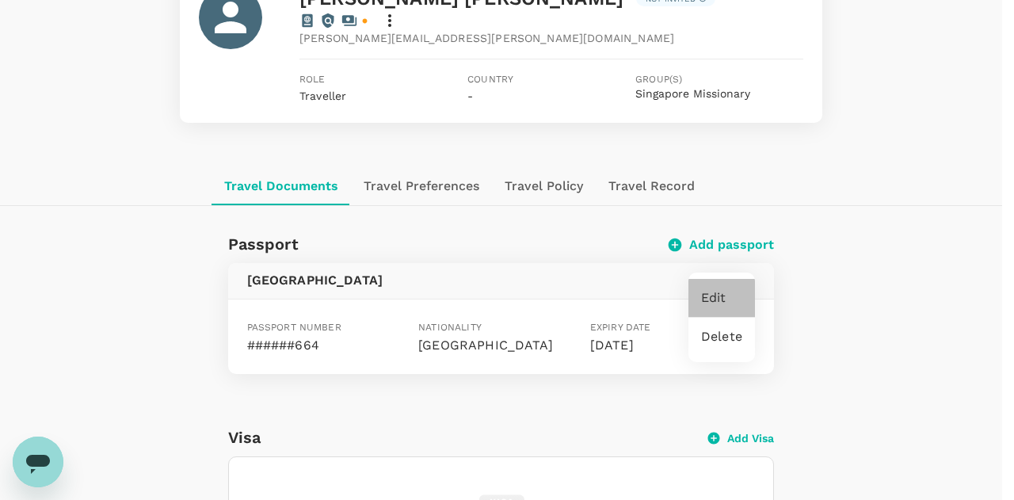
click at [716, 297] on span "Edit" at bounding box center [721, 297] width 41 height 19
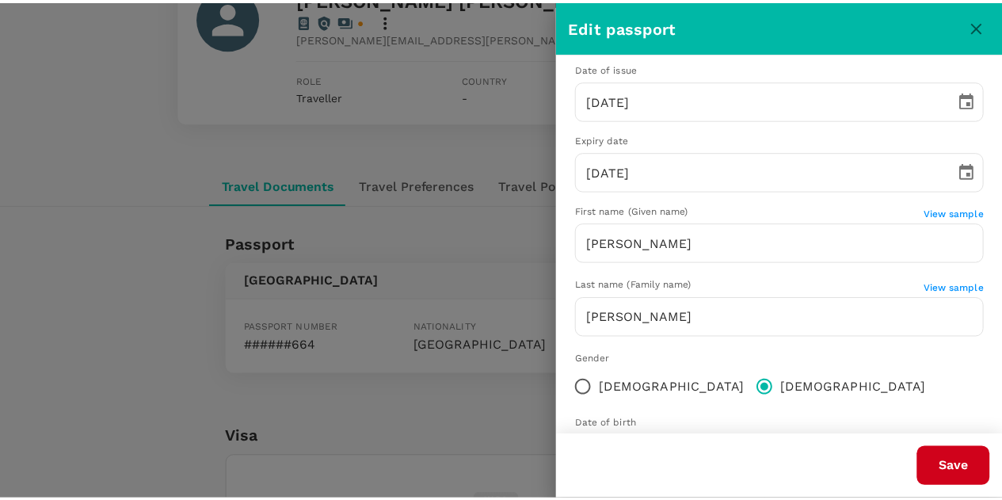
scroll to position [230, 0]
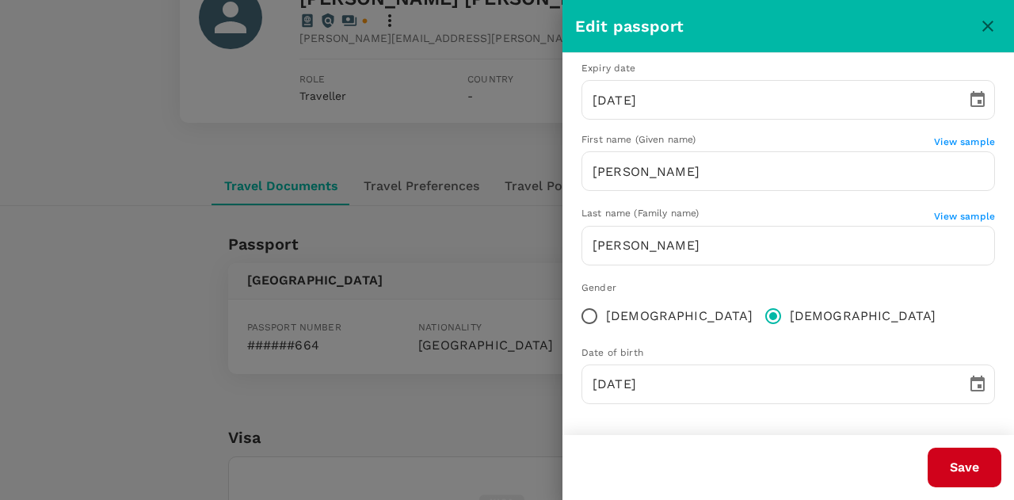
click at [987, 32] on icon "close" at bounding box center [987, 26] width 19 height 19
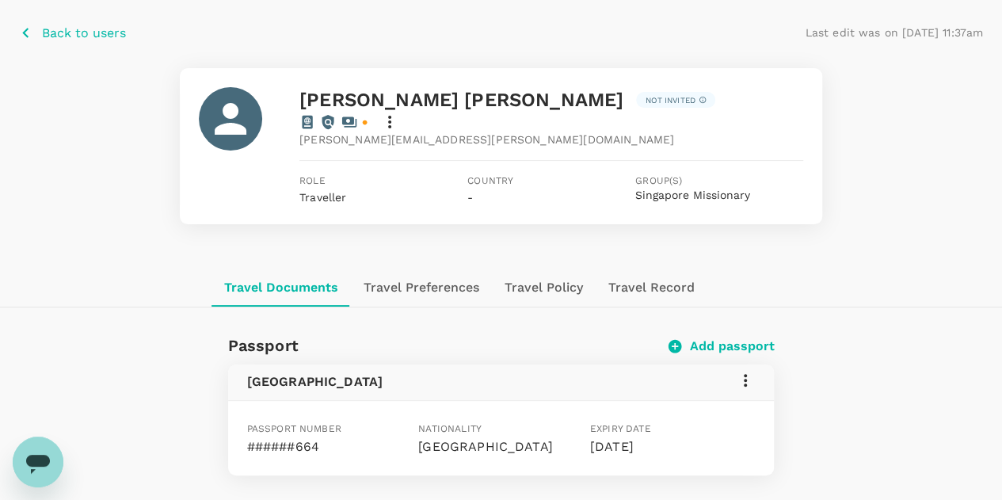
scroll to position [0, 0]
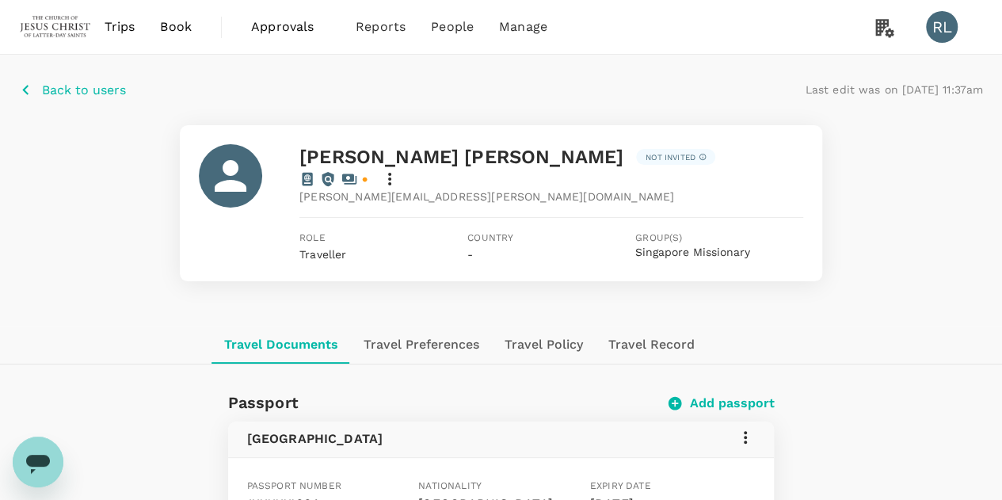
click at [59, 91] on p "Back to users" at bounding box center [84, 90] width 84 height 19
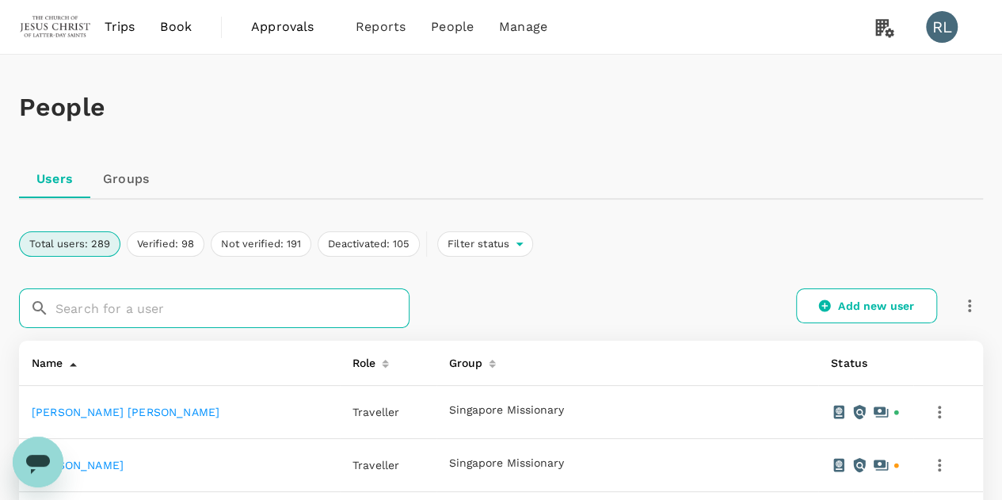
click at [114, 311] on input "text" at bounding box center [232, 308] width 354 height 40
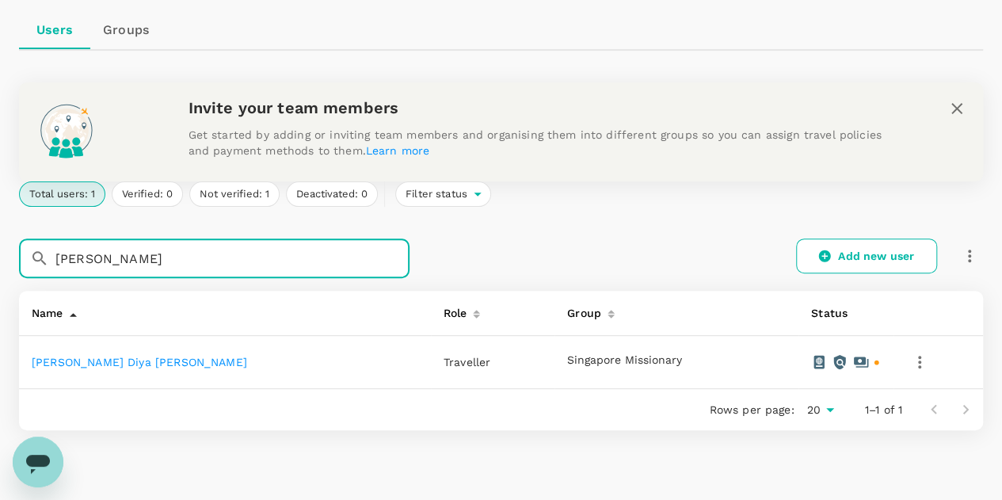
scroll to position [158, 0]
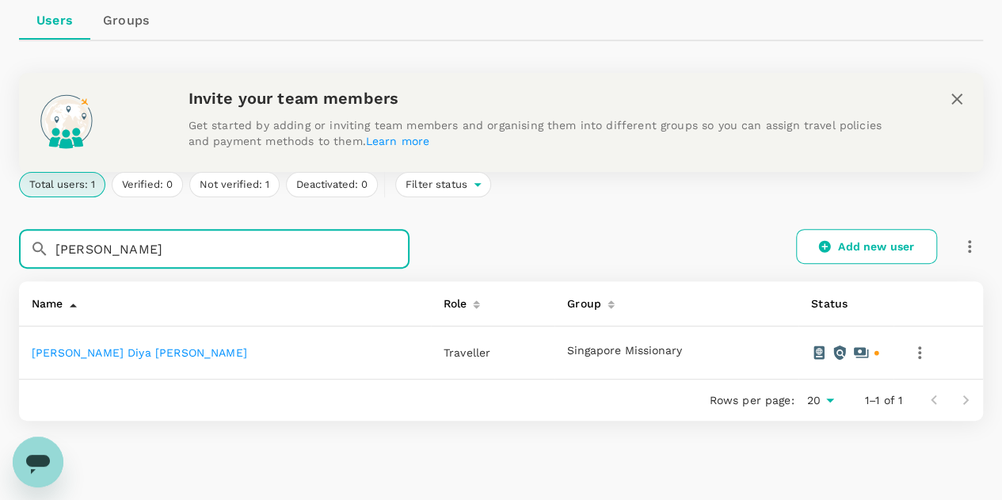
type input "[PERSON_NAME]"
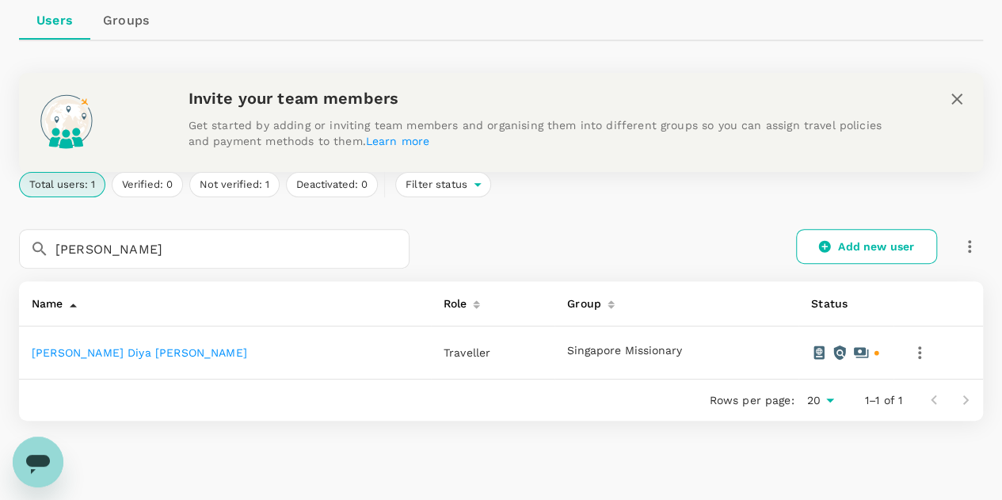
click at [73, 351] on link "[PERSON_NAME] Diya [PERSON_NAME]" at bounding box center [139, 352] width 215 height 13
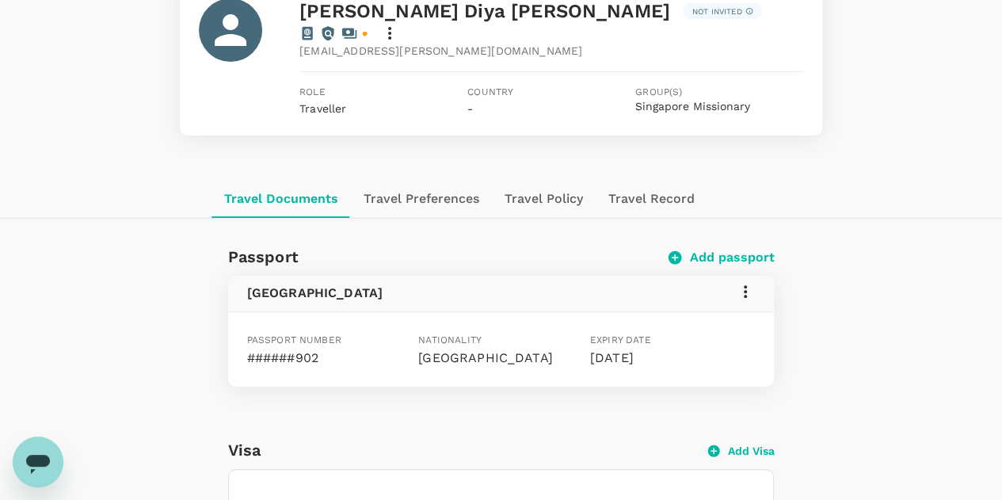
scroll to position [158, 0]
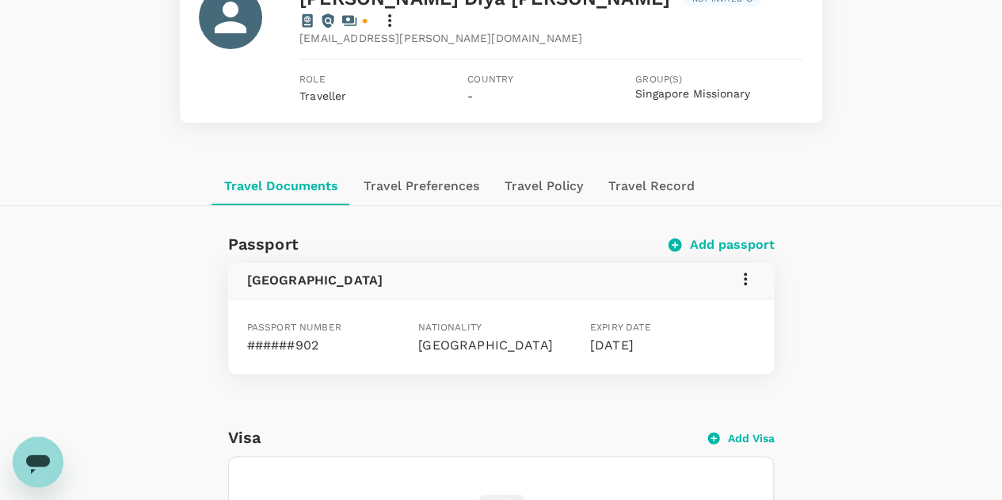
click at [747, 269] on icon at bounding box center [745, 278] width 19 height 19
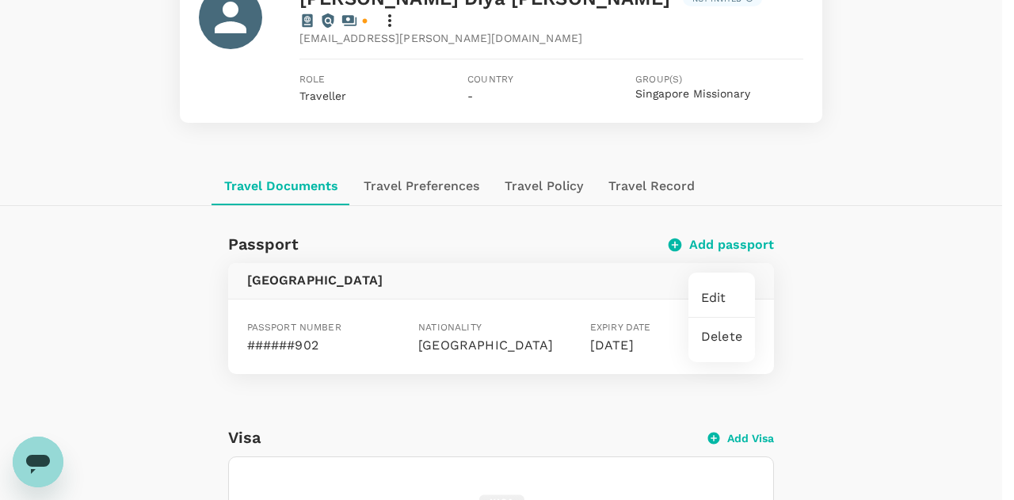
click at [715, 297] on span "Edit" at bounding box center [721, 297] width 41 height 19
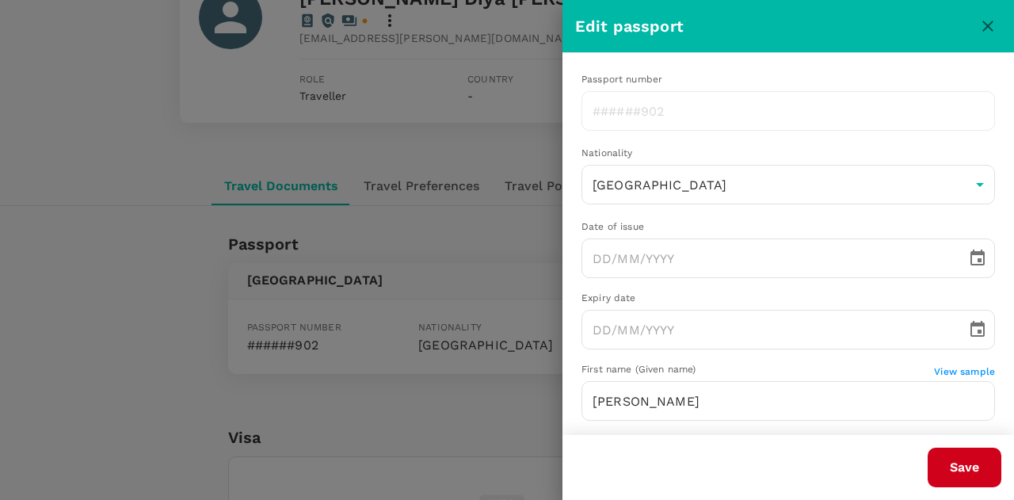
type input "[DATE]"
type input "[PERSON_NAME]"
type input "[DATE]"
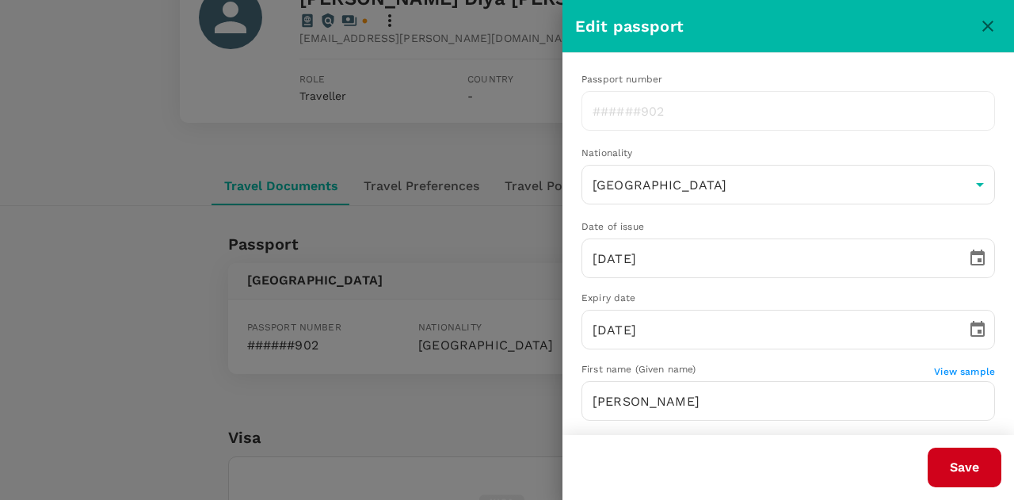
radio input "true"
type input "[DATE]"
click at [989, 29] on icon "close" at bounding box center [987, 26] width 19 height 19
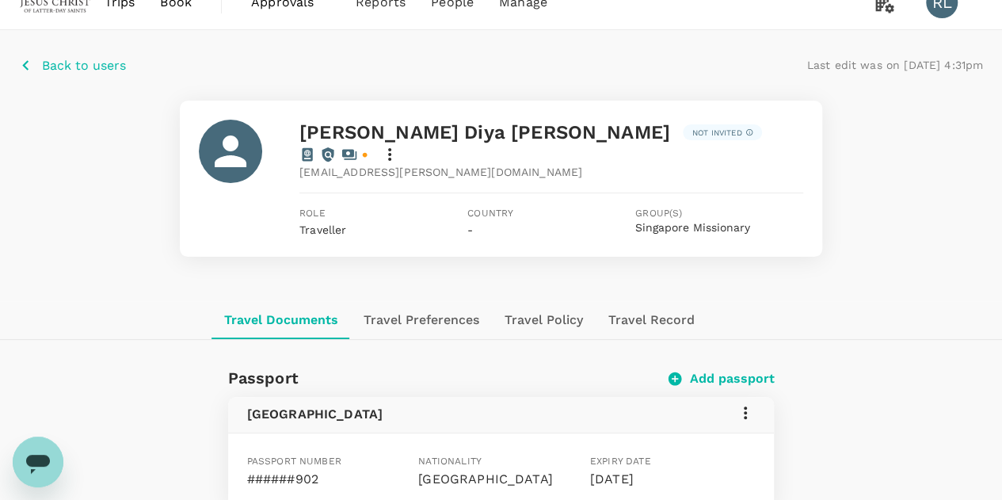
scroll to position [0, 0]
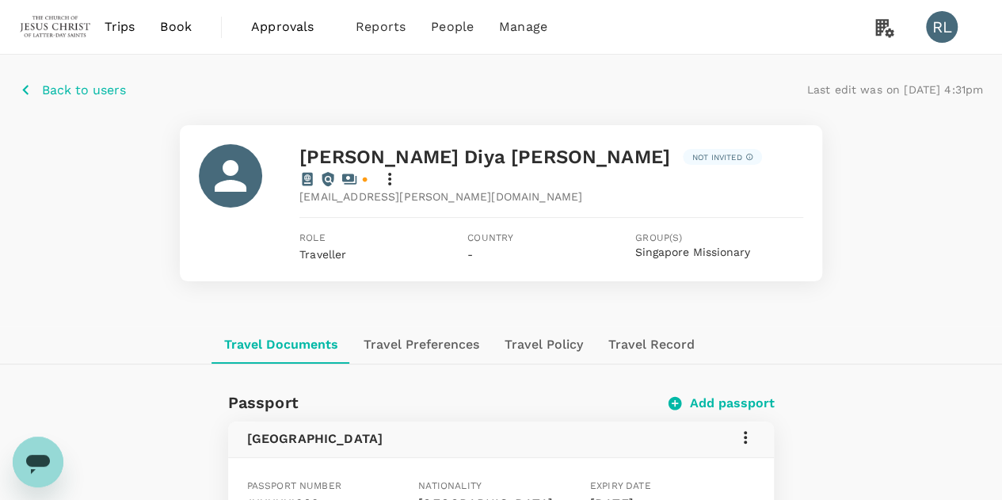
click at [46, 91] on p "Back to users" at bounding box center [84, 90] width 84 height 19
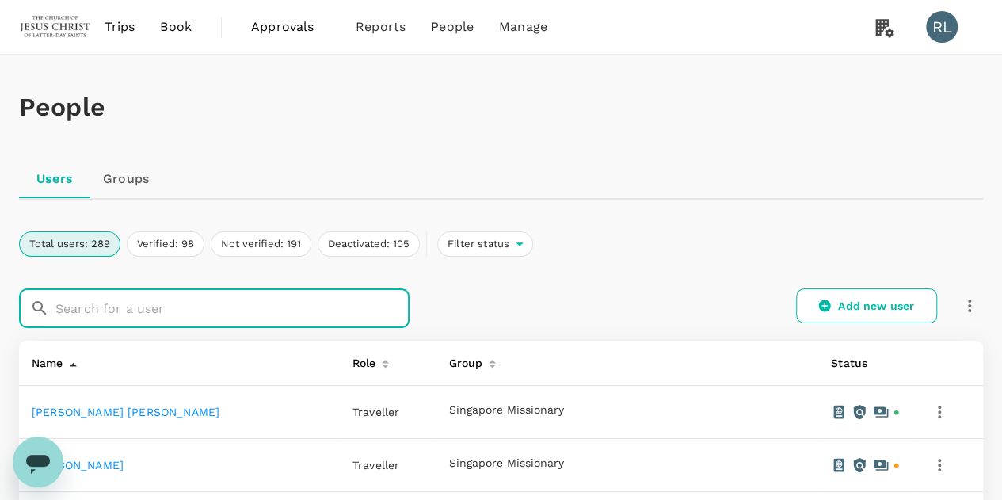
click at [145, 309] on input "text" at bounding box center [232, 308] width 354 height 40
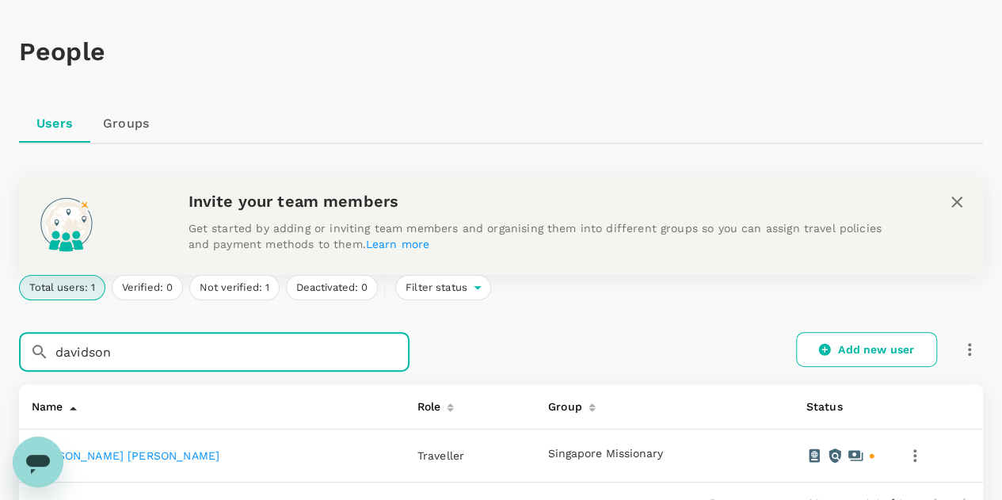
scroll to position [158, 0]
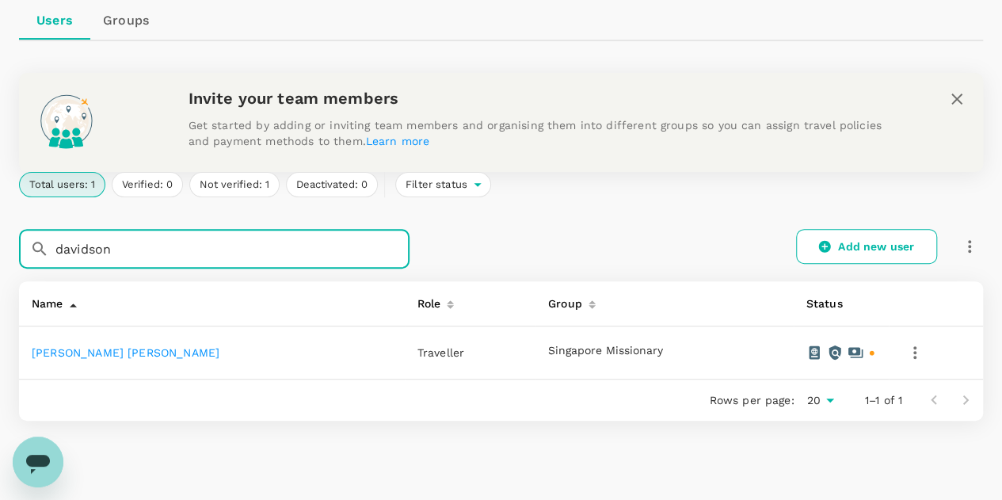
type input "davidson"
click at [109, 354] on link "[PERSON_NAME] [PERSON_NAME]" at bounding box center [126, 352] width 188 height 13
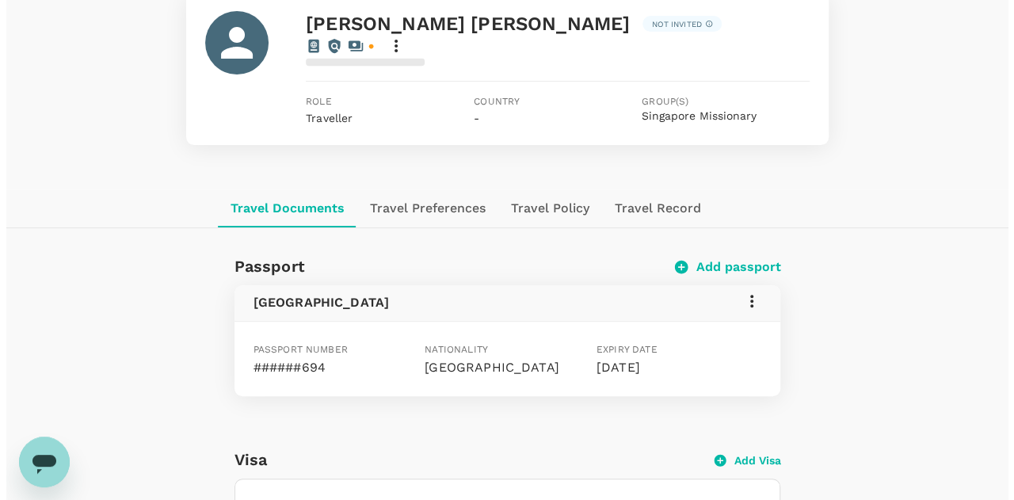
scroll to position [158, 0]
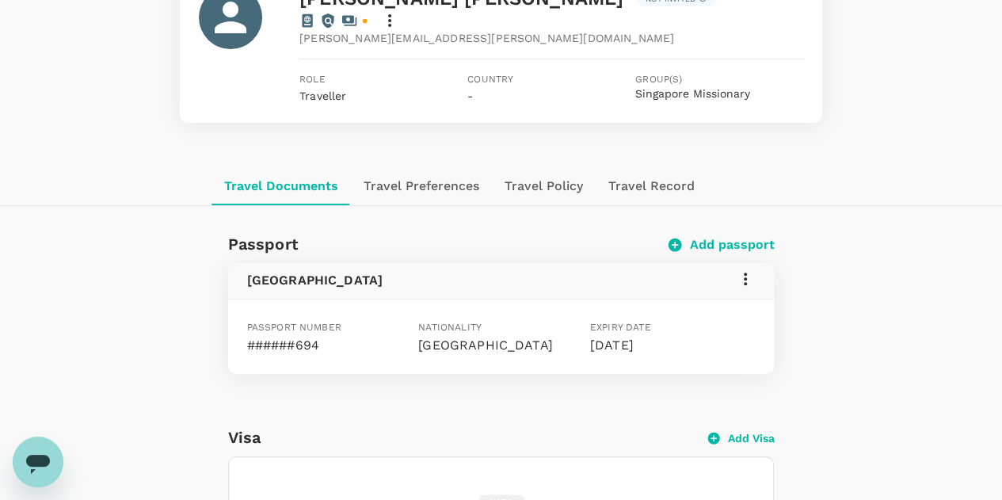
click at [748, 269] on icon at bounding box center [745, 278] width 19 height 19
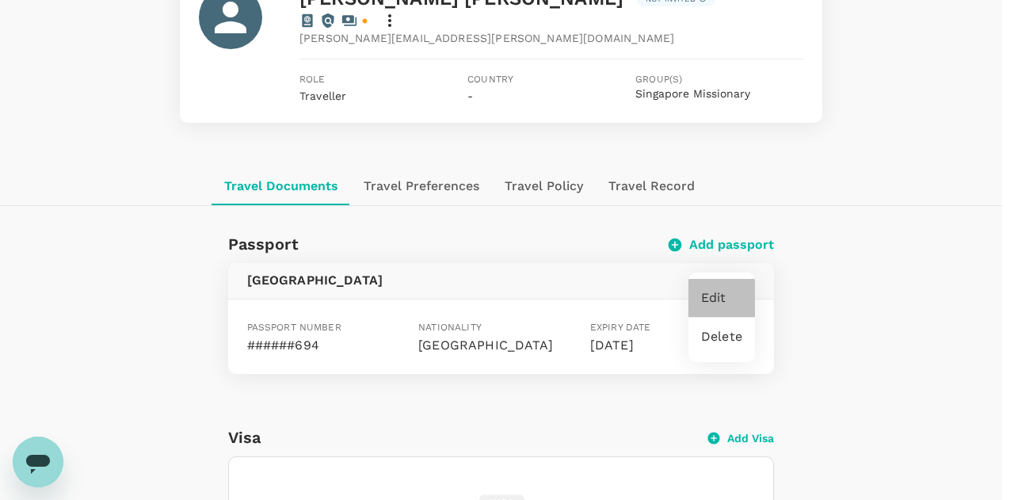
click at [716, 302] on span "Edit" at bounding box center [721, 297] width 41 height 19
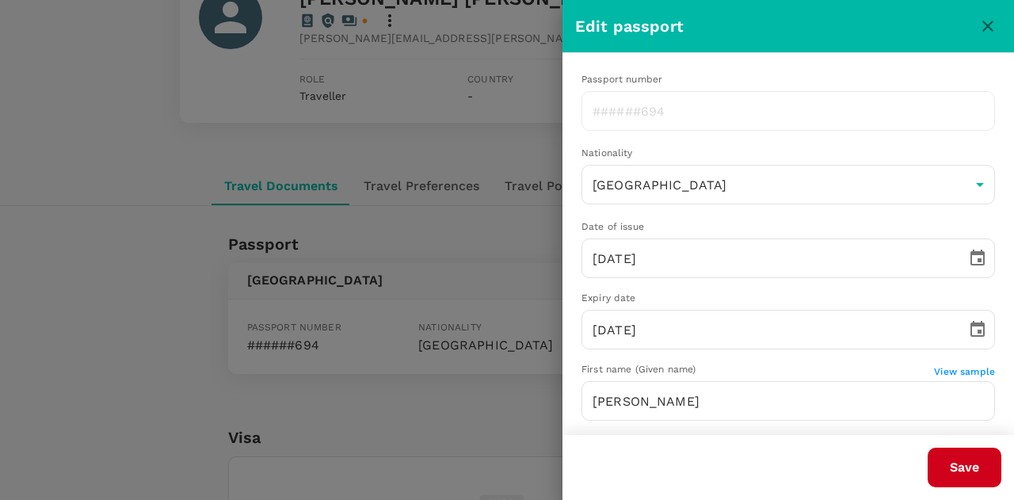
type input "[PERSON_NAME]"
type input "Davidson"
radio input "false"
radio input "true"
type input "[DATE]"
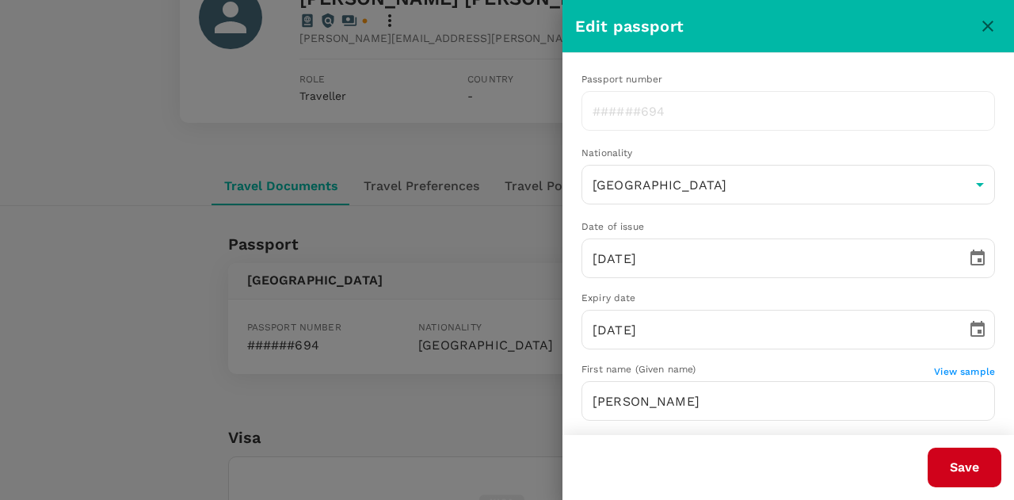
type input "[DATE]"
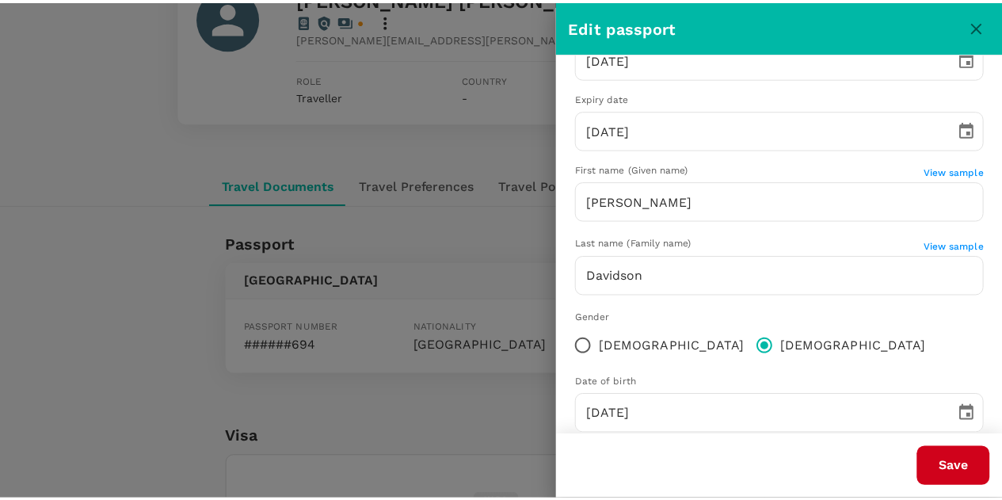
scroll to position [230, 0]
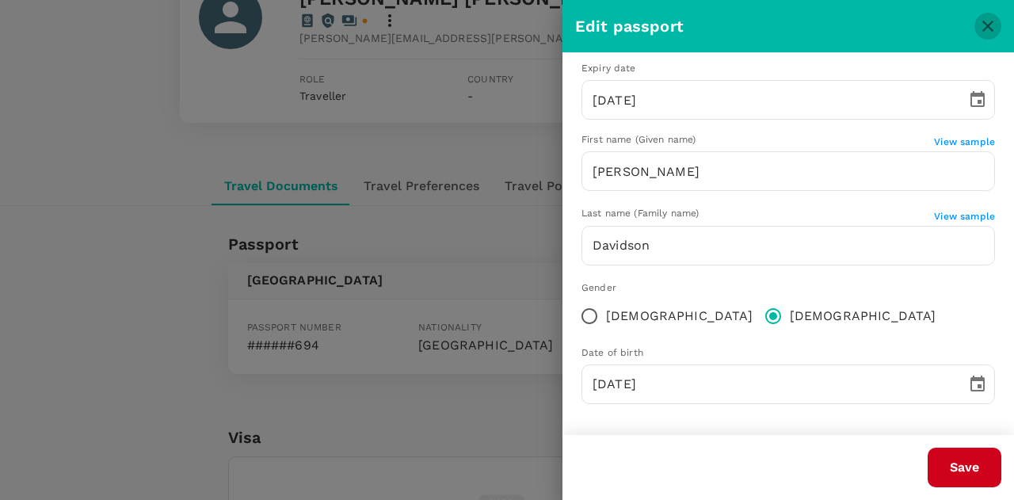
click at [984, 27] on icon "close" at bounding box center [987, 26] width 19 height 19
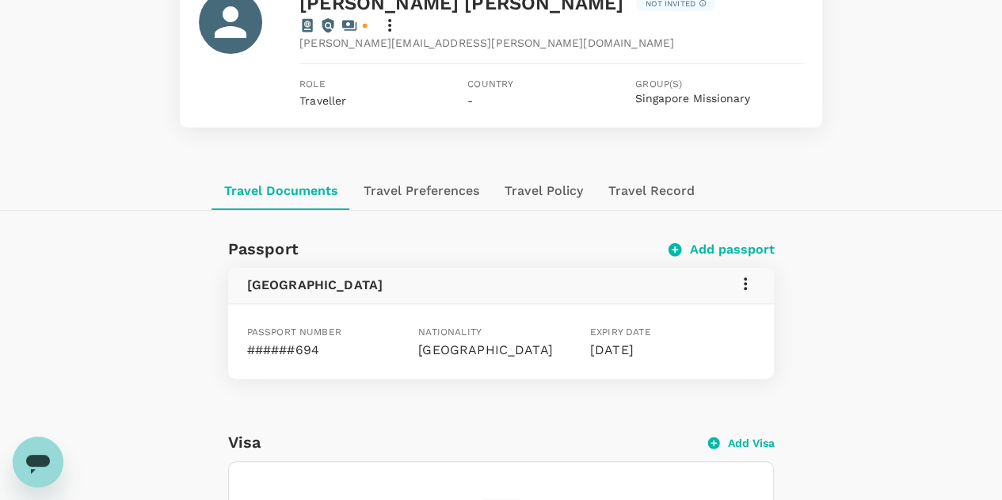
scroll to position [0, 0]
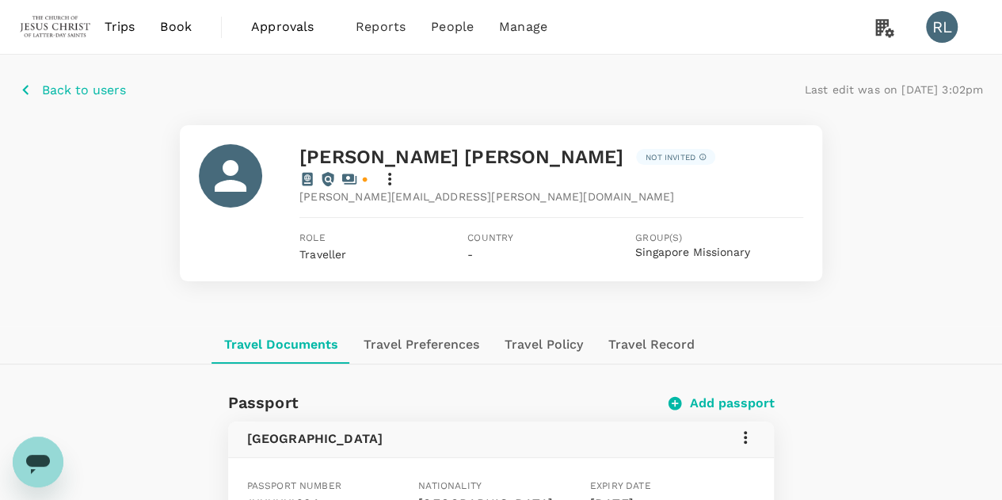
click at [84, 90] on p "Back to users" at bounding box center [84, 90] width 84 height 19
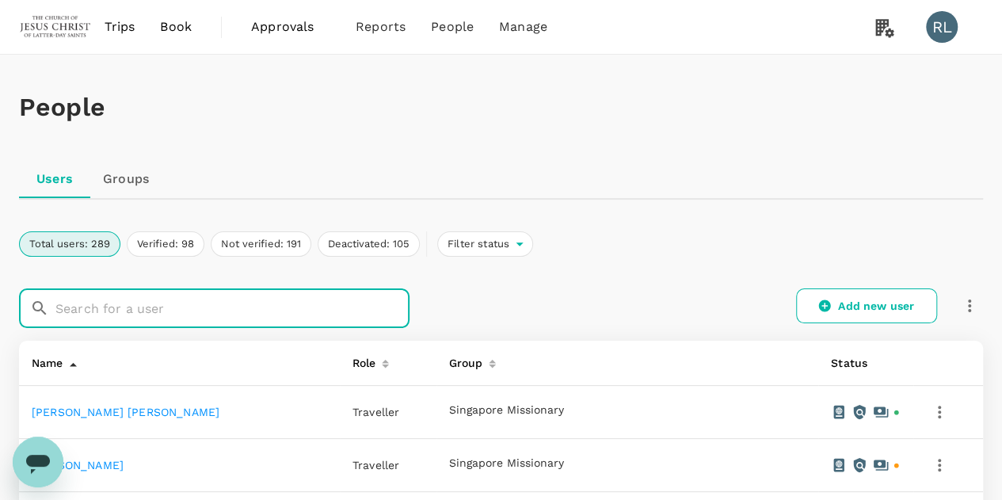
click at [151, 310] on input "text" at bounding box center [232, 308] width 354 height 40
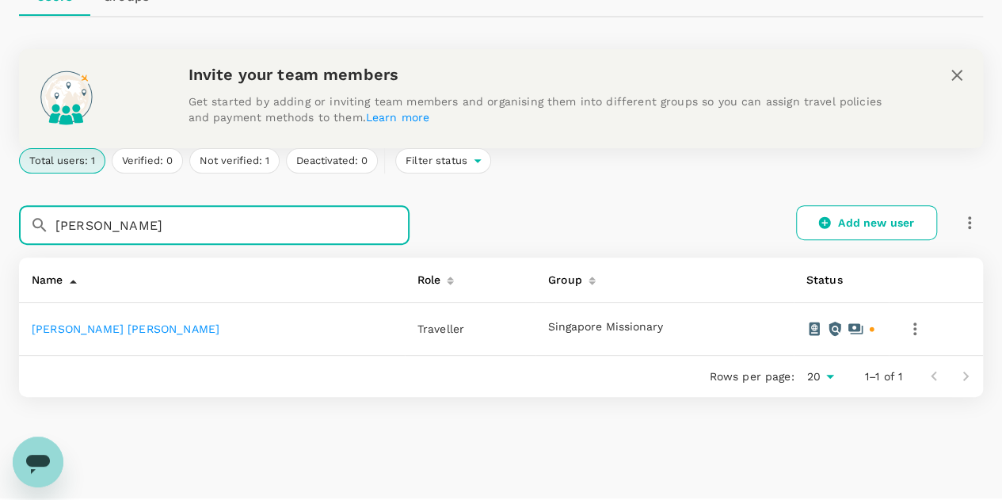
scroll to position [222, 0]
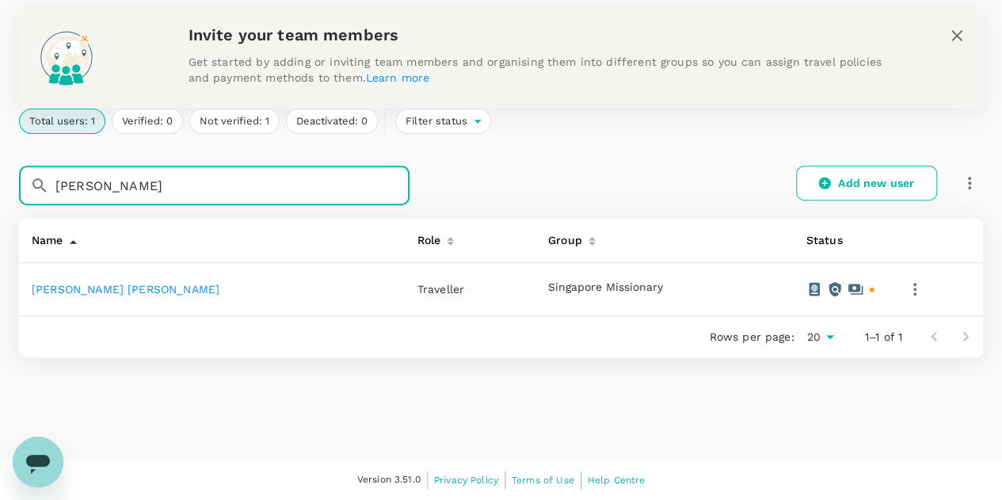
type input "[PERSON_NAME]"
click at [109, 289] on link "[PERSON_NAME] [PERSON_NAME]" at bounding box center [126, 289] width 188 height 13
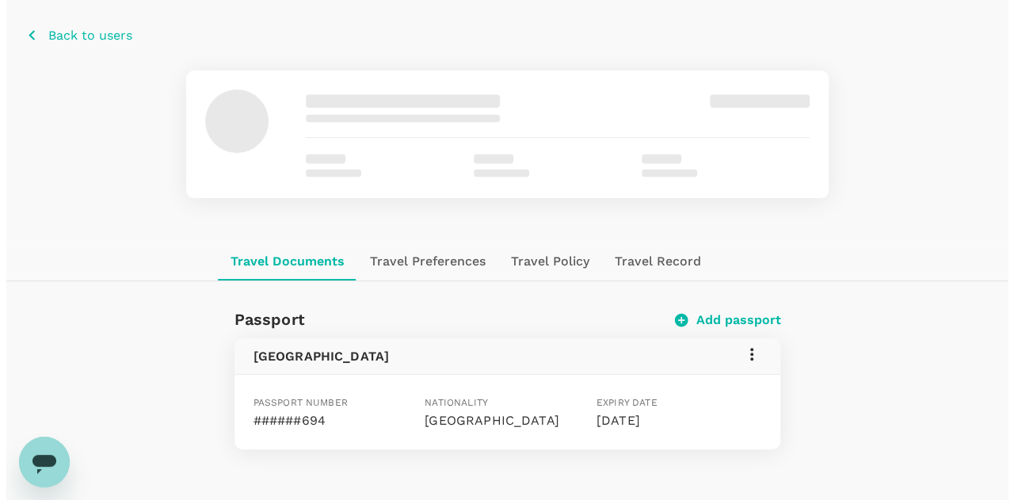
scroll to position [79, 0]
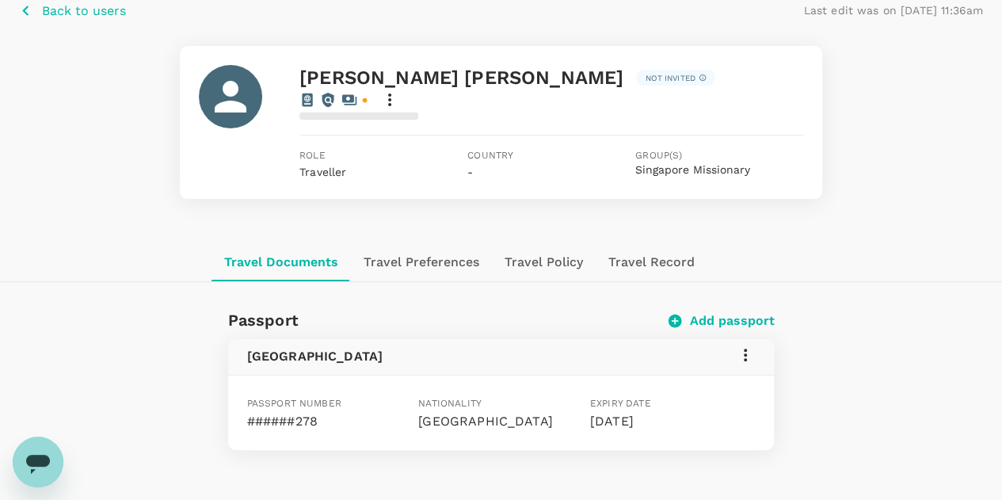
click at [745, 345] on icon at bounding box center [745, 354] width 19 height 19
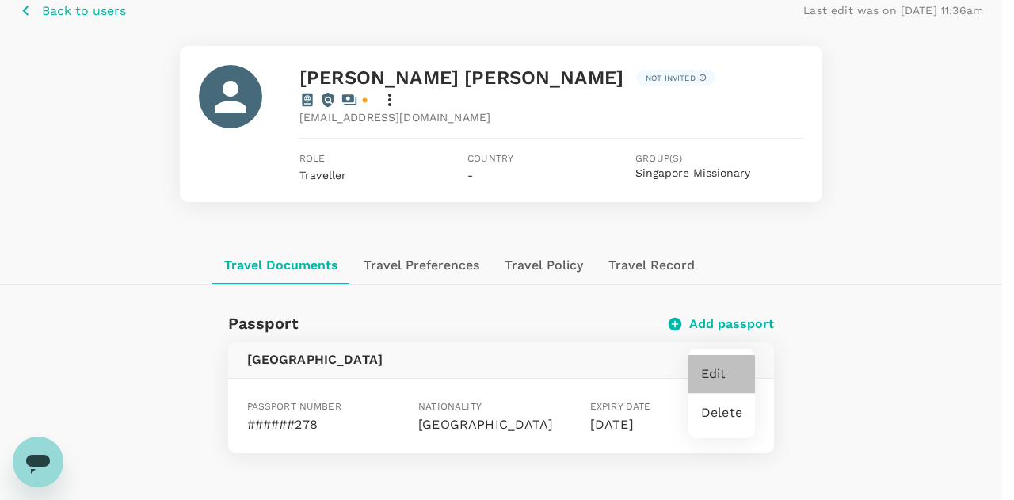
click at [710, 378] on span "Edit" at bounding box center [721, 373] width 41 height 19
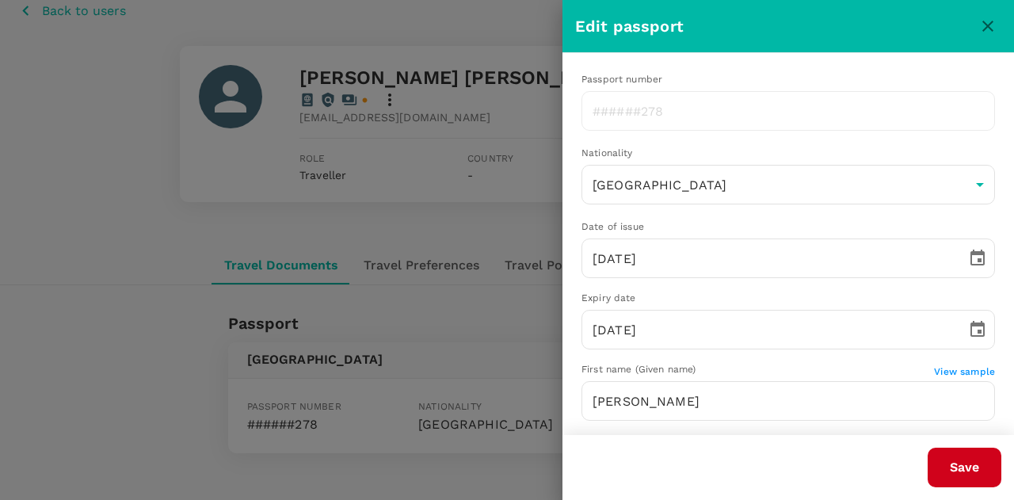
type input "[PERSON_NAME]"
type input "[DATE]"
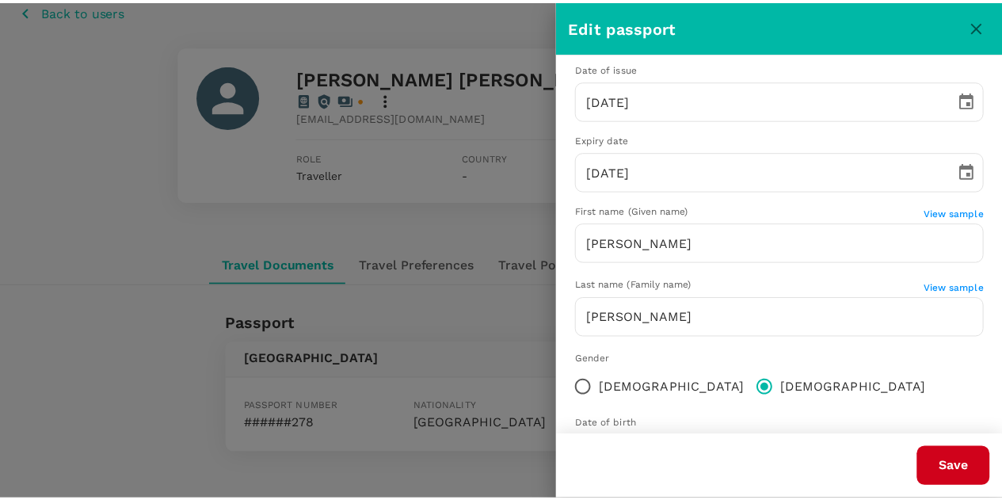
scroll to position [230, 0]
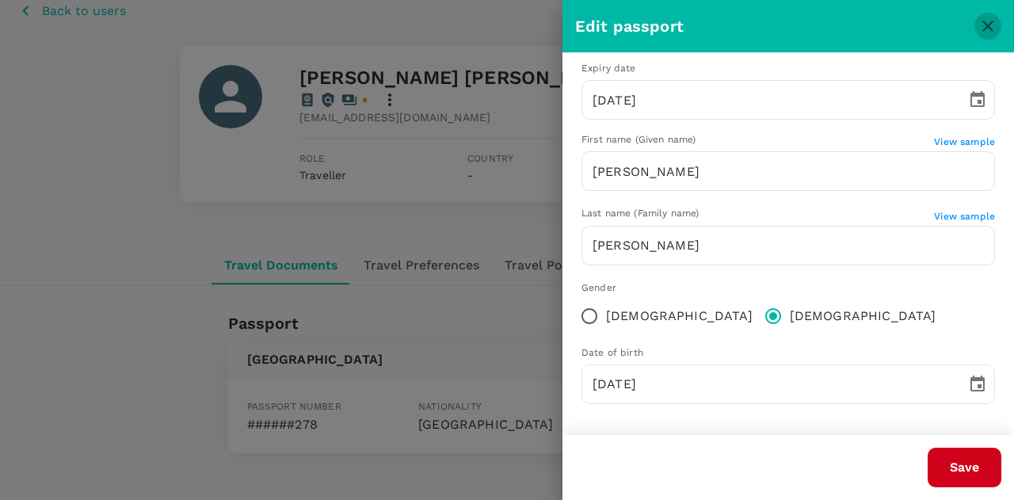
click at [986, 28] on icon "close" at bounding box center [987, 26] width 11 height 11
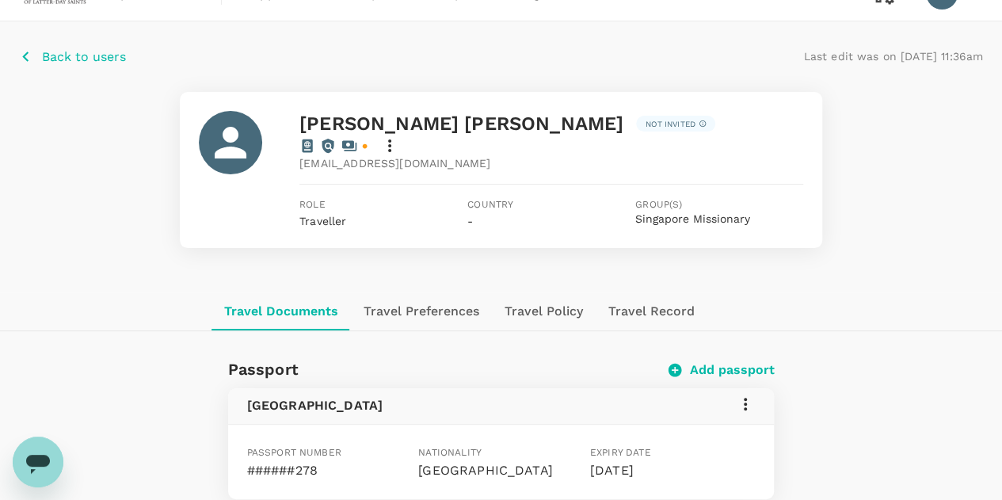
scroll to position [0, 0]
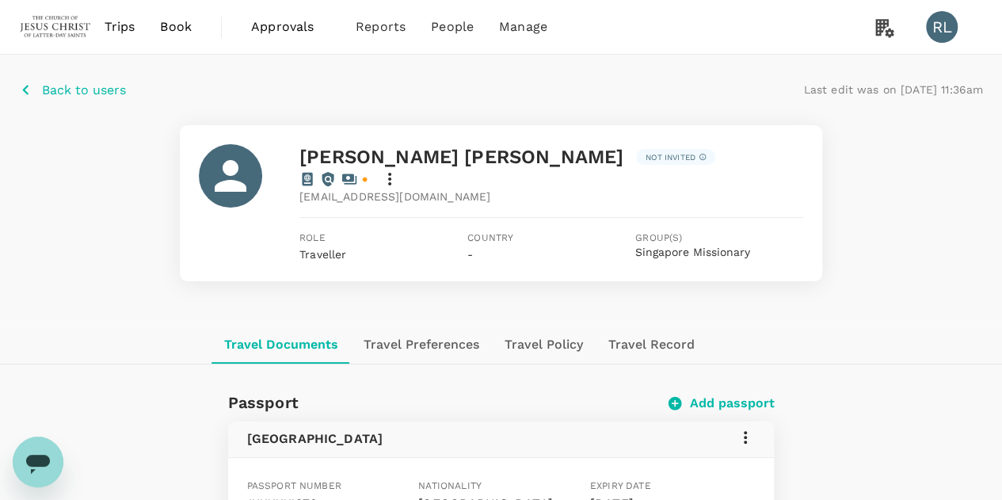
click at [86, 90] on p "Back to users" at bounding box center [84, 90] width 84 height 19
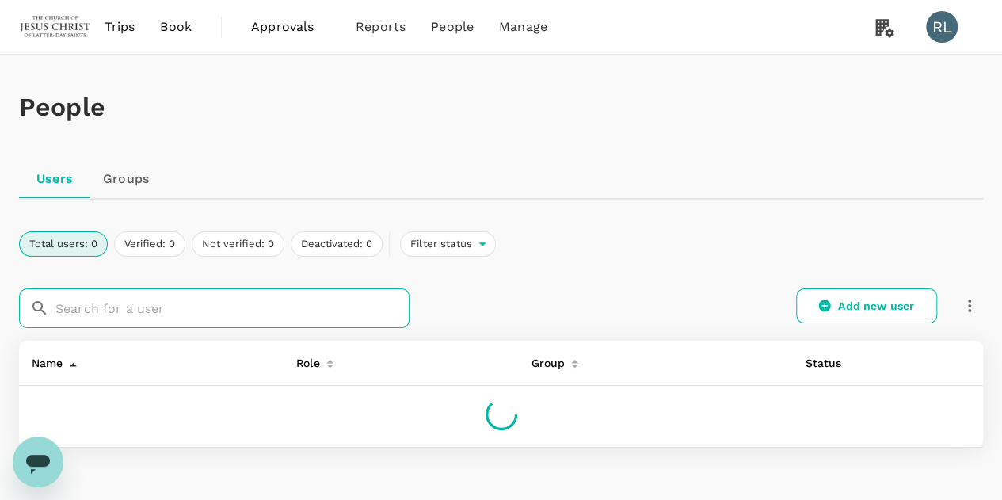
click at [137, 307] on input "text" at bounding box center [232, 308] width 354 height 40
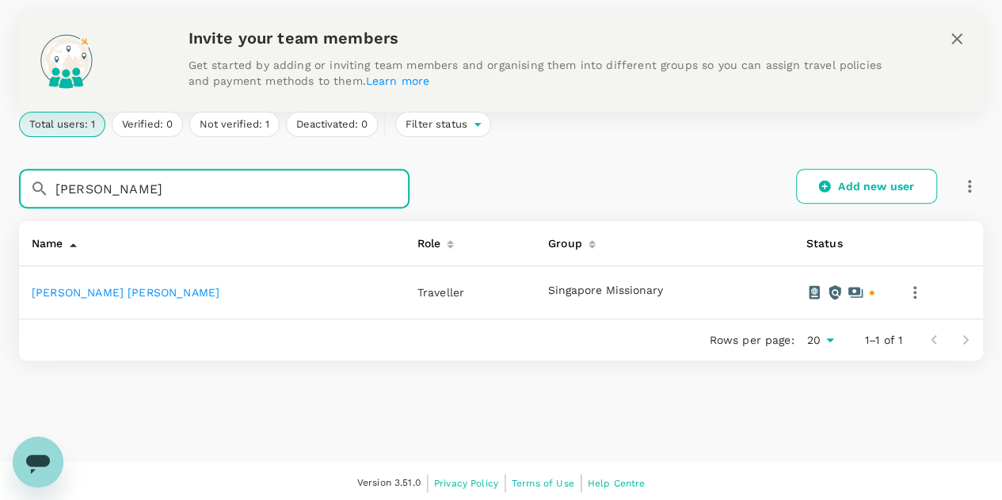
scroll to position [222, 0]
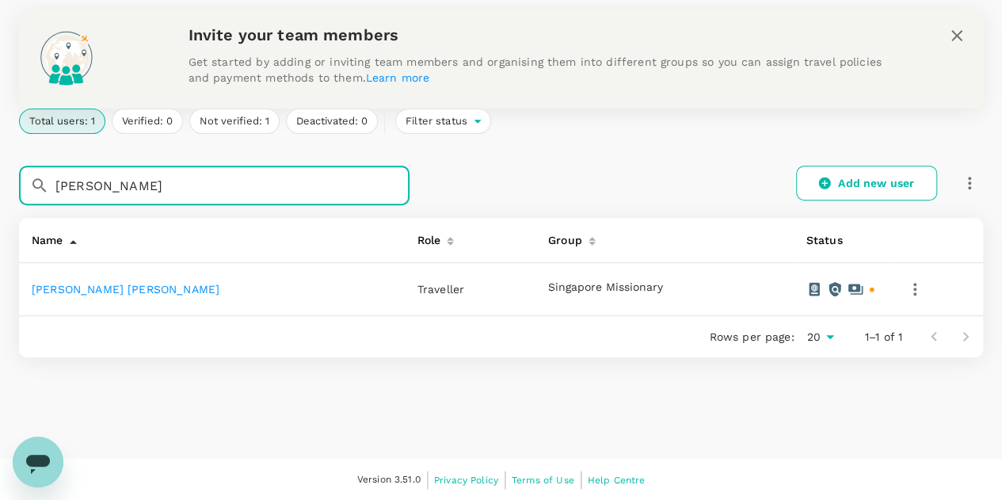
type input "[PERSON_NAME]"
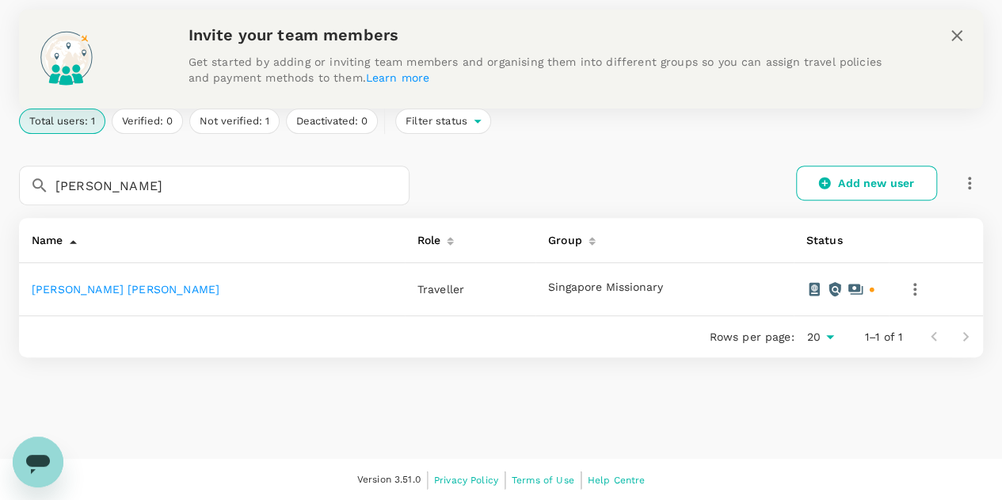
click at [98, 289] on link "[PERSON_NAME] [PERSON_NAME]" at bounding box center [126, 289] width 188 height 13
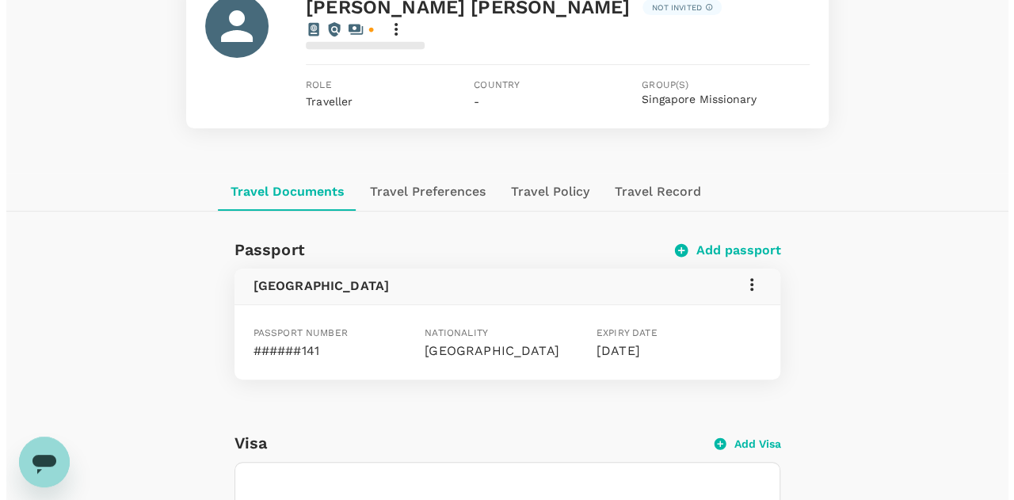
scroll to position [158, 0]
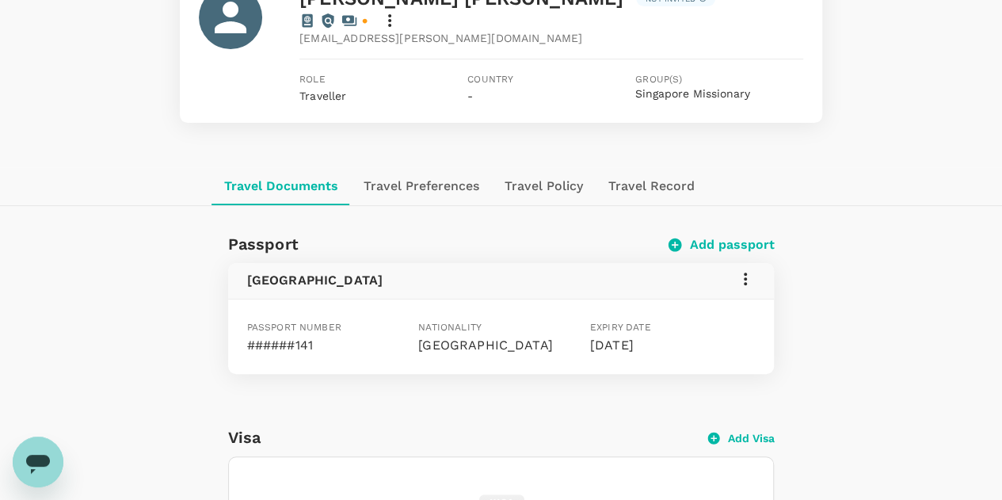
click at [746, 272] on icon at bounding box center [745, 278] width 3 height 13
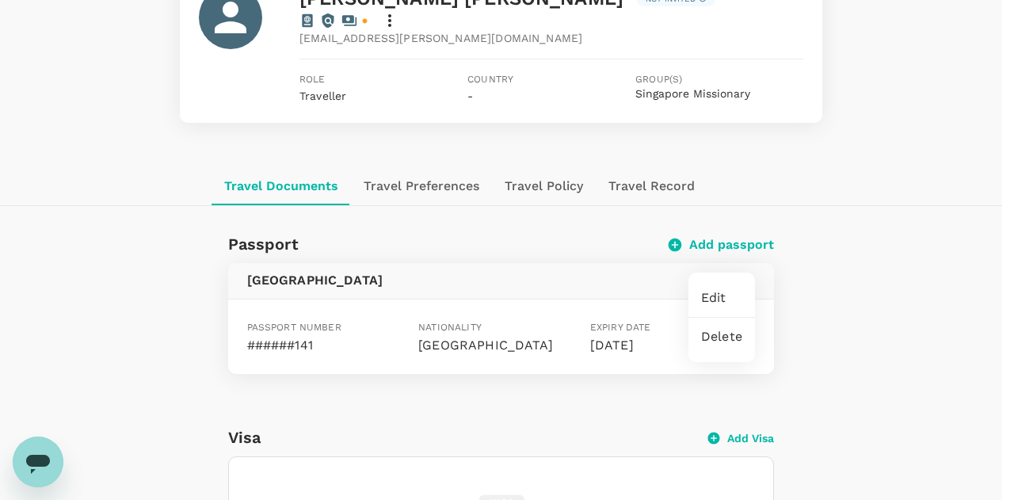
click at [724, 297] on span "Edit" at bounding box center [721, 297] width 41 height 19
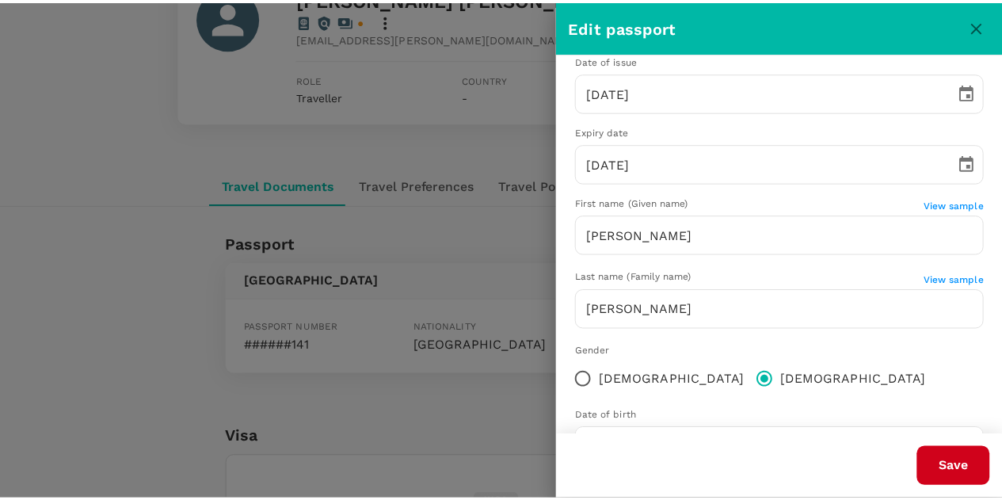
scroll to position [230, 0]
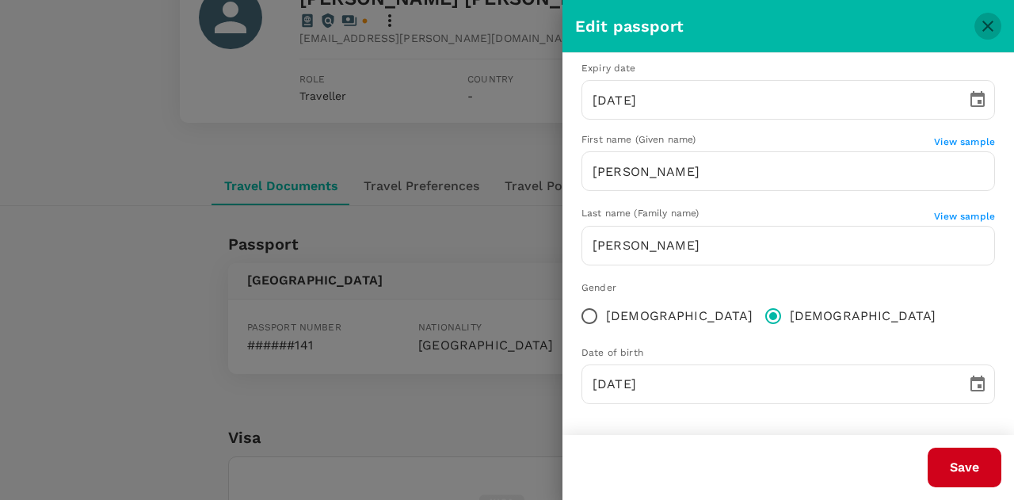
click at [979, 22] on icon "close" at bounding box center [987, 26] width 19 height 19
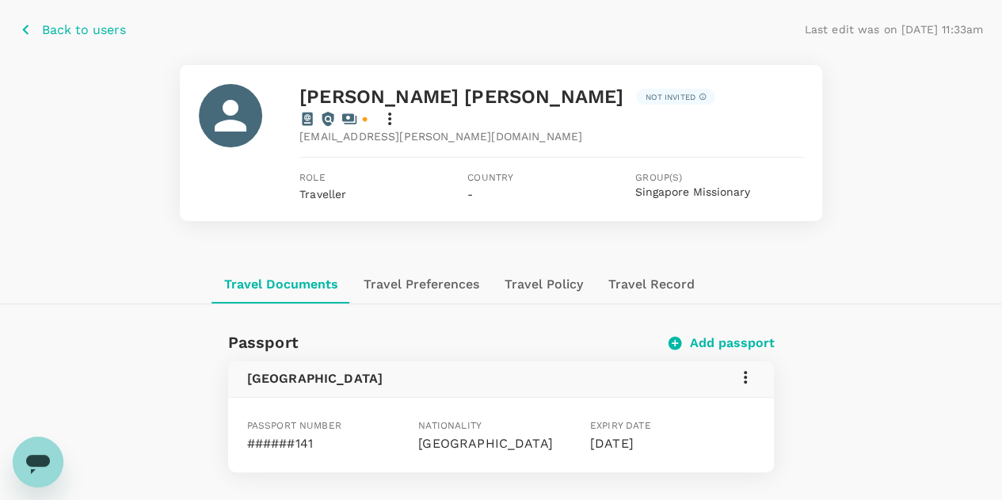
scroll to position [0, 0]
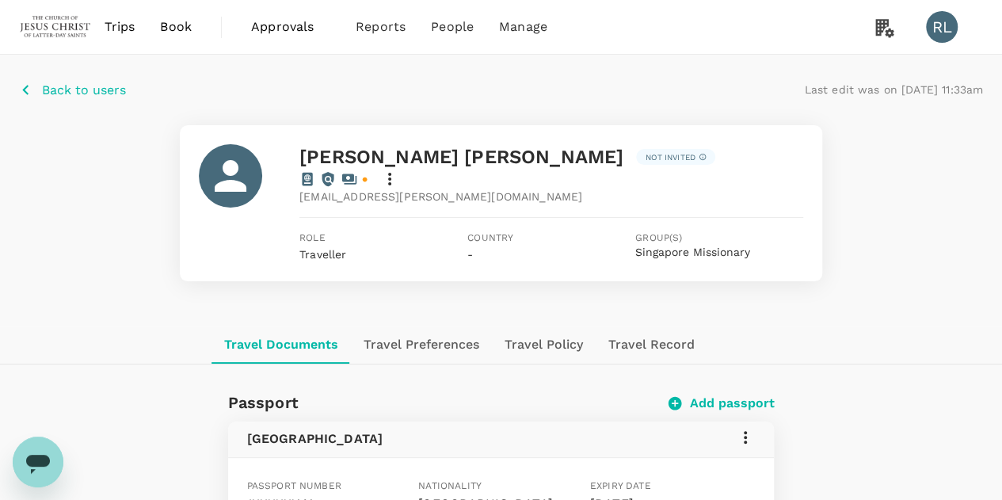
click at [80, 88] on p "Back to users" at bounding box center [84, 90] width 84 height 19
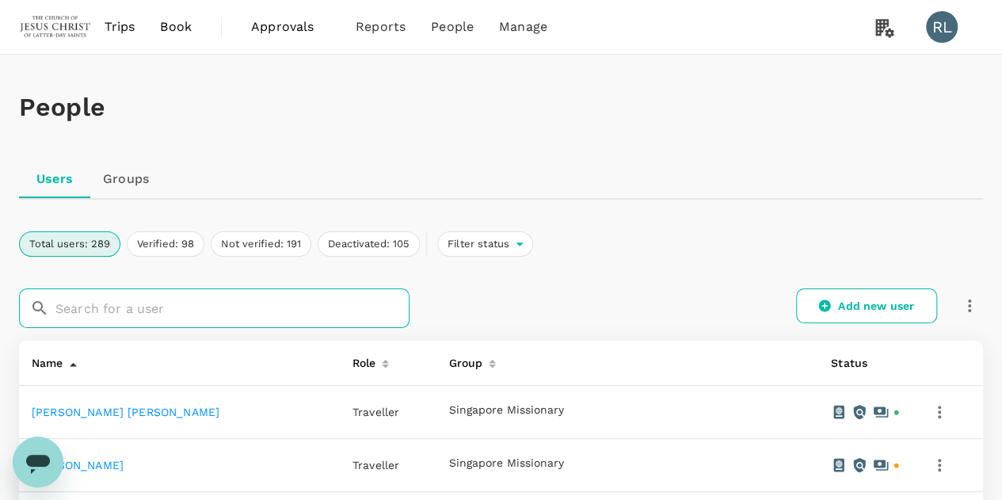
click at [215, 307] on input "text" at bounding box center [232, 308] width 354 height 40
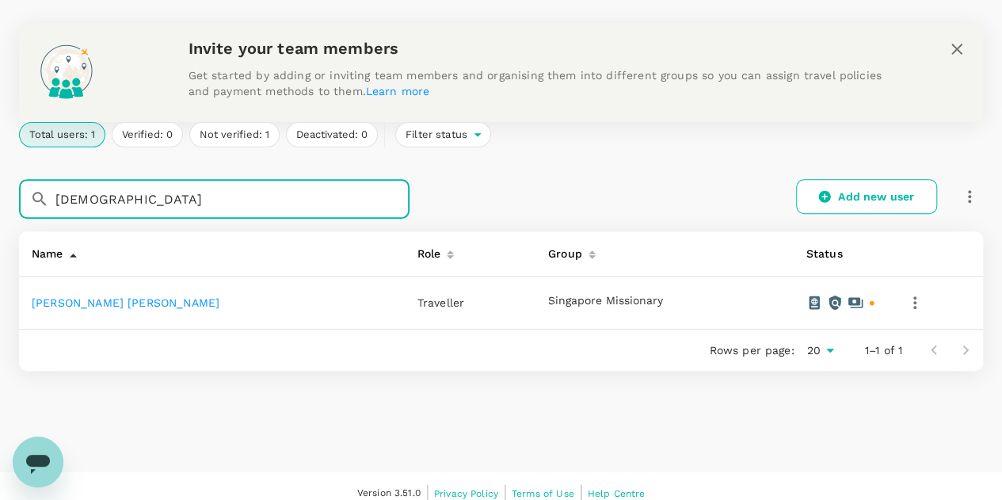
scroll to position [222, 0]
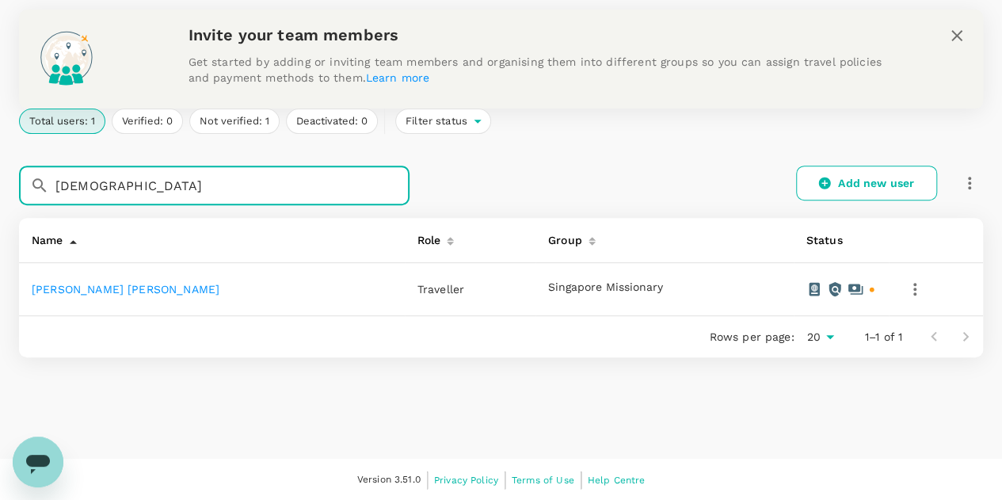
type input "[DEMOGRAPHIC_DATA]"
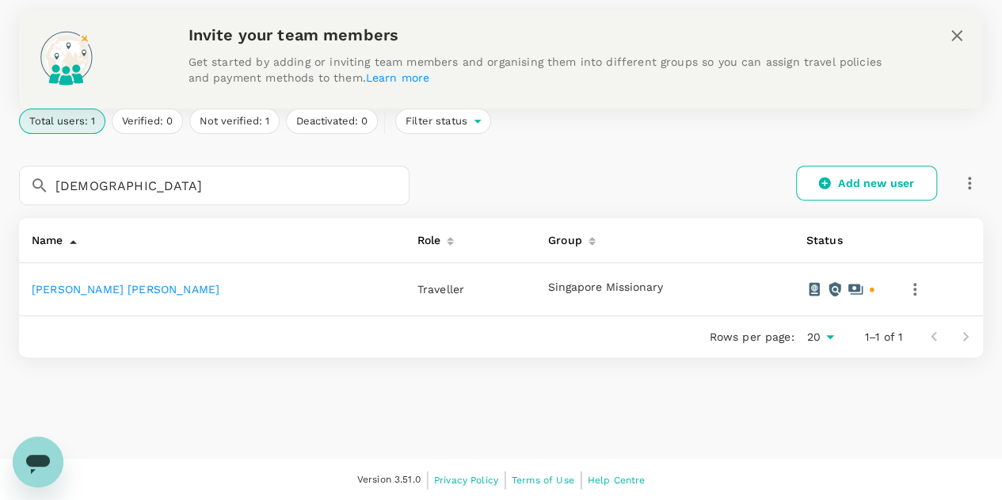
click at [131, 291] on link "[PERSON_NAME] [PERSON_NAME]" at bounding box center [126, 289] width 188 height 13
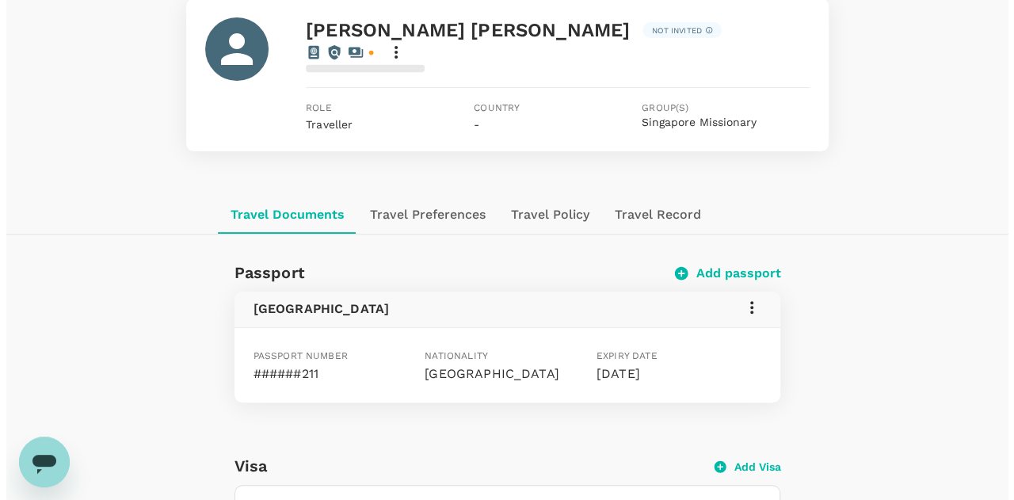
scroll to position [158, 0]
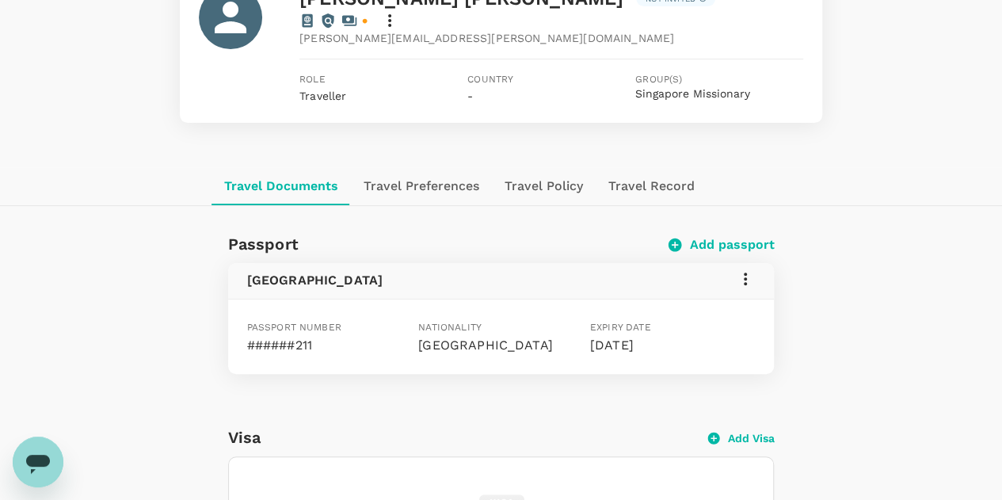
click at [747, 269] on icon at bounding box center [745, 278] width 19 height 19
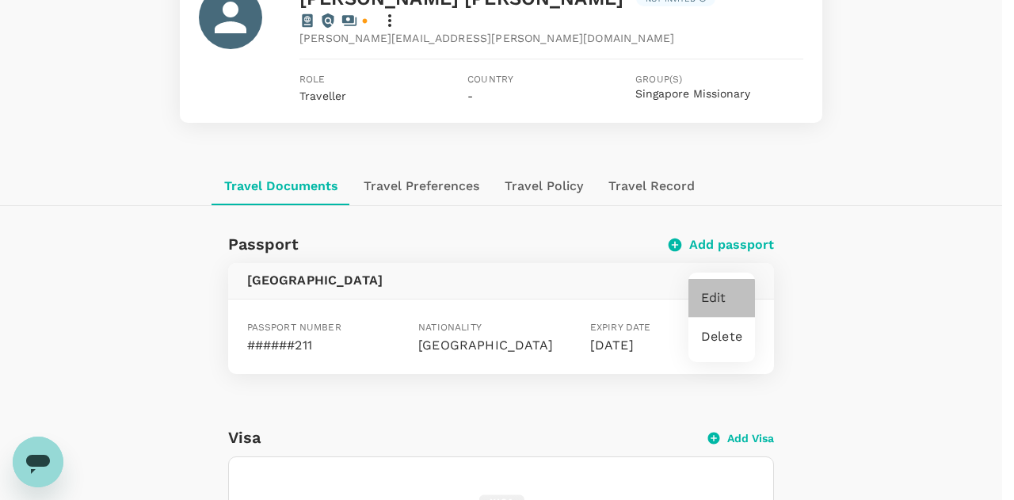
click at [732, 297] on span "Edit" at bounding box center [721, 297] width 41 height 19
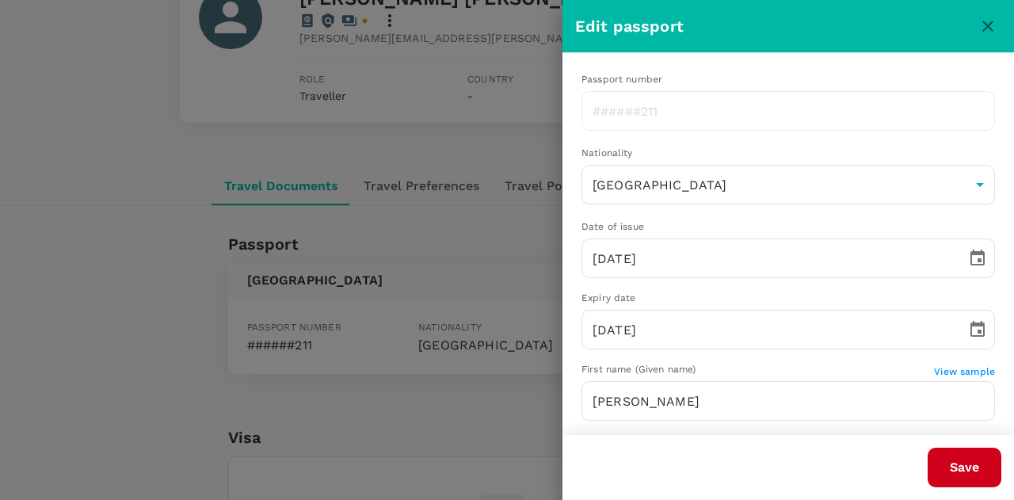
type input "[PERSON_NAME]"
type input "[DEMOGRAPHIC_DATA]"
type input "[DATE]"
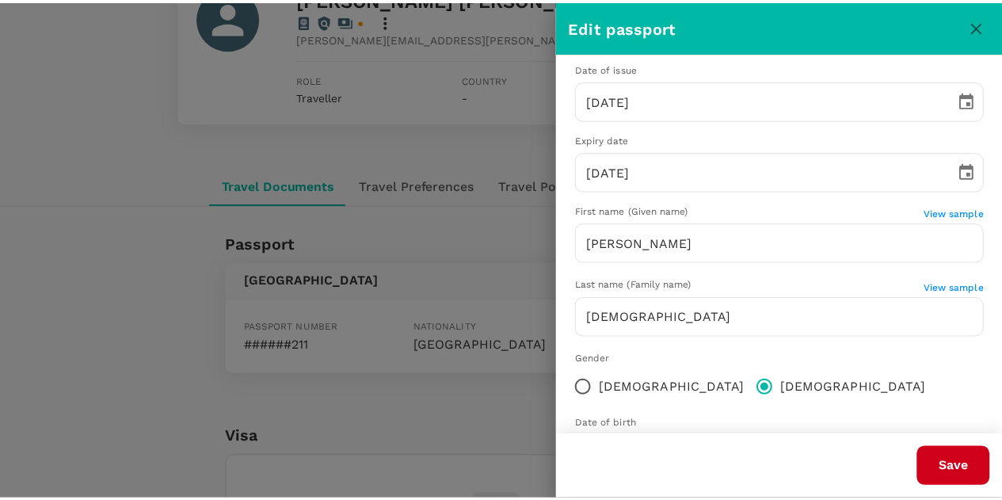
scroll to position [230, 0]
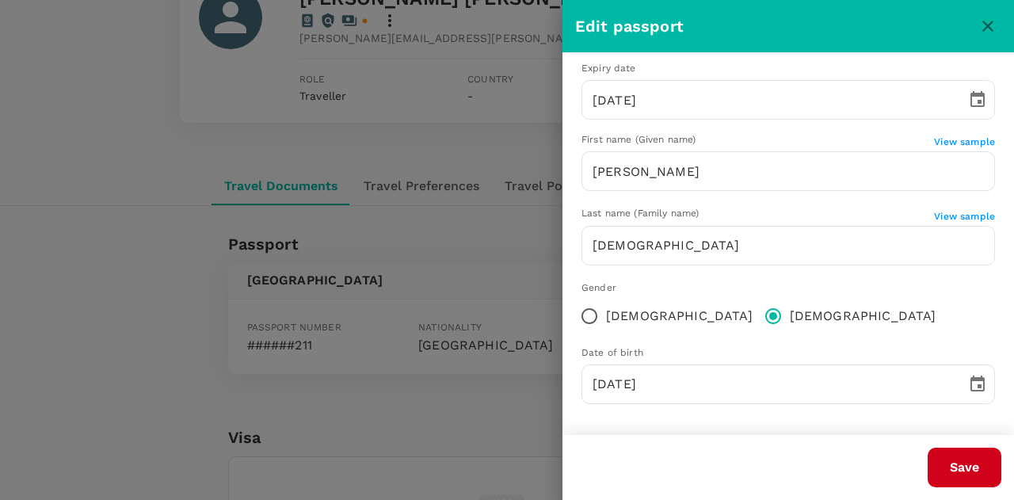
click at [981, 26] on icon "close" at bounding box center [987, 26] width 19 height 19
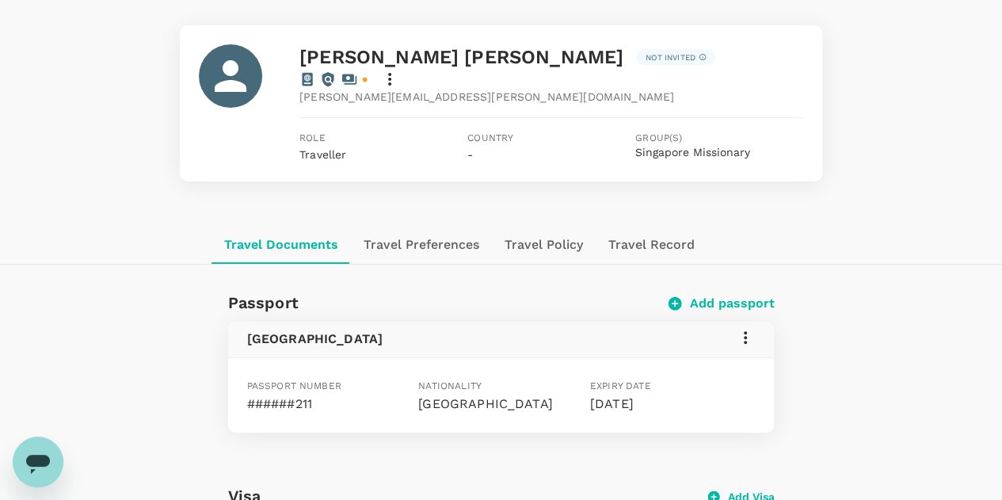
scroll to position [0, 0]
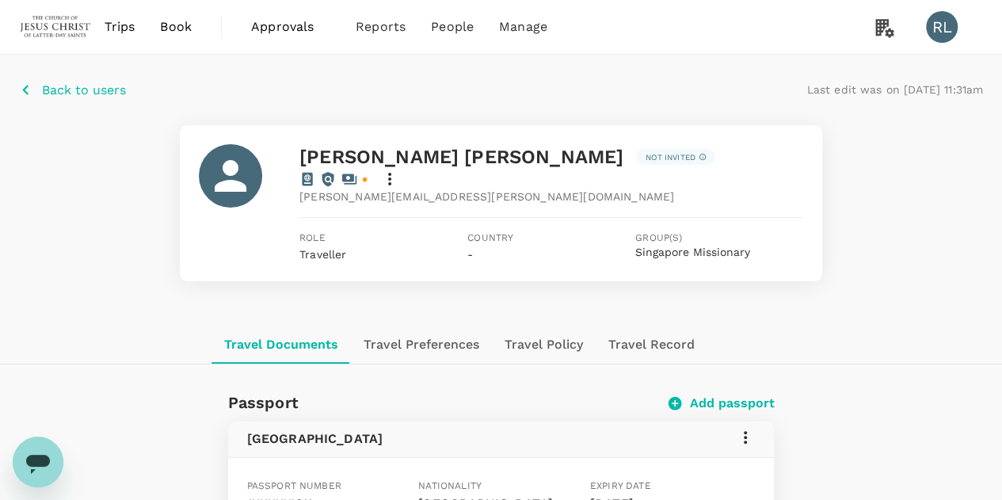
click at [80, 90] on p "Back to users" at bounding box center [84, 90] width 84 height 19
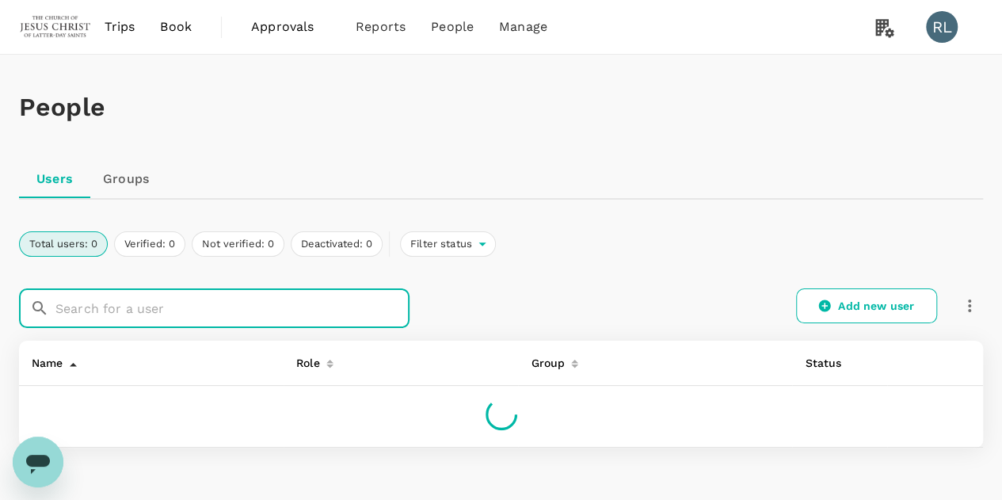
click at [173, 314] on input "text" at bounding box center [232, 308] width 354 height 40
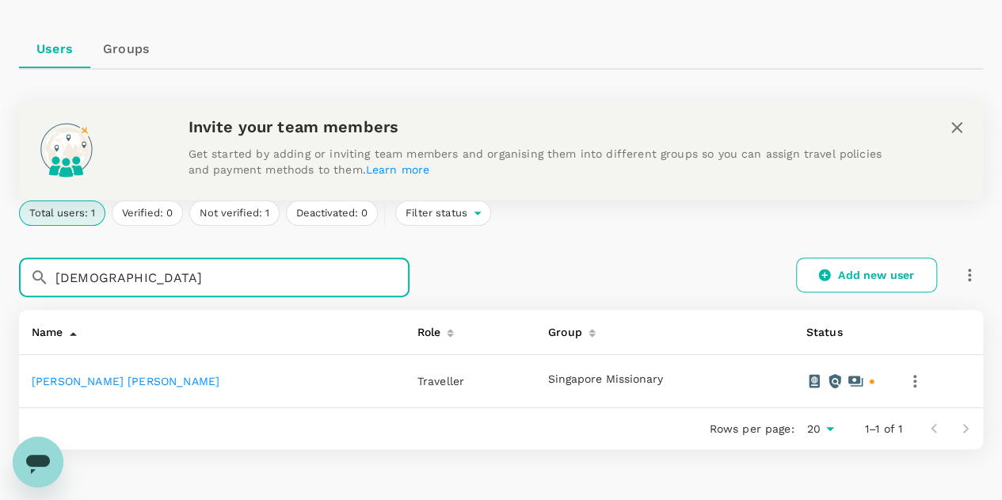
scroll to position [158, 0]
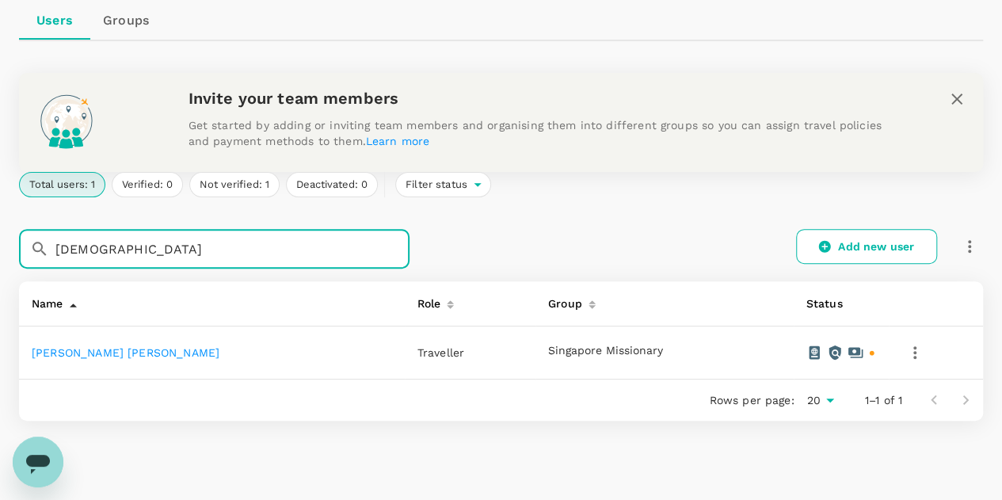
type input "[DEMOGRAPHIC_DATA]"
click at [161, 355] on link "[PERSON_NAME] [PERSON_NAME]" at bounding box center [126, 352] width 188 height 13
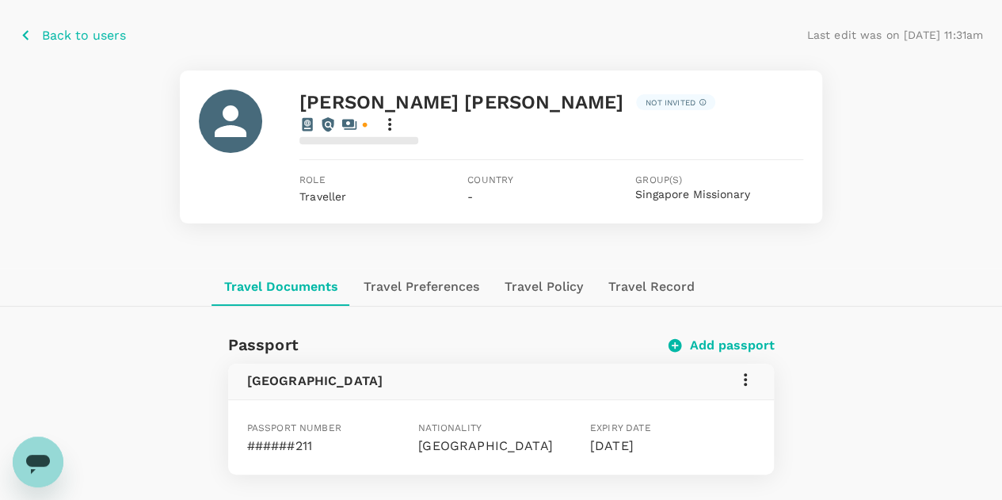
scroll to position [79, 0]
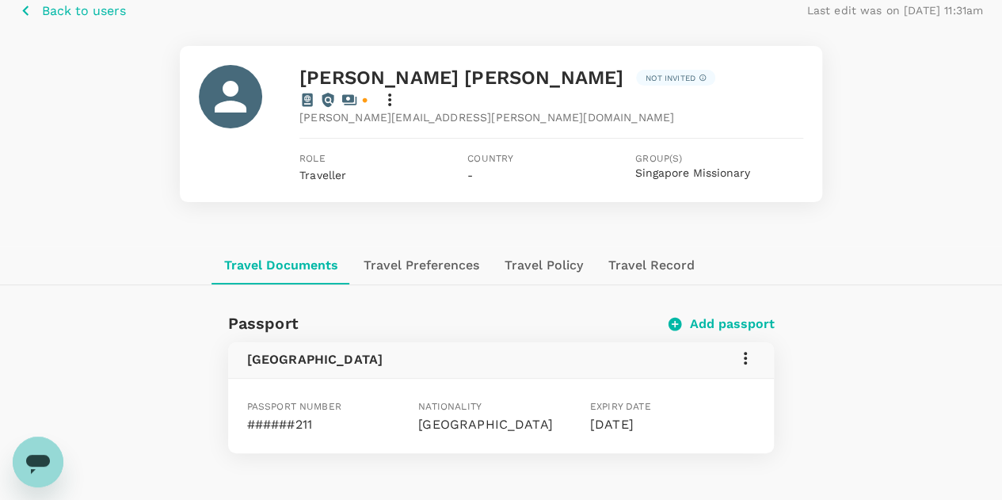
click at [744, 349] on icon at bounding box center [745, 358] width 19 height 19
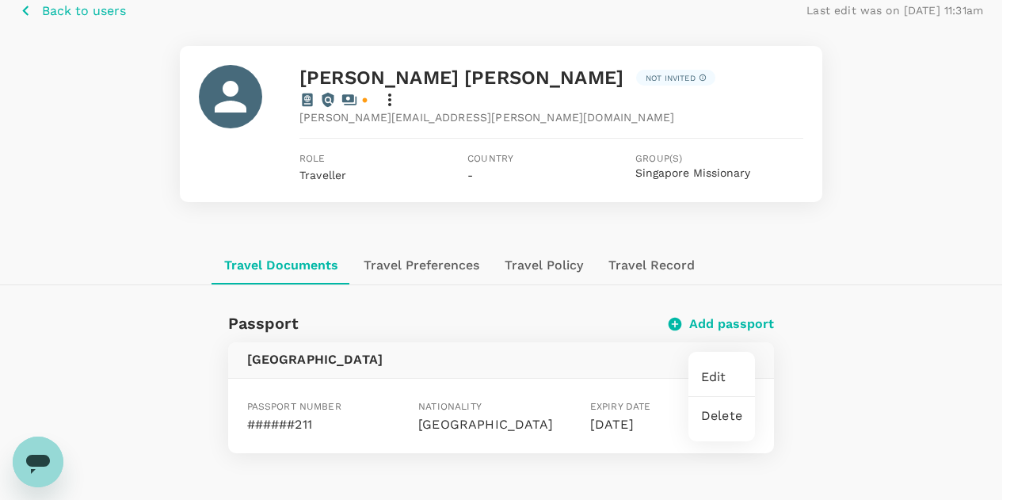
click at [711, 376] on span "Edit" at bounding box center [721, 377] width 41 height 19
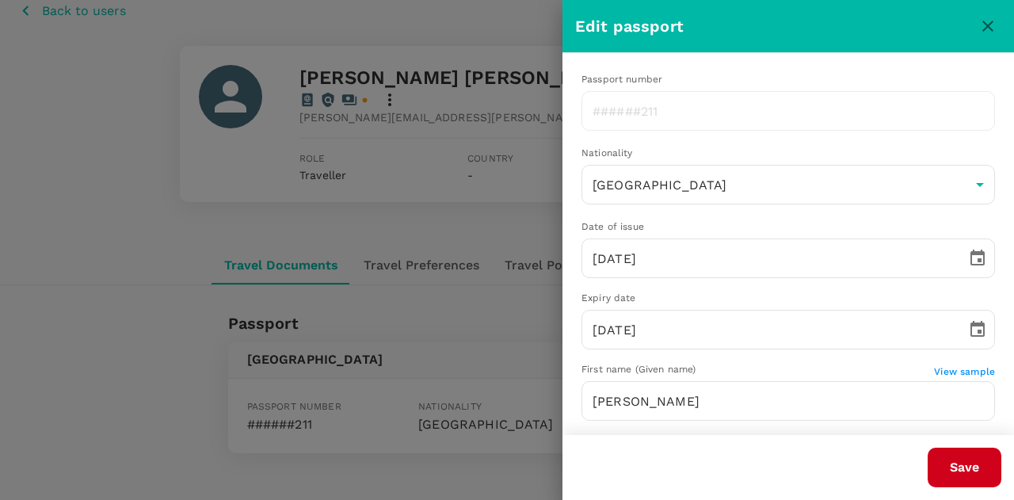
click at [989, 29] on icon "close" at bounding box center [987, 26] width 19 height 19
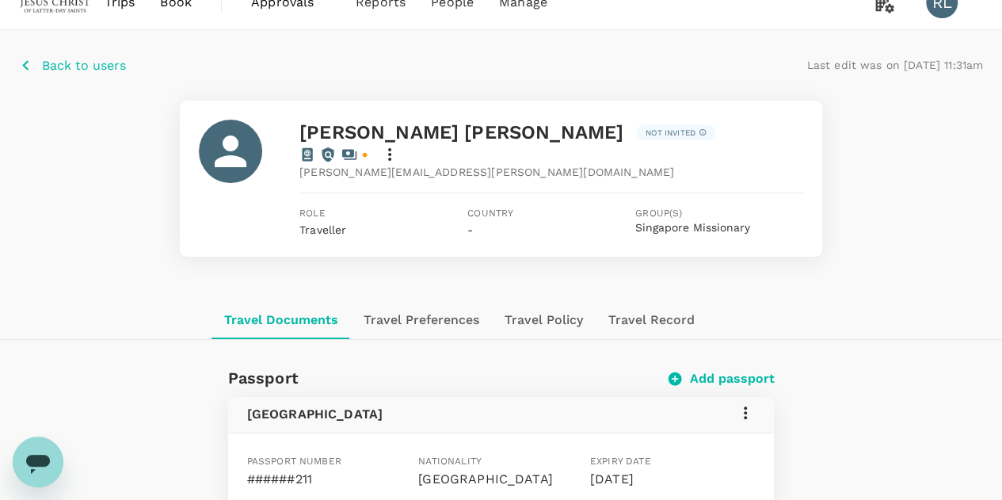
scroll to position [0, 0]
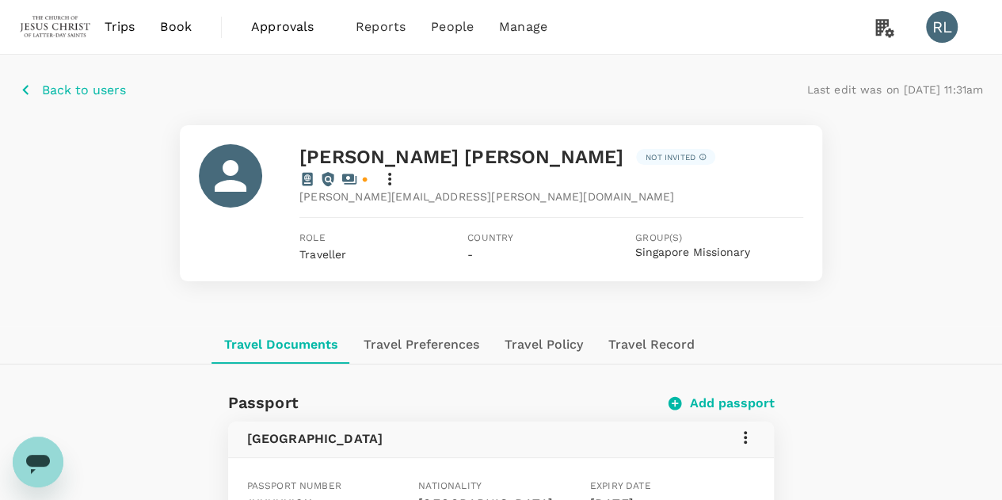
click at [92, 90] on p "Back to users" at bounding box center [84, 90] width 84 height 19
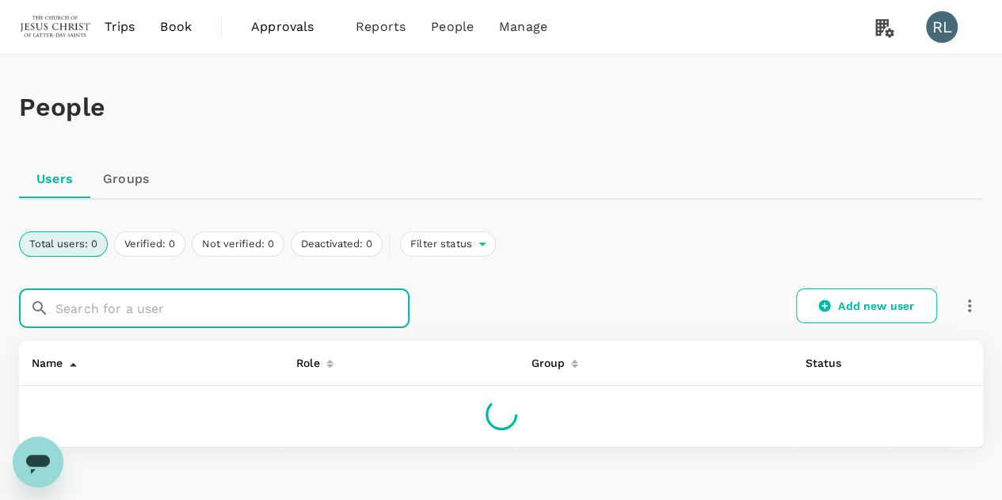
click at [152, 313] on input "text" at bounding box center [232, 308] width 354 height 40
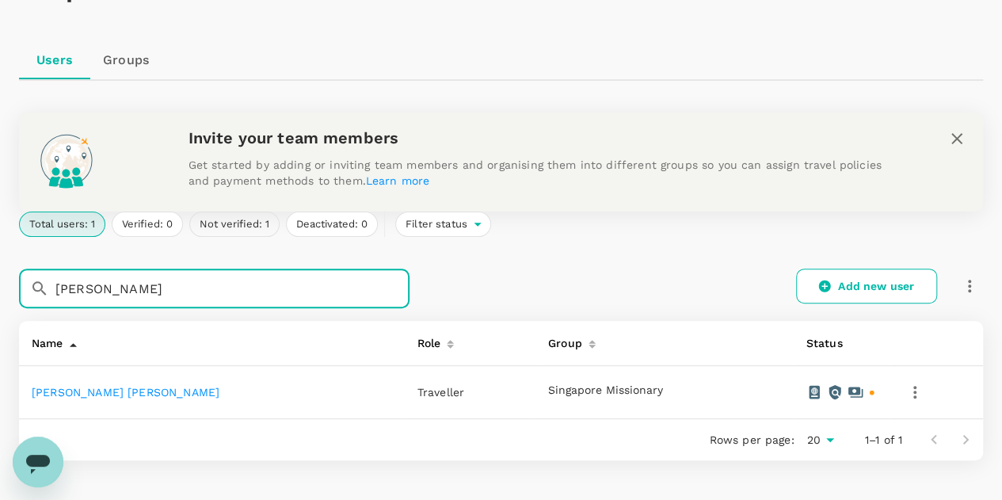
scroll to position [158, 0]
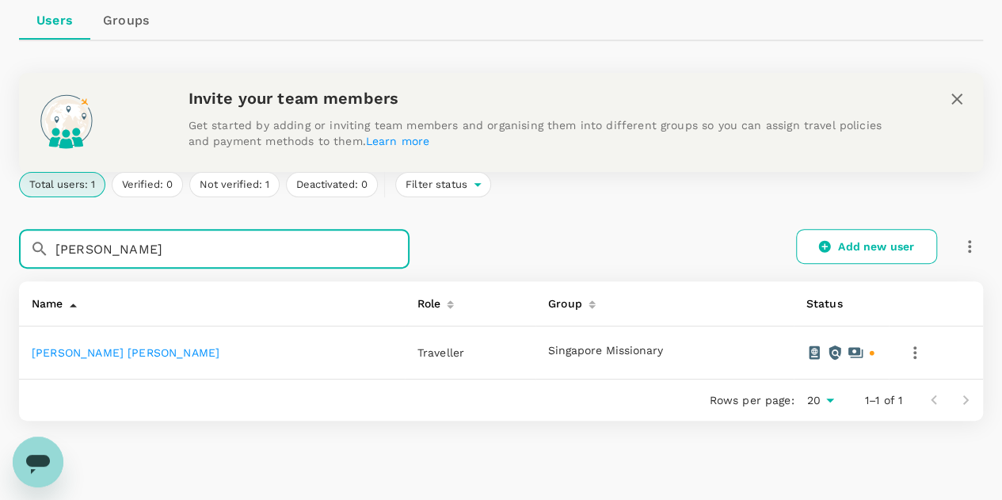
type input "[PERSON_NAME]"
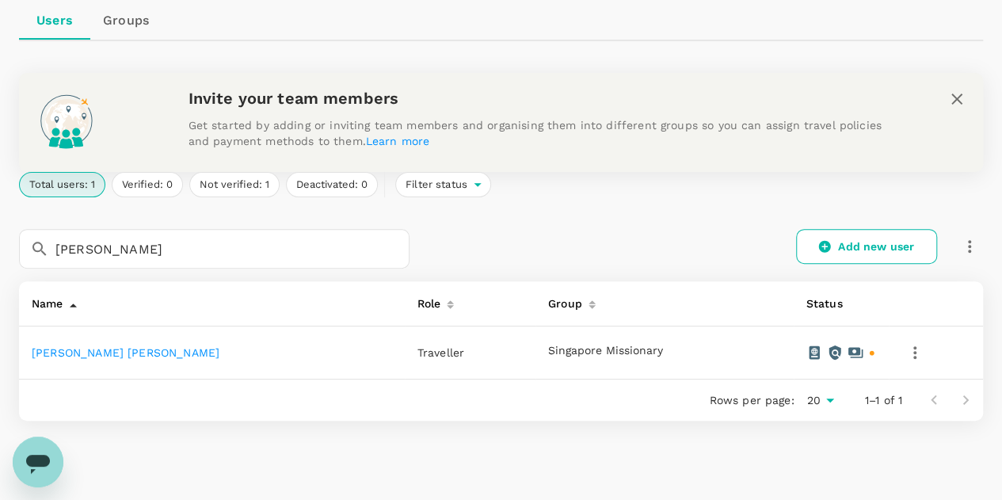
click at [128, 353] on link "[PERSON_NAME] [PERSON_NAME]" at bounding box center [126, 352] width 188 height 13
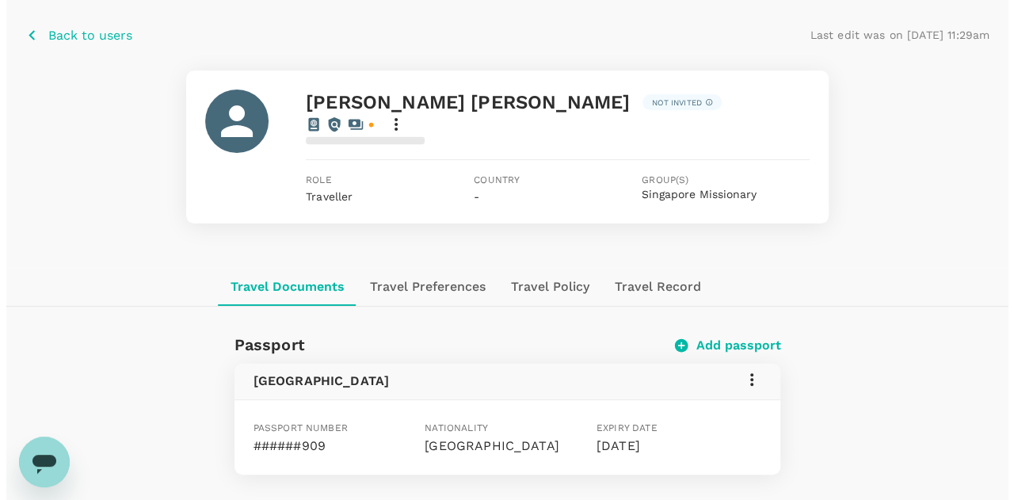
scroll to position [79, 0]
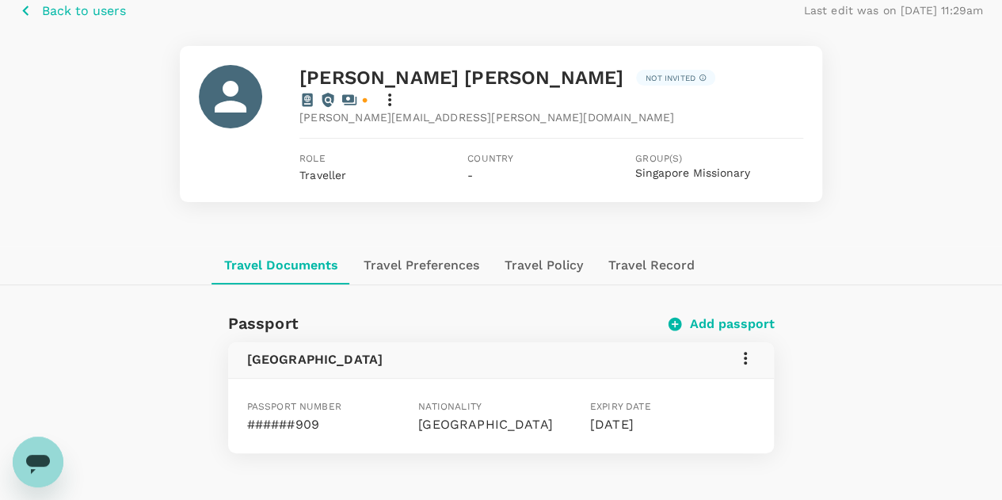
click at [745, 352] on icon at bounding box center [745, 358] width 3 height 13
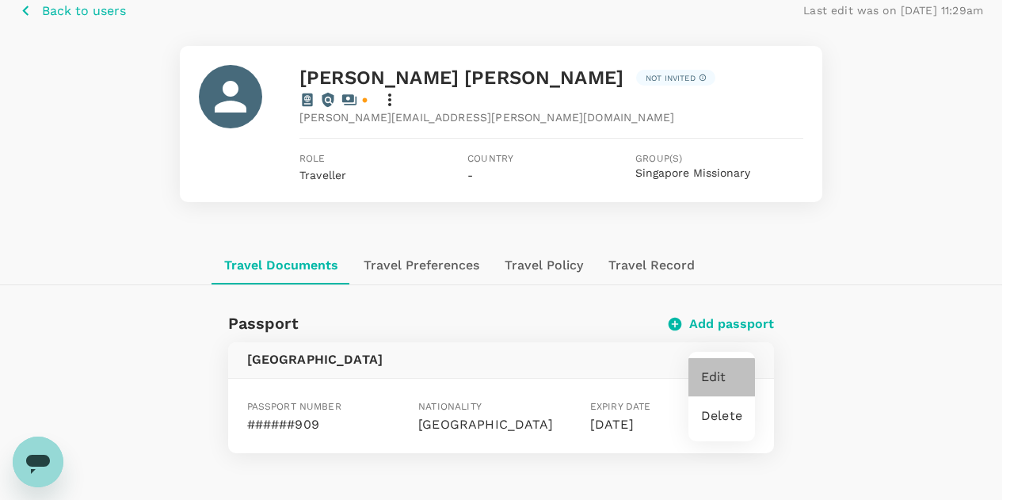
click at [724, 375] on span "Edit" at bounding box center [721, 377] width 41 height 19
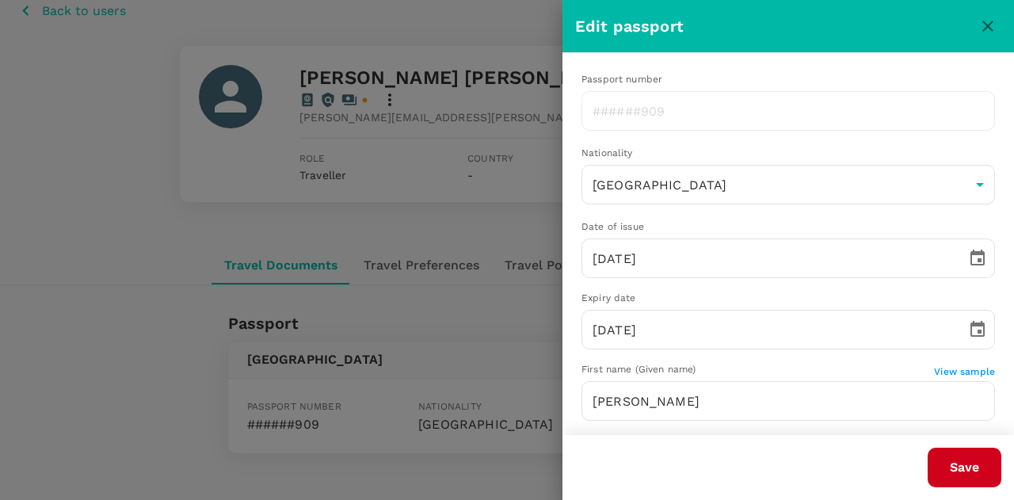
type input "[DATE]"
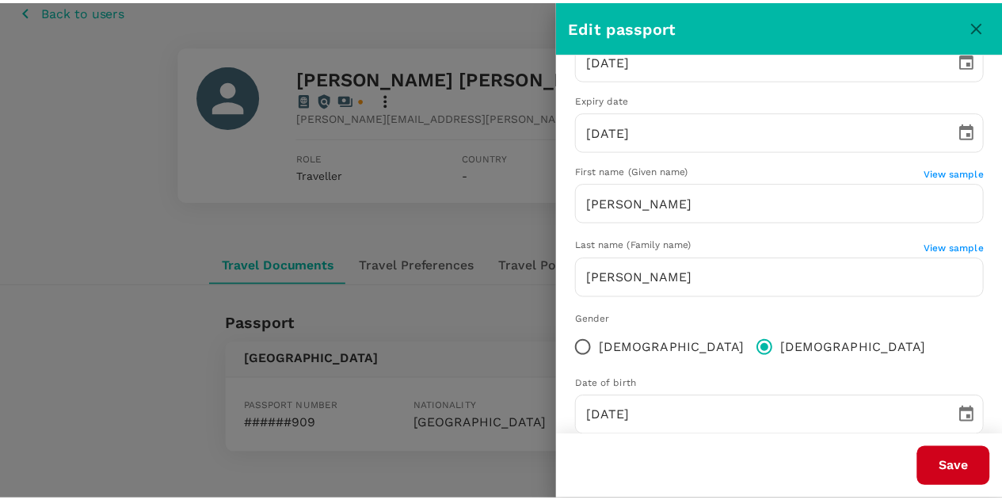
scroll to position [230, 0]
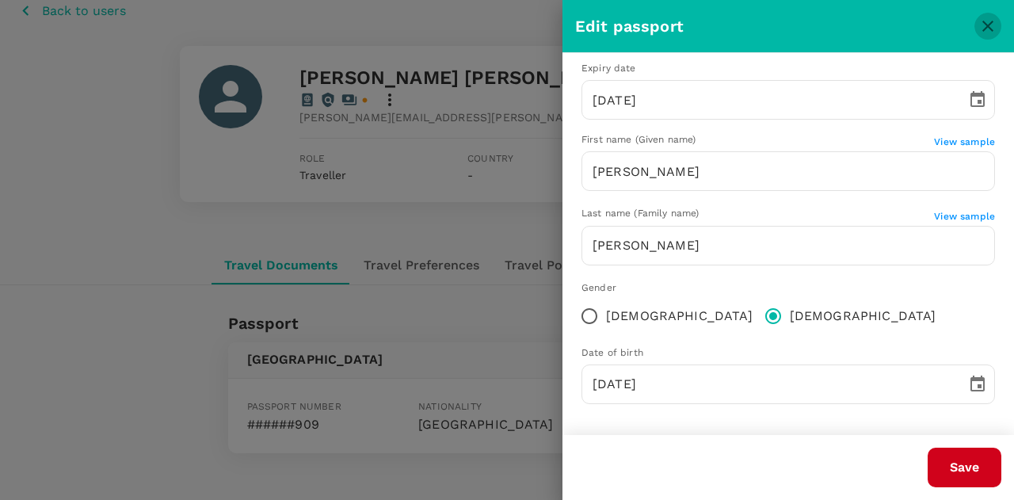
click at [981, 20] on icon "close" at bounding box center [987, 26] width 19 height 19
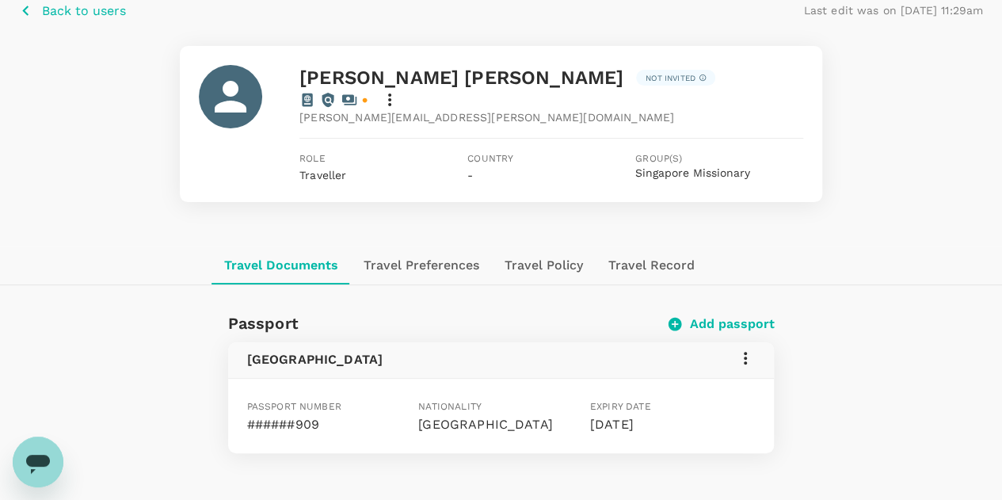
scroll to position [0, 0]
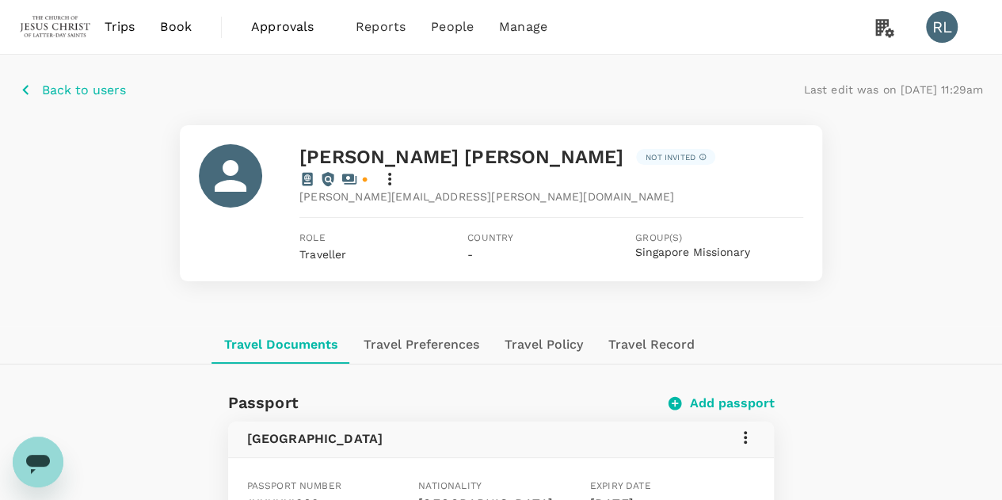
click at [98, 88] on p "Back to users" at bounding box center [84, 90] width 84 height 19
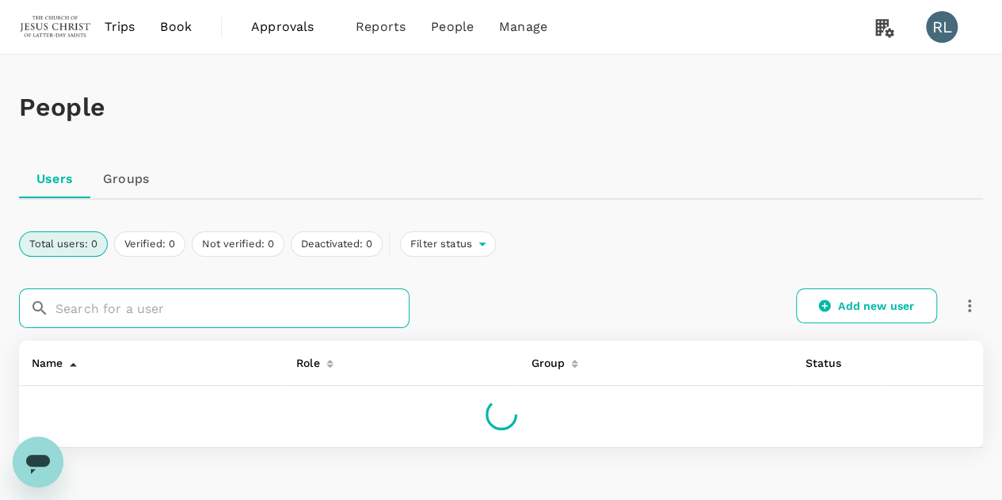
click at [138, 308] on input "text" at bounding box center [232, 308] width 354 height 40
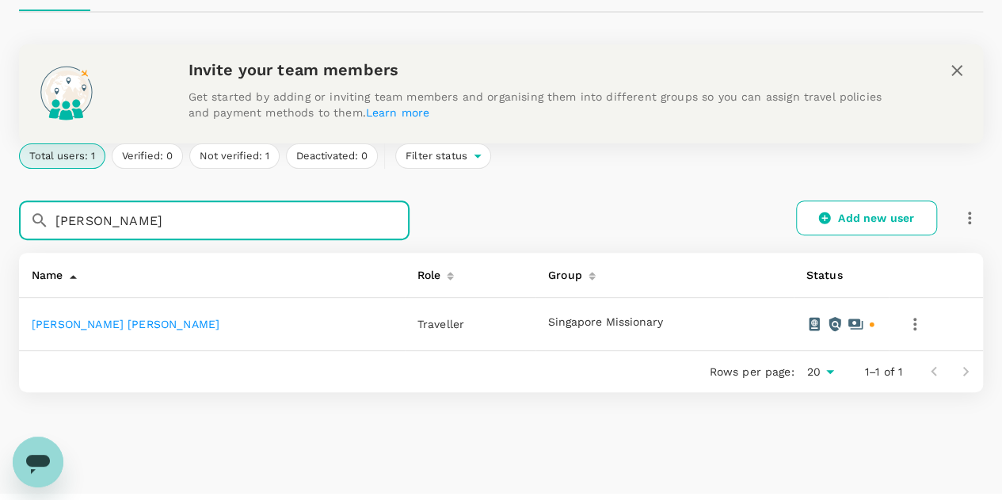
scroll to position [222, 0]
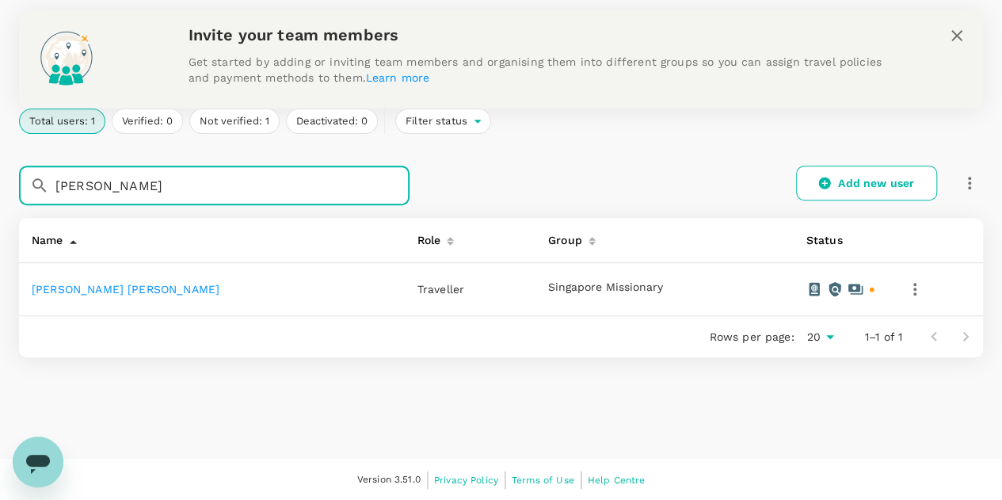
type input "[PERSON_NAME]"
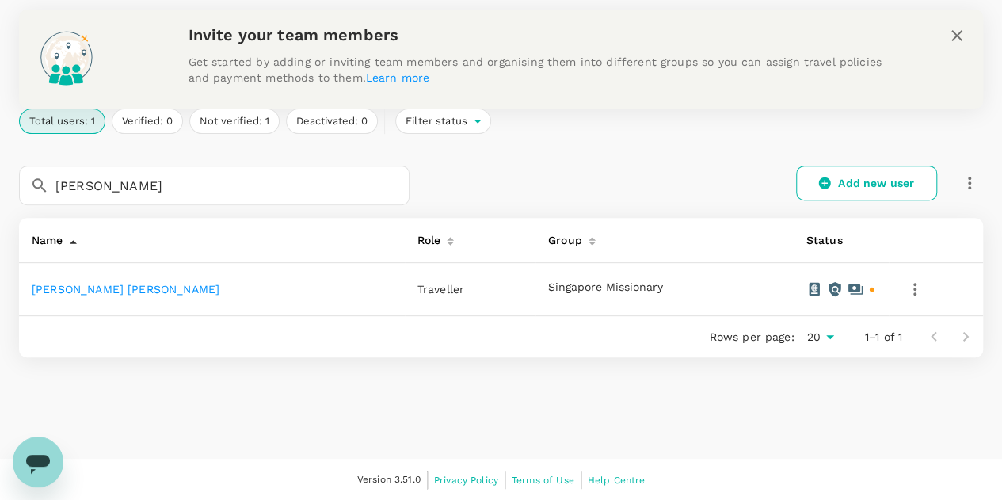
click at [86, 289] on link "[PERSON_NAME] [PERSON_NAME]" at bounding box center [126, 289] width 188 height 13
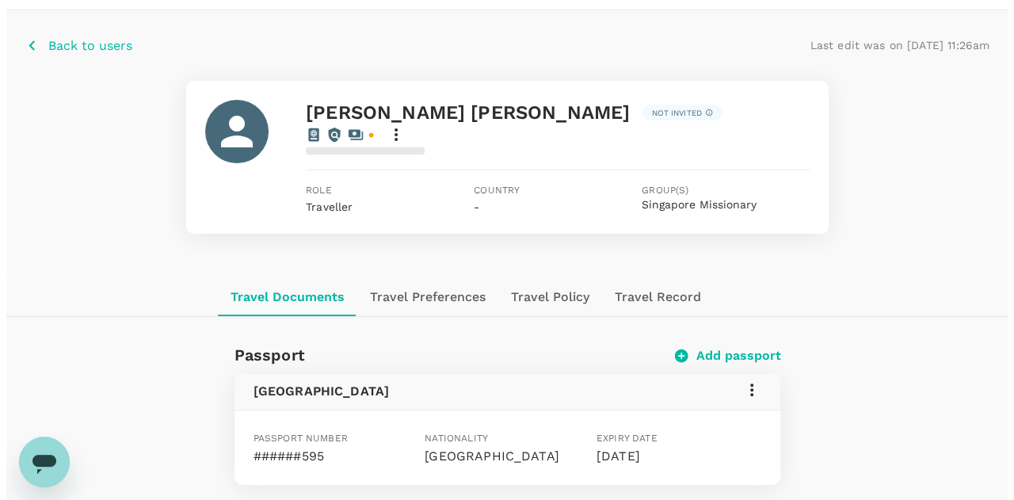
scroll to position [79, 0]
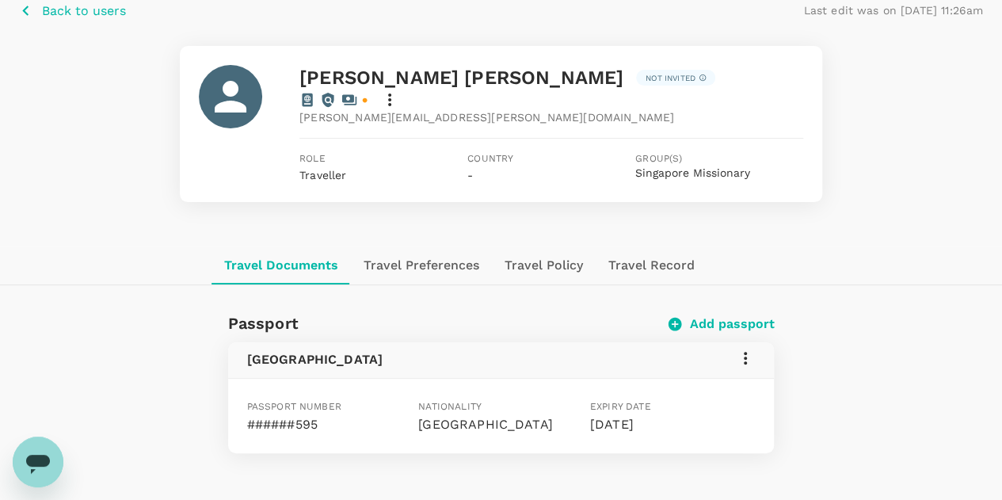
click at [743, 349] on icon at bounding box center [745, 358] width 19 height 19
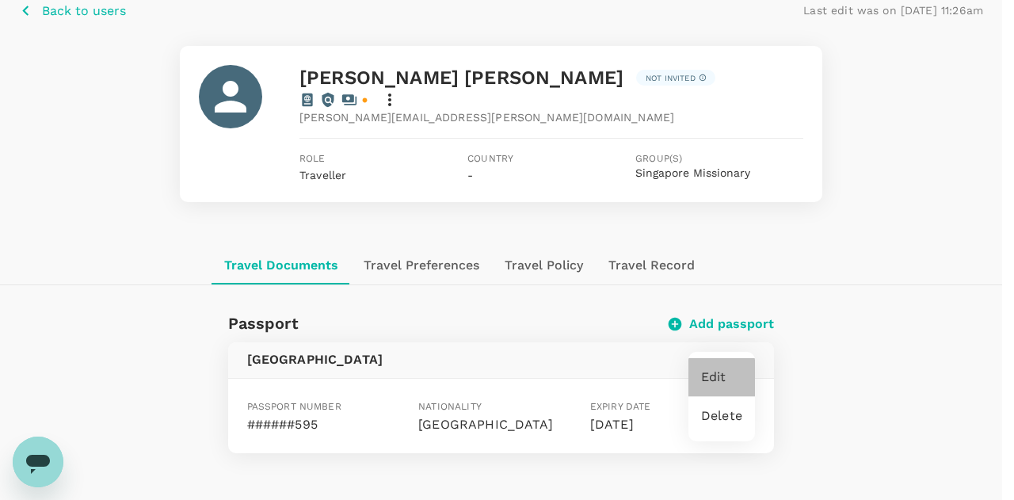
click at [718, 377] on span "Edit" at bounding box center [721, 377] width 41 height 19
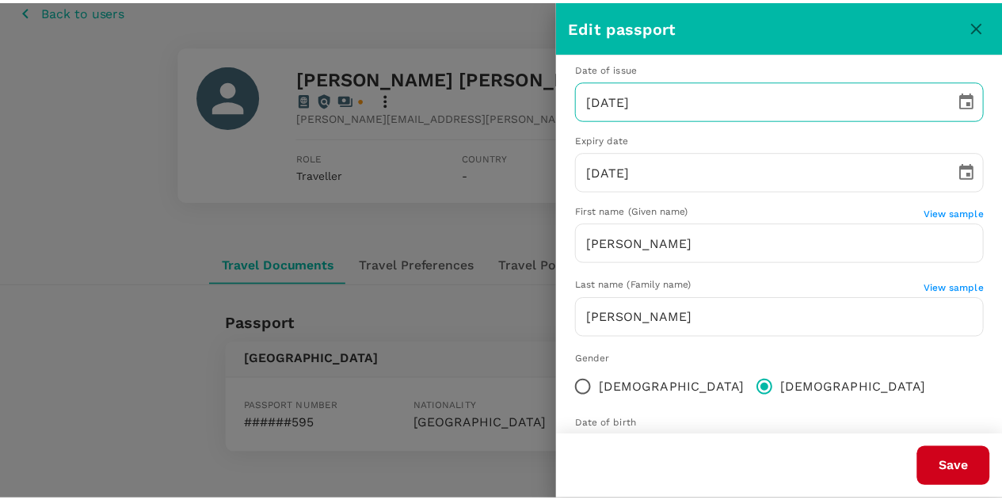
scroll to position [230, 0]
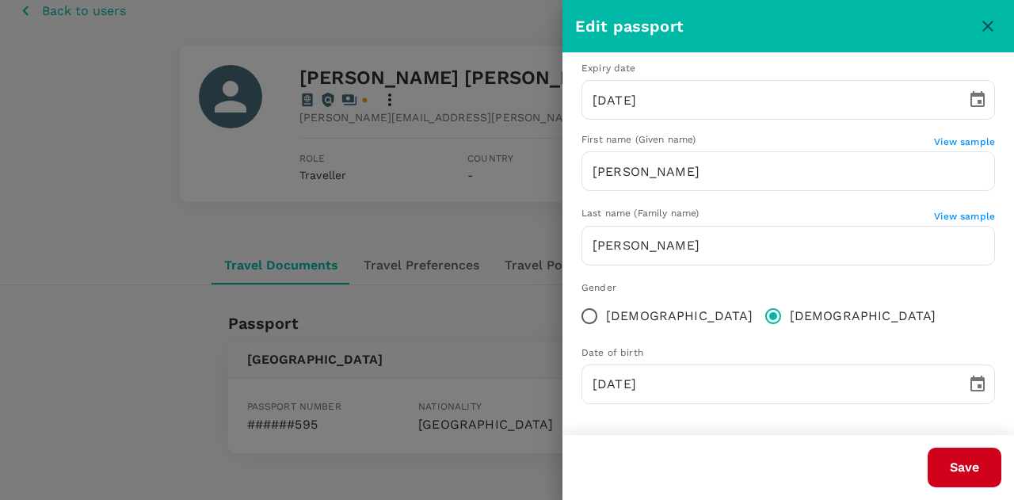
click at [989, 29] on icon "close" at bounding box center [987, 26] width 19 height 19
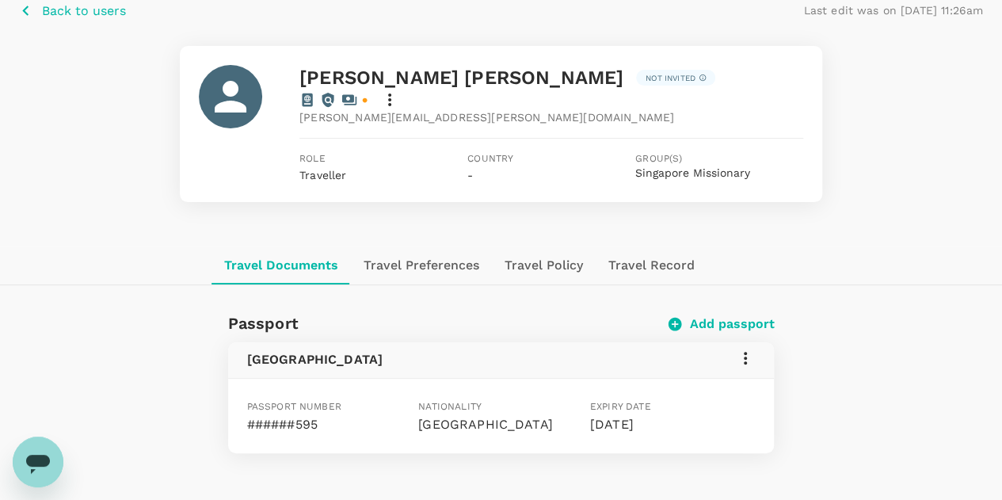
click at [84, 11] on p "Back to users" at bounding box center [84, 11] width 84 height 19
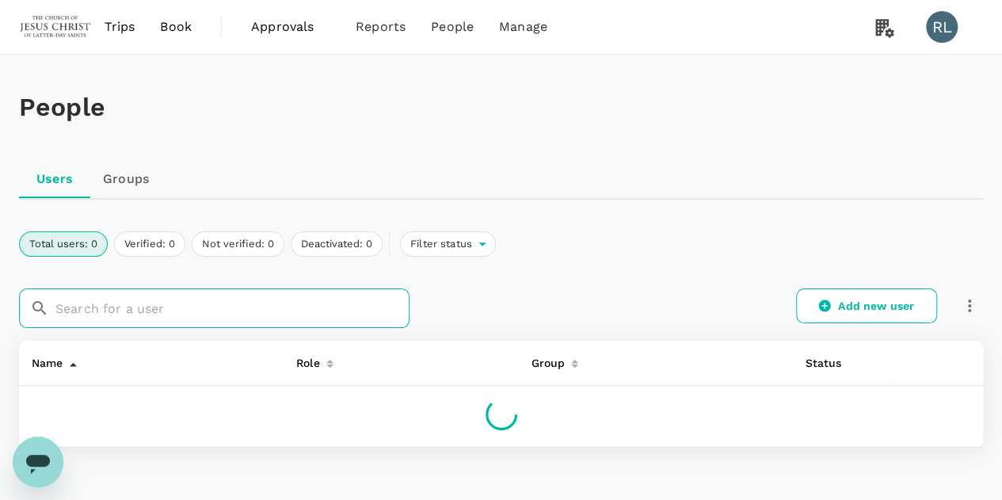
click at [143, 313] on input "text" at bounding box center [232, 308] width 354 height 40
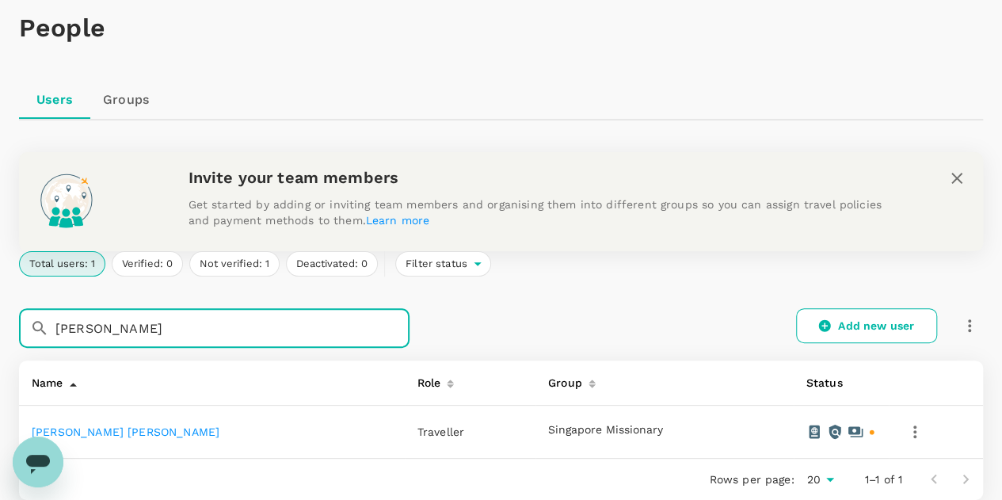
scroll to position [158, 0]
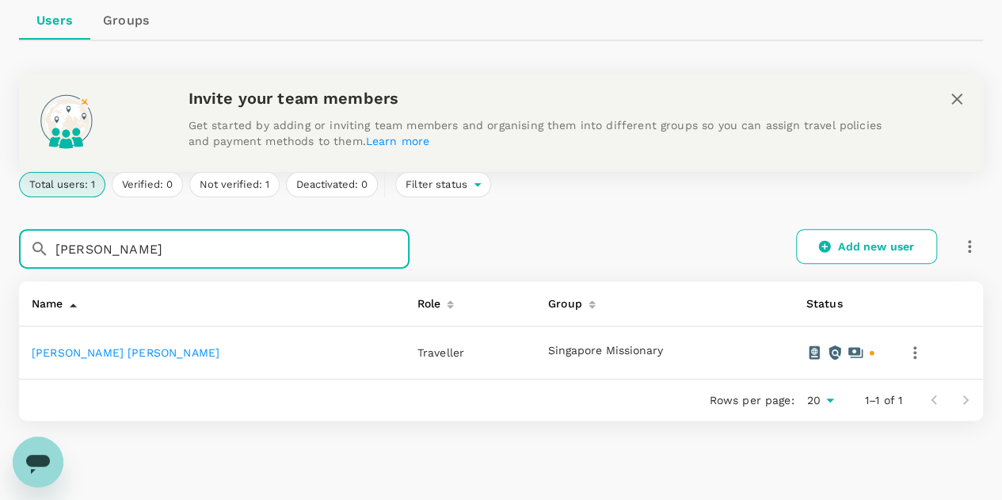
type input "[PERSON_NAME]"
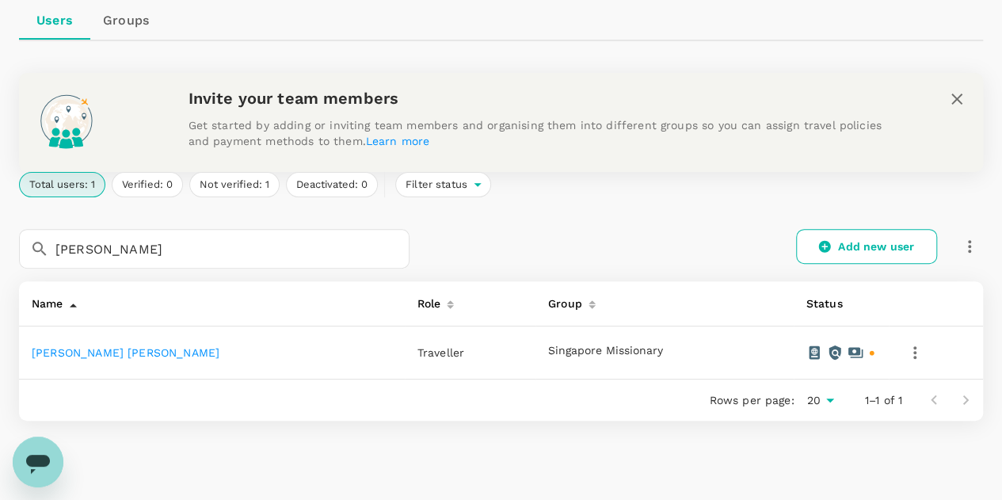
click at [87, 353] on link "[PERSON_NAME] [PERSON_NAME]" at bounding box center [126, 352] width 188 height 13
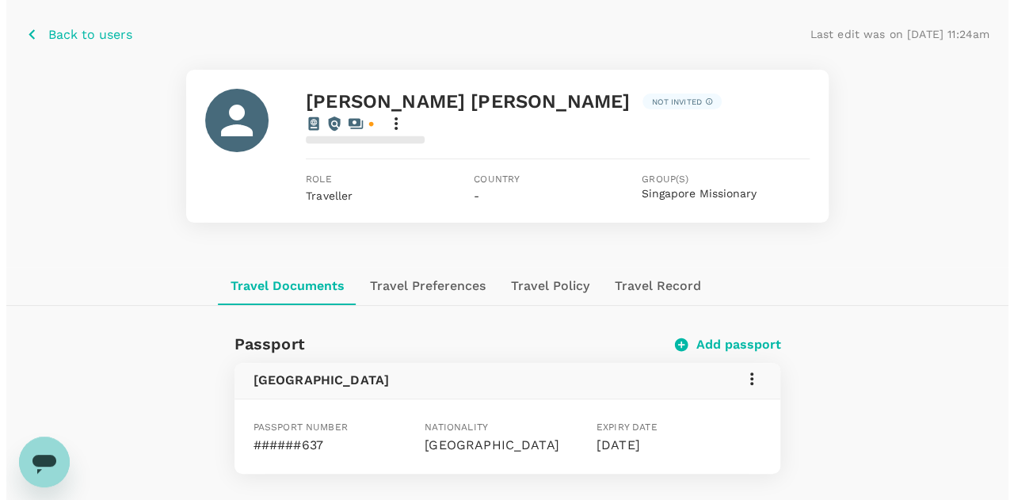
scroll to position [79, 0]
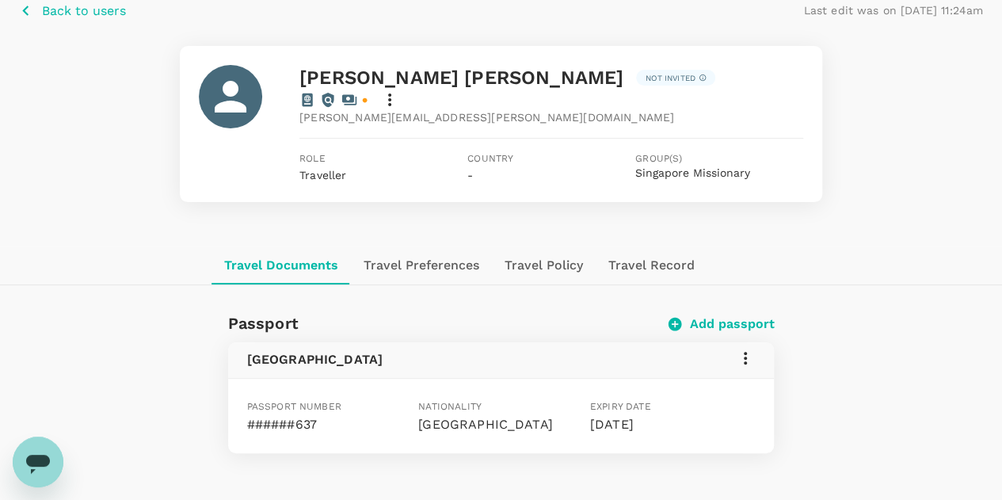
click at [745, 352] on icon at bounding box center [745, 358] width 3 height 13
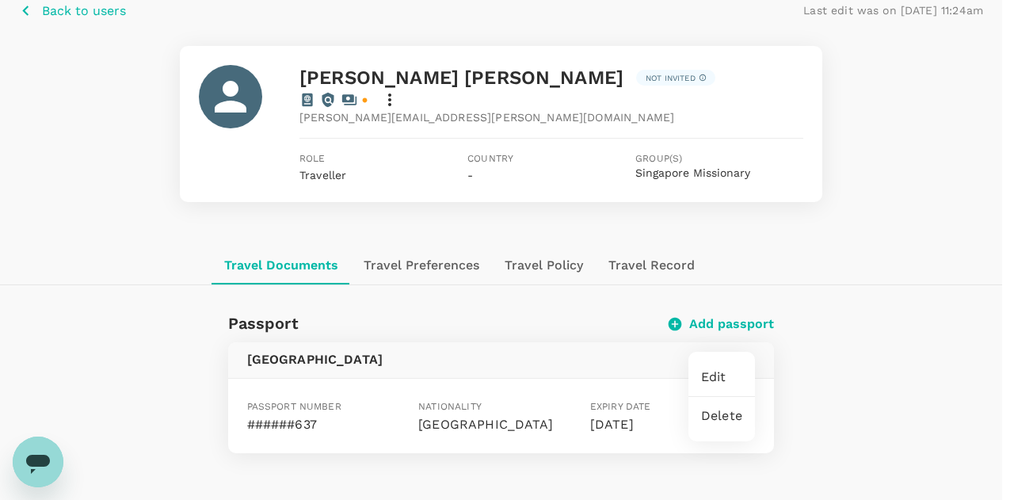
click at [717, 374] on span "Edit" at bounding box center [721, 377] width 41 height 19
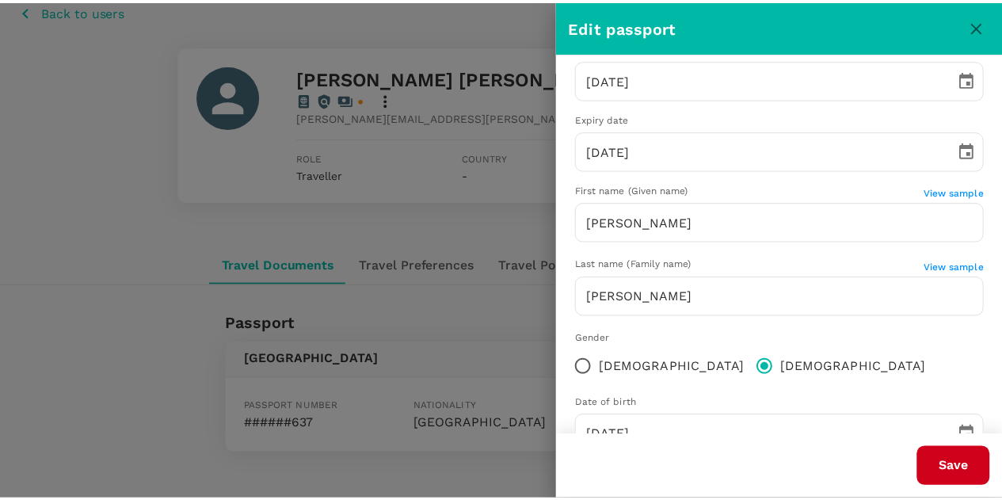
scroll to position [230, 0]
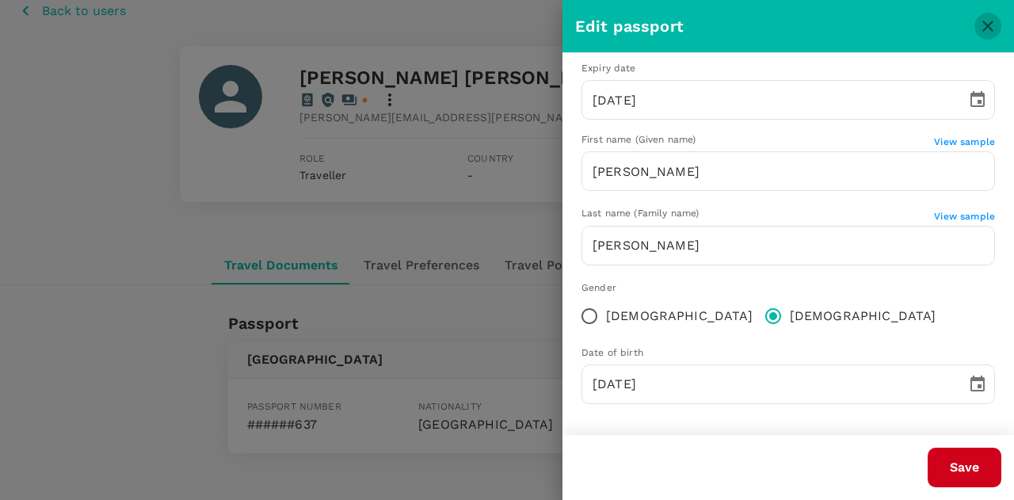
click at [982, 32] on icon "close" at bounding box center [987, 26] width 19 height 19
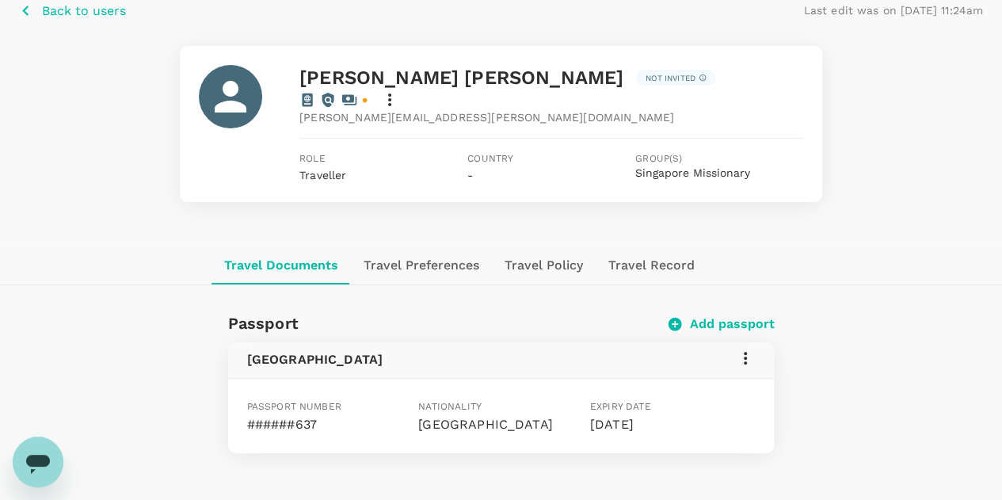
click at [82, 13] on p "Back to users" at bounding box center [84, 11] width 84 height 19
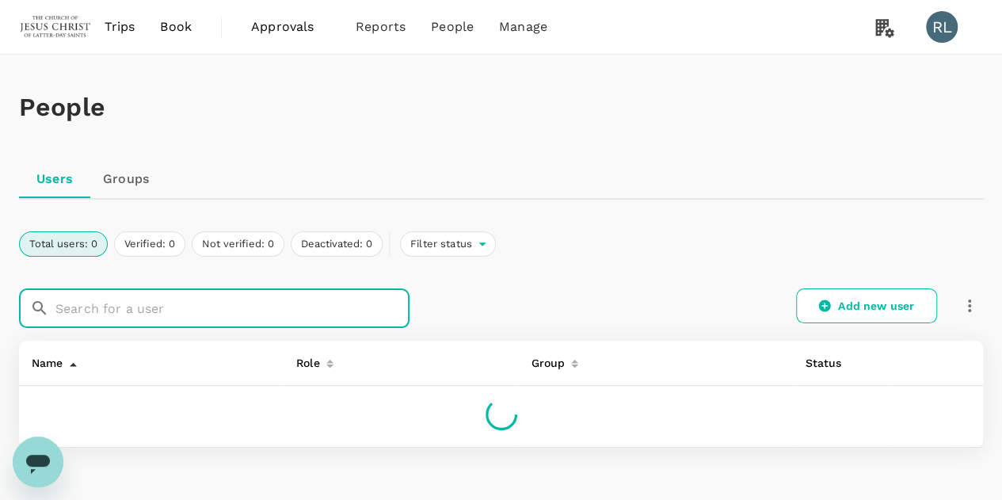
click at [177, 307] on input "text" at bounding box center [232, 308] width 354 height 40
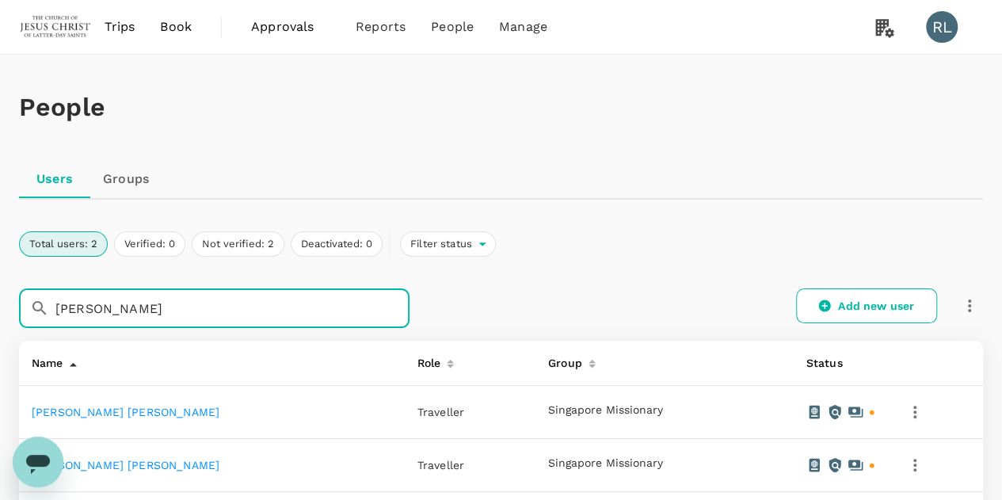
scroll to position [79, 0]
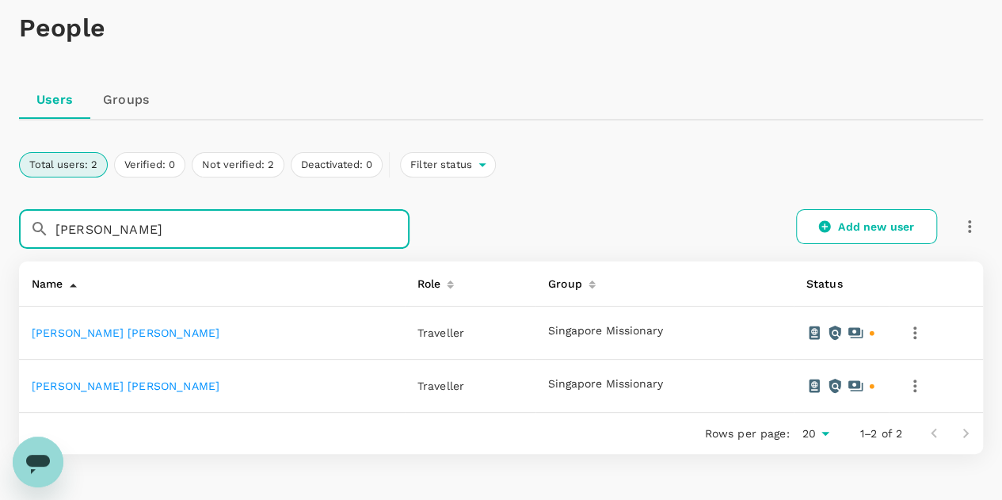
type input "[PERSON_NAME]"
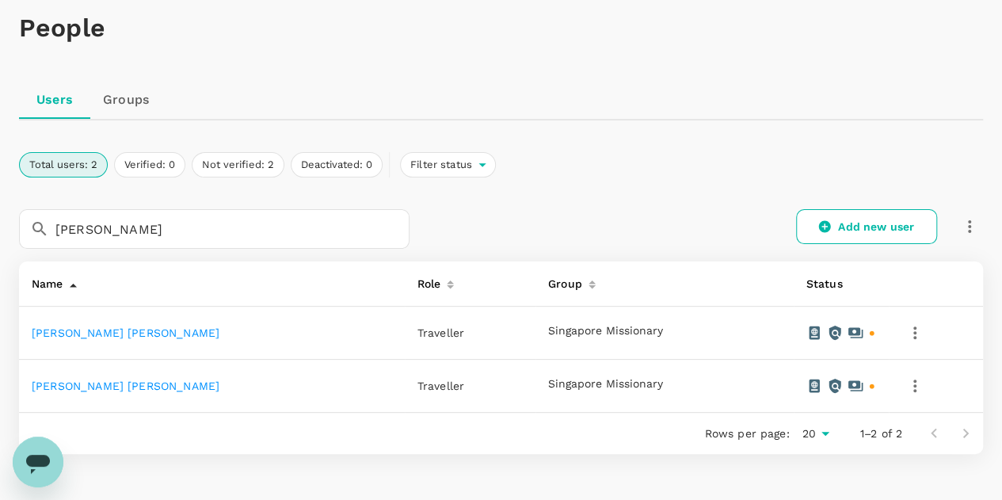
click at [95, 388] on link "[PERSON_NAME] [PERSON_NAME]" at bounding box center [126, 385] width 188 height 13
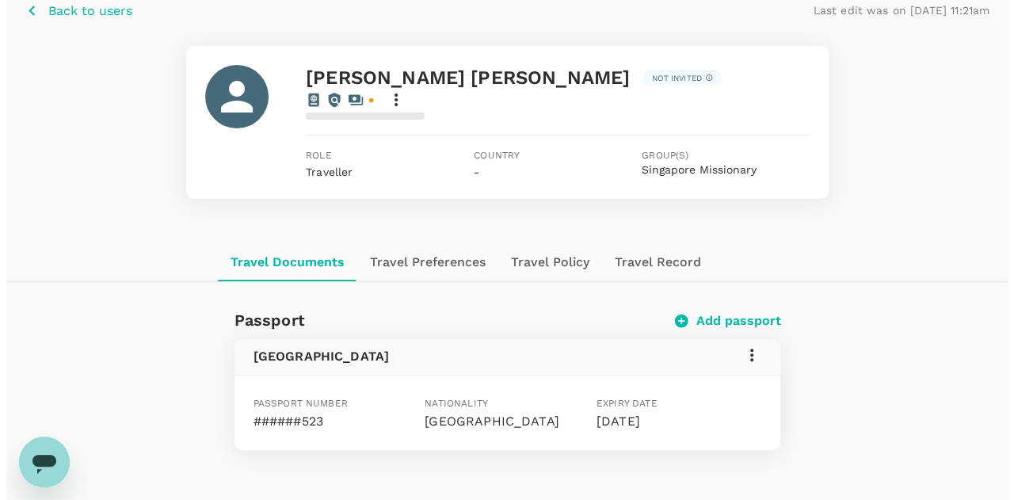
scroll to position [158, 0]
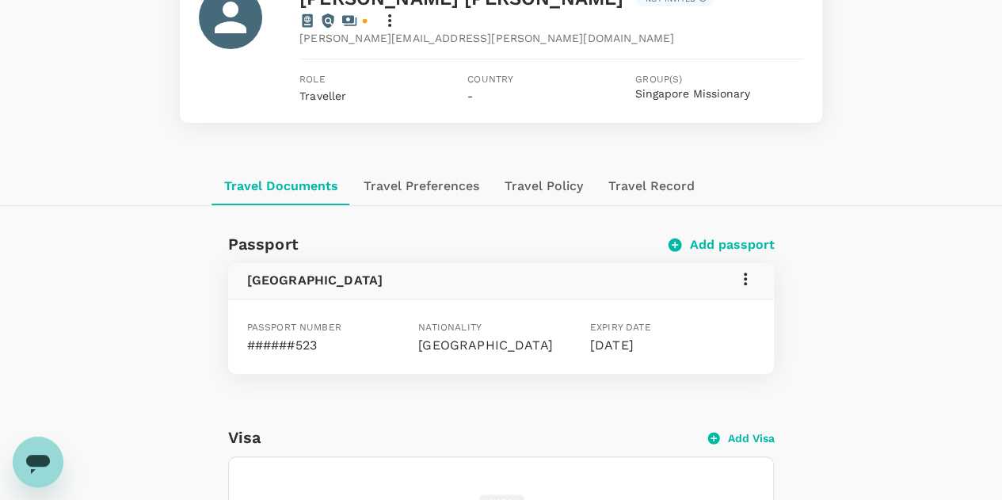
click at [743, 269] on icon at bounding box center [745, 278] width 19 height 19
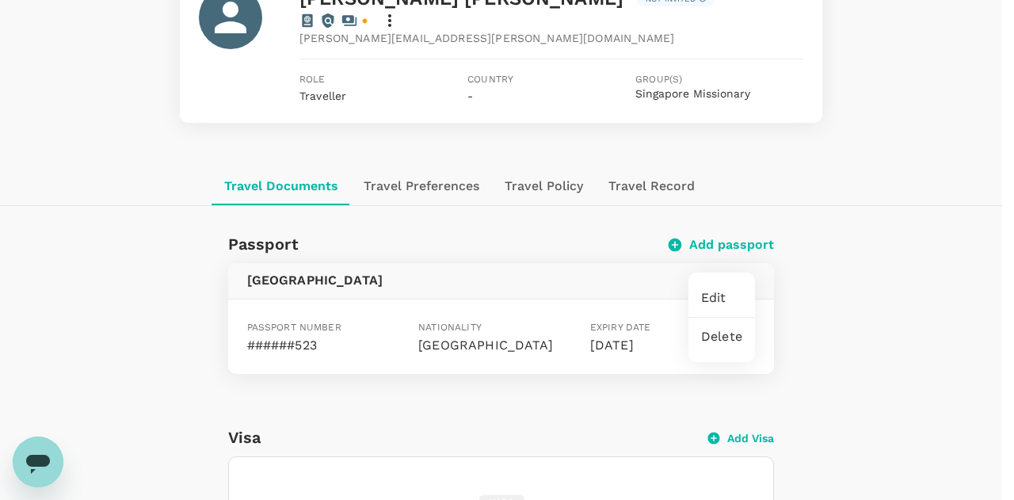
click at [708, 299] on span "Edit" at bounding box center [721, 297] width 41 height 19
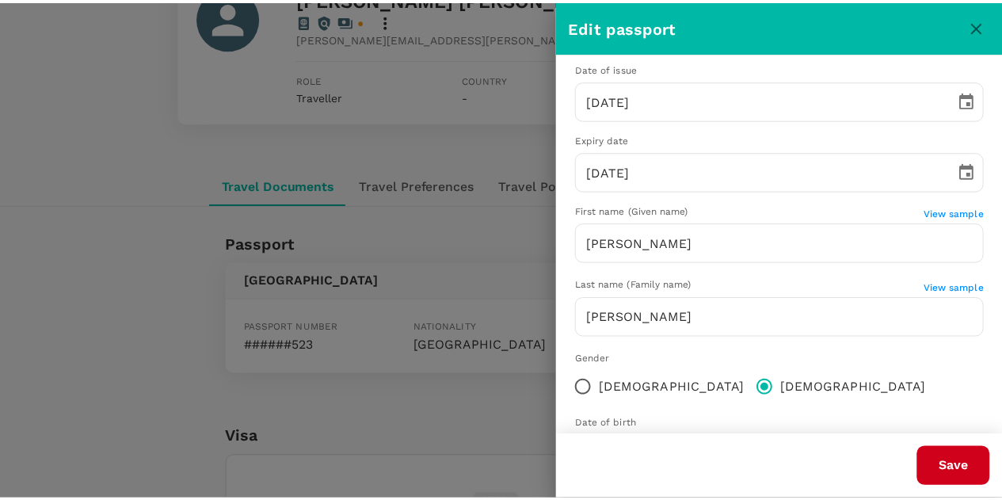
scroll to position [230, 0]
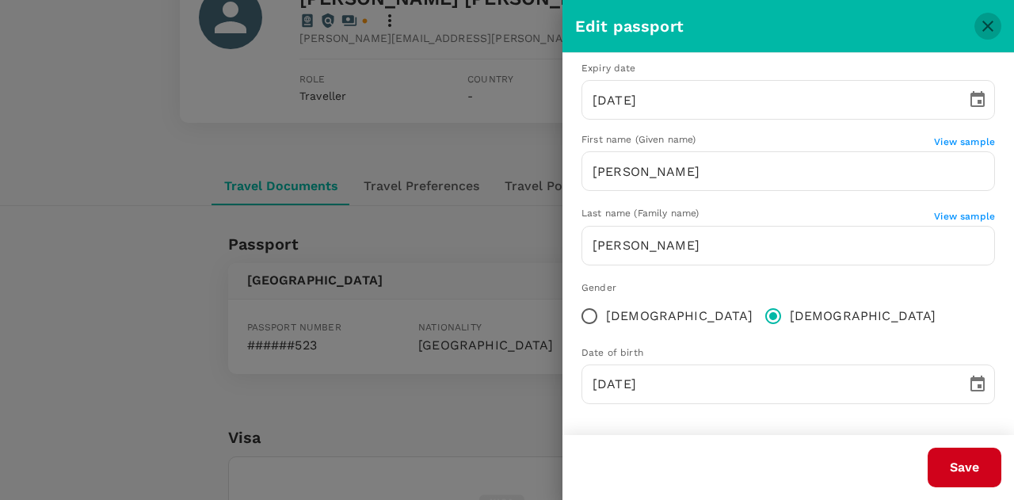
click at [988, 26] on icon "close" at bounding box center [987, 26] width 11 height 11
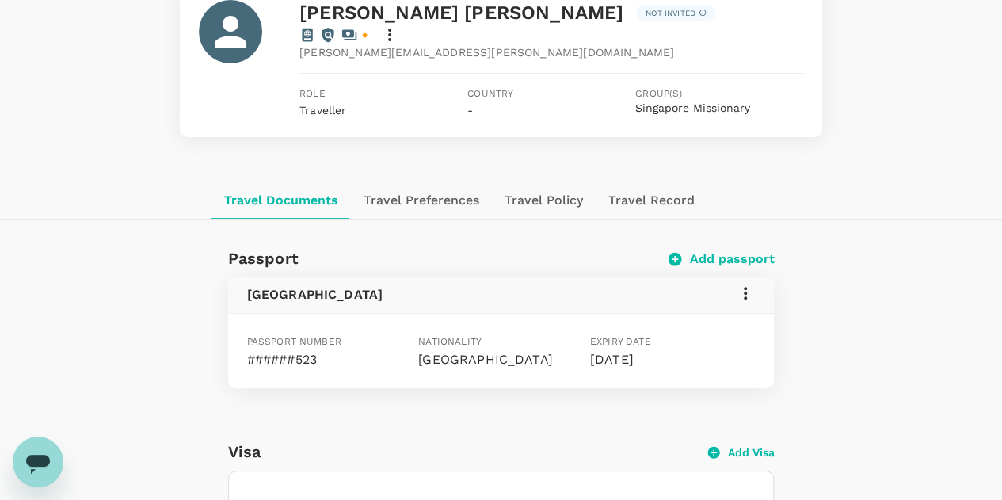
scroll to position [0, 0]
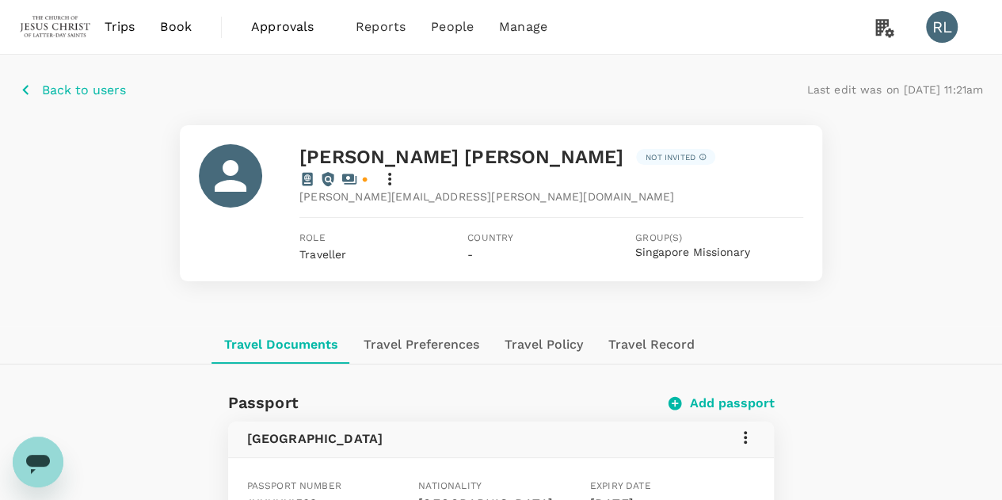
click at [89, 92] on p "Back to users" at bounding box center [84, 90] width 84 height 19
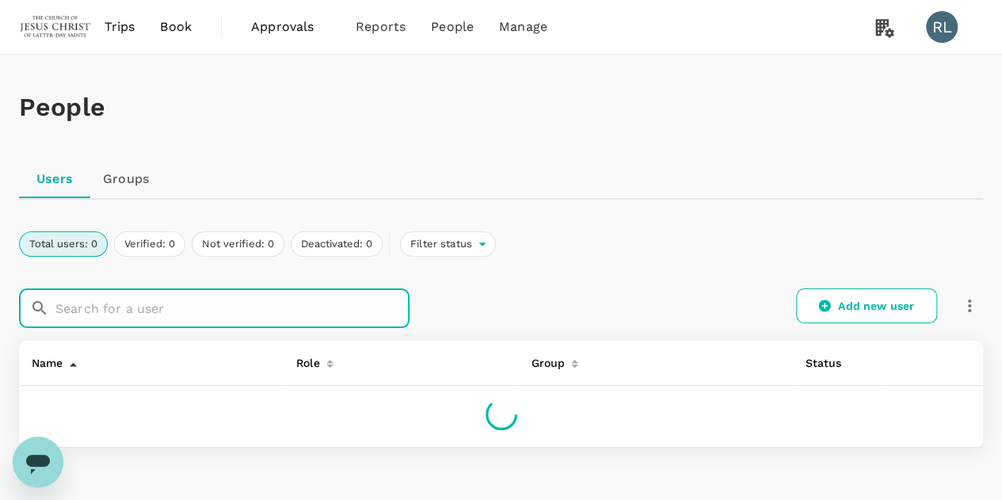
drag, startPoint x: 167, startPoint y: 311, endPoint x: 186, endPoint y: 310, distance: 19.1
click at [172, 310] on input "text" at bounding box center [232, 308] width 354 height 40
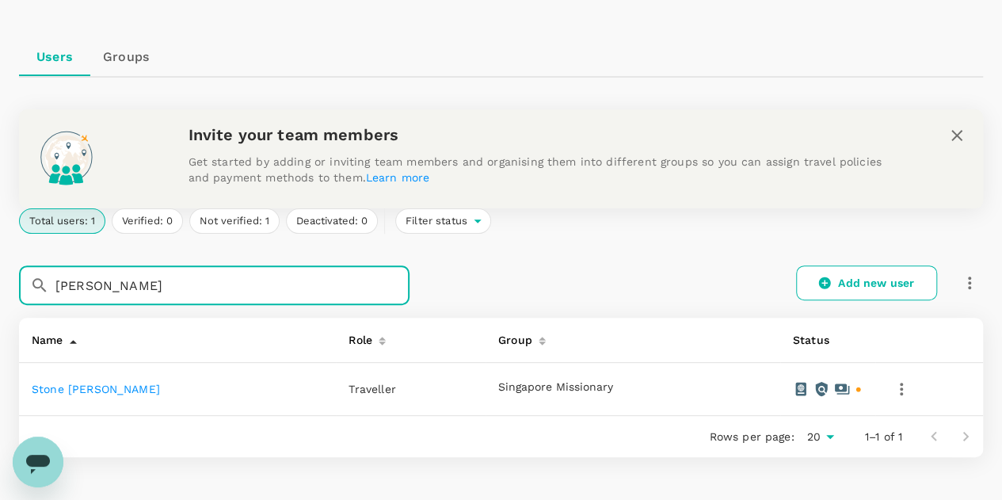
scroll to position [222, 0]
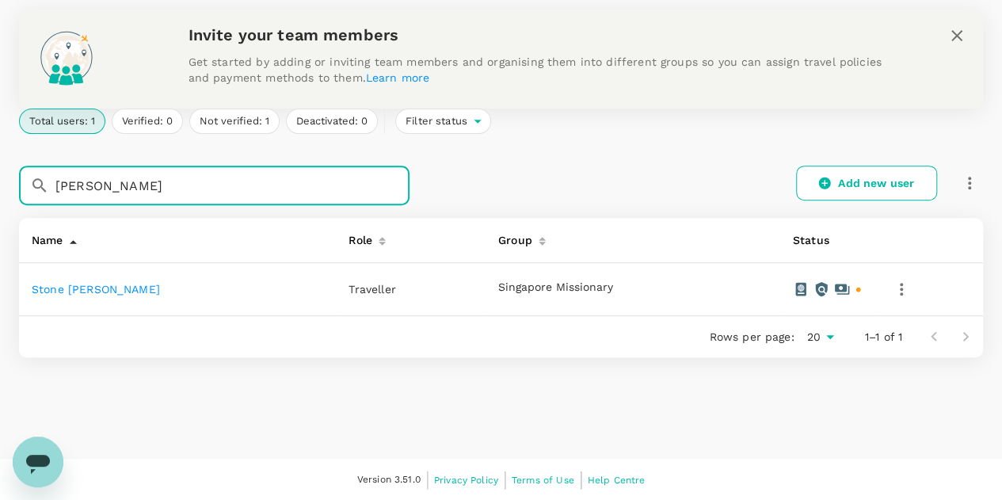
type input "[PERSON_NAME]"
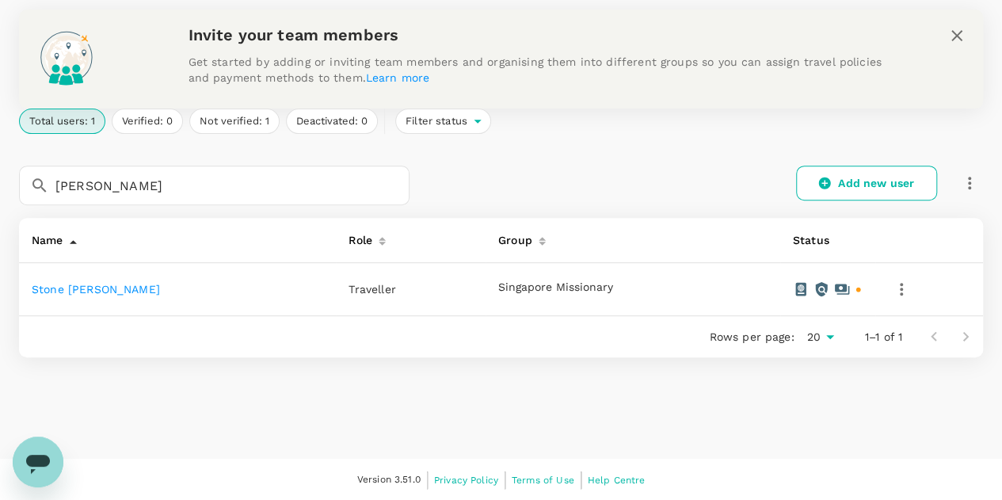
click at [116, 288] on link "Stone [PERSON_NAME]" at bounding box center [96, 289] width 128 height 13
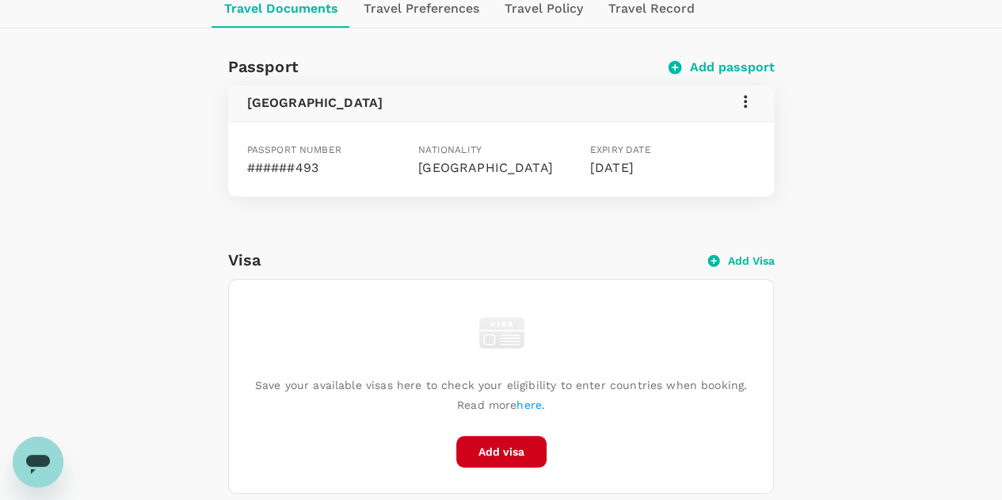
scroll to position [238, 0]
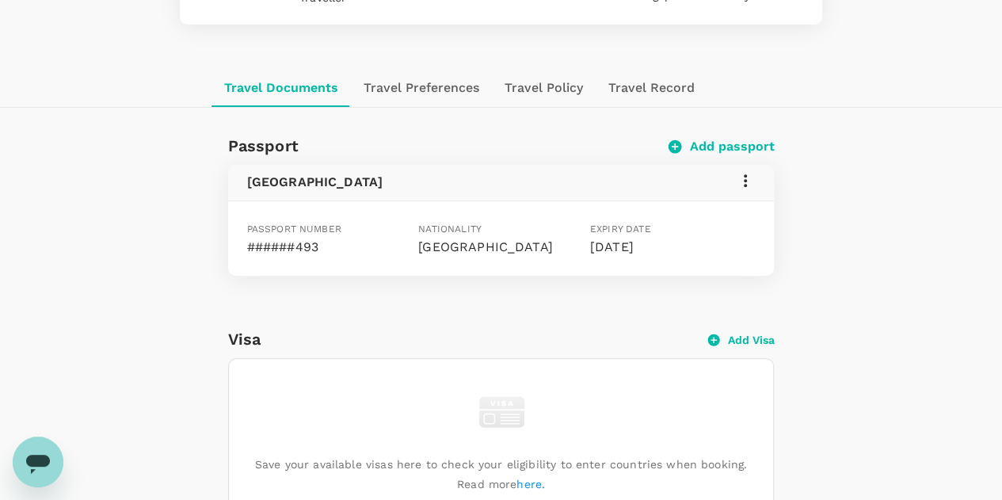
click at [748, 179] on icon at bounding box center [745, 180] width 19 height 19
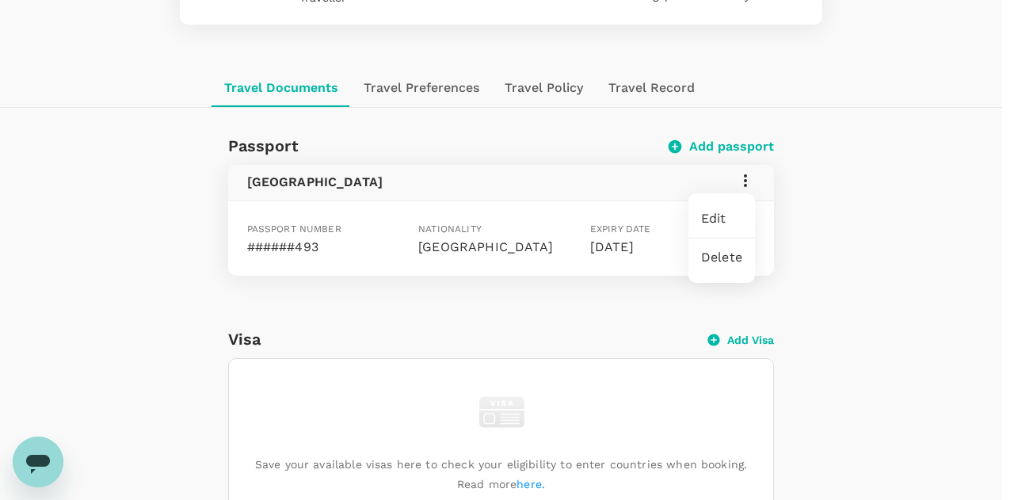
click at [718, 218] on span "Edit" at bounding box center [721, 218] width 41 height 19
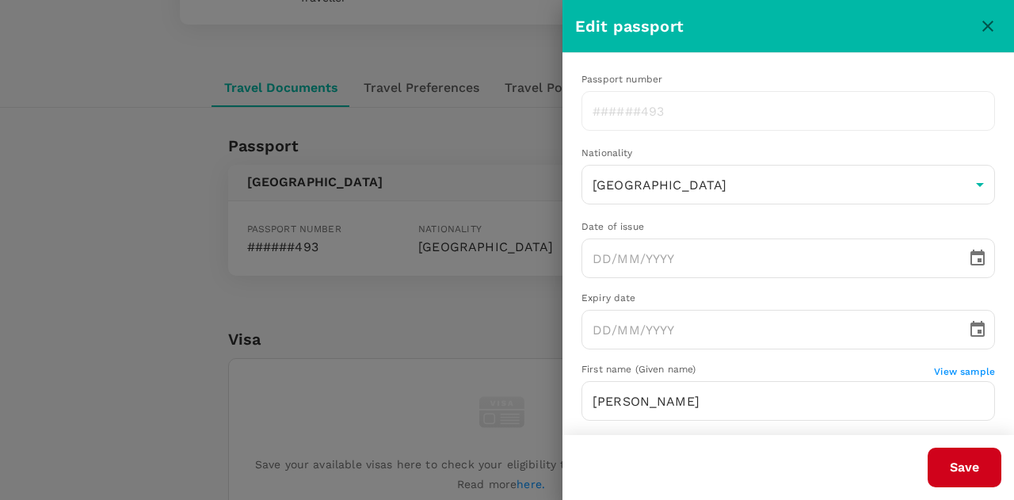
radio input "true"
type input "[DATE]"
type input "[PERSON_NAME]"
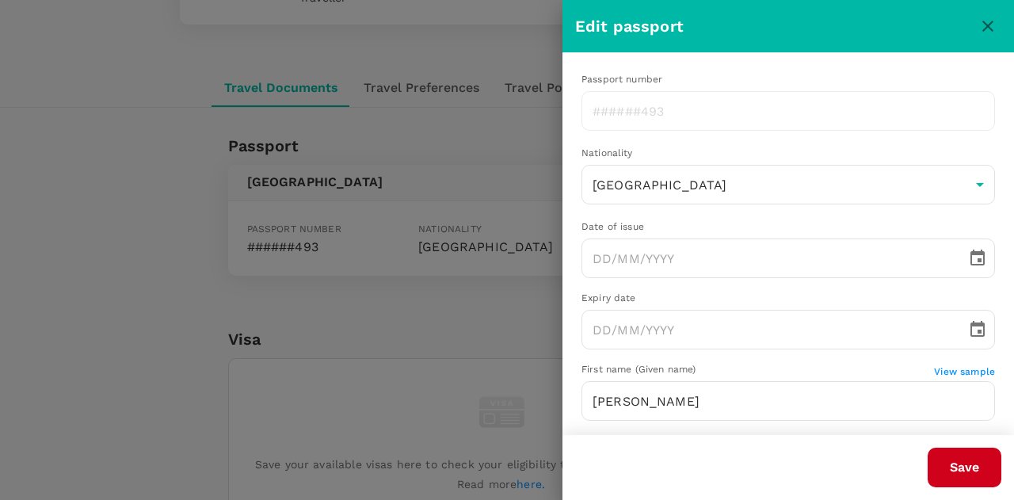
type input "[DATE]"
click at [983, 21] on icon "close" at bounding box center [987, 26] width 11 height 11
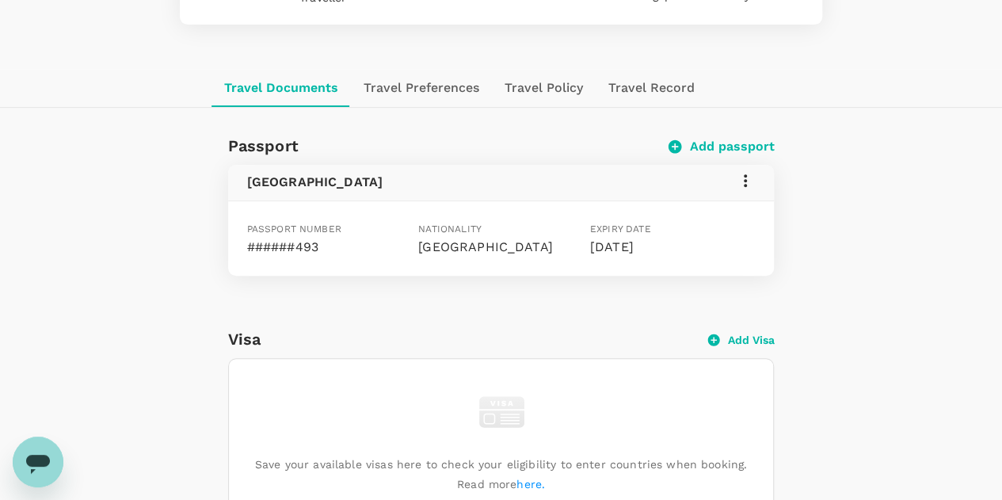
click at [744, 181] on icon at bounding box center [745, 180] width 19 height 19
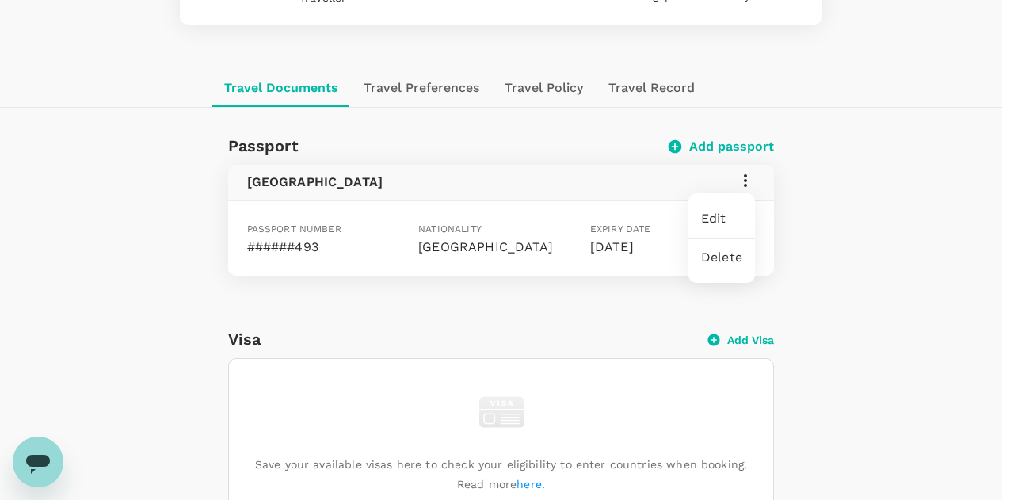
click at [720, 215] on span "Edit" at bounding box center [721, 218] width 41 height 19
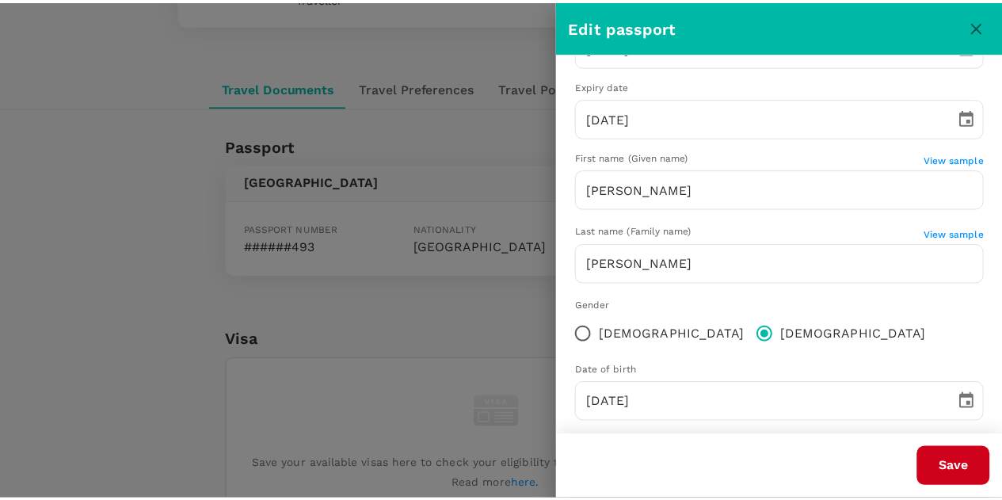
scroll to position [230, 0]
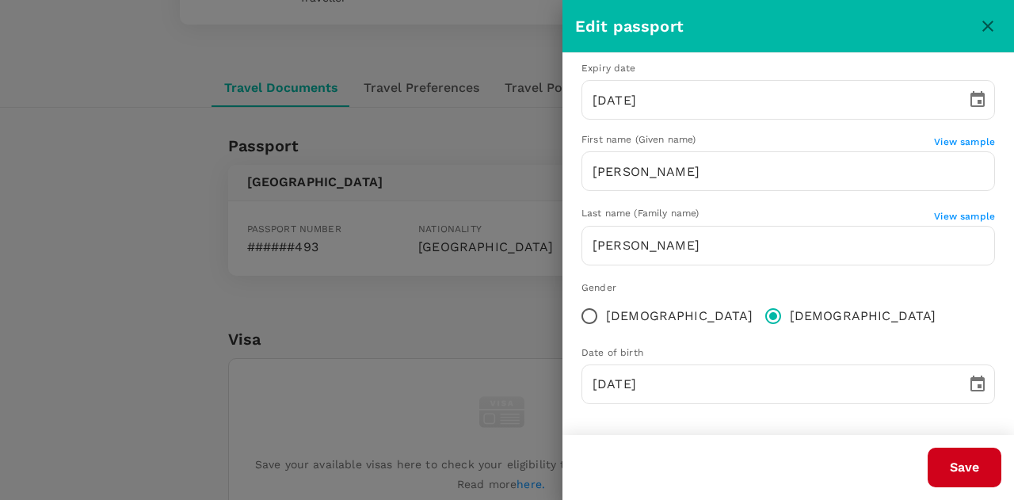
click at [984, 28] on icon "close" at bounding box center [987, 26] width 19 height 19
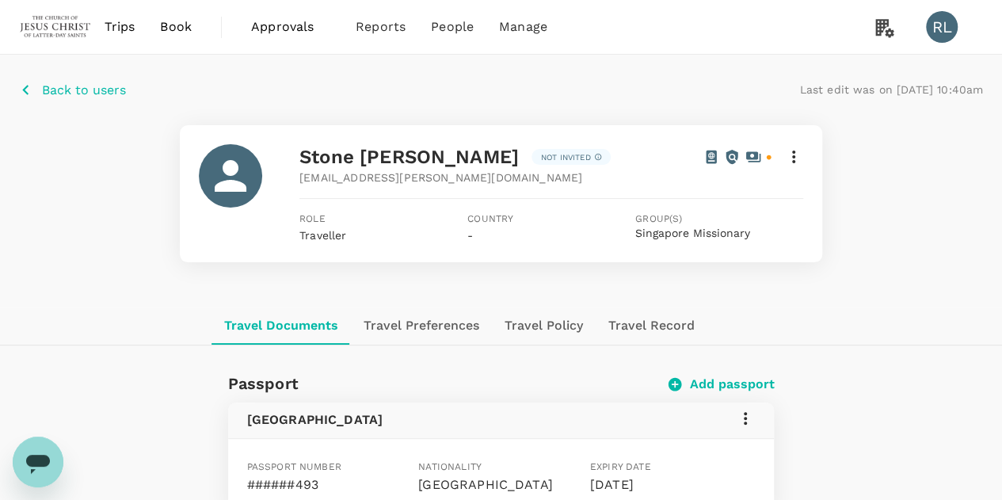
scroll to position [0, 0]
click at [90, 89] on p "Back to users" at bounding box center [84, 90] width 84 height 19
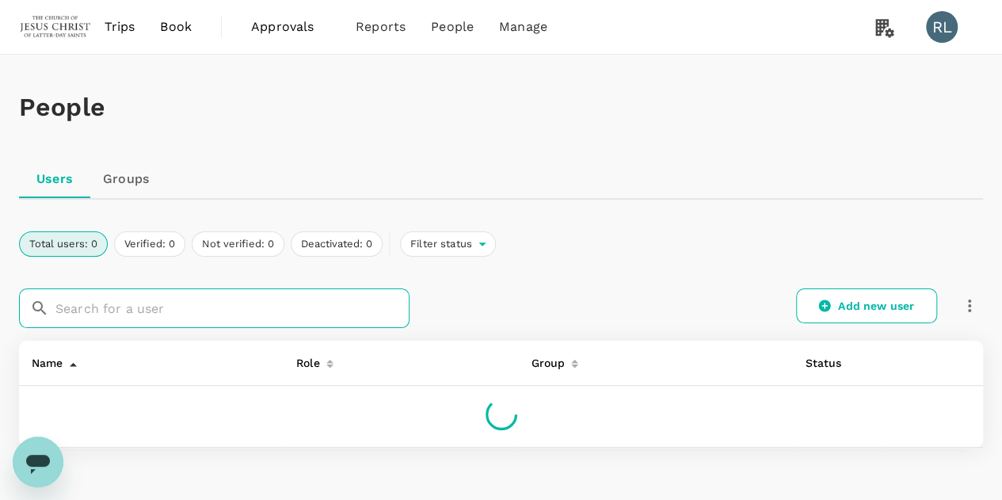
click at [139, 305] on input "text" at bounding box center [232, 308] width 354 height 40
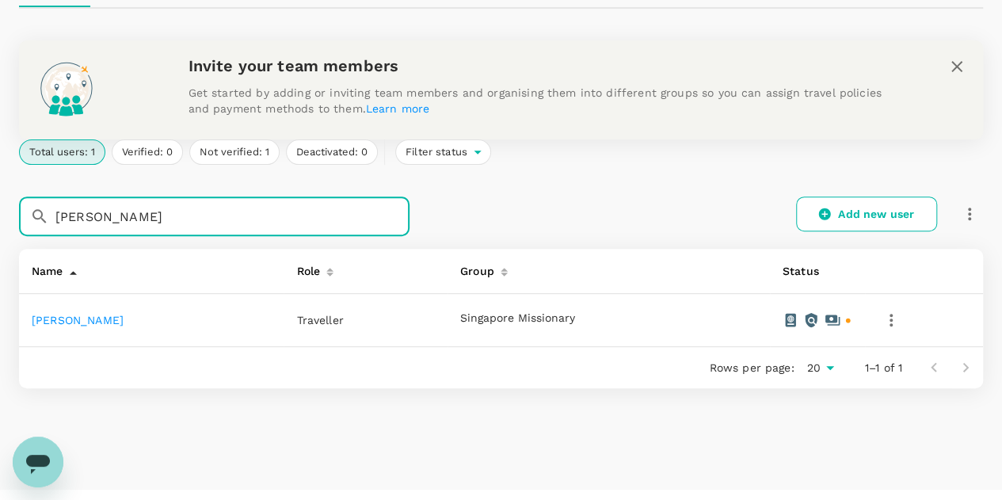
scroll to position [222, 0]
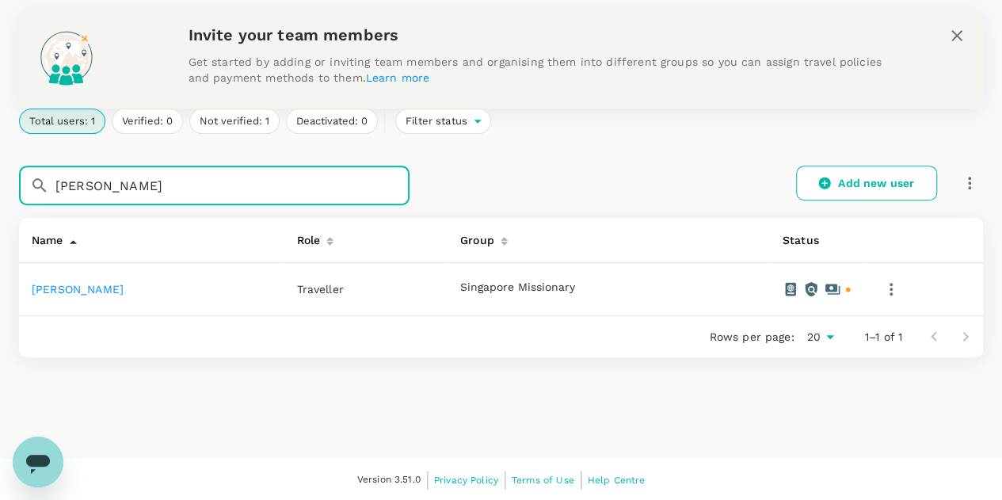
type input "[PERSON_NAME]"
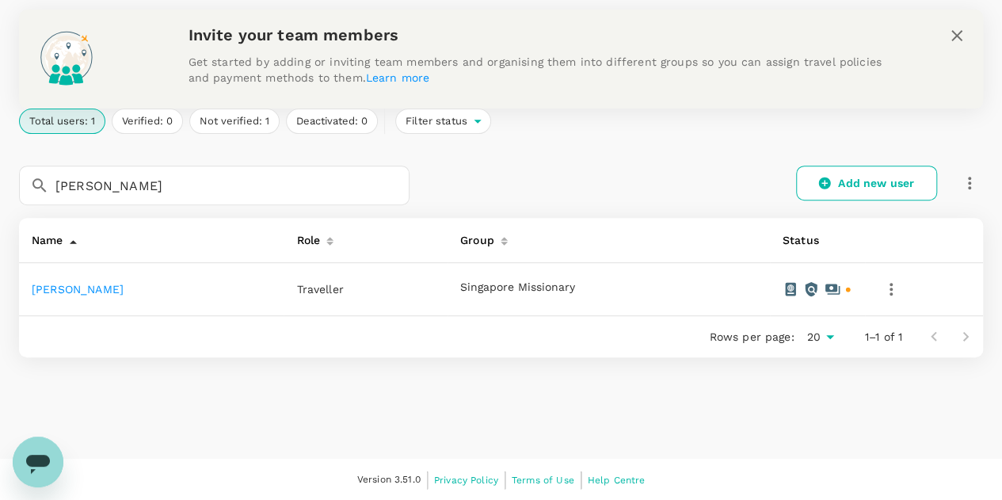
click at [102, 283] on link "[PERSON_NAME]" at bounding box center [78, 289] width 92 height 13
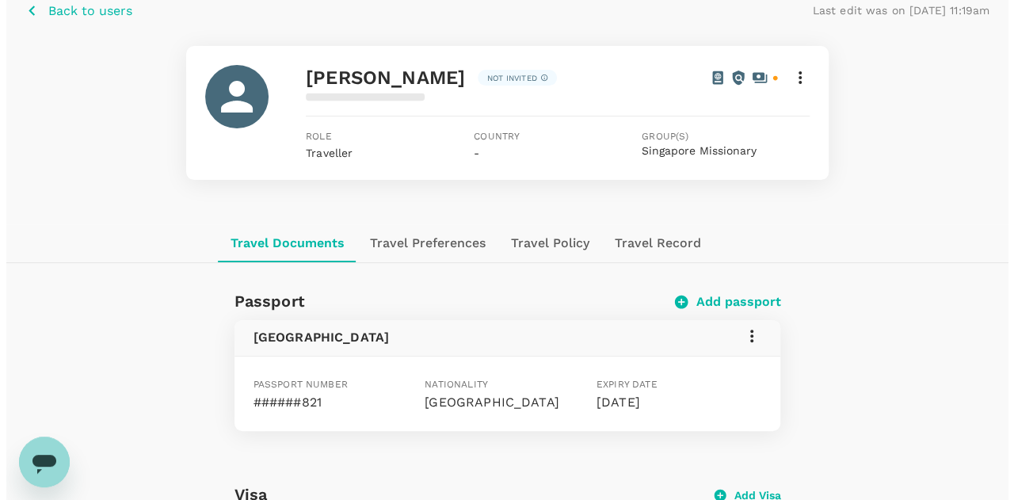
scroll to position [158, 0]
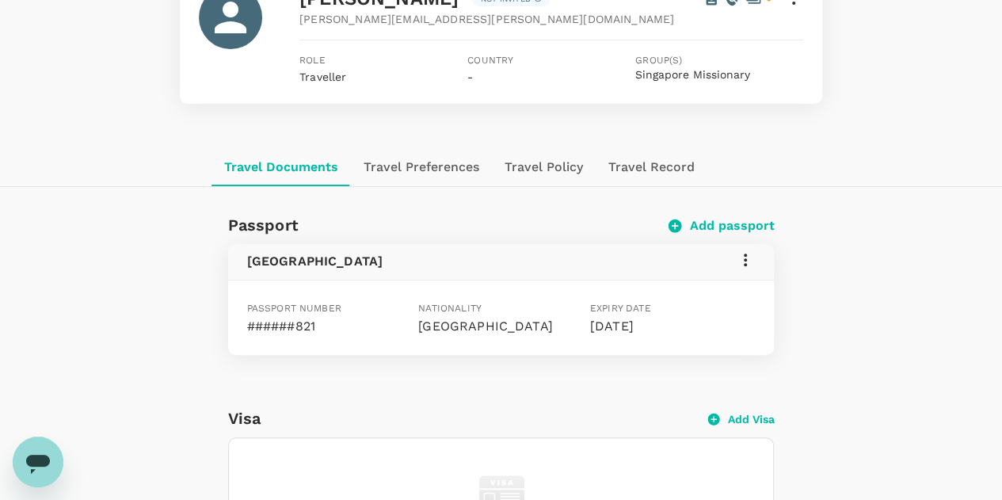
click at [745, 255] on icon at bounding box center [745, 259] width 3 height 13
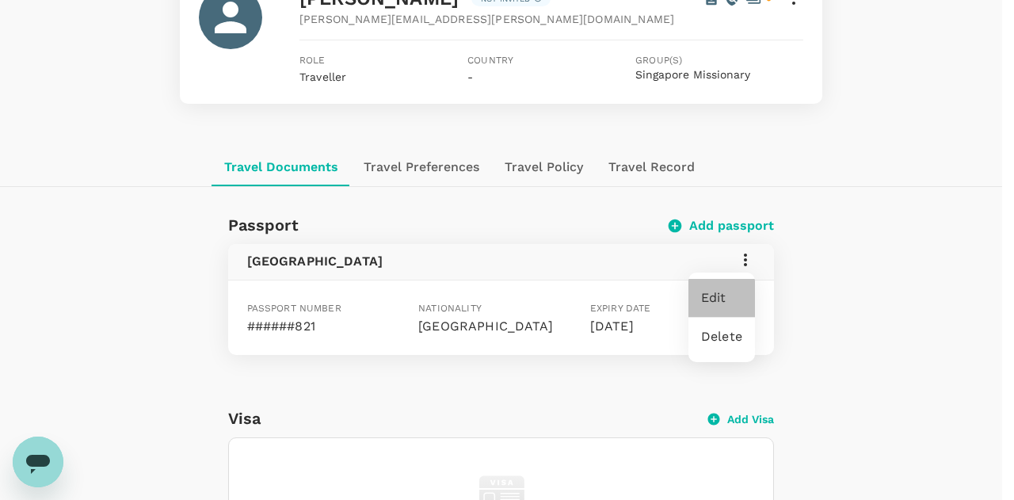
drag, startPoint x: 724, startPoint y: 296, endPoint x: 753, endPoint y: 295, distance: 29.3
click at [724, 295] on span "Edit" at bounding box center [721, 297] width 41 height 19
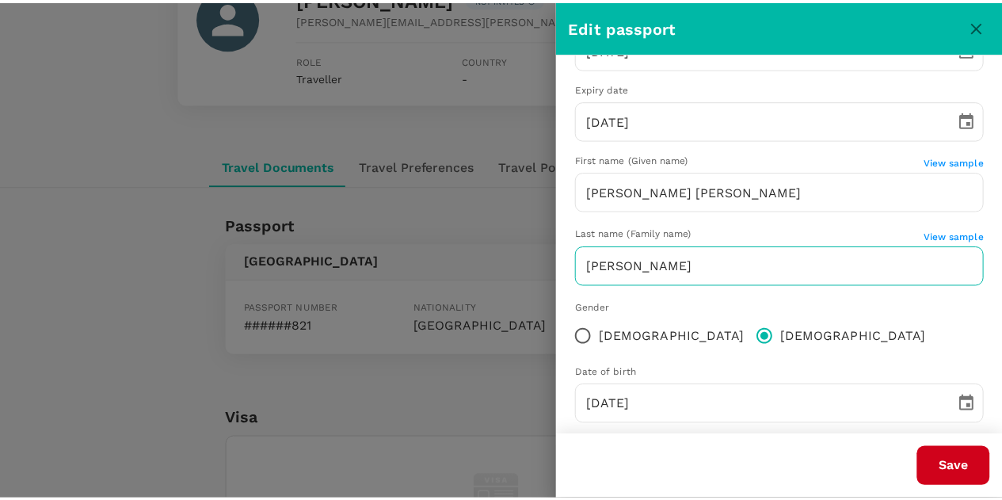
scroll to position [230, 0]
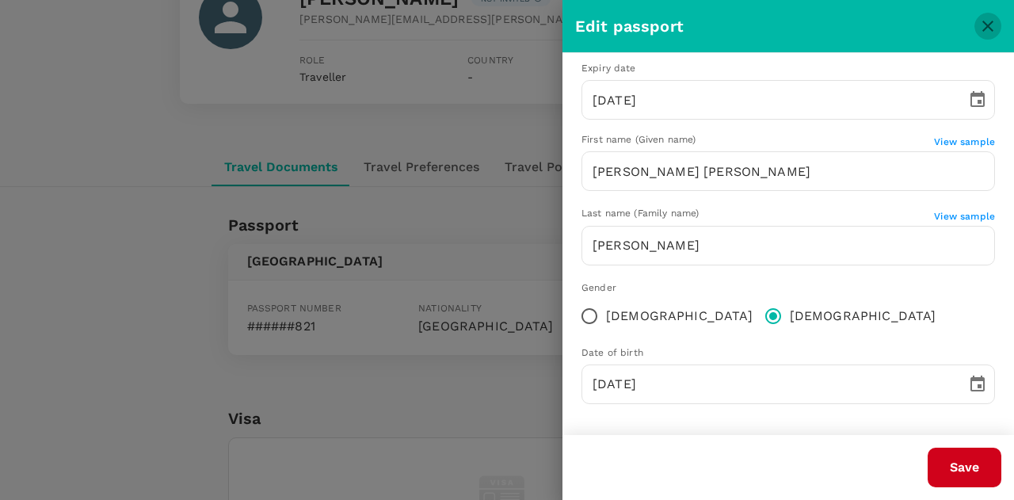
click at [986, 29] on icon "close" at bounding box center [987, 26] width 19 height 19
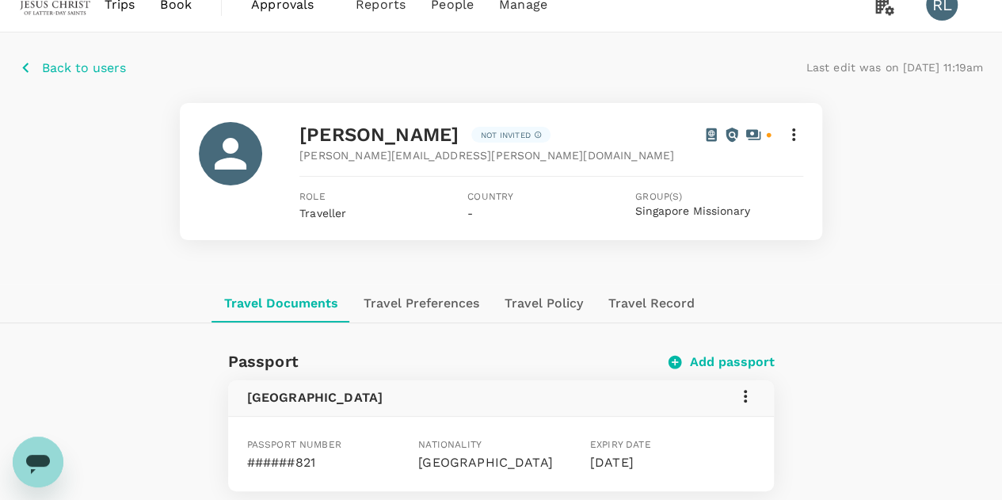
scroll to position [0, 0]
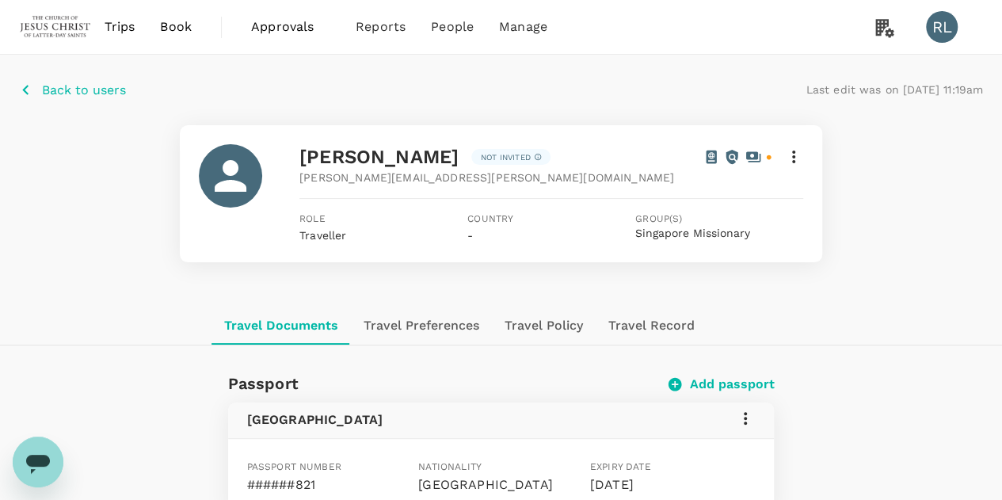
click at [101, 90] on p "Back to users" at bounding box center [84, 90] width 84 height 19
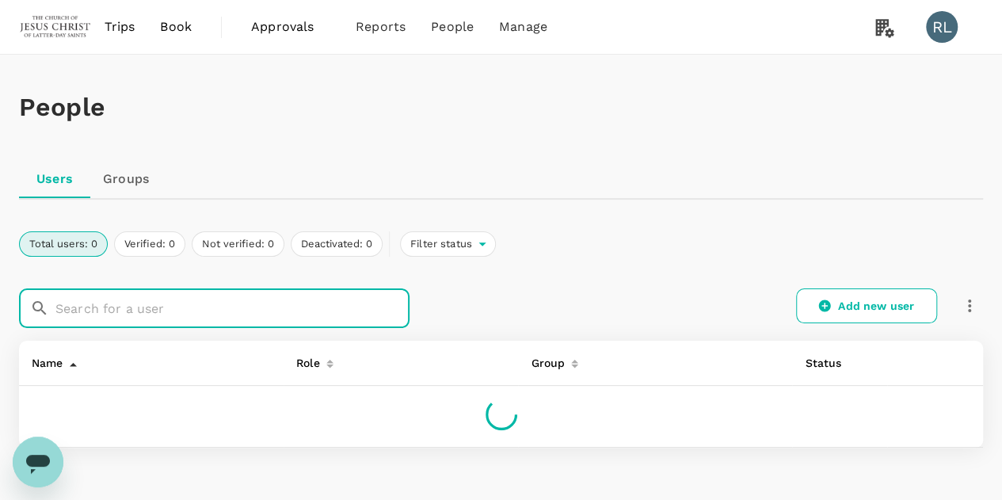
click at [217, 302] on input "text" at bounding box center [232, 308] width 354 height 40
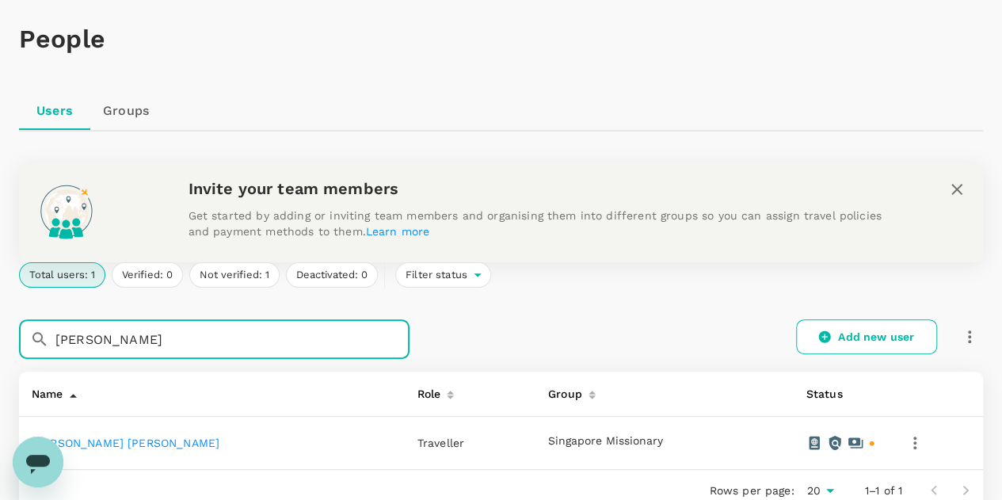
scroll to position [158, 0]
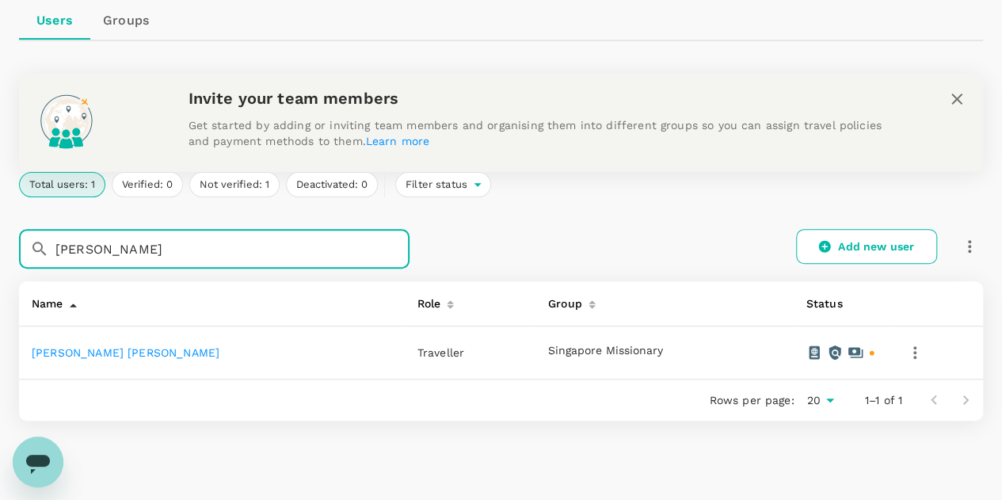
type input "[PERSON_NAME]"
click at [103, 354] on link "[PERSON_NAME] [PERSON_NAME]" at bounding box center [126, 352] width 188 height 13
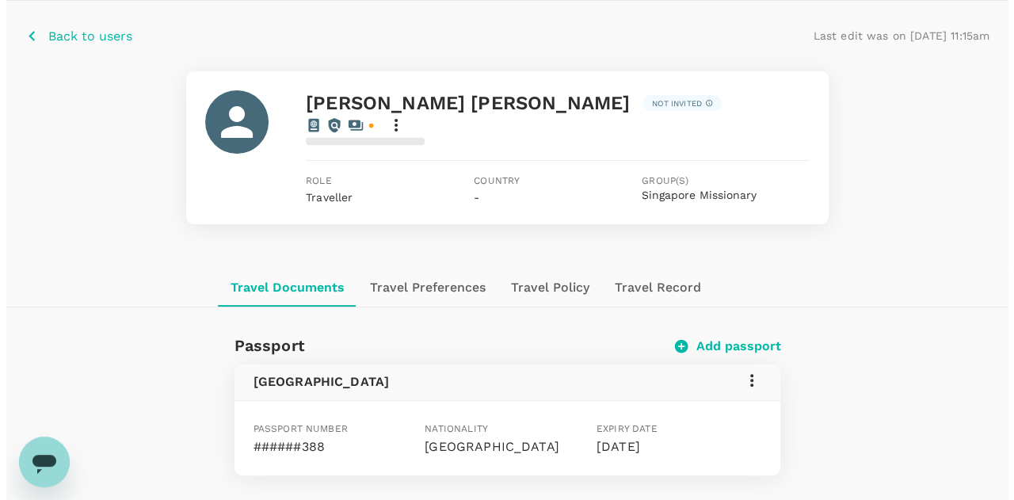
scroll to position [79, 0]
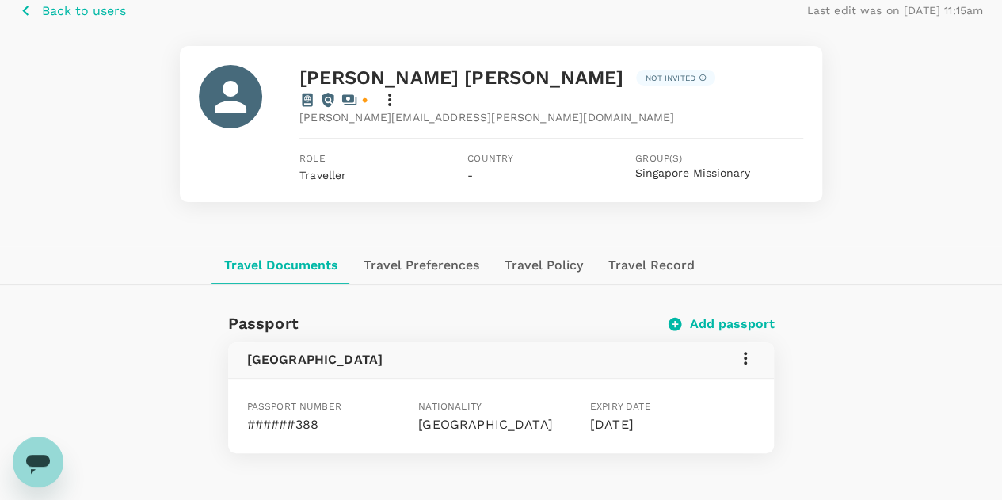
click at [746, 352] on icon at bounding box center [745, 358] width 3 height 13
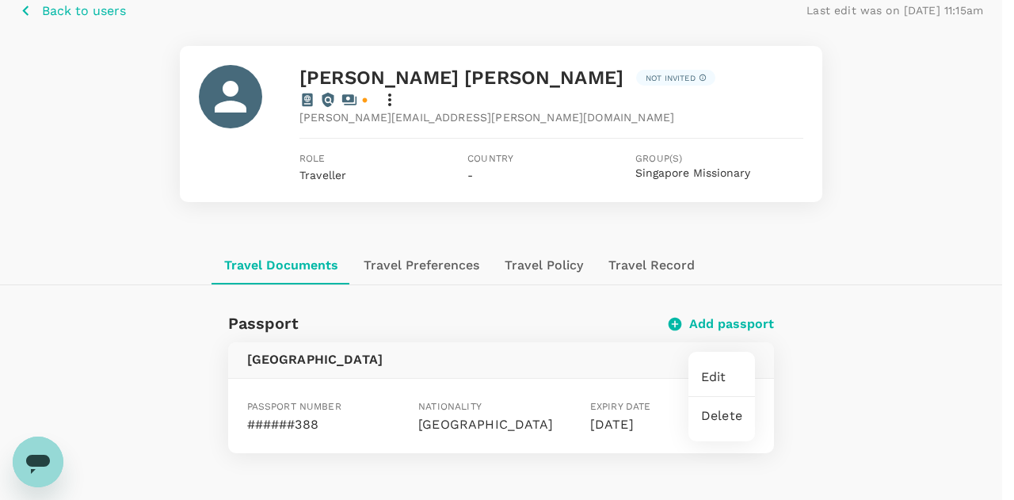
click at [710, 378] on span "Edit" at bounding box center [721, 377] width 41 height 19
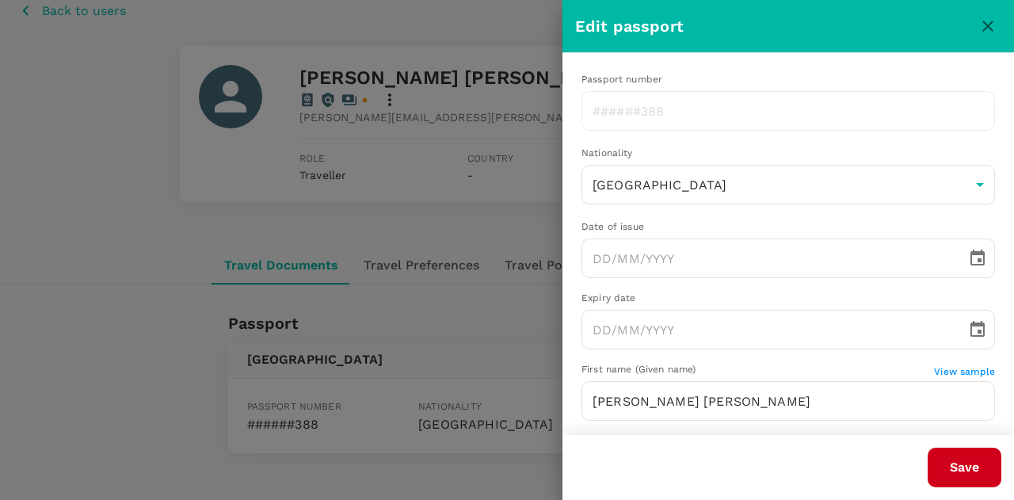
type input "[DATE]"
type input "[PERSON_NAME] [PERSON_NAME]"
type input "[PERSON_NAME]"
type input "[DATE]"
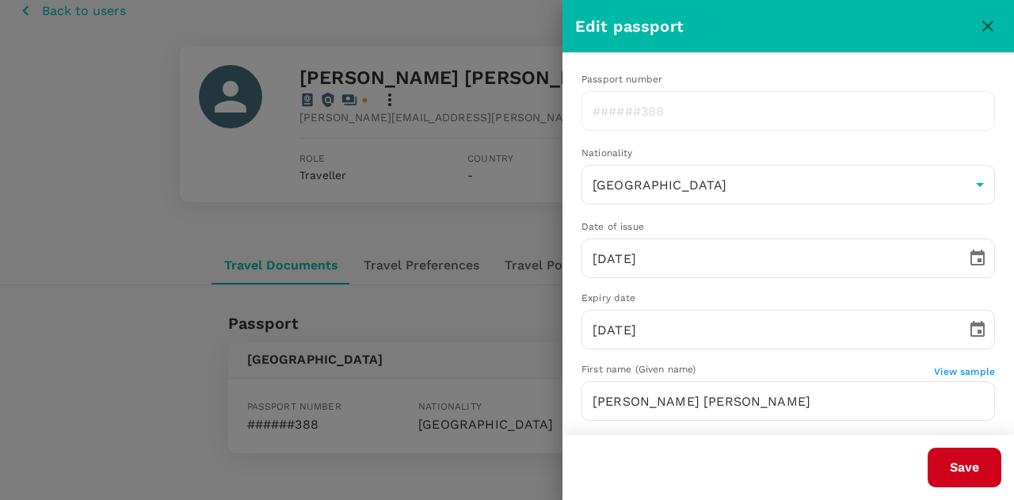
type input "[DATE]"
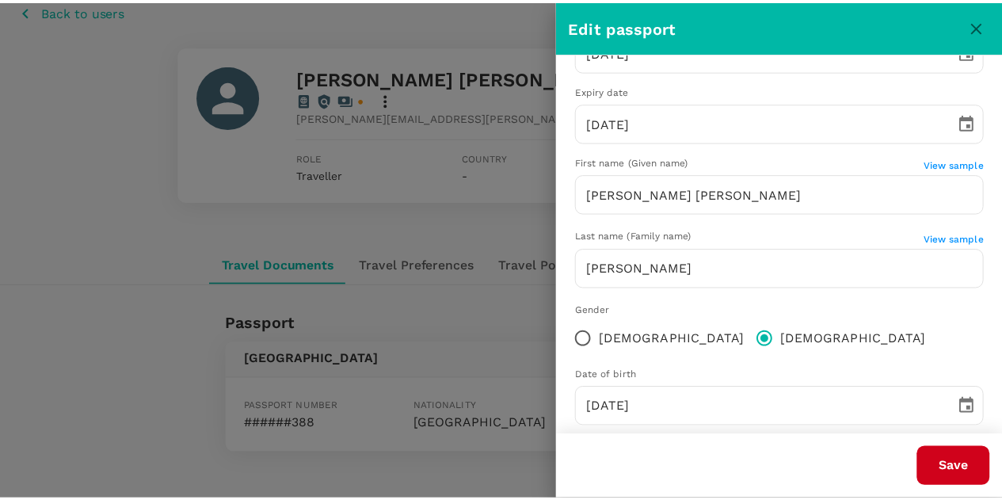
scroll to position [230, 0]
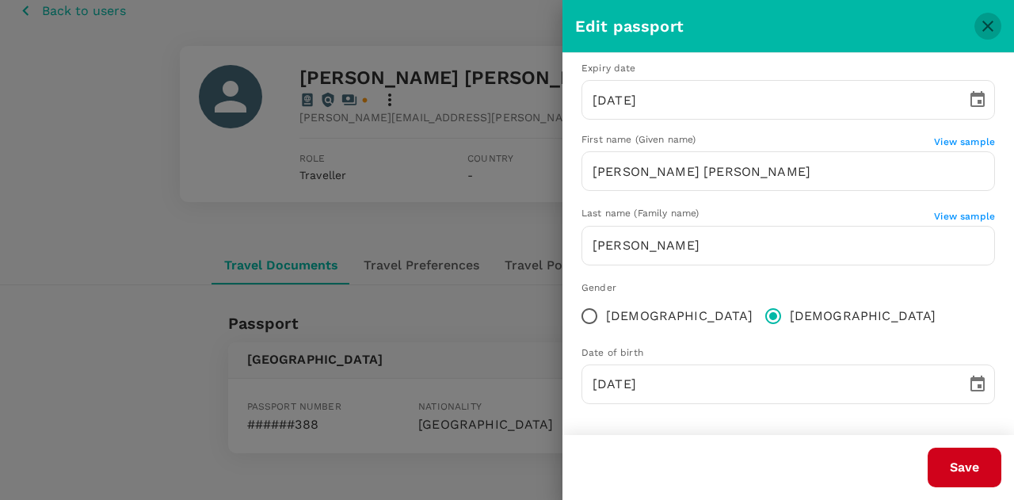
click at [984, 30] on icon "close" at bounding box center [987, 26] width 11 height 11
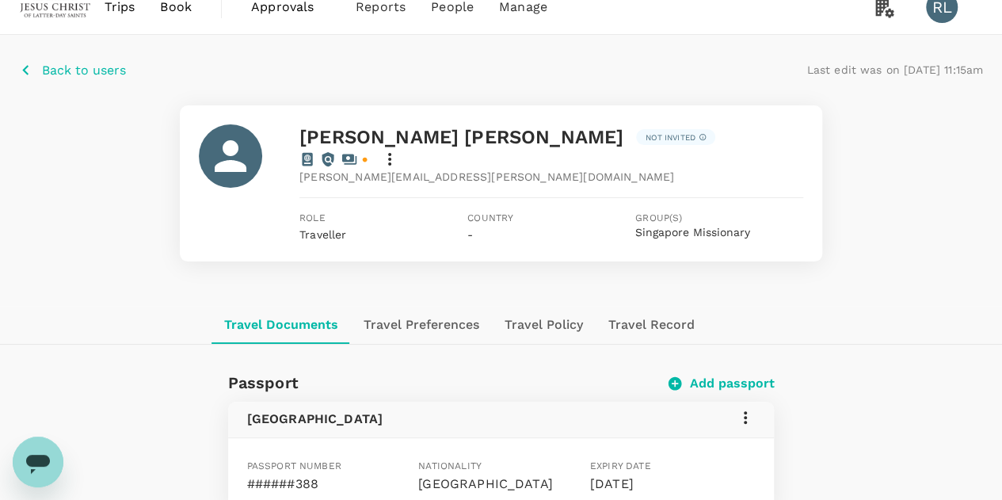
scroll to position [0, 0]
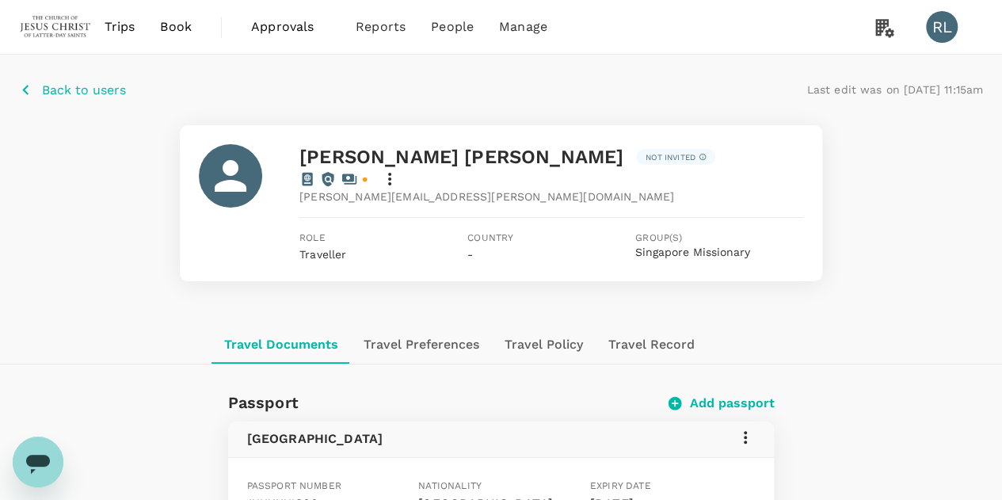
click at [81, 89] on p "Back to users" at bounding box center [84, 90] width 84 height 19
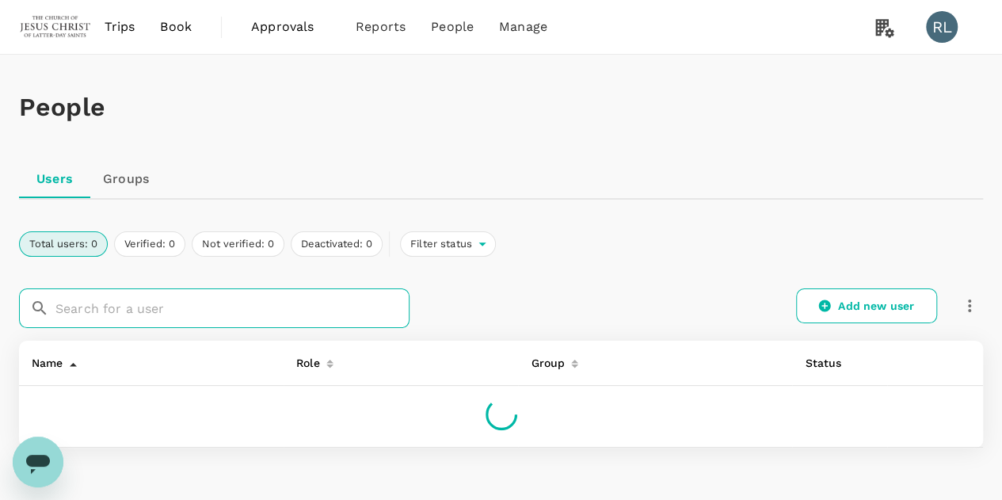
click at [119, 307] on input "text" at bounding box center [232, 308] width 354 height 40
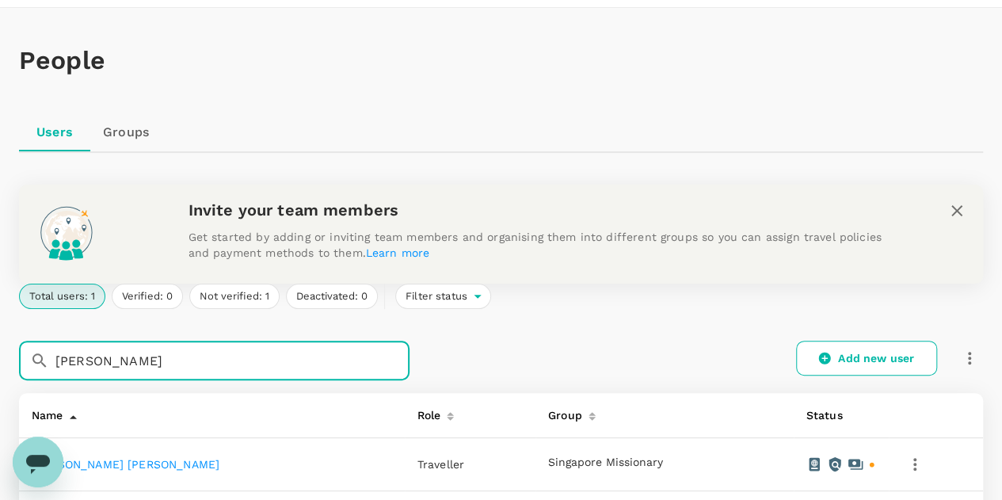
scroll to position [158, 0]
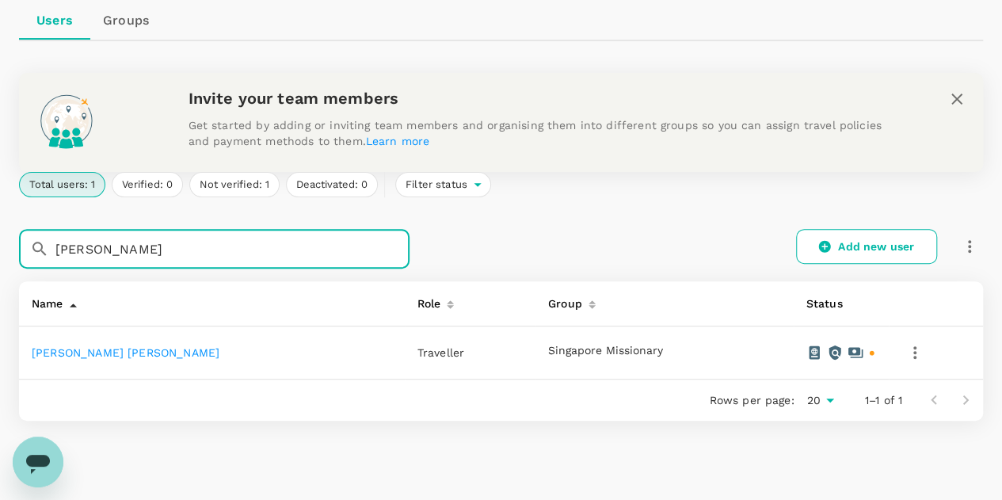
type input "[PERSON_NAME]"
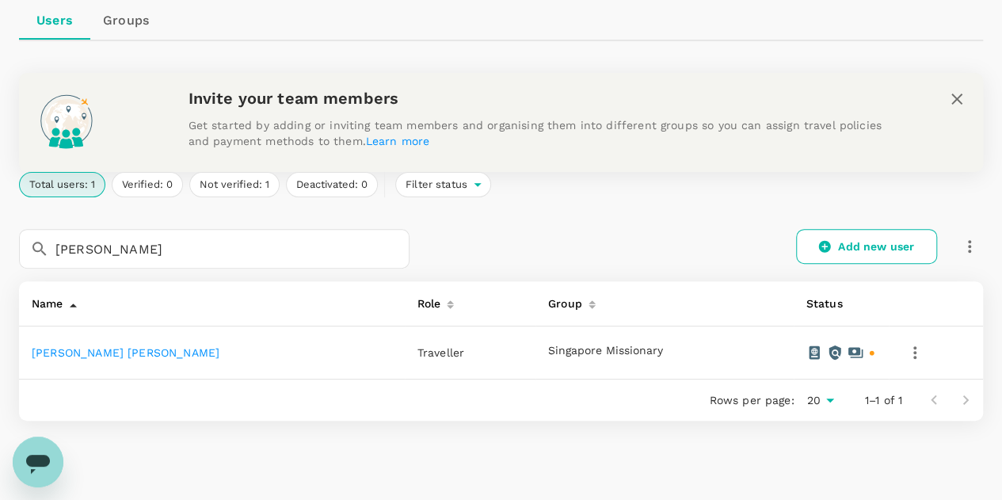
click at [79, 354] on link "[PERSON_NAME] [PERSON_NAME]" at bounding box center [126, 352] width 188 height 13
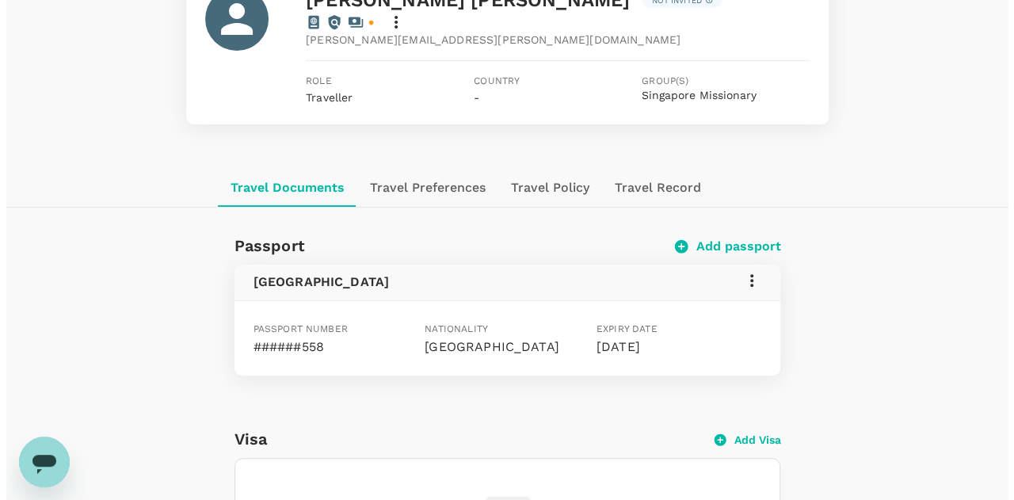
scroll to position [158, 0]
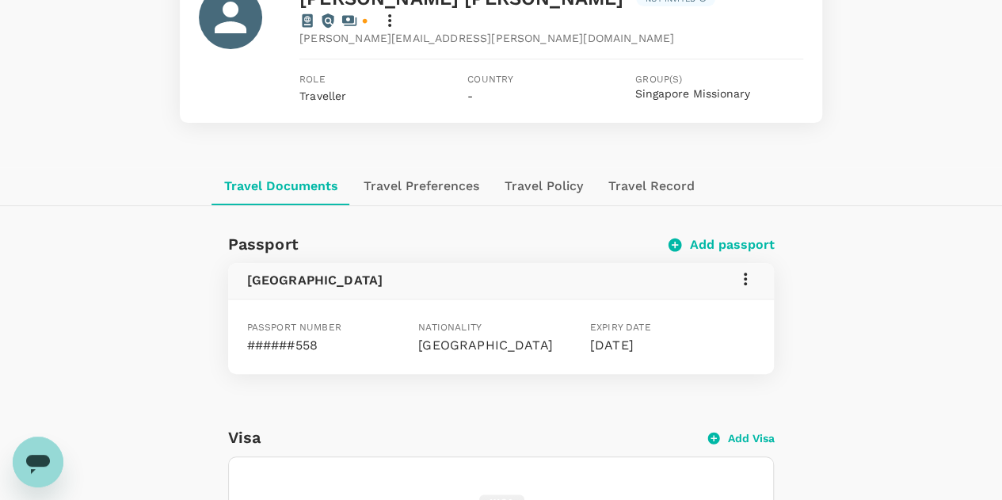
click at [745, 269] on icon at bounding box center [745, 278] width 19 height 19
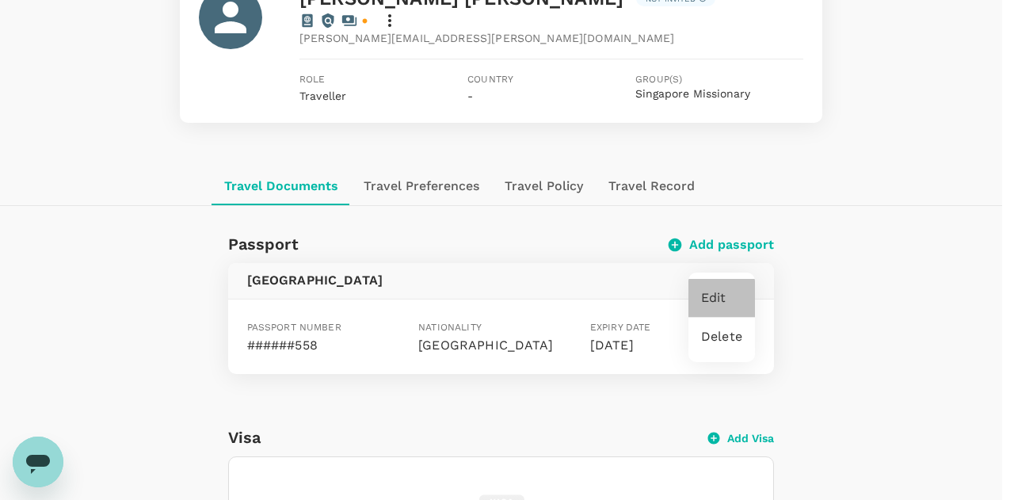
click at [707, 300] on span "Edit" at bounding box center [721, 297] width 41 height 19
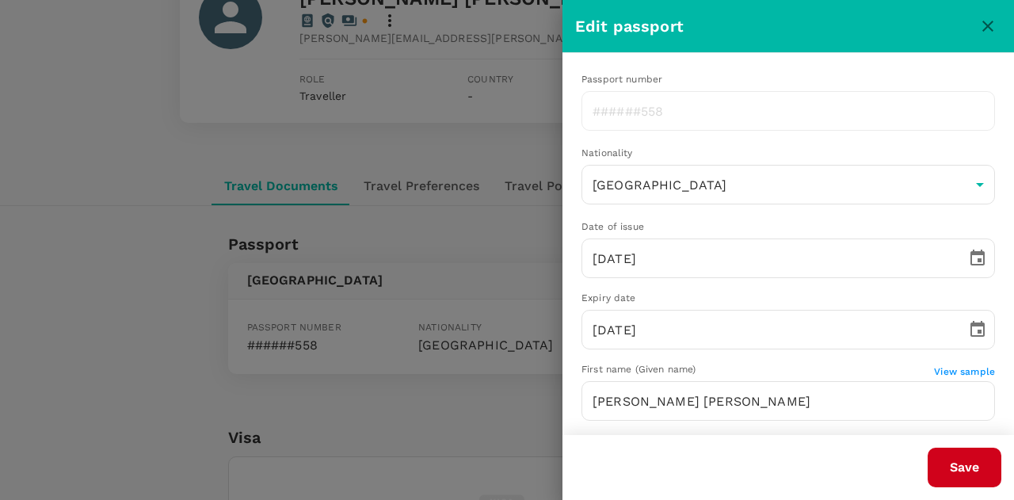
type input "[PERSON_NAME]"
type input "[DATE]"
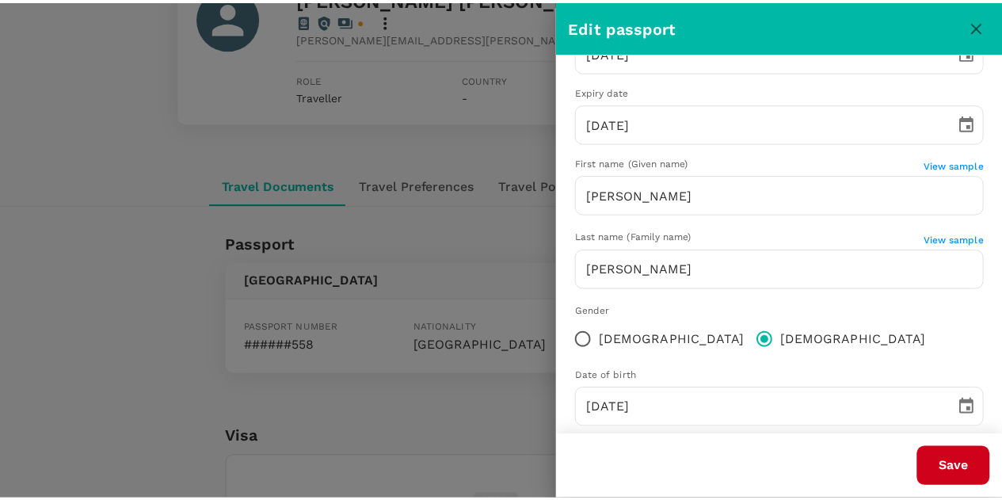
scroll to position [230, 0]
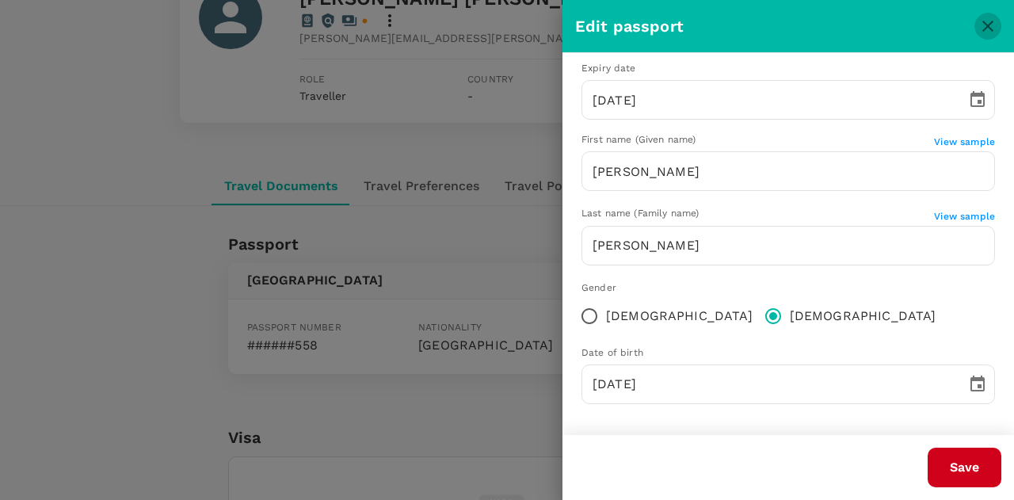
click at [984, 27] on icon "close" at bounding box center [987, 26] width 19 height 19
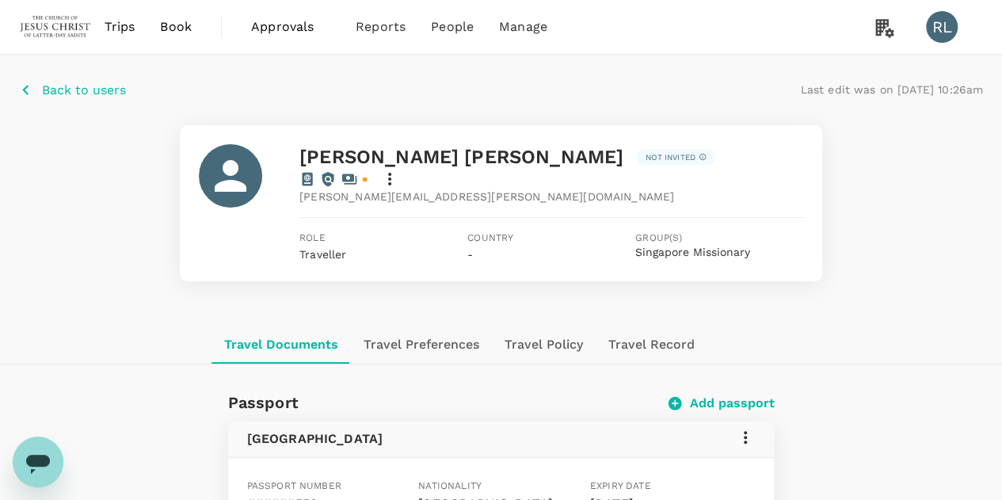
click at [40, 472] on icon "Open messaging window" at bounding box center [38, 462] width 29 height 29
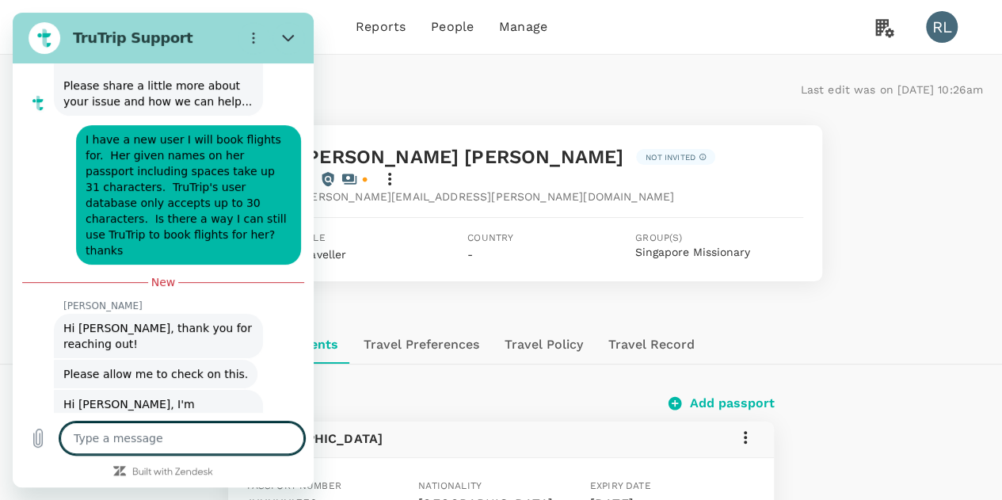
scroll to position [1652, 0]
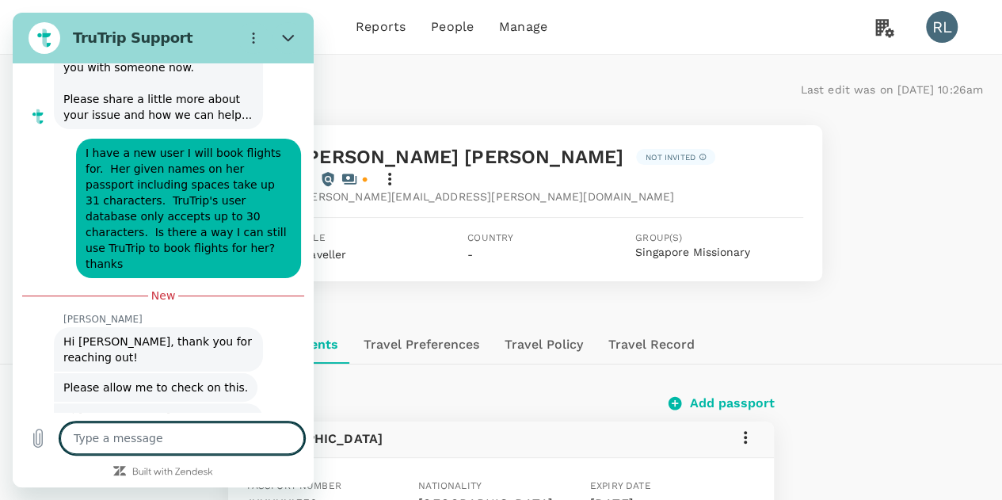
type textarea "x"
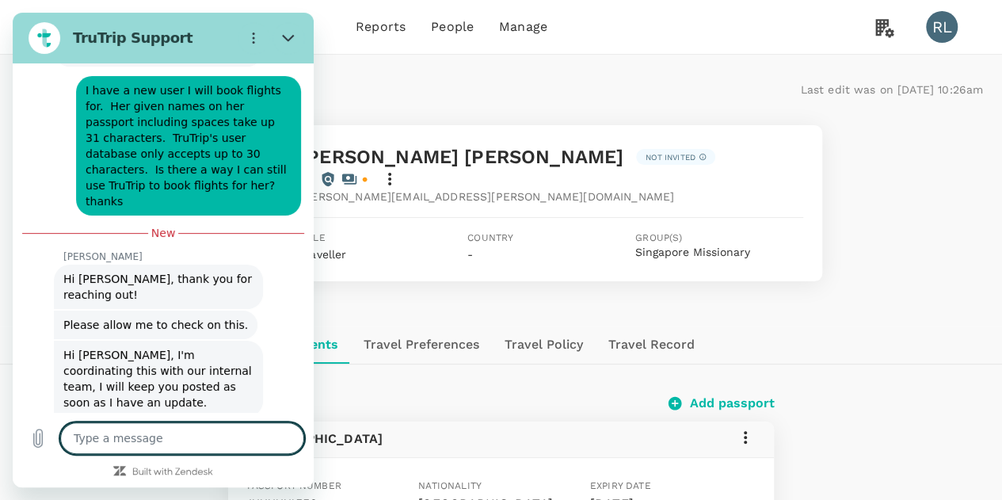
scroll to position [1706, 0]
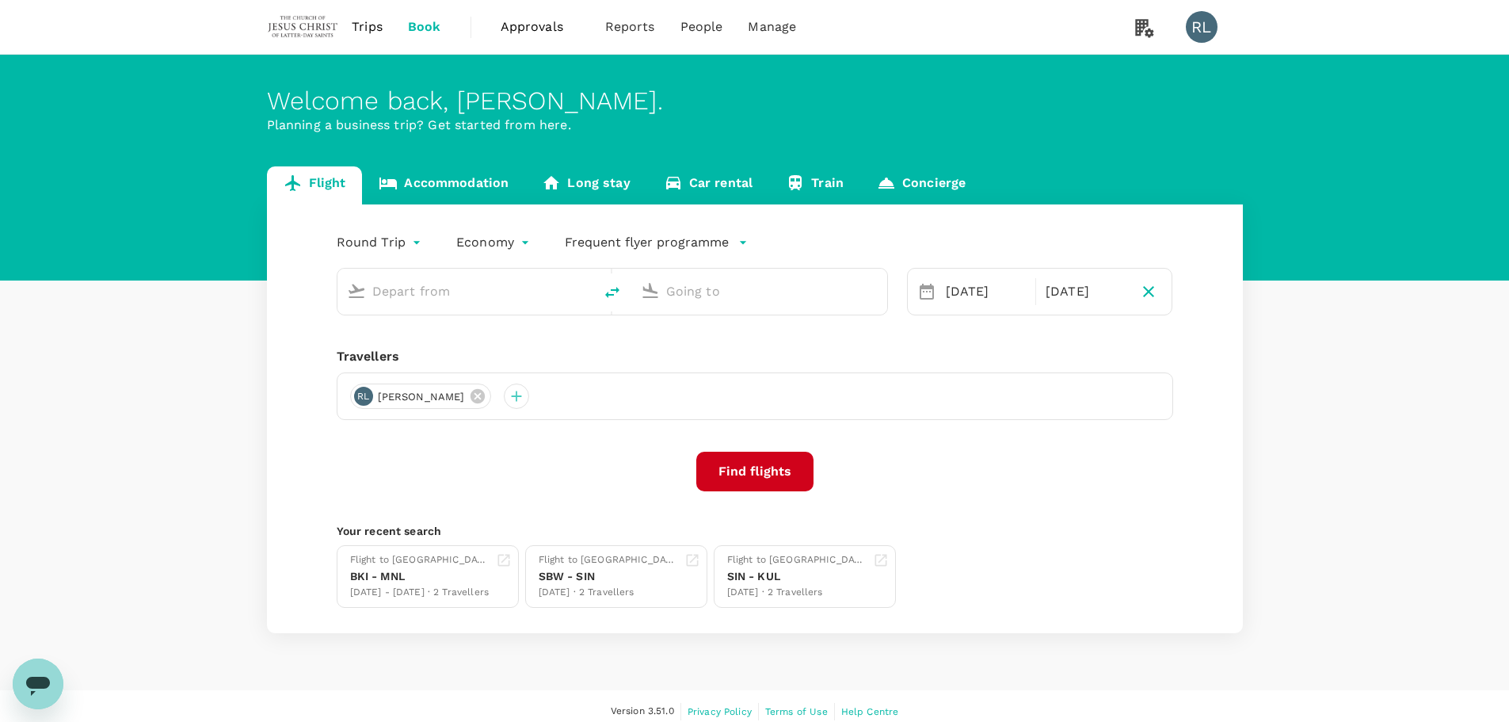
type input "Kuala Lumpur Intl ([GEOGRAPHIC_DATA])"
type input "[PERSON_NAME] Intl (MNL)"
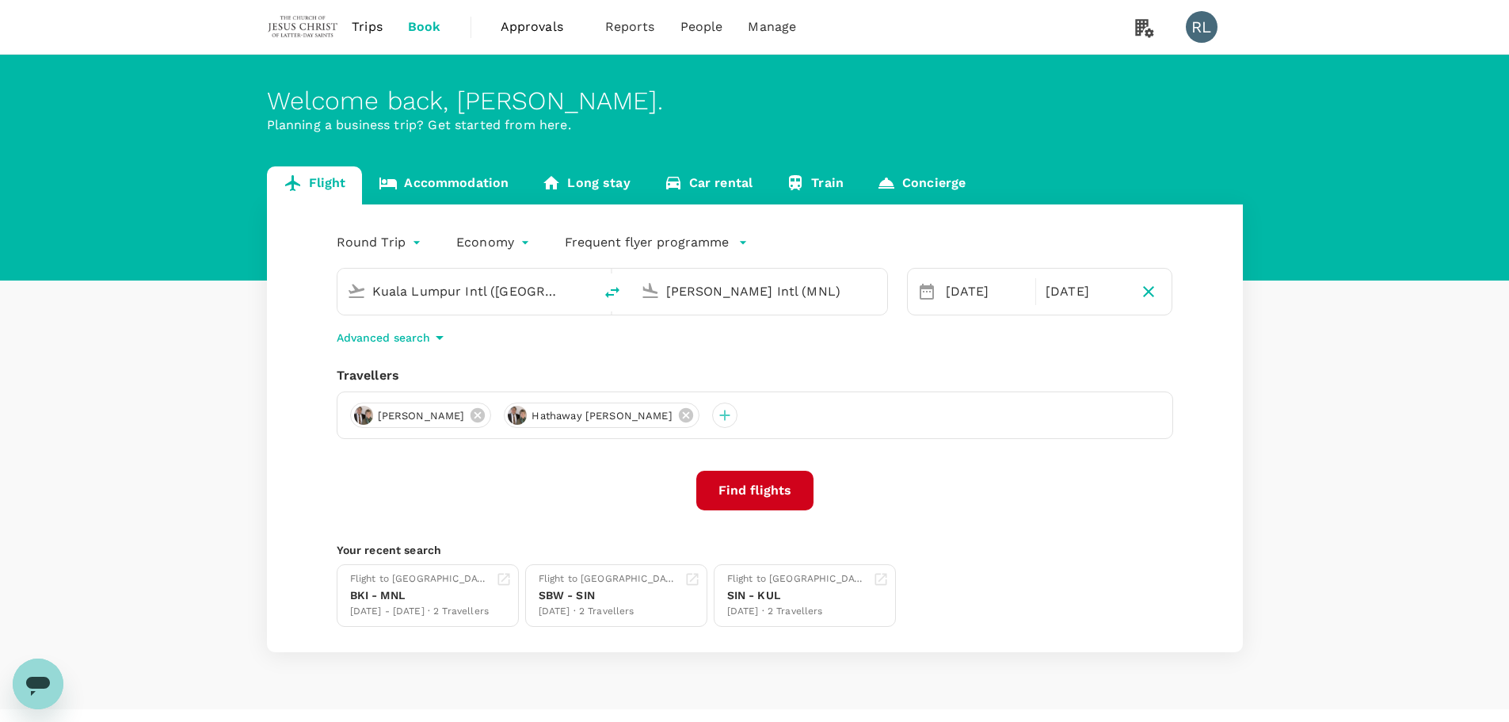
click at [40, 680] on icon "Open messaging window" at bounding box center [38, 685] width 24 height 19
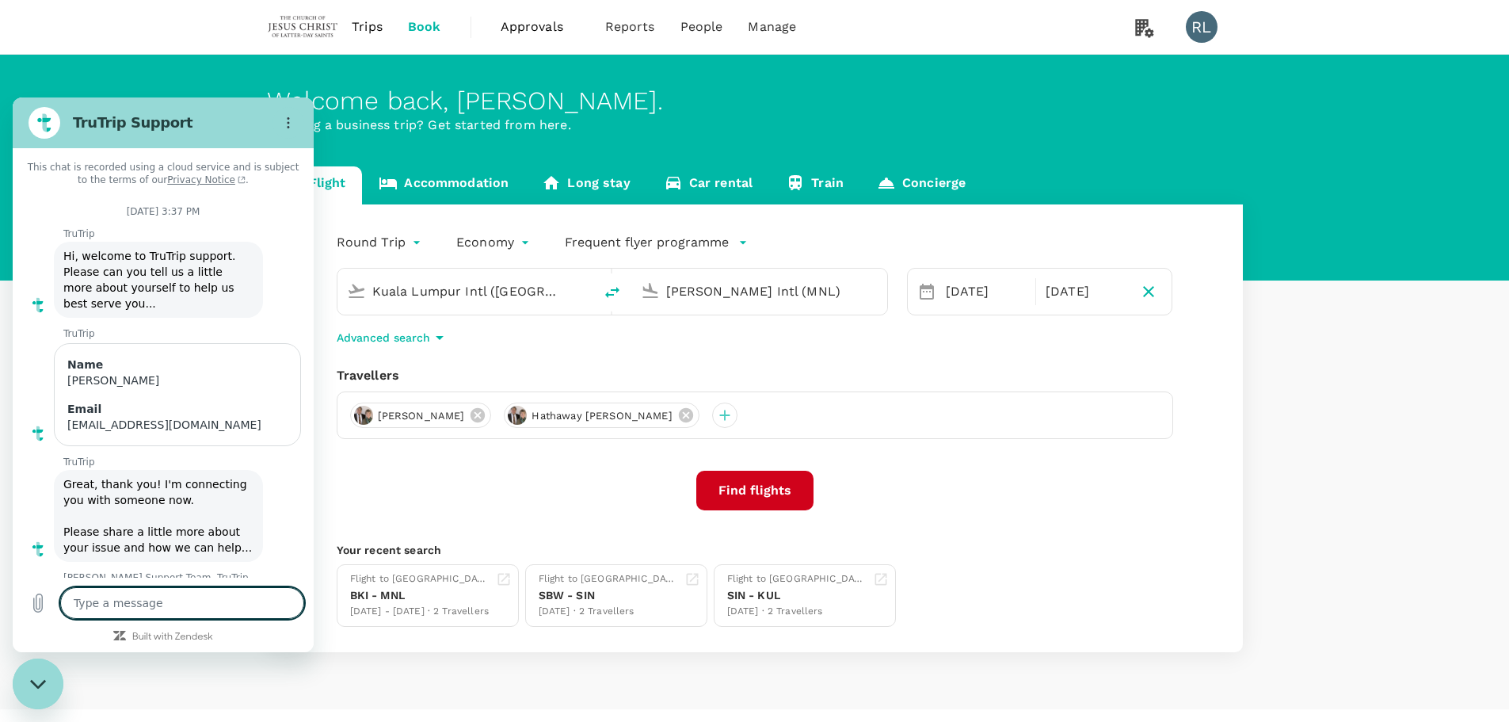
scroll to position [820, 0]
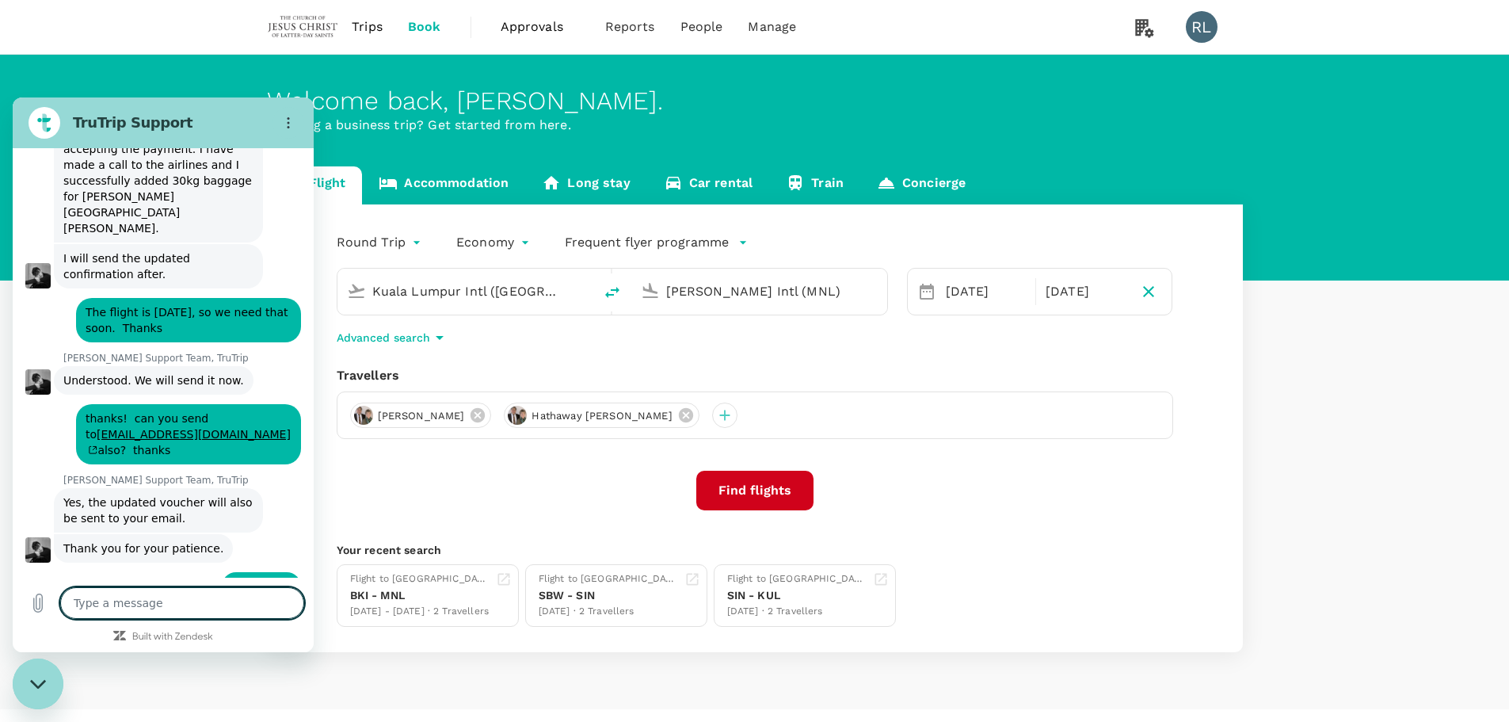
type textarea "a"
type textarea "x"
type textarea "ad"
type textarea "x"
type textarea "adv"
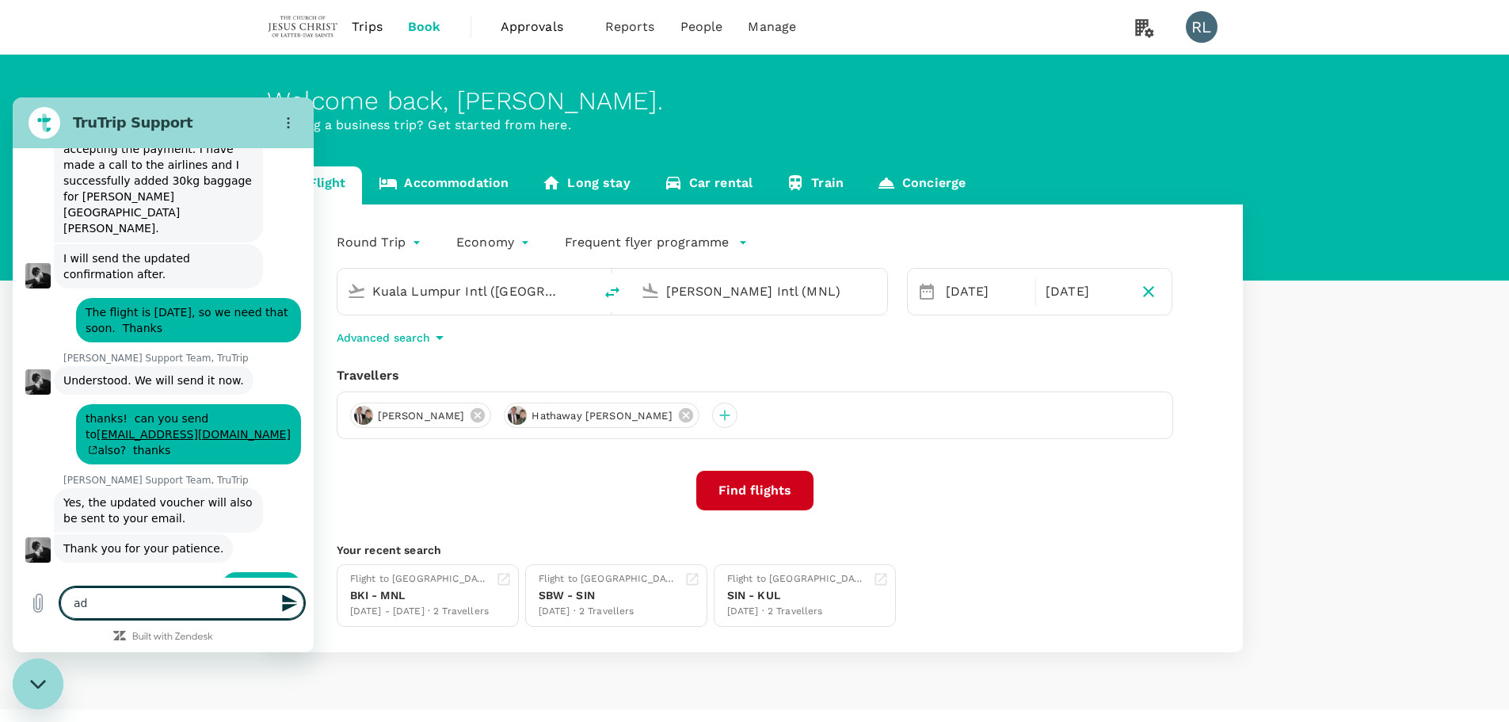
type textarea "x"
type textarea "advq"
type textarea "x"
type textarea "advqf"
type textarea "x"
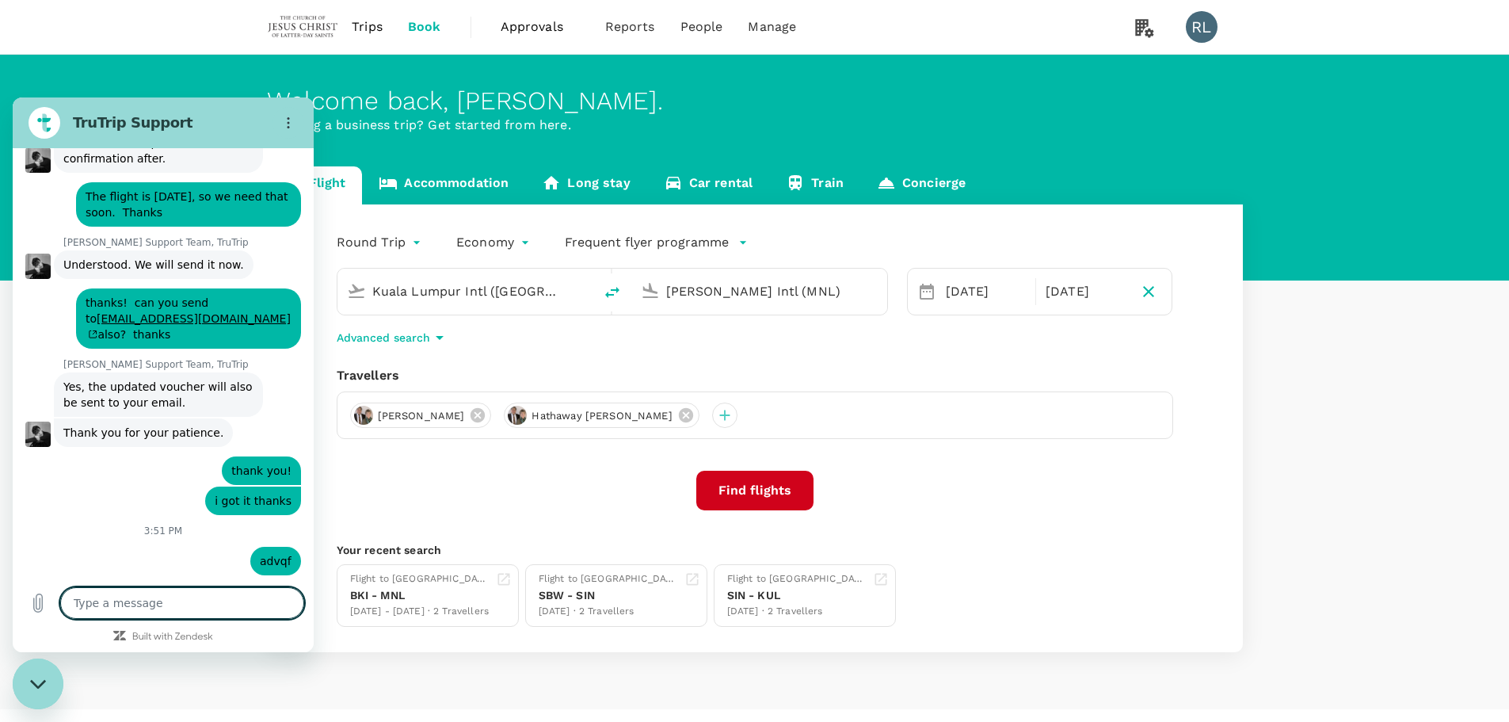
scroll to position [934, 0]
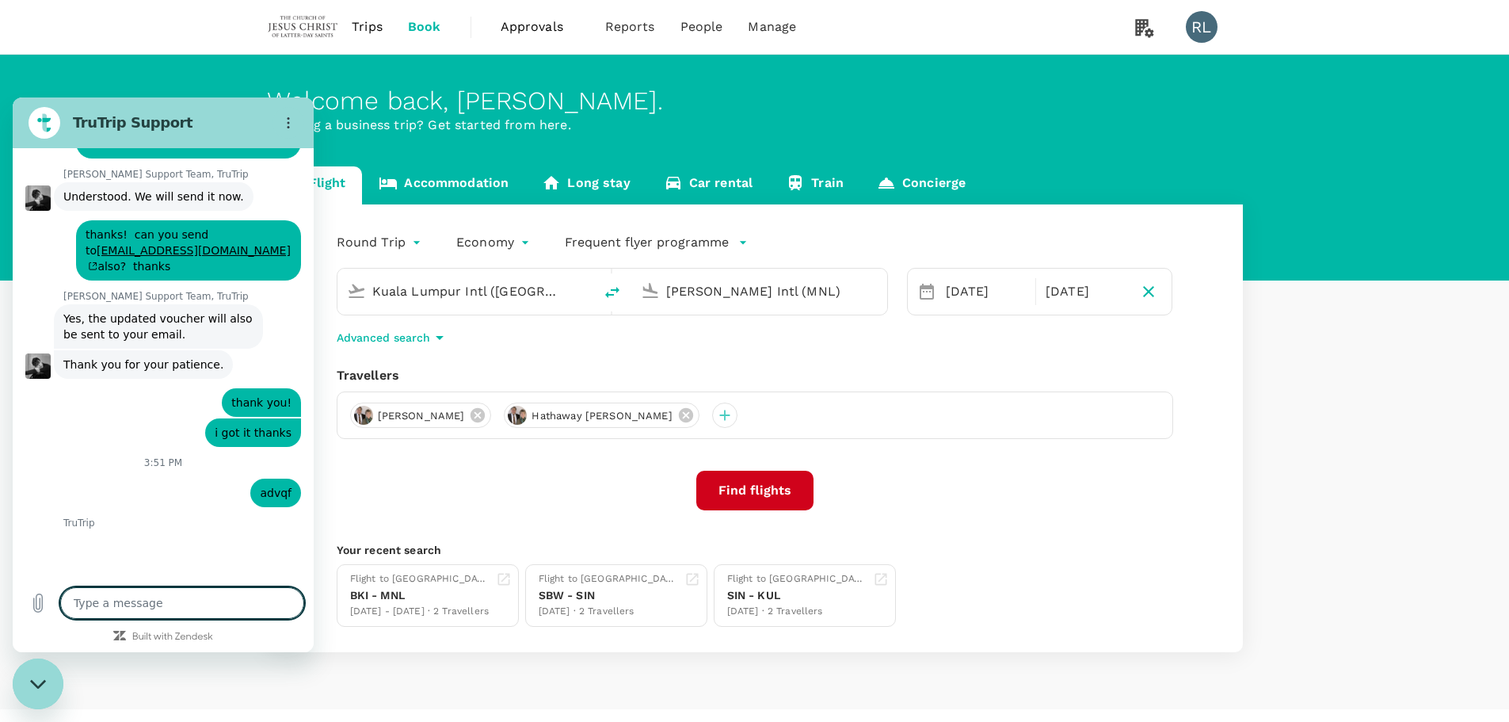
type textarea "x"
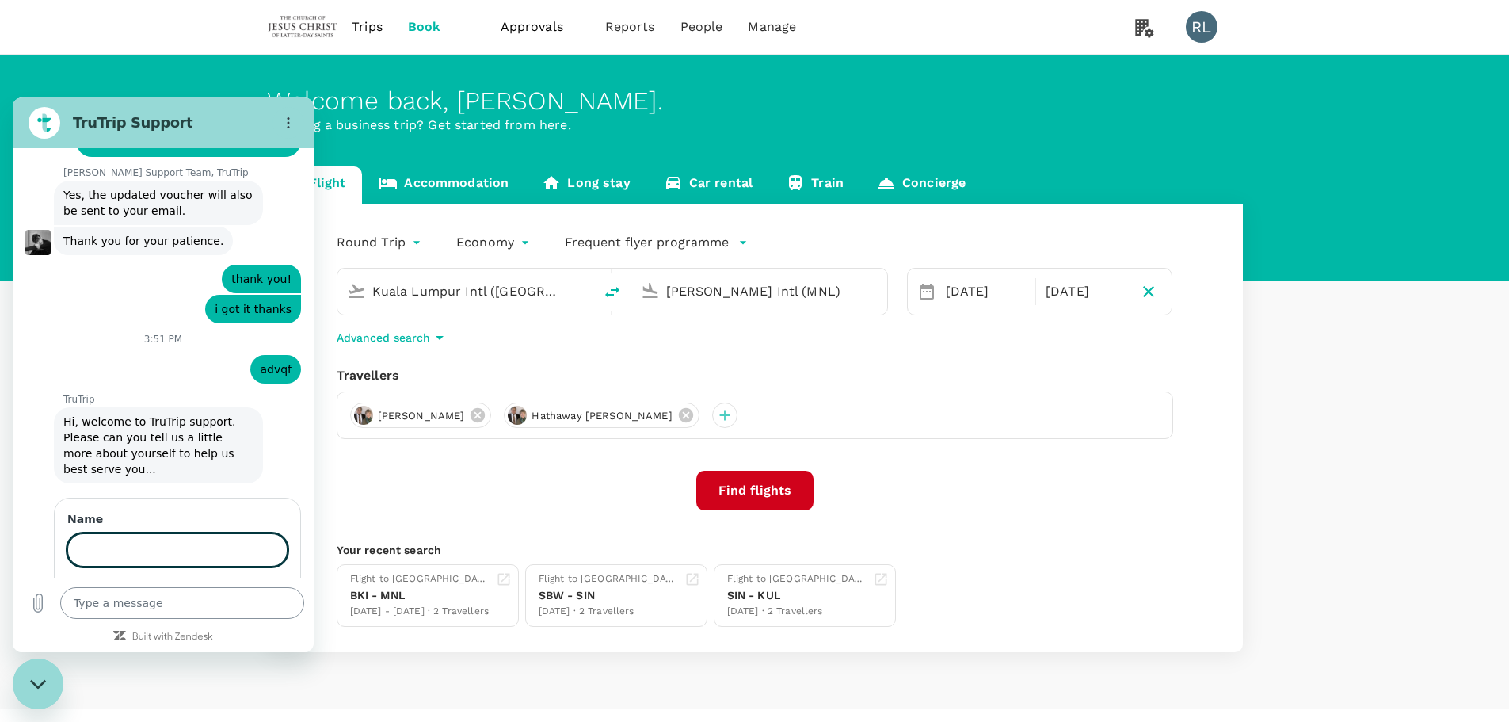
scroll to position [1126, 0]
type input "[PERSON_NAME]"
click at [238, 579] on button "Next" at bounding box center [260, 595] width 53 height 32
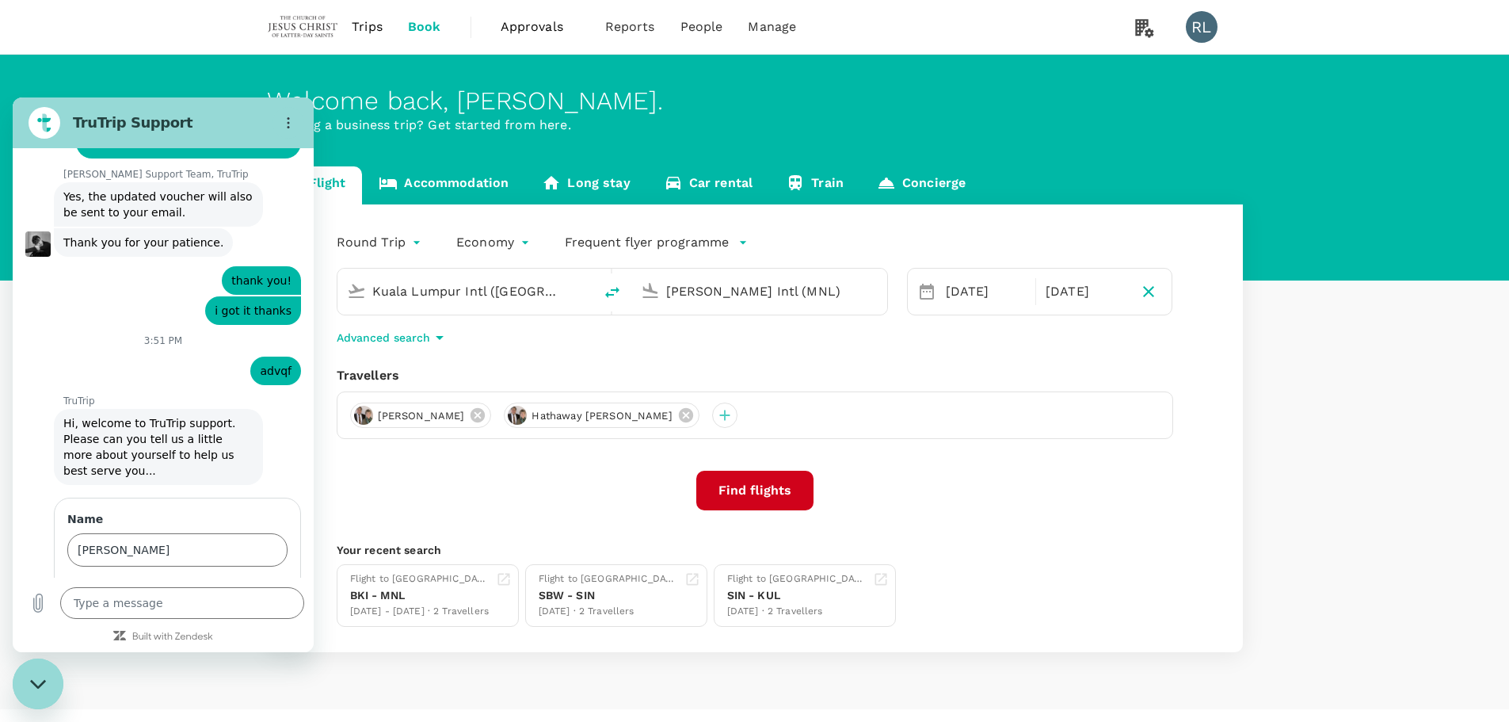
scroll to position [1194, 0]
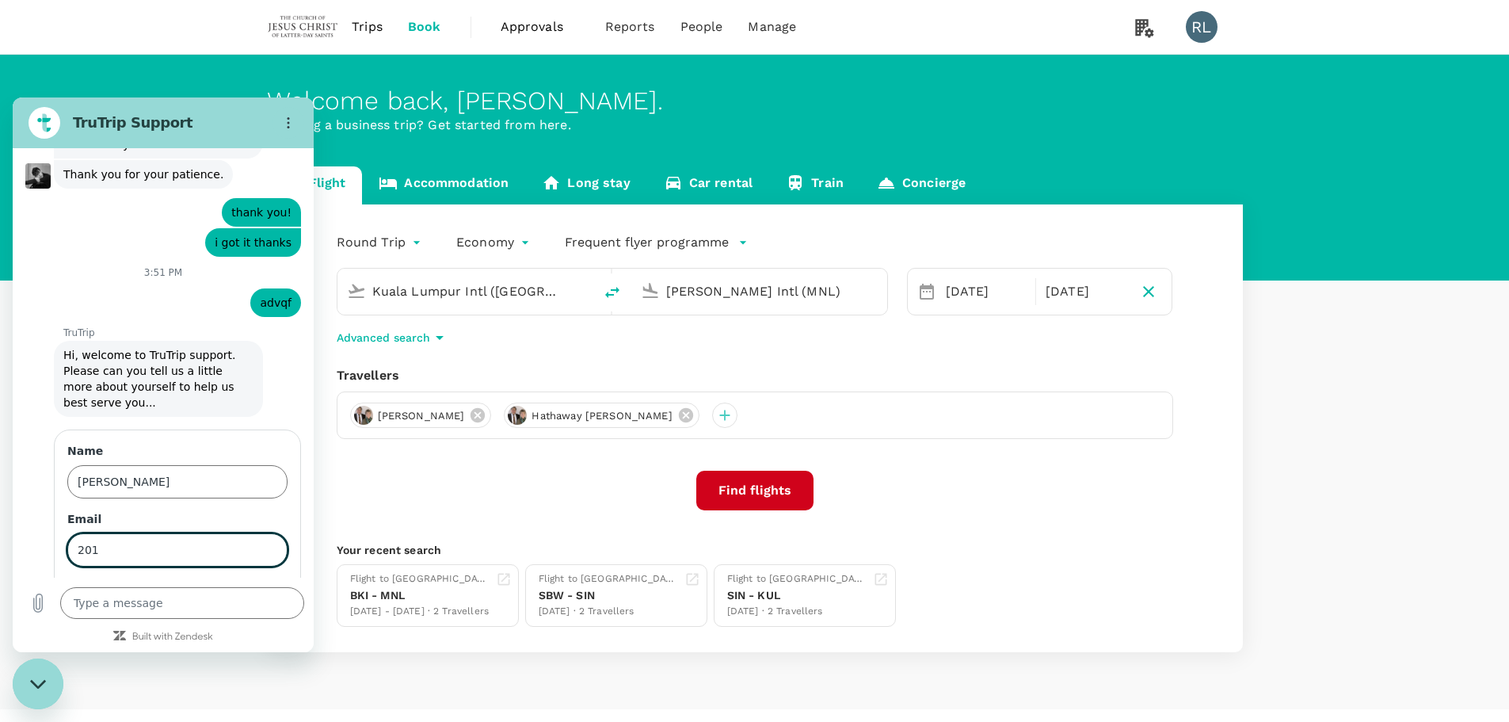
type input "[EMAIL_ADDRESS][DOMAIN_NAME]"
click at [246, 585] on span "Send" at bounding box center [260, 594] width 28 height 19
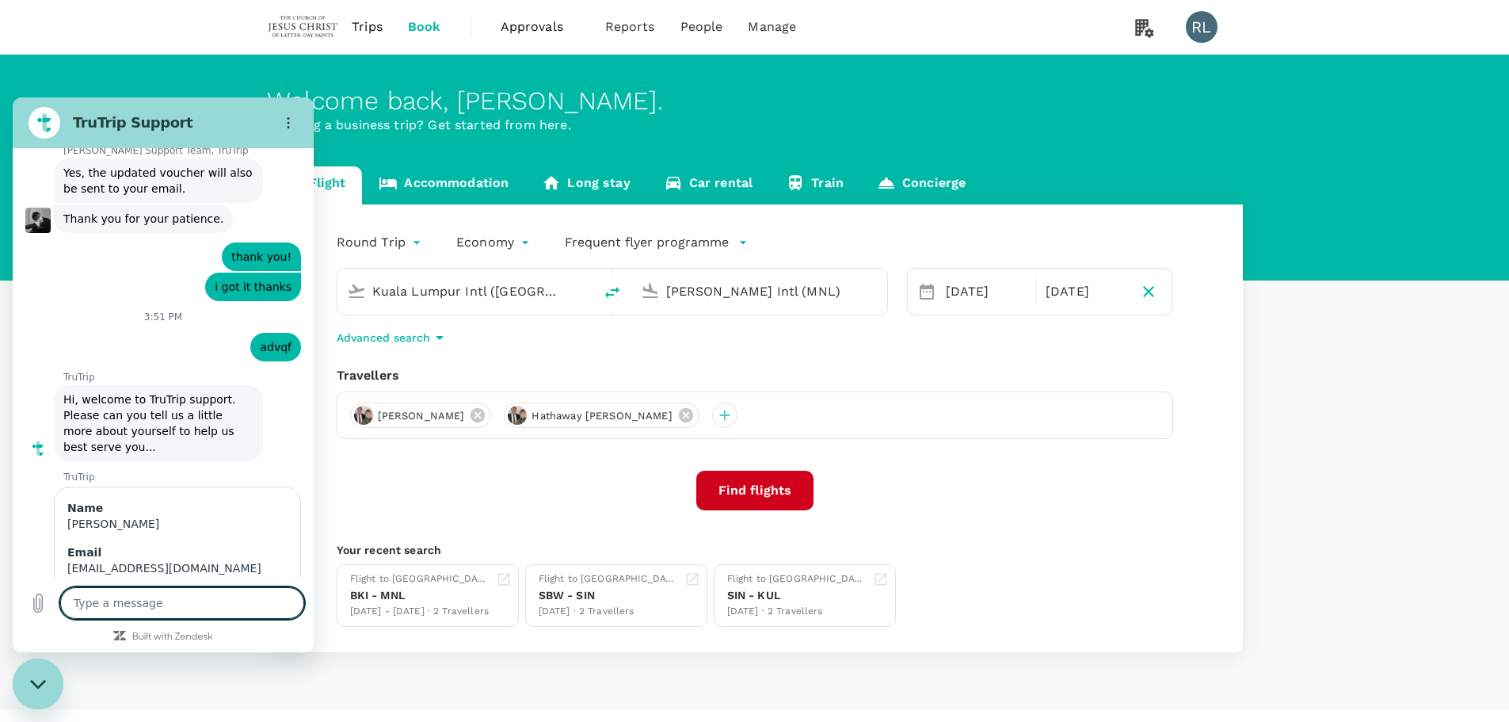
type textarea "x"
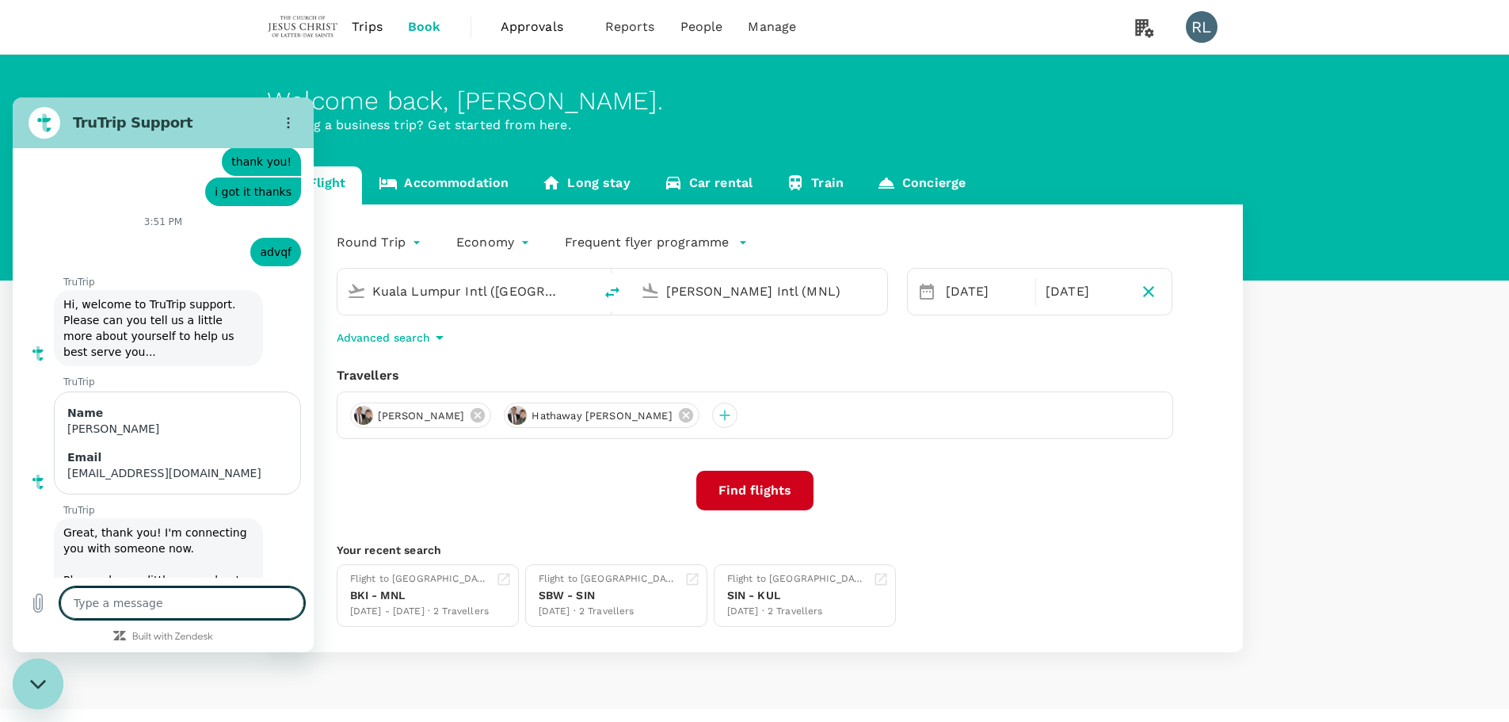
scroll to position [1248, 0]
type textarea "I"
type textarea "x"
type textarea "I"
type textarea "x"
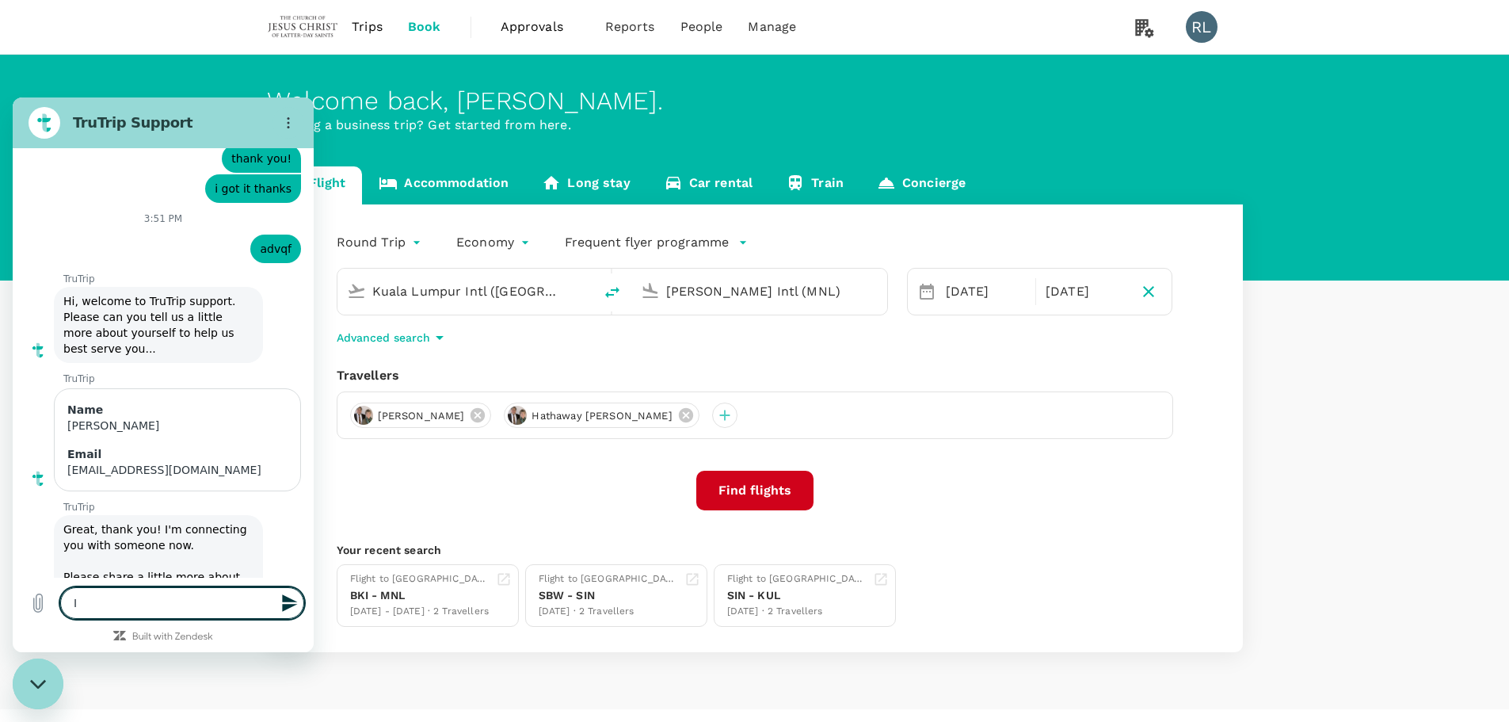
type textarea "I h"
type textarea "x"
type textarea "I ha"
type textarea "x"
type textarea "I had"
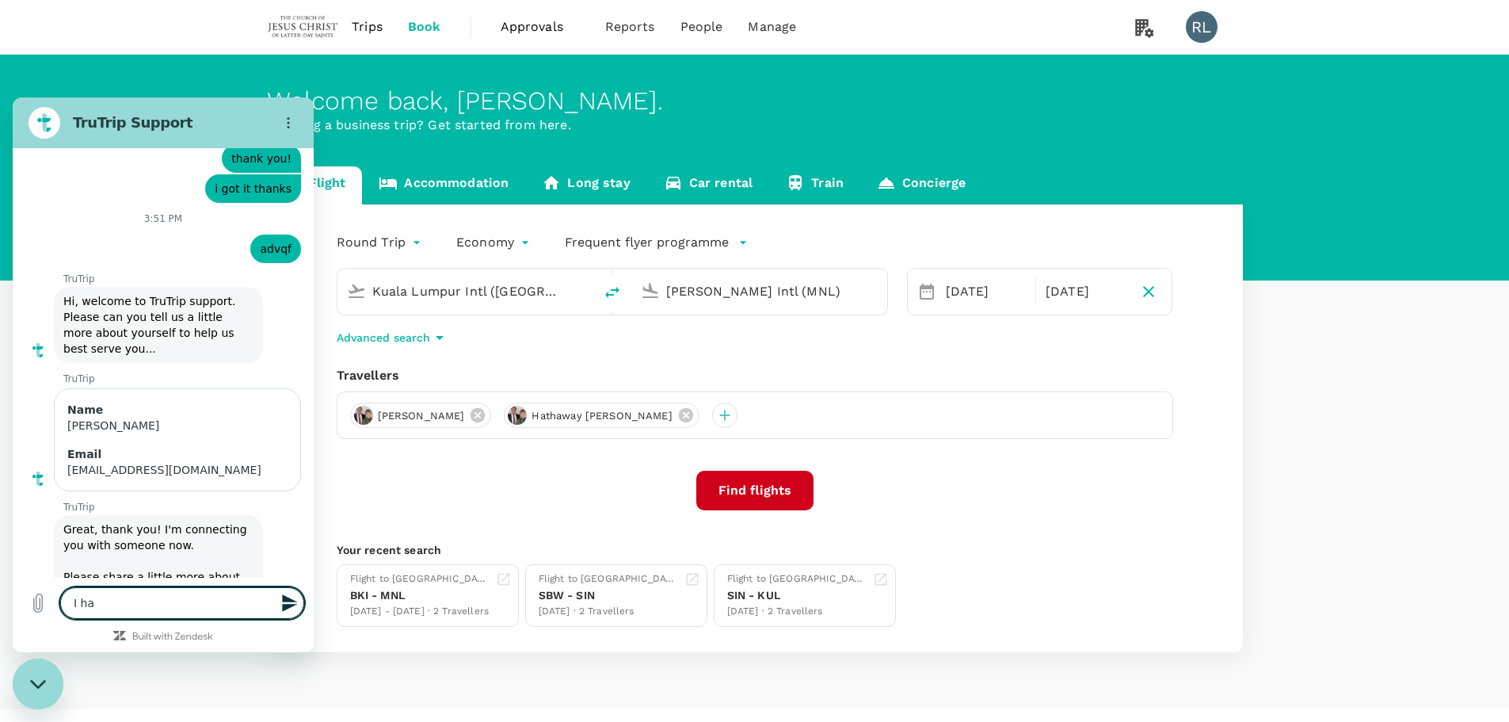
type textarea "x"
type textarea "I ha"
type textarea "x"
type textarea "I hav"
type textarea "x"
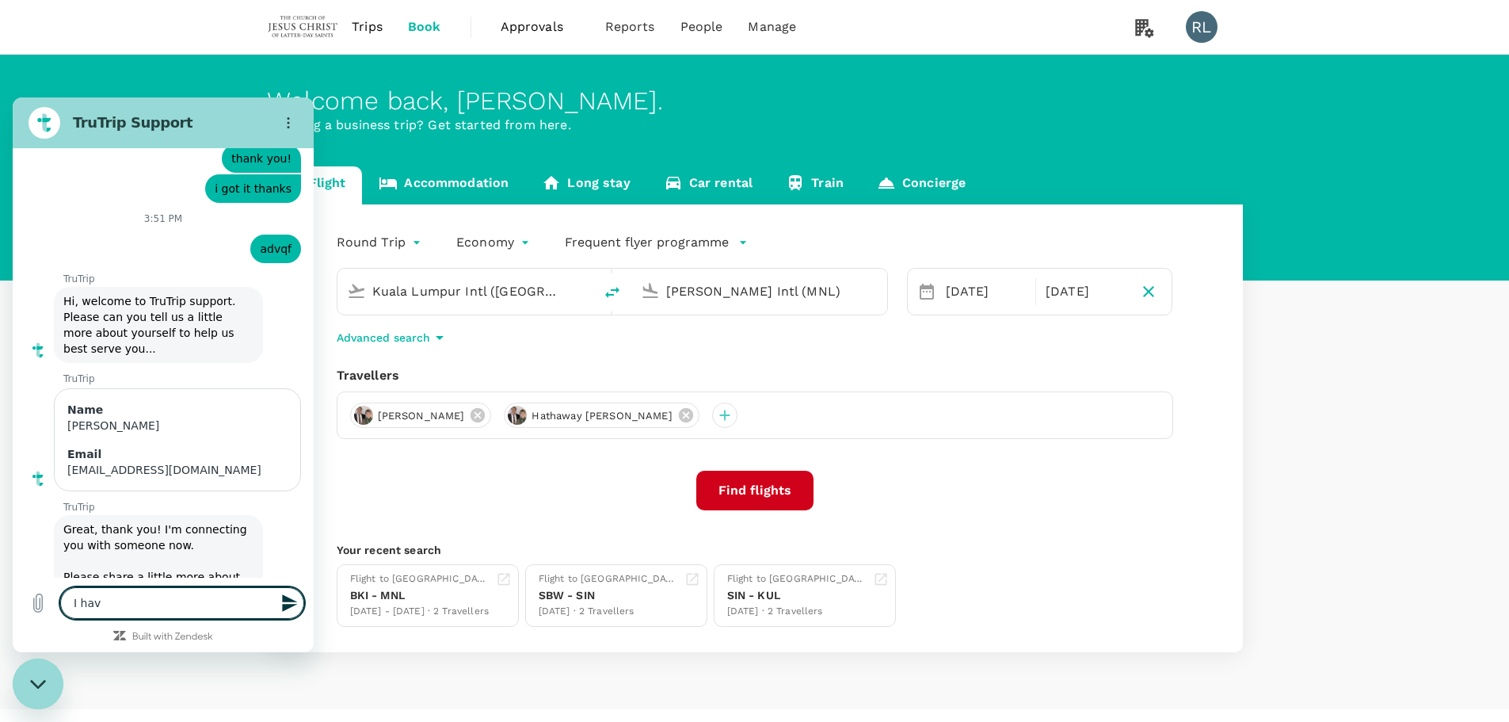
type textarea "I have"
type textarea "x"
type textarea "I have n"
type textarea "x"
type textarea "I have na"
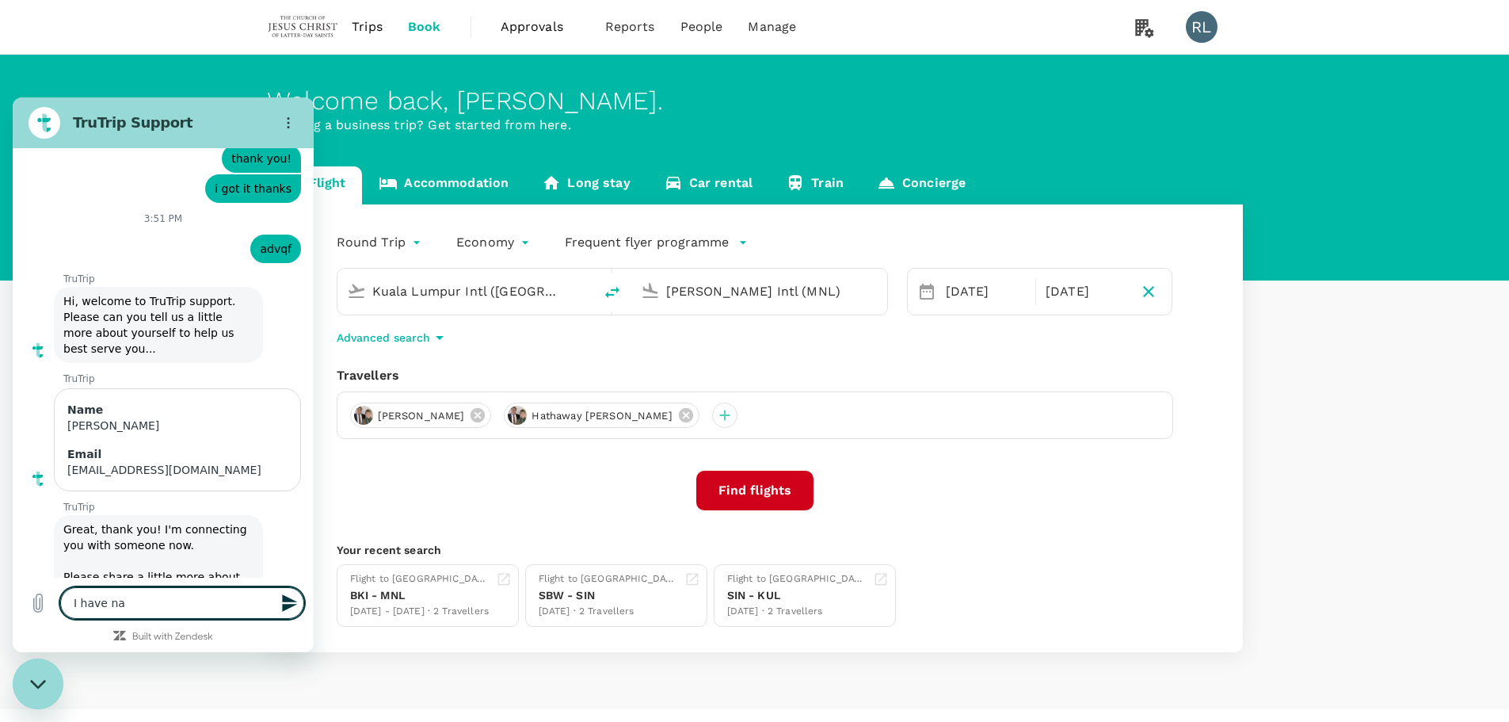
type textarea "x"
type textarea "I have na"
type textarea "x"
type textarea "I have na u"
type textarea "x"
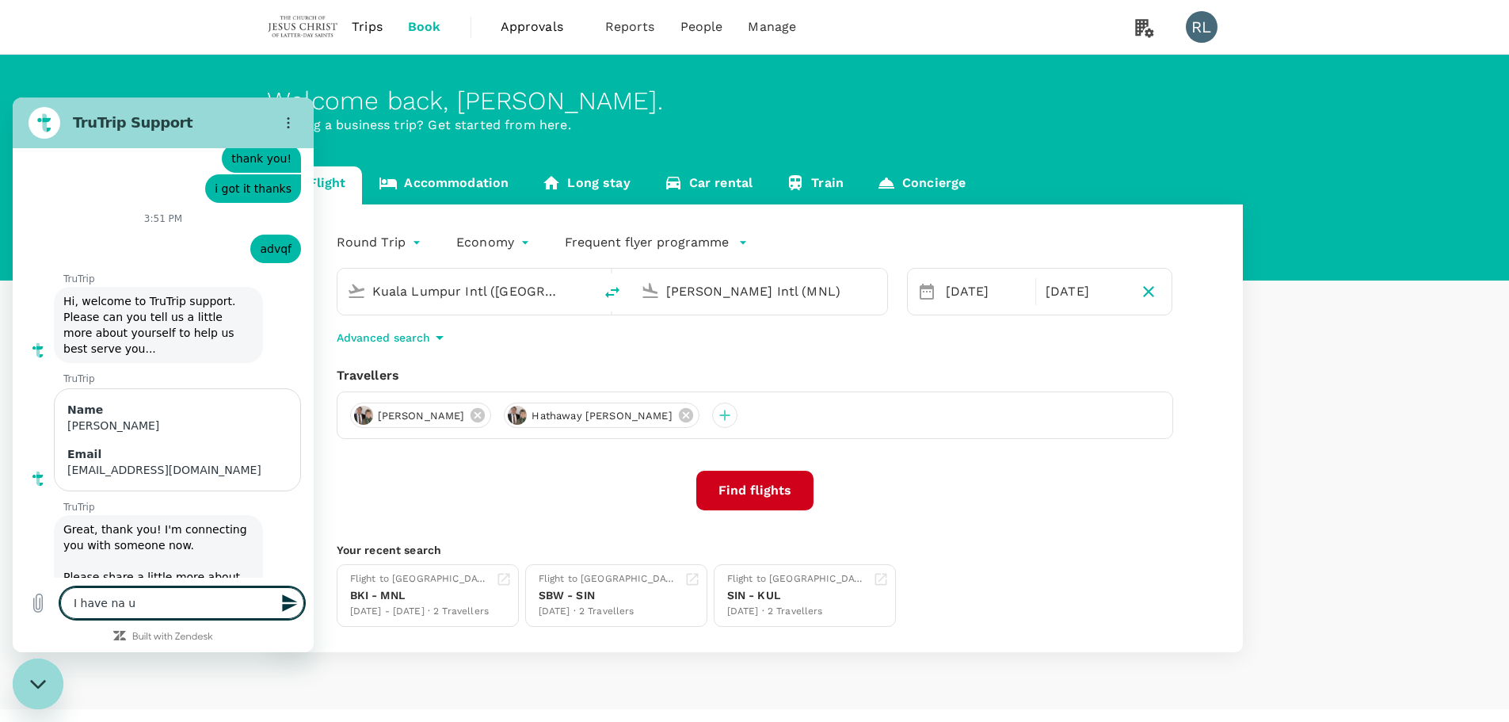
type textarea "I have na"
type textarea "x"
type textarea "I have na"
type textarea "x"
type textarea "I have n"
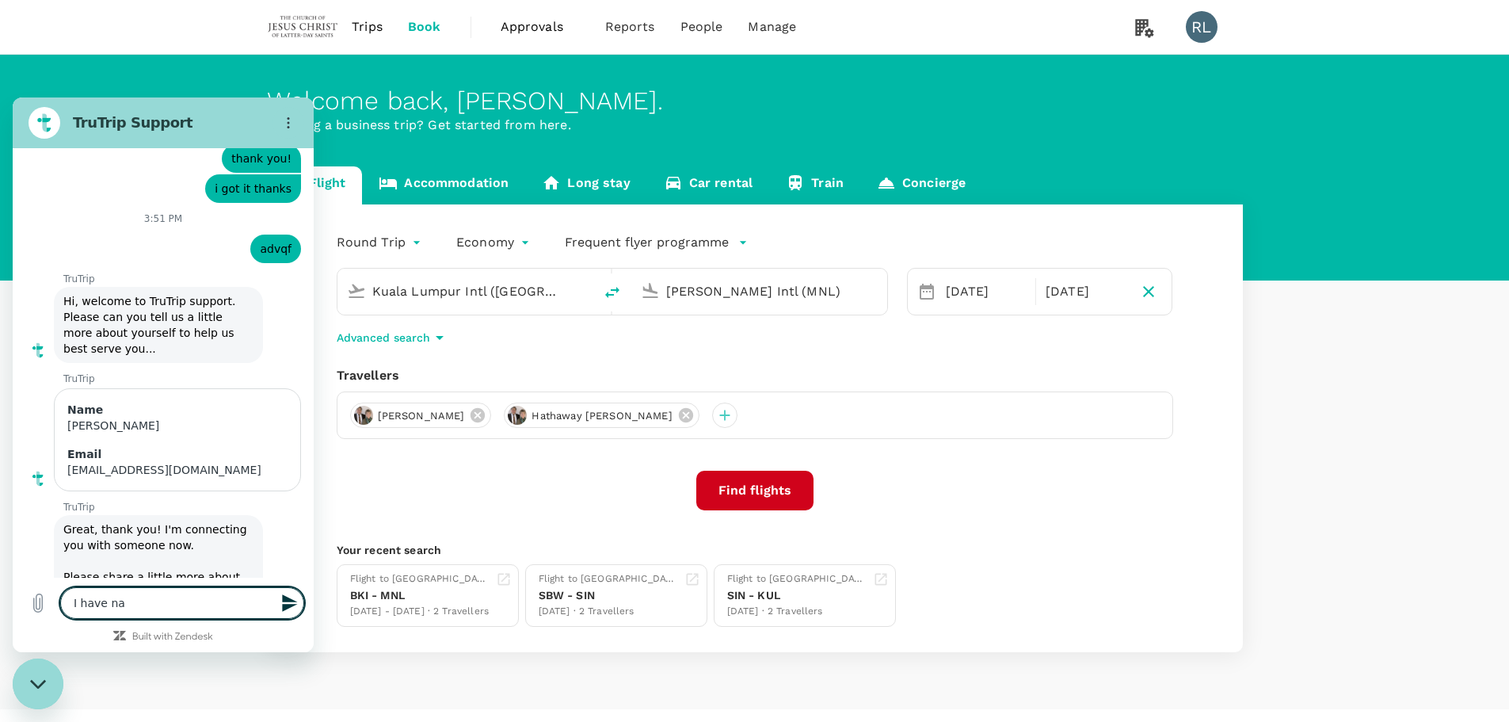
type textarea "x"
type textarea "I have"
type textarea "x"
type textarea "I have a"
type textarea "x"
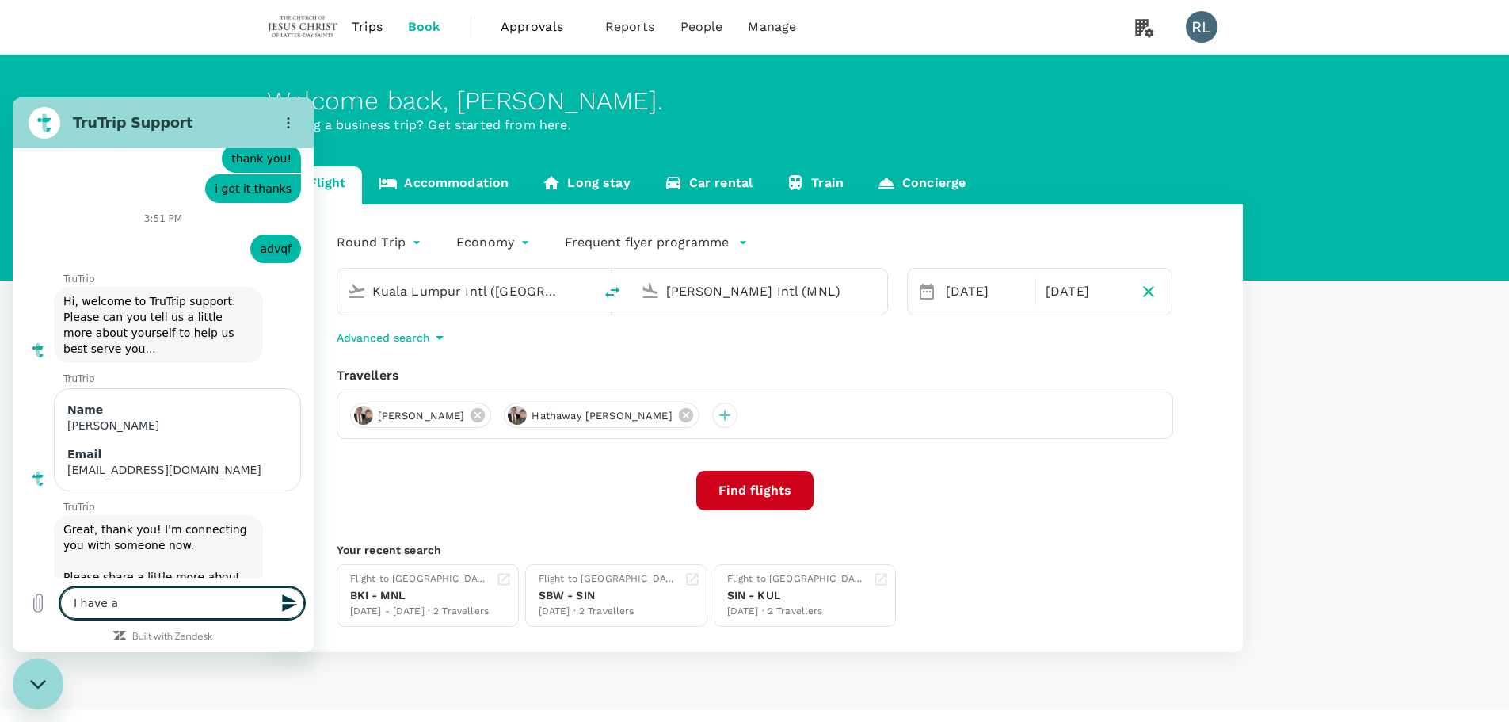
type textarea "I have a"
type textarea "x"
type textarea "I have a u"
type textarea "x"
type textarea "I have a us"
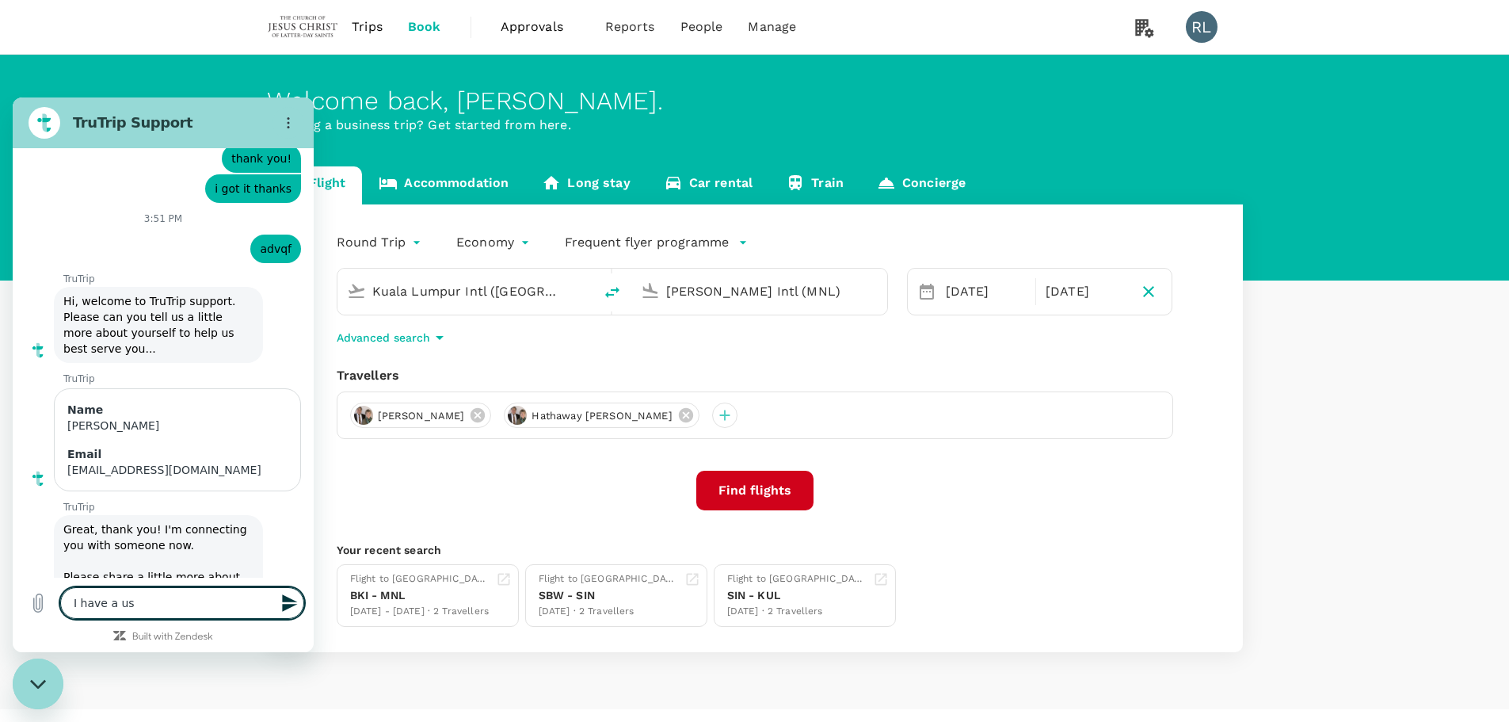
type textarea "x"
type textarea "I have a use"
type textarea "x"
type textarea "I have a user"
type textarea "x"
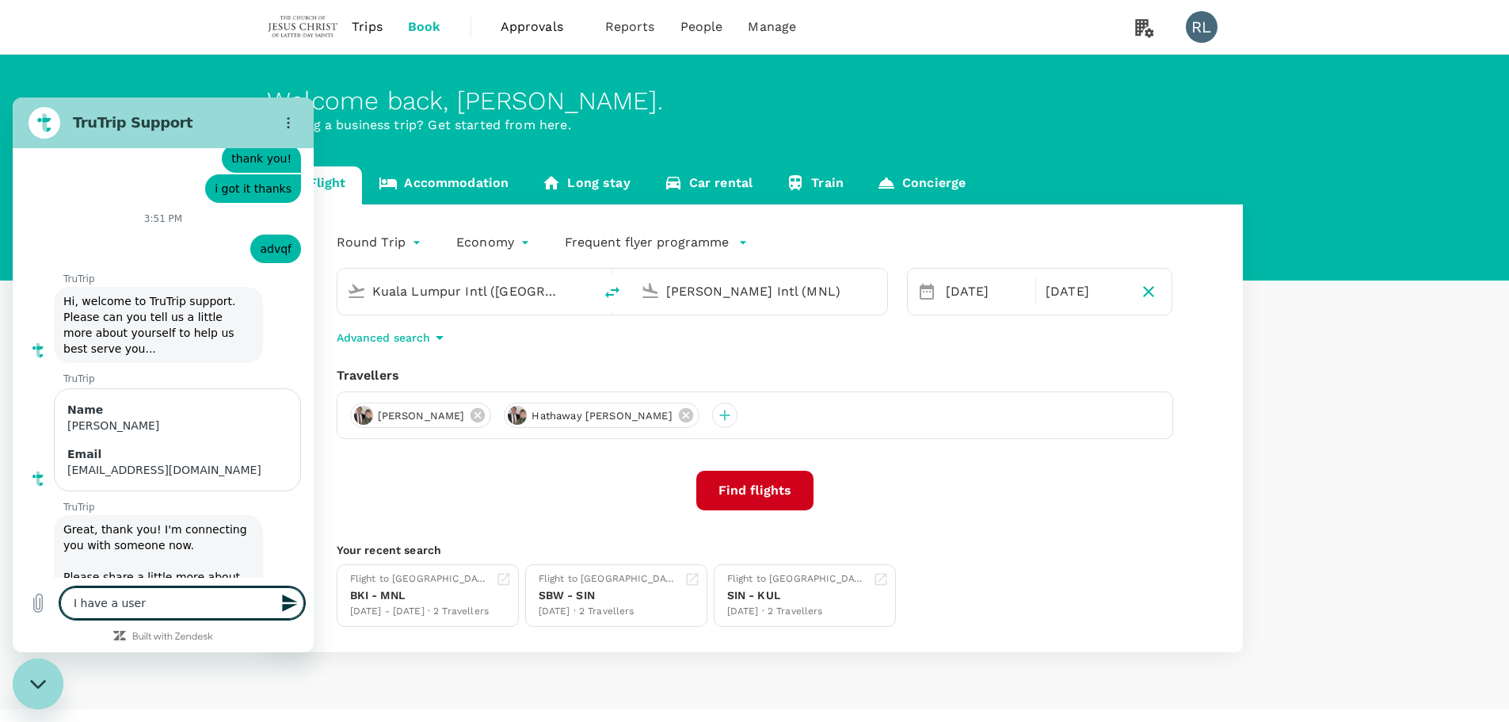
type textarea "I have a user"
type textarea "x"
type textarea "I have a user i"
type textarea "x"
type textarea "I have a user i"
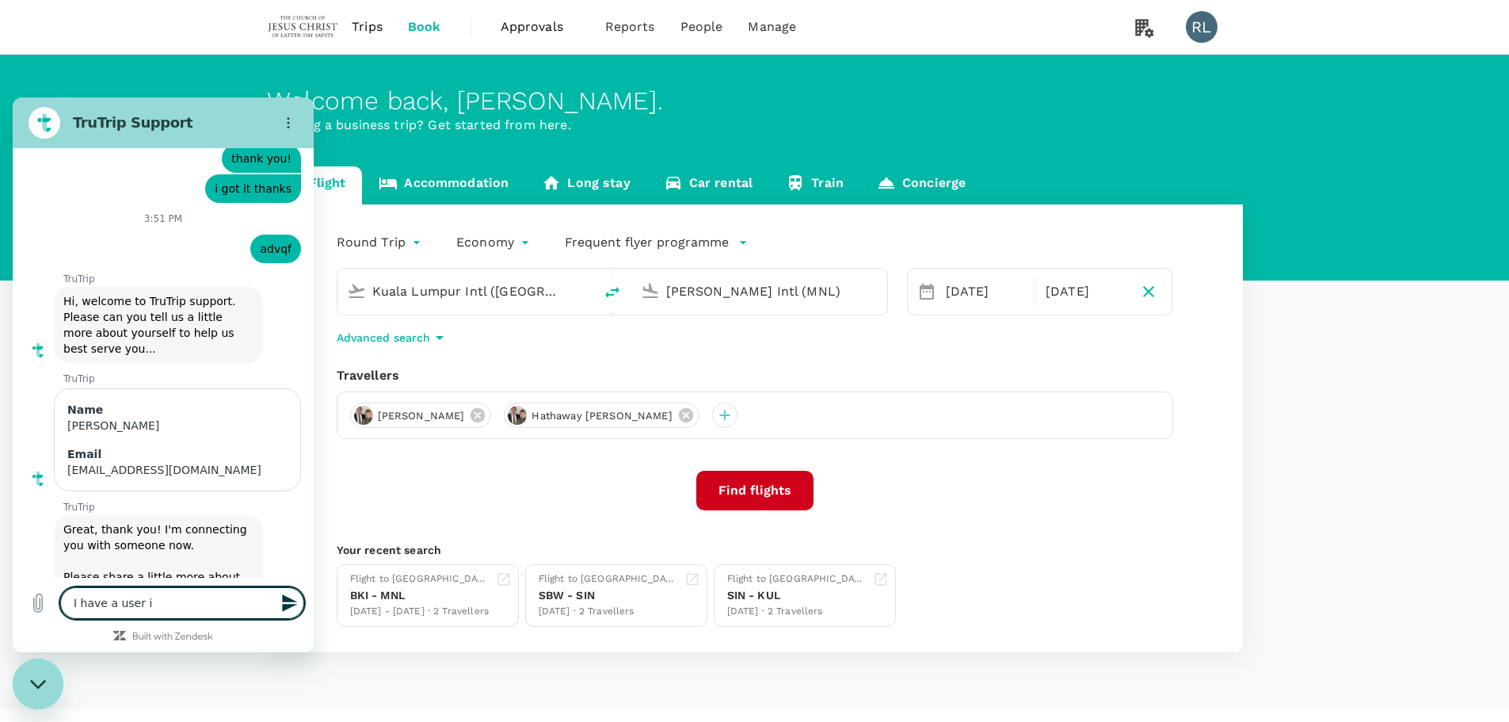
type textarea "x"
type textarea "I have a user i b"
type textarea "x"
type textarea "I have a user i bo"
type textarea "x"
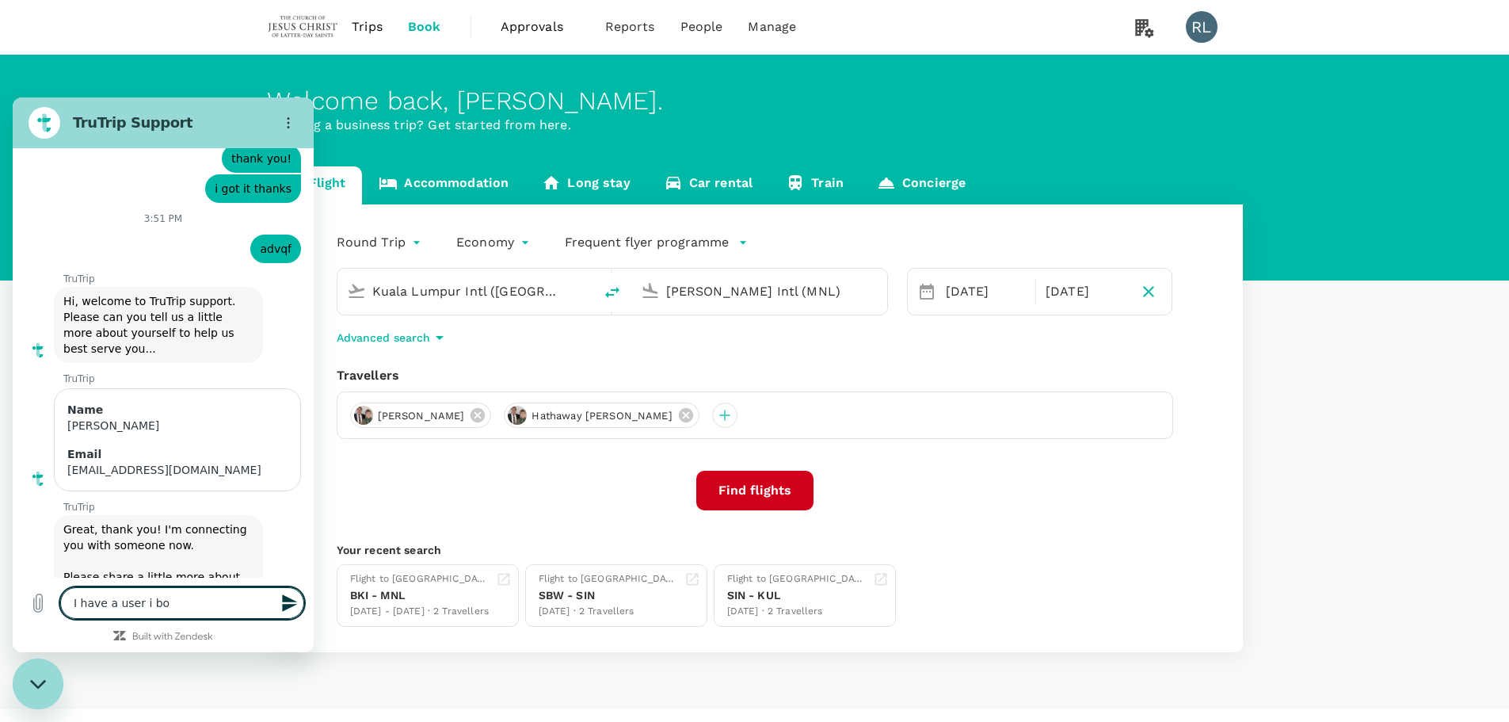
type textarea "I have a user i boo"
type textarea "x"
type textarea "I have a user i book"
type textarea "x"
type textarea "I have a user i book"
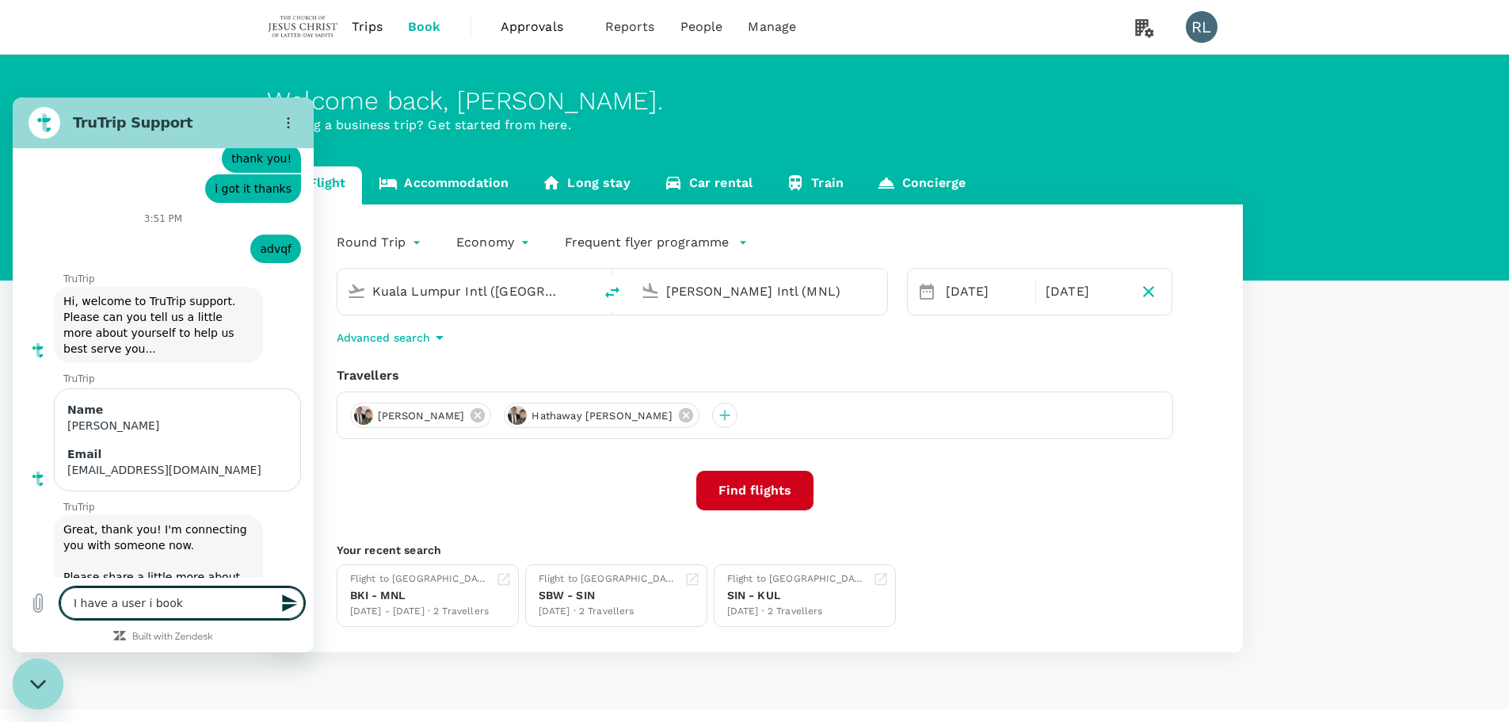
type textarea "x"
type textarea "I have a user i book f"
type textarea "x"
type textarea "I have a user i book fl"
type textarea "x"
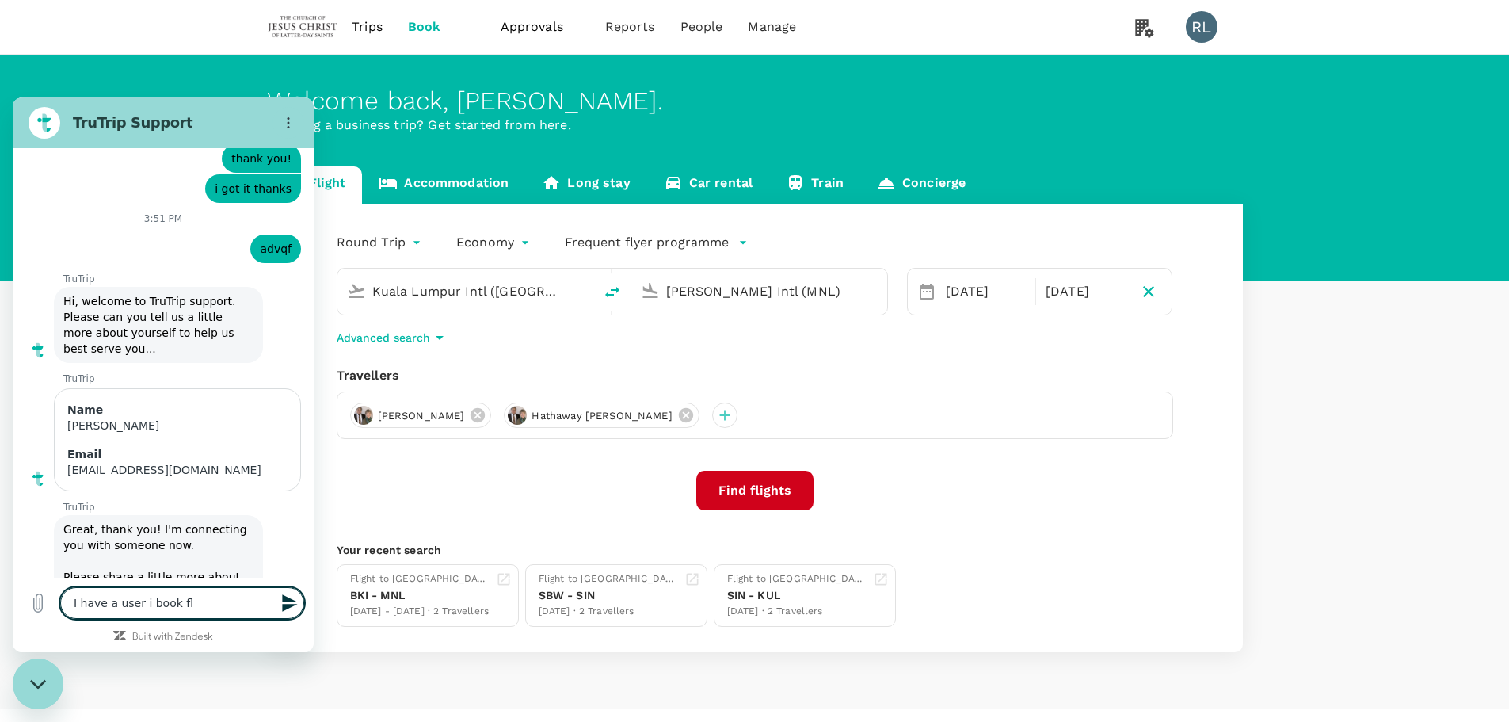
type textarea "I have a user i book fli"
type textarea "x"
type textarea "I have a user i book flig"
type textarea "x"
type textarea "I have a user i book fligh"
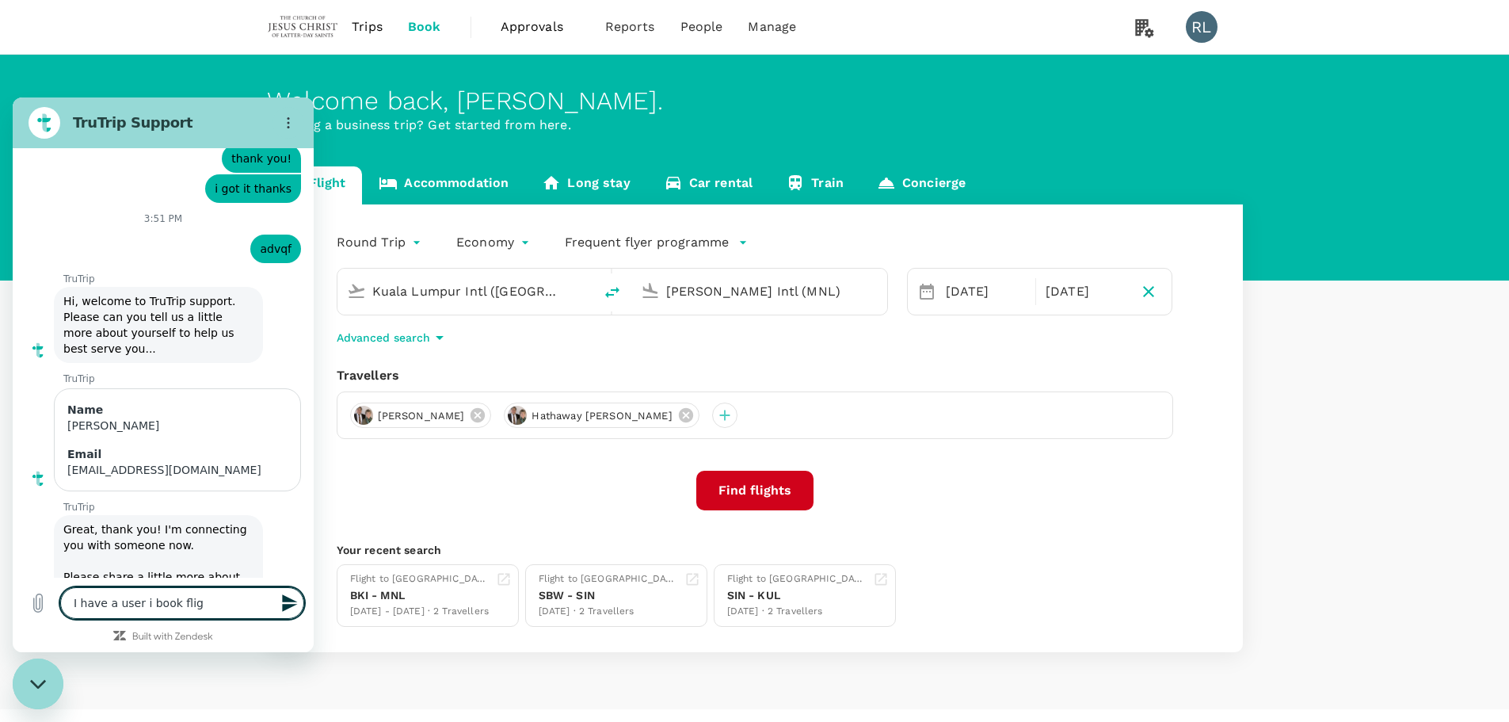
type textarea "x"
type textarea "I have a user i book flight"
type textarea "x"
type textarea "I have a user i book flights"
type textarea "x"
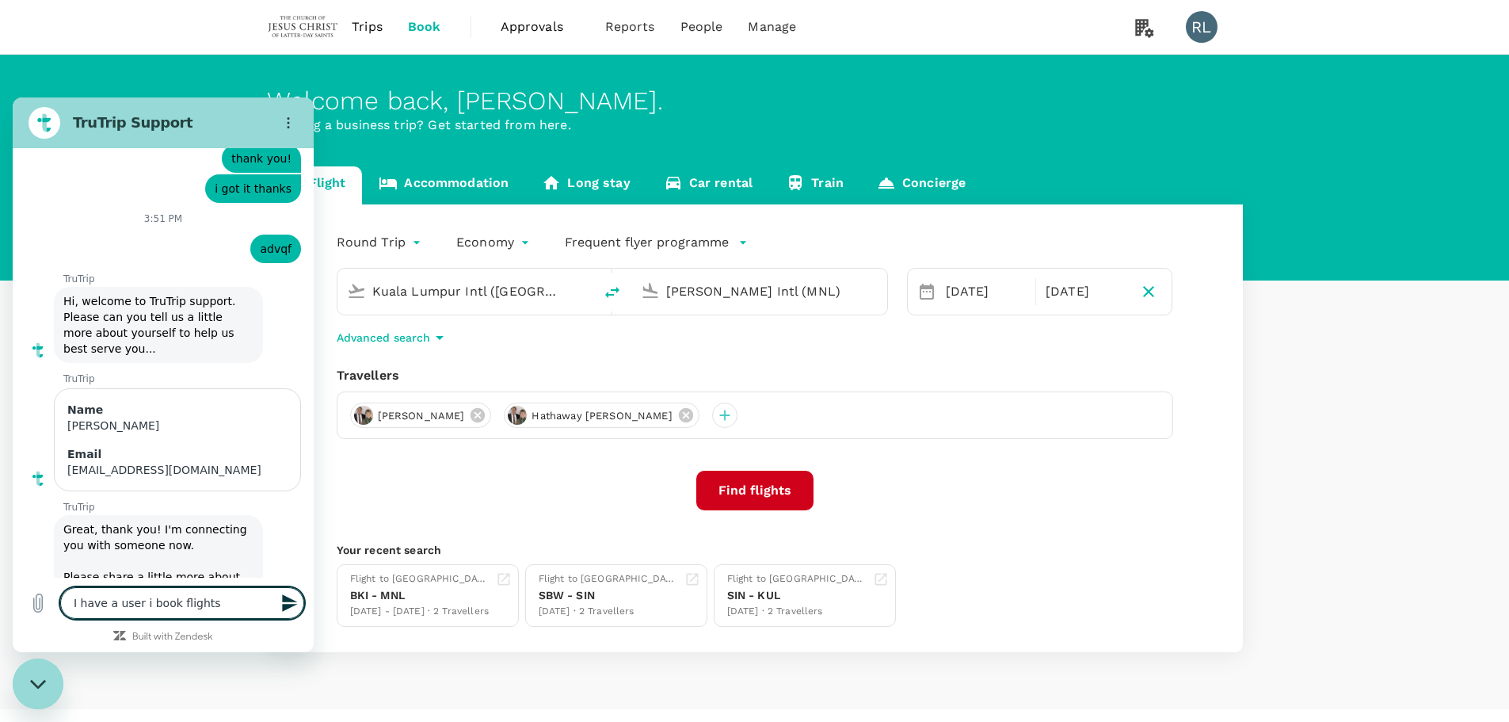
type textarea "I have a user i book flights"
type textarea "x"
type textarea "I have a user i book flights f"
type textarea "x"
type textarea "I have a user i book flights fo"
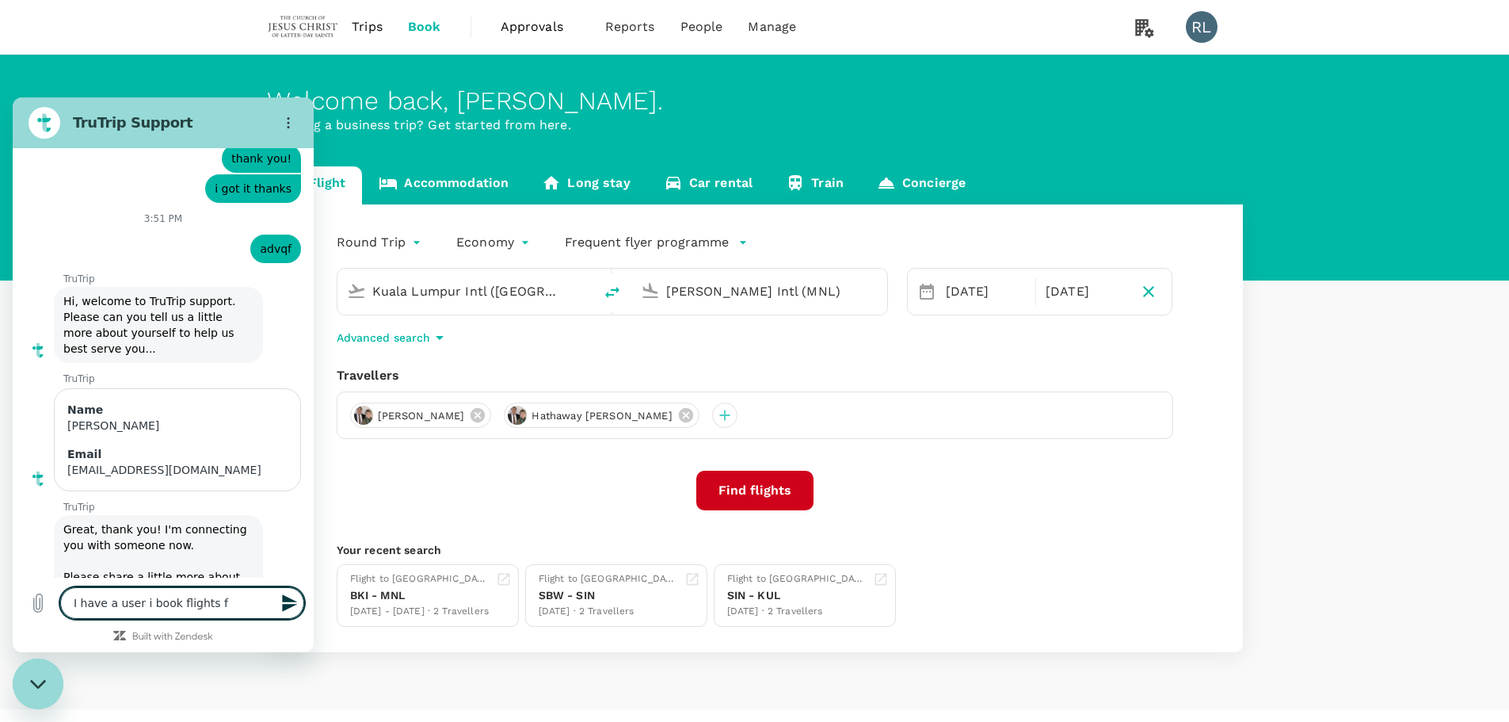
type textarea "x"
type textarea "I have a user i book flights for"
type textarea "x"
type textarea "I have a user i book flights for,"
type textarea "x"
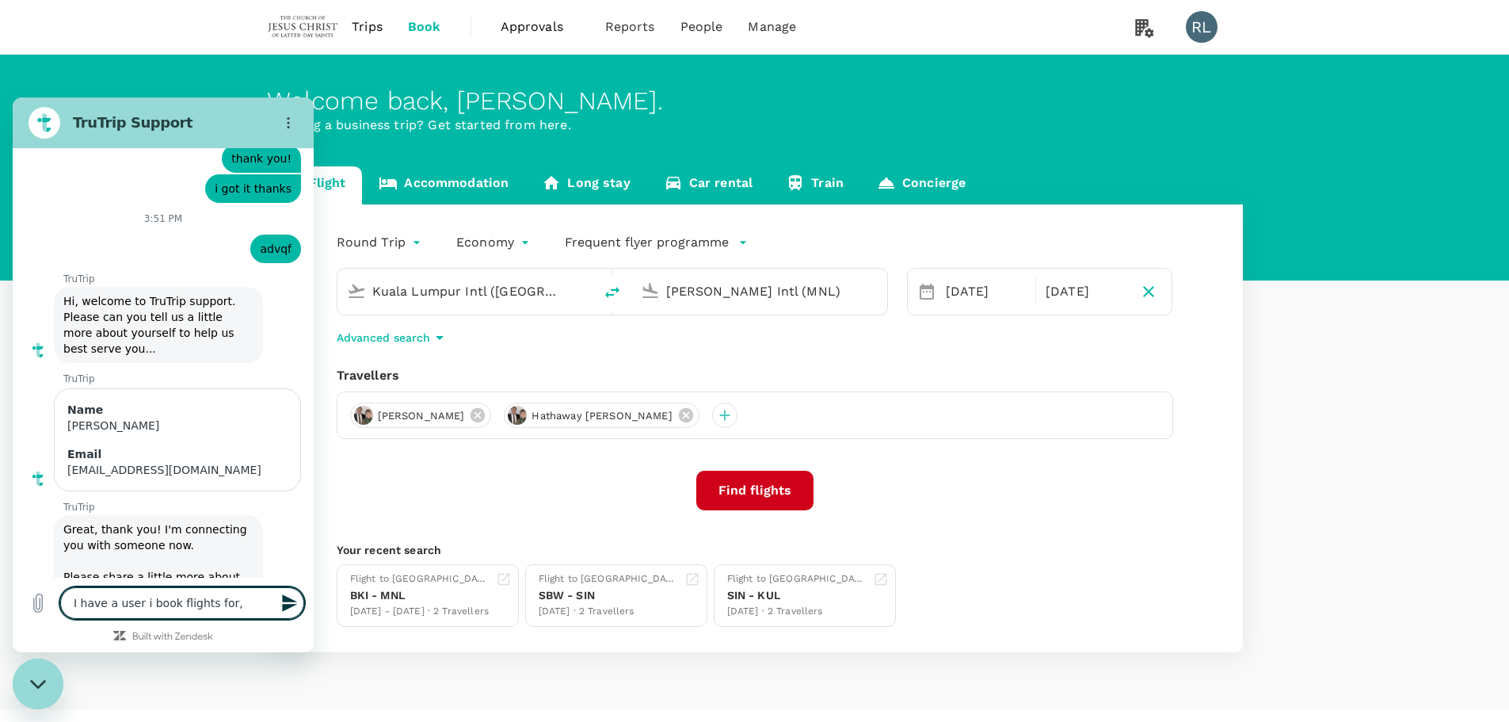
type textarea "I have a user i book flights for,"
type textarea "x"
type textarea "I have a user i book flights for,"
type textarea "x"
type textarea "I have a user i book flights for, h"
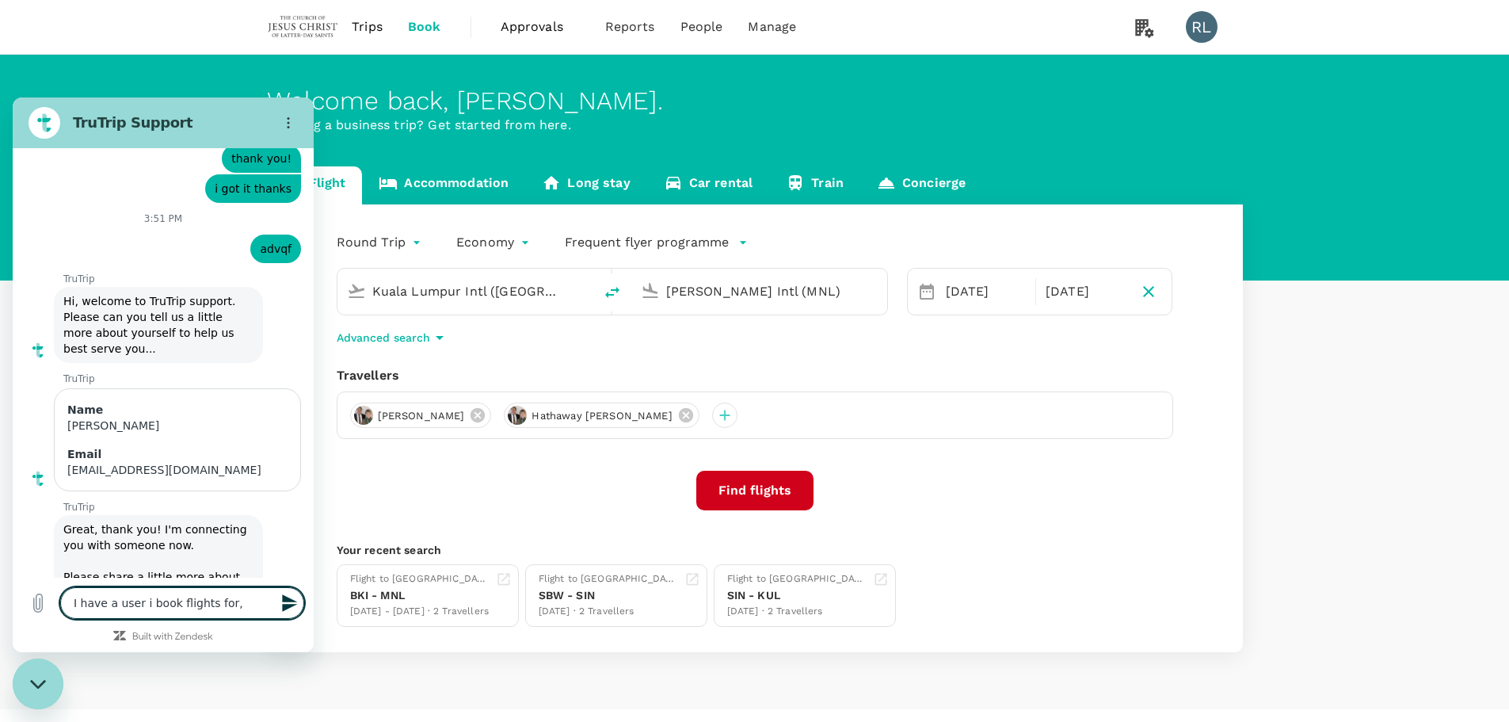
type textarea "x"
type textarea "I have a user i book flights for, he"
type textarea "x"
type textarea "I have a user i book flights for, her"
type textarea "x"
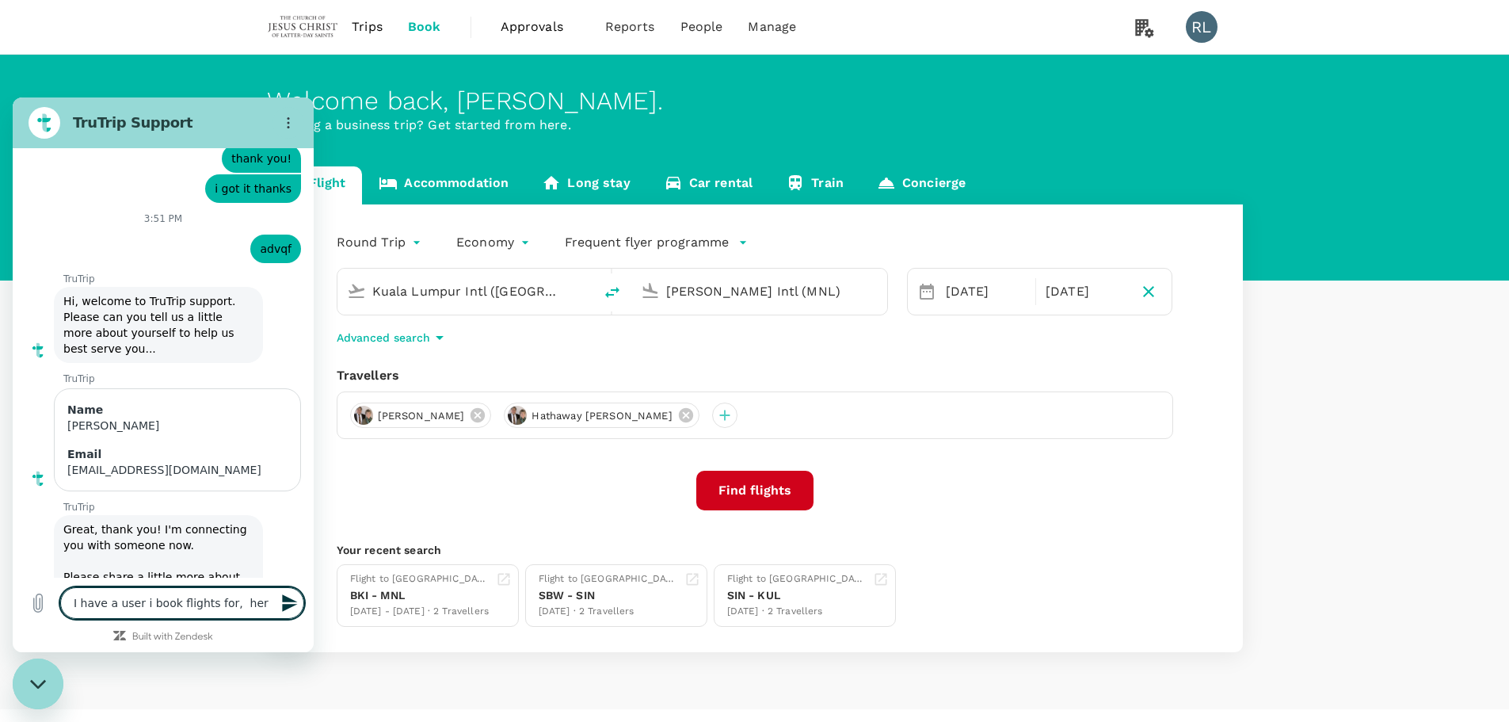
type textarea "I have a user i book flights for, her"
type textarea "x"
type textarea "I have a user i book flights for, her g"
type textarea "x"
type textarea "I have a user i book flights for, her gi"
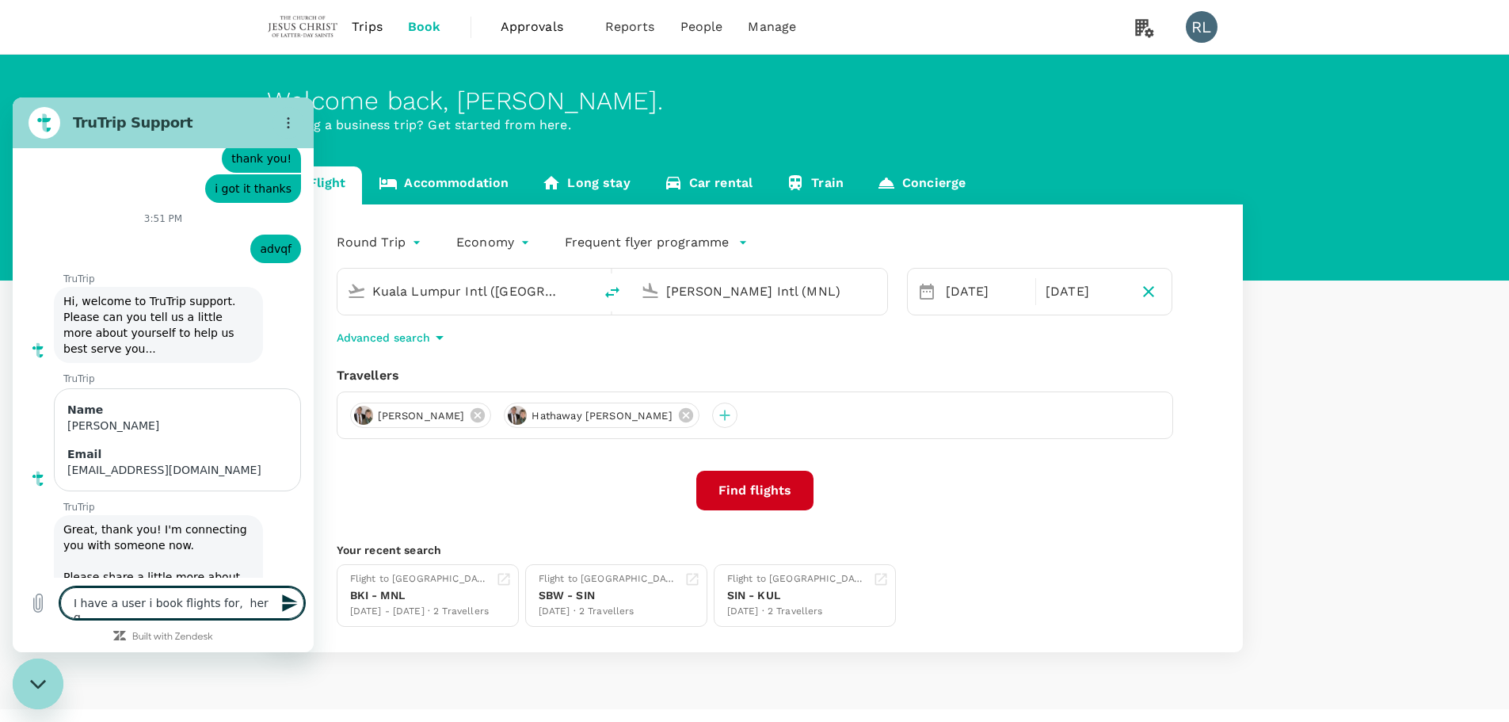
type textarea "x"
type textarea "I have a user i book flights for, her giv"
type textarea "x"
type textarea "I have a user i book flights for, her give"
type textarea "x"
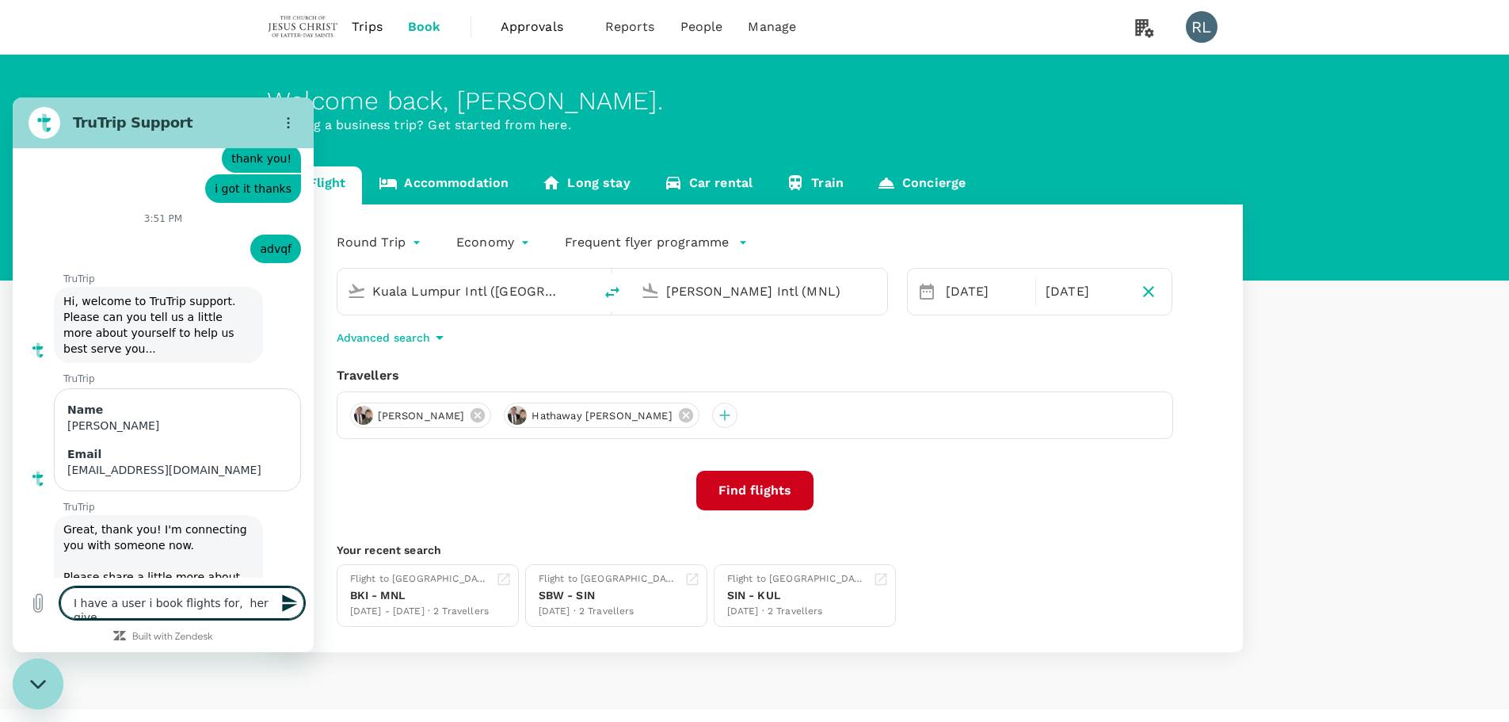
type textarea "I have a user i book flights for, her given"
type textarea "x"
type textarea "I have a user i book flights for, her given"
type textarea "x"
type textarea "I have a user i book flights for, her given n"
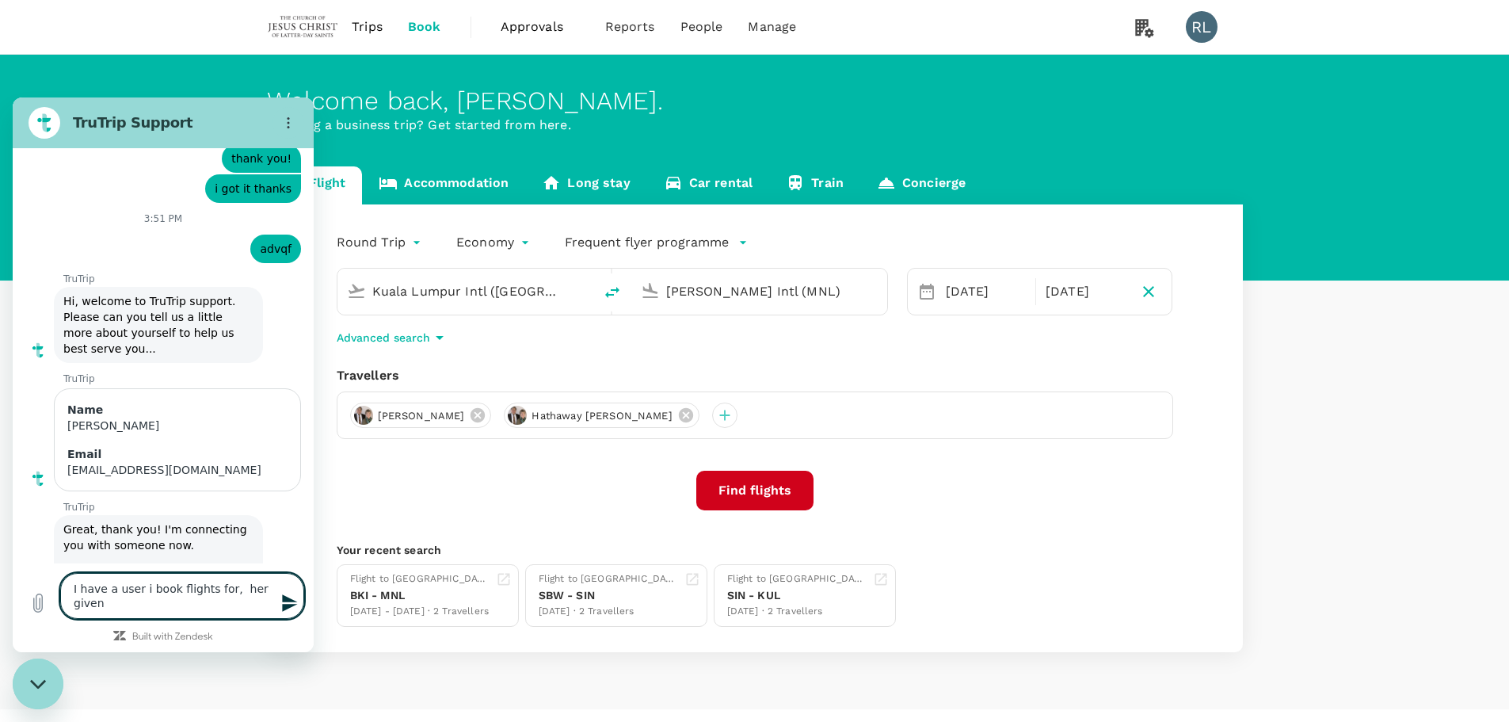
type textarea "x"
type textarea "I have a user i book flights for, her given na"
type textarea "x"
type textarea "I have a user i book flights for, her given nam"
type textarea "x"
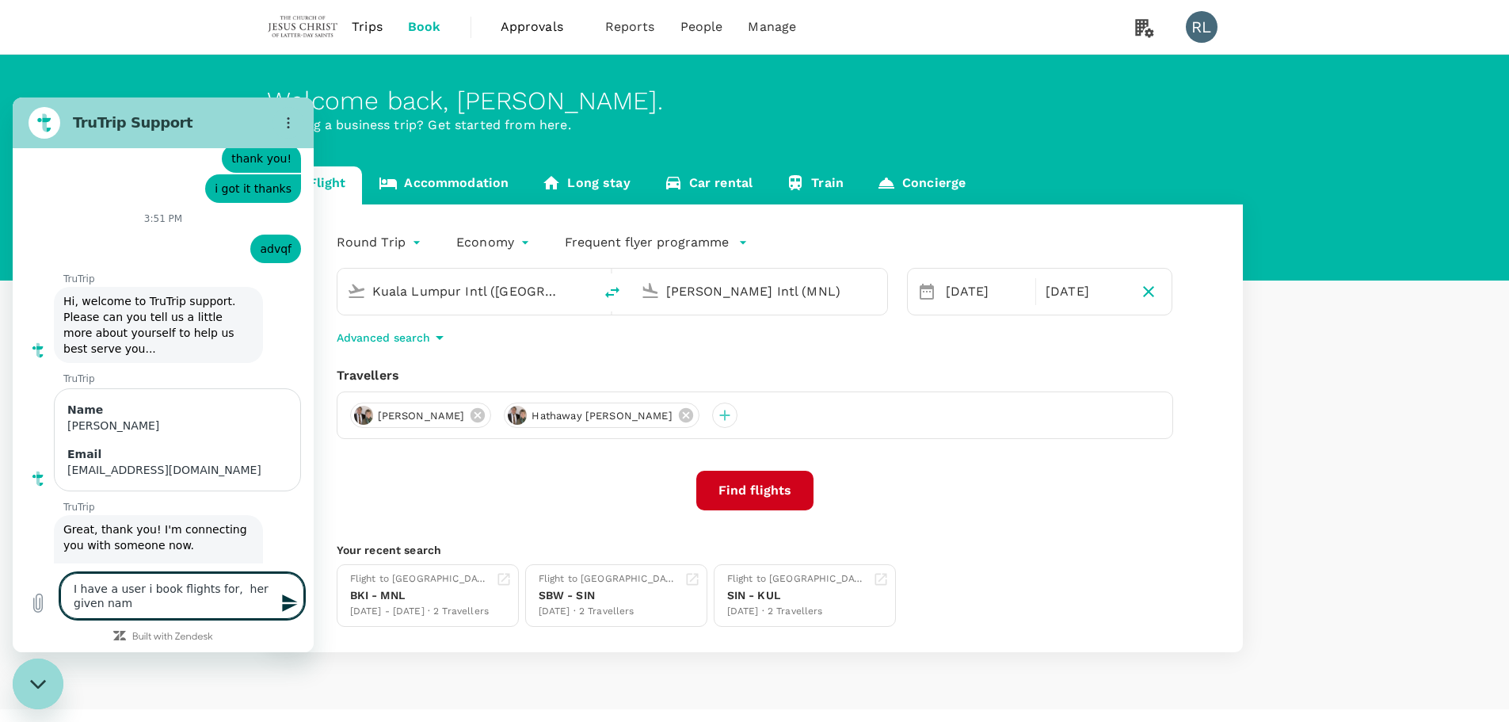
type textarea "I have a user i book flights for, her given name"
type textarea "x"
type textarea "I have a user i book flights for, her given names"
type textarea "x"
type textarea "I have a user i book flights for, her given names"
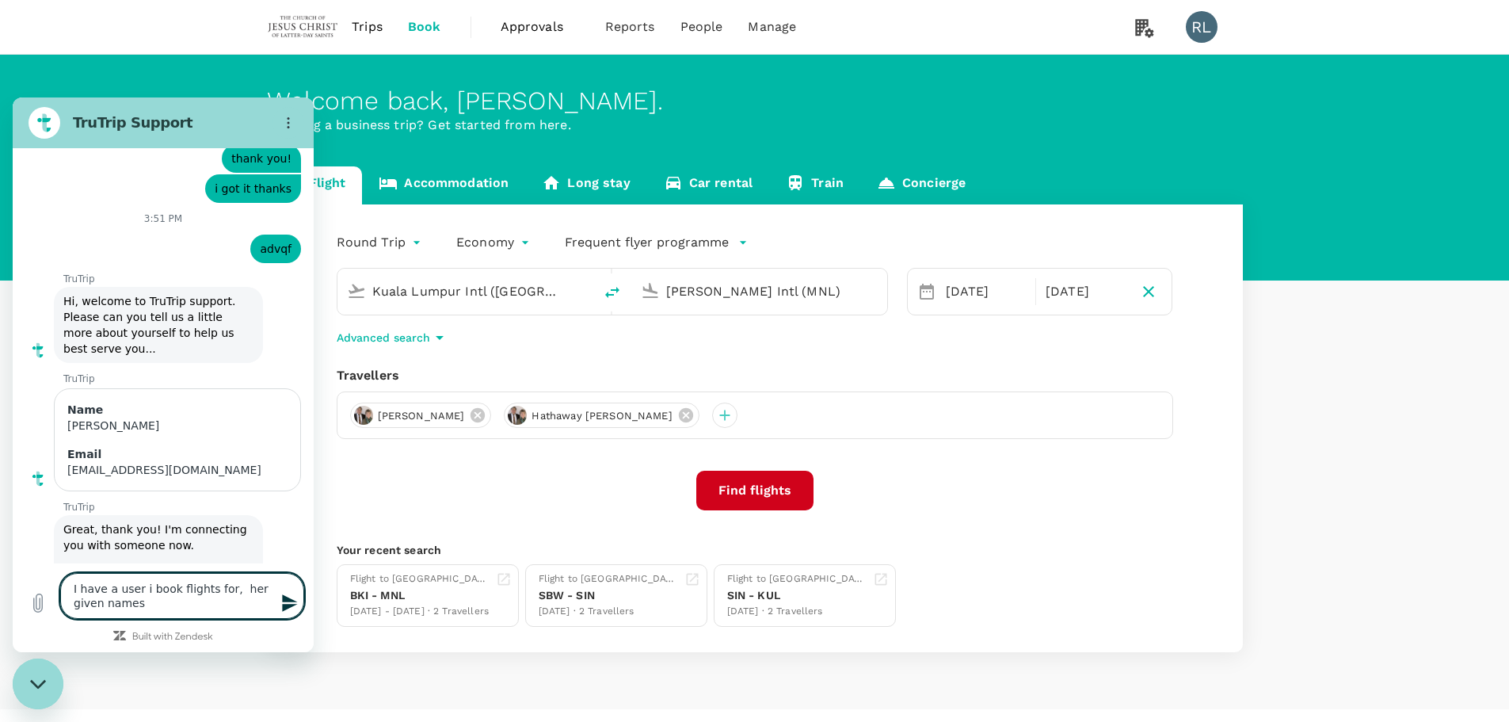
type textarea "x"
type textarea "I have a user i book flights for, her given names o"
type textarea "x"
type textarea "I have a user i book flights for, her given names on"
type textarea "x"
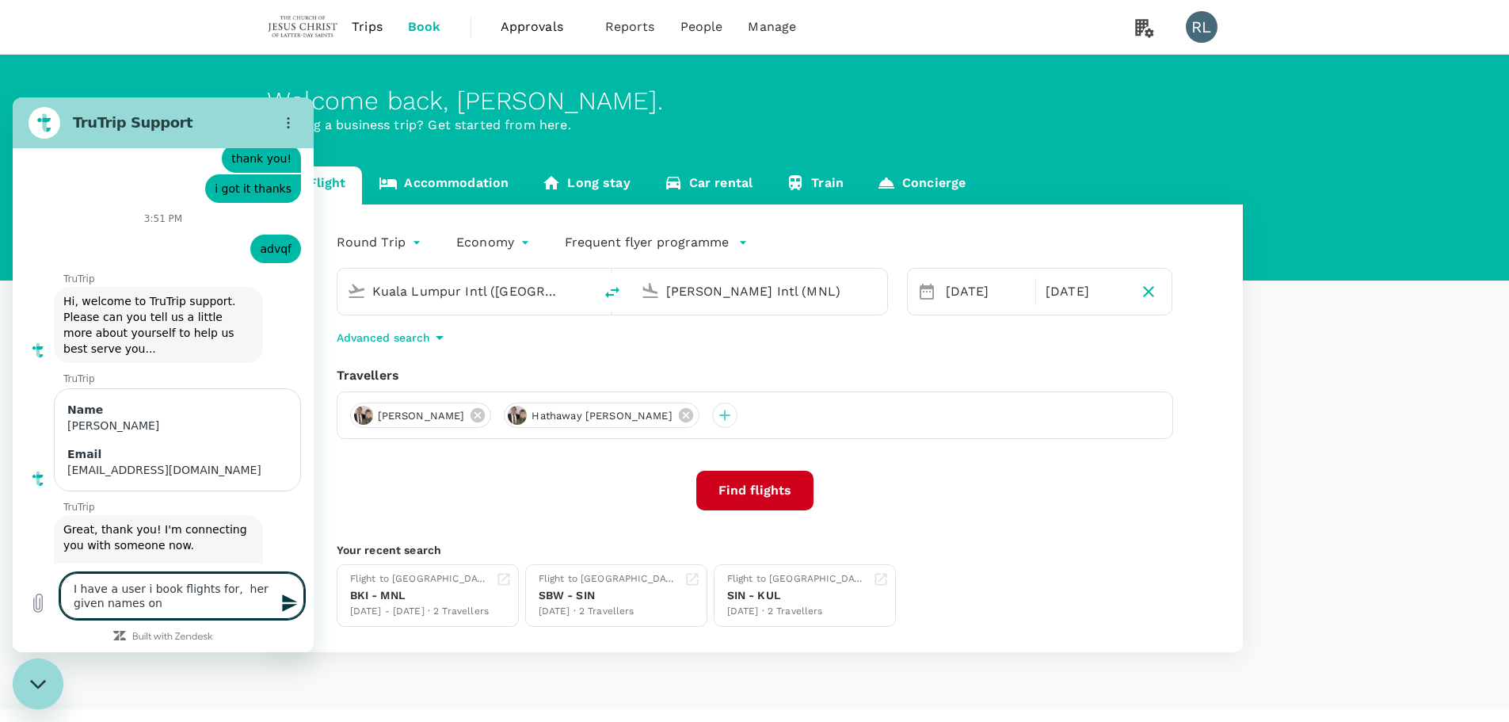
type textarea "I have a user i book flights for, her given names on"
type textarea "x"
type textarea "I have a user i book flights for, her given names on h"
type textarea "x"
type textarea "I have a user i book flights for, her given names on he"
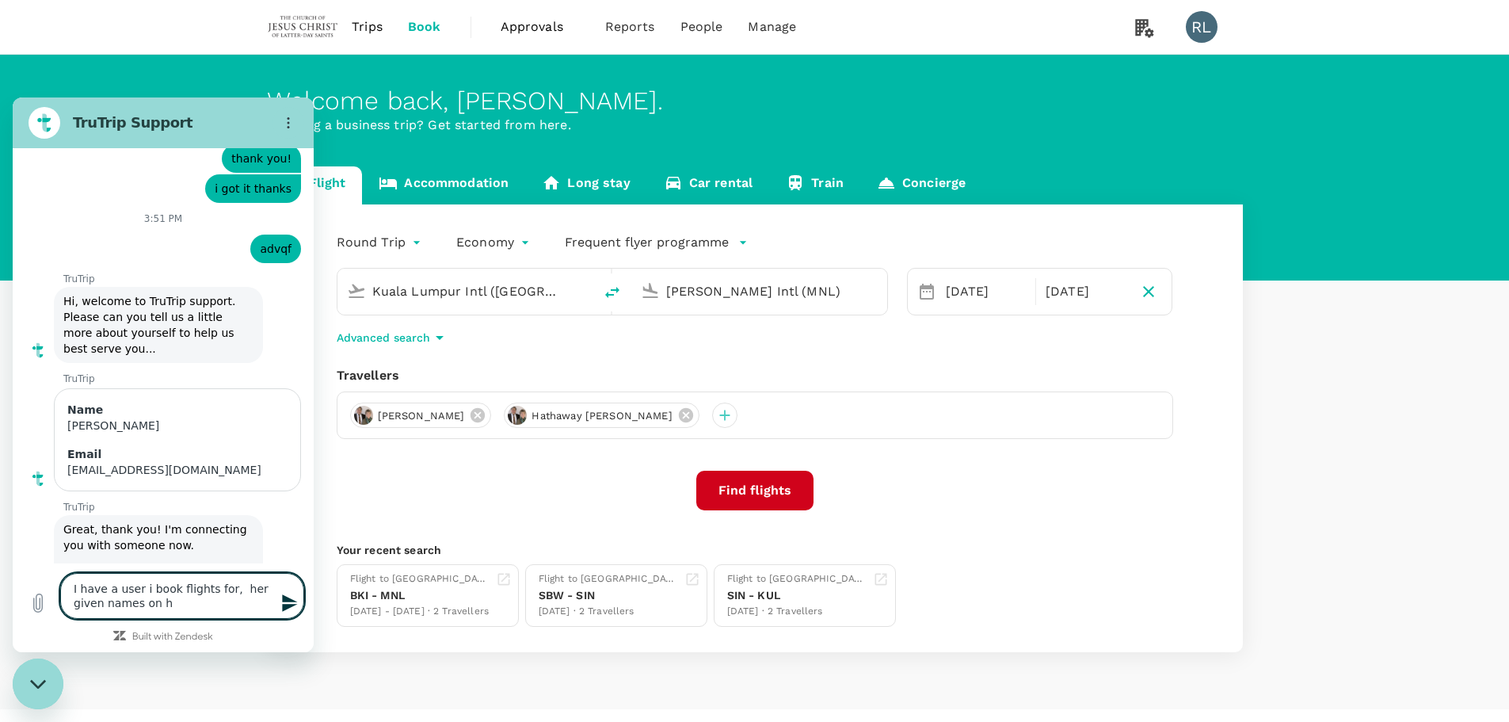
type textarea "x"
type textarea "I have a user i book flights for, her given names on her"
type textarea "x"
type textarea "I have a user i book flights for, her given names on her"
type textarea "x"
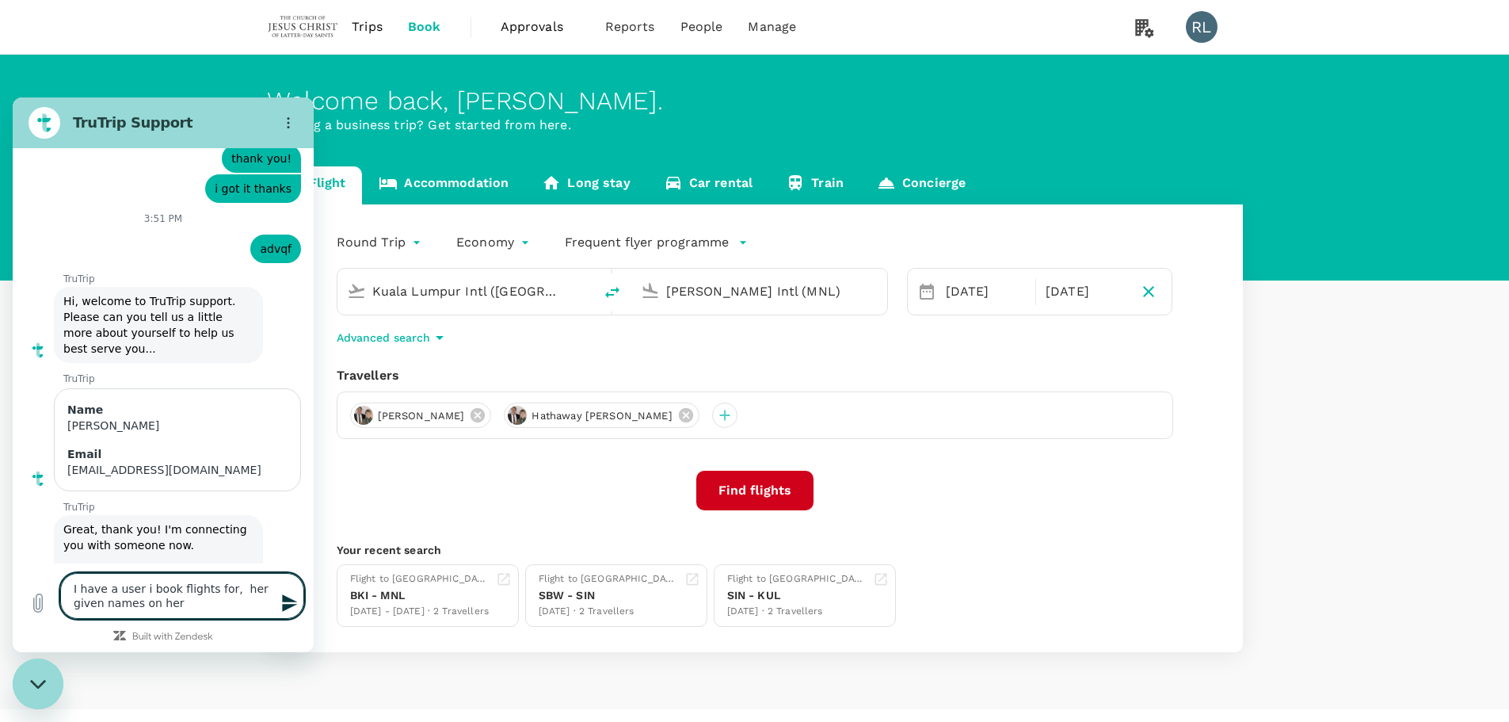
type textarea "I have a user i book flights for, her given names on her p"
type textarea "x"
type textarea "I have a user i book flights for, her given names on her pa"
type textarea "x"
type textarea "I have a user i book flights for, her given names on her pas"
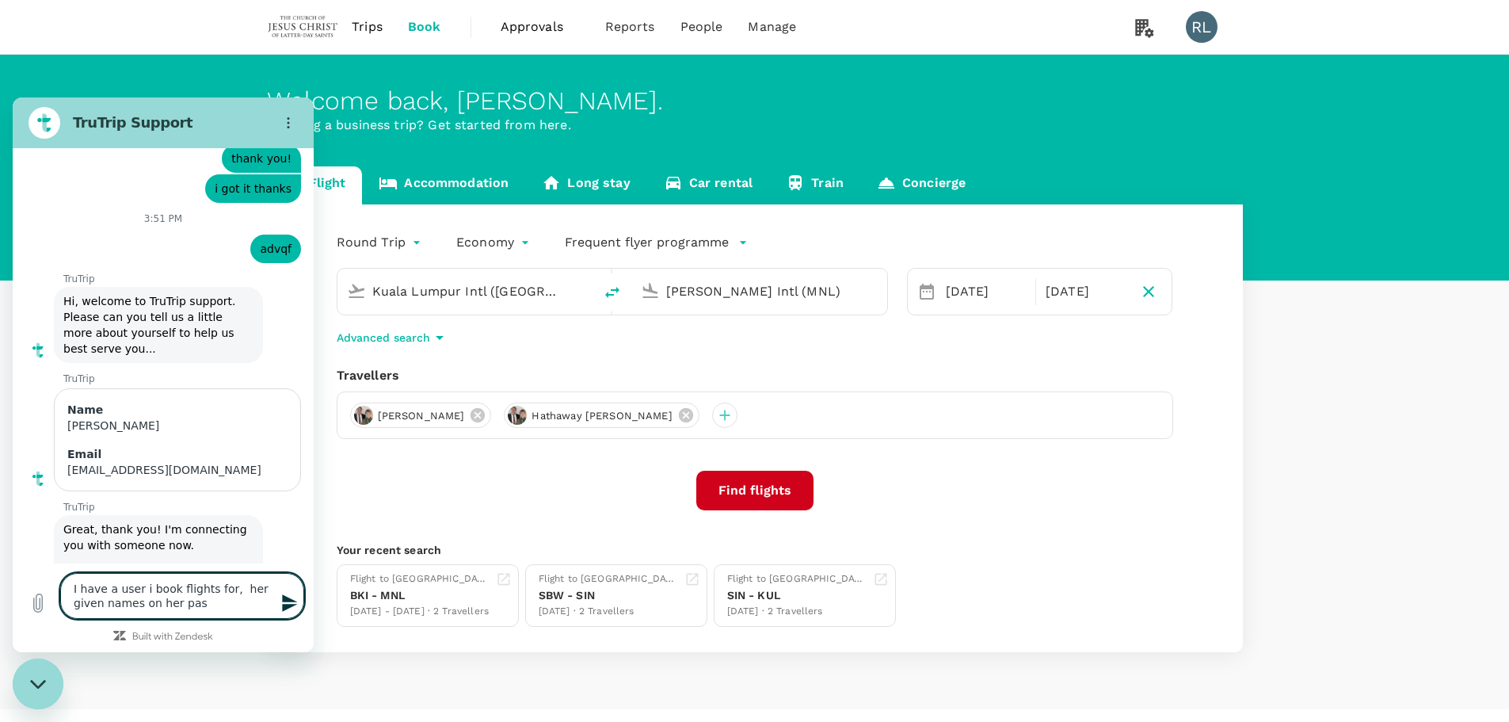
type textarea "x"
type textarea "I have a user i book flights for, her given names on her pass"
type textarea "x"
type textarea "I have a user i book flights for, her given names on her passp"
type textarea "x"
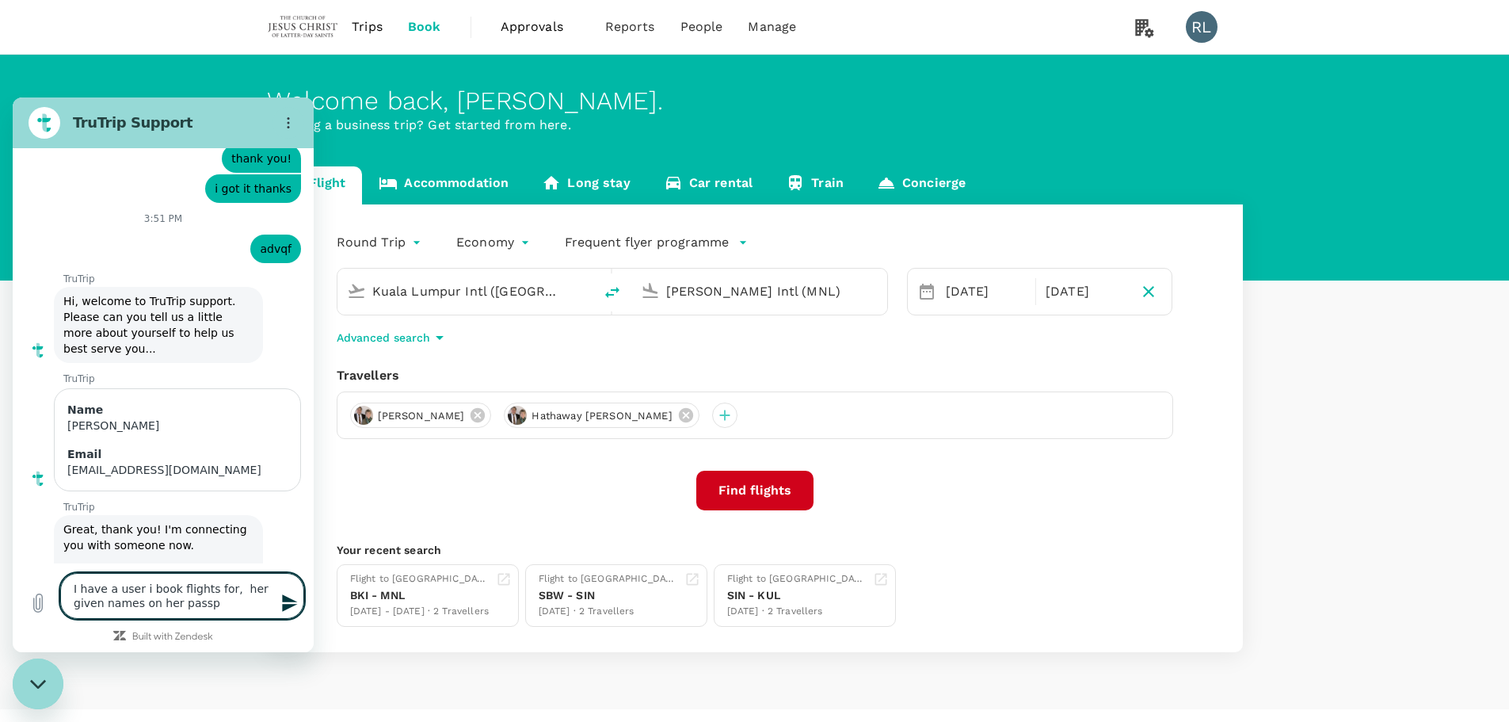
type textarea "I have a user i book flights for, her given names on her passpo"
type textarea "x"
type textarea "I have a user i book flights for, her given names on her passpor"
type textarea "x"
type textarea "I have a user i book flights for, her given names on her passport"
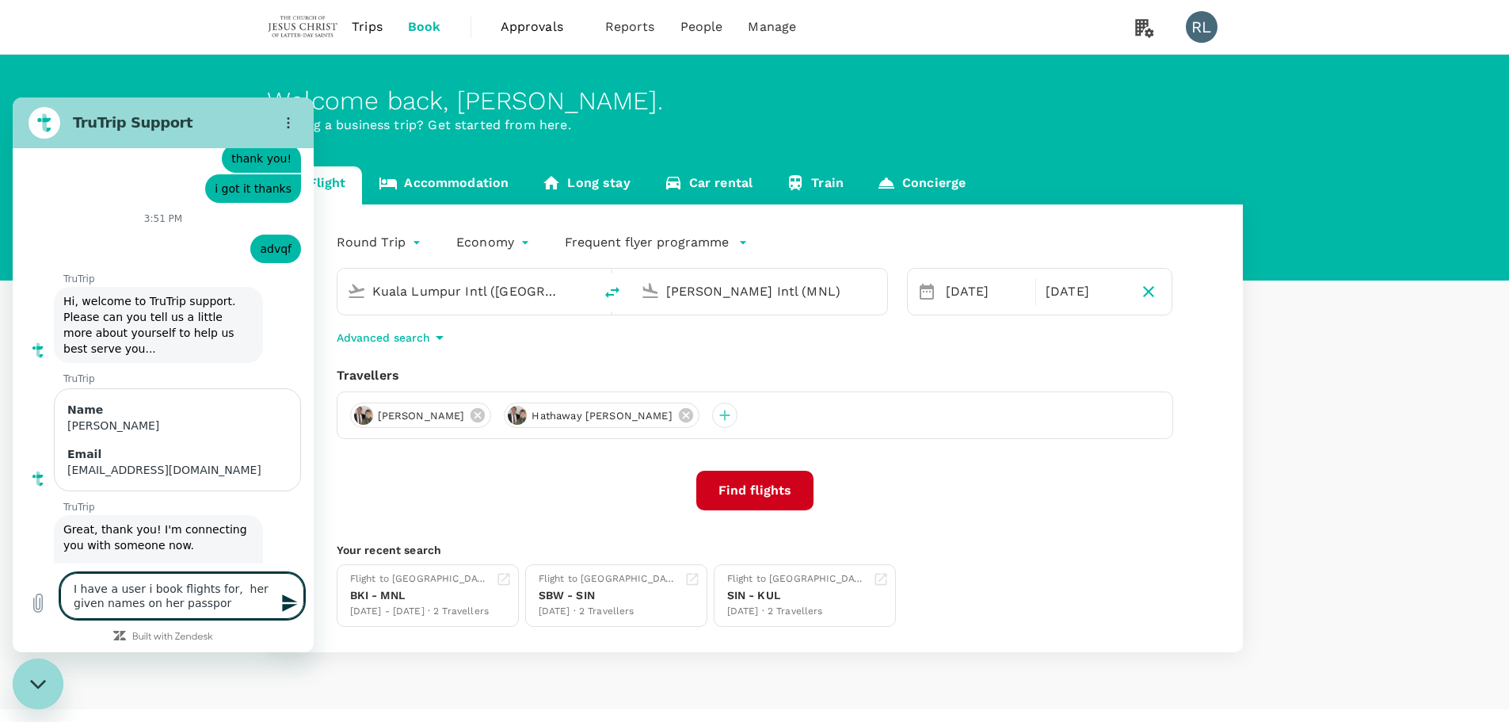
type textarea "x"
type textarea "I have a user i book flights for, her given names on her passport"
type textarea "x"
type textarea "I have a user i book flights for, her given names on her passport i"
type textarea "x"
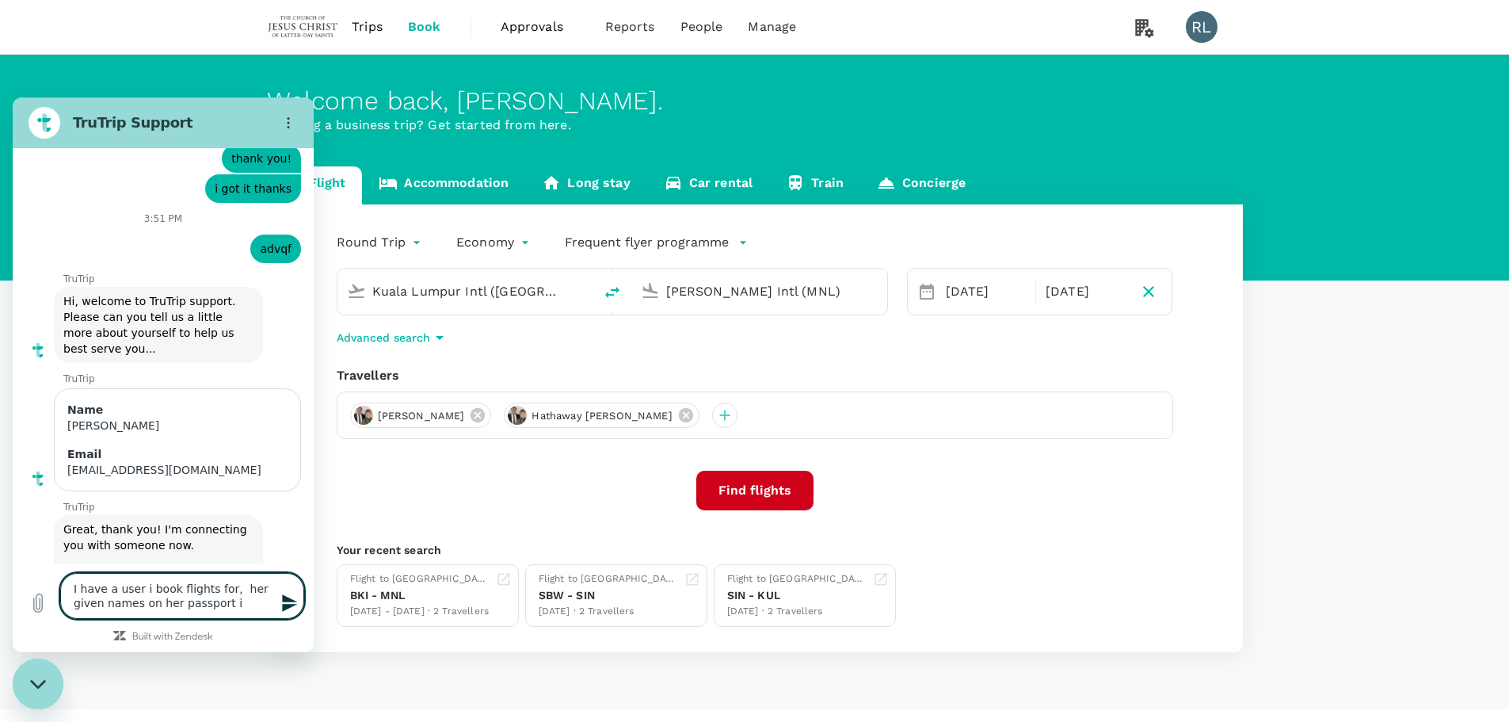
type textarea "I have a user i book flights for, her given names on her passport in"
type textarea "x"
type textarea "I have a user i book flights for, her given names on her passport inc"
type textarea "x"
type textarea "I have a user i book flights for, her given names on her passport incl"
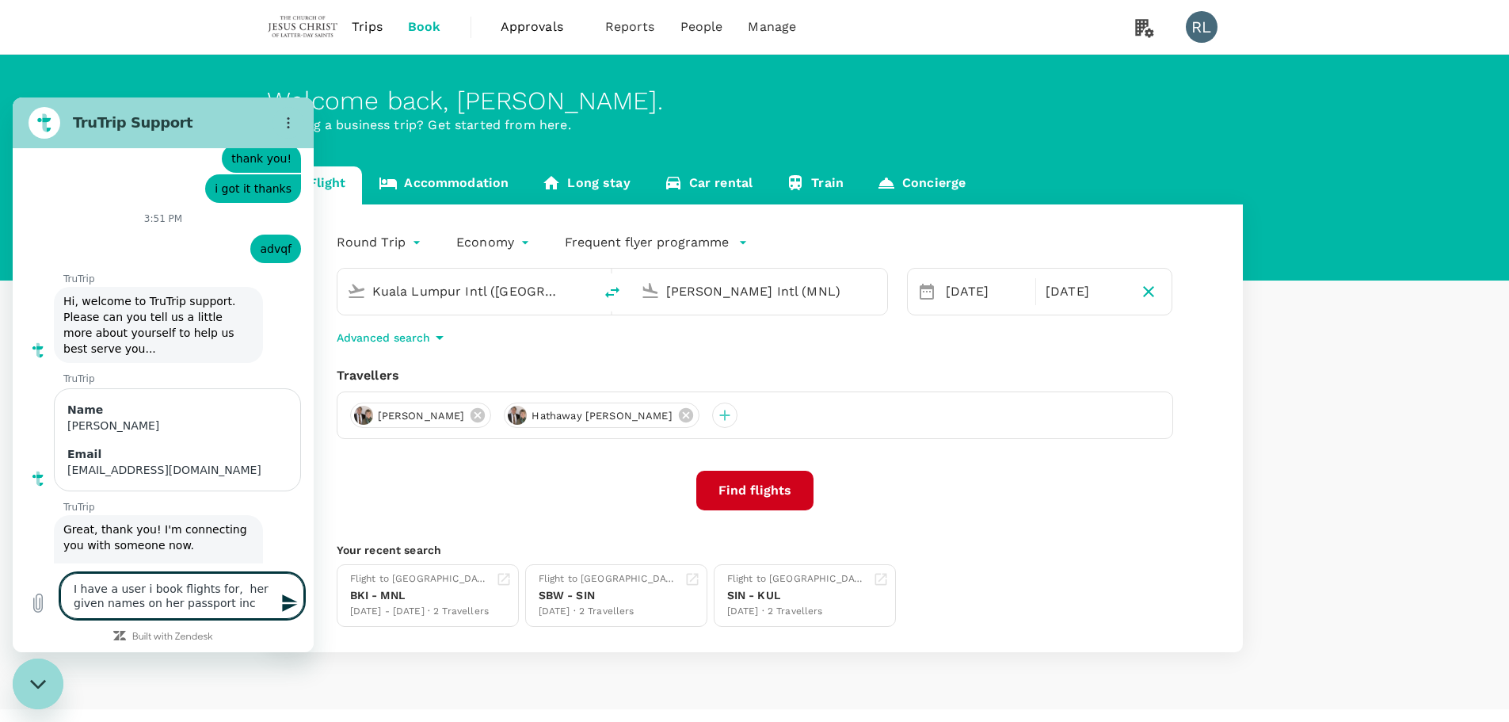
type textarea "x"
type textarea "I have a user i book flights for, her given names on her passport inclu"
type textarea "x"
type textarea "I have a user i book flights for, her given names on her passport includ"
type textarea "x"
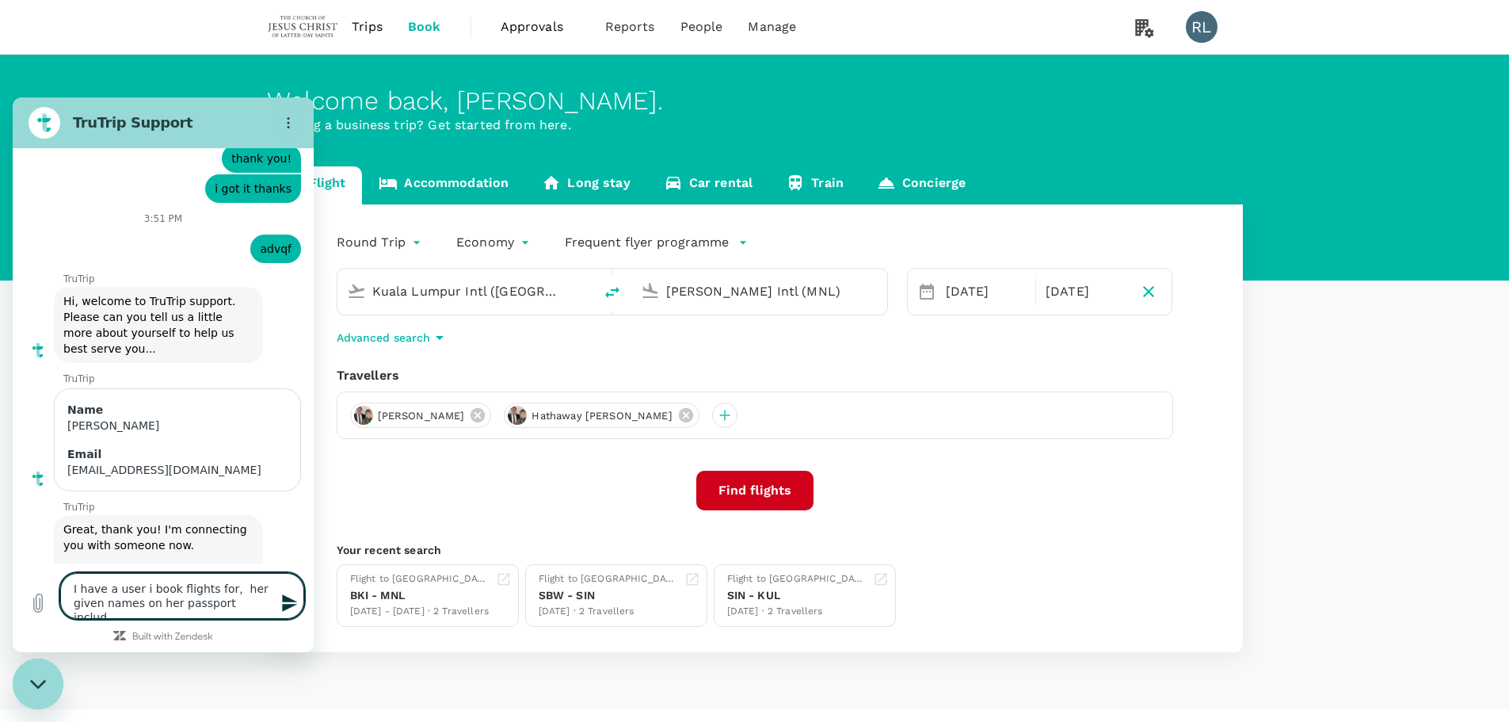
type textarea "I have a user i book flights for, her given names on her passport includi"
type textarea "x"
type textarea "I have a user i book flights for, her given names on her passport includin"
type textarea "x"
type textarea "I have a user i book flights for, her given names on her passport including"
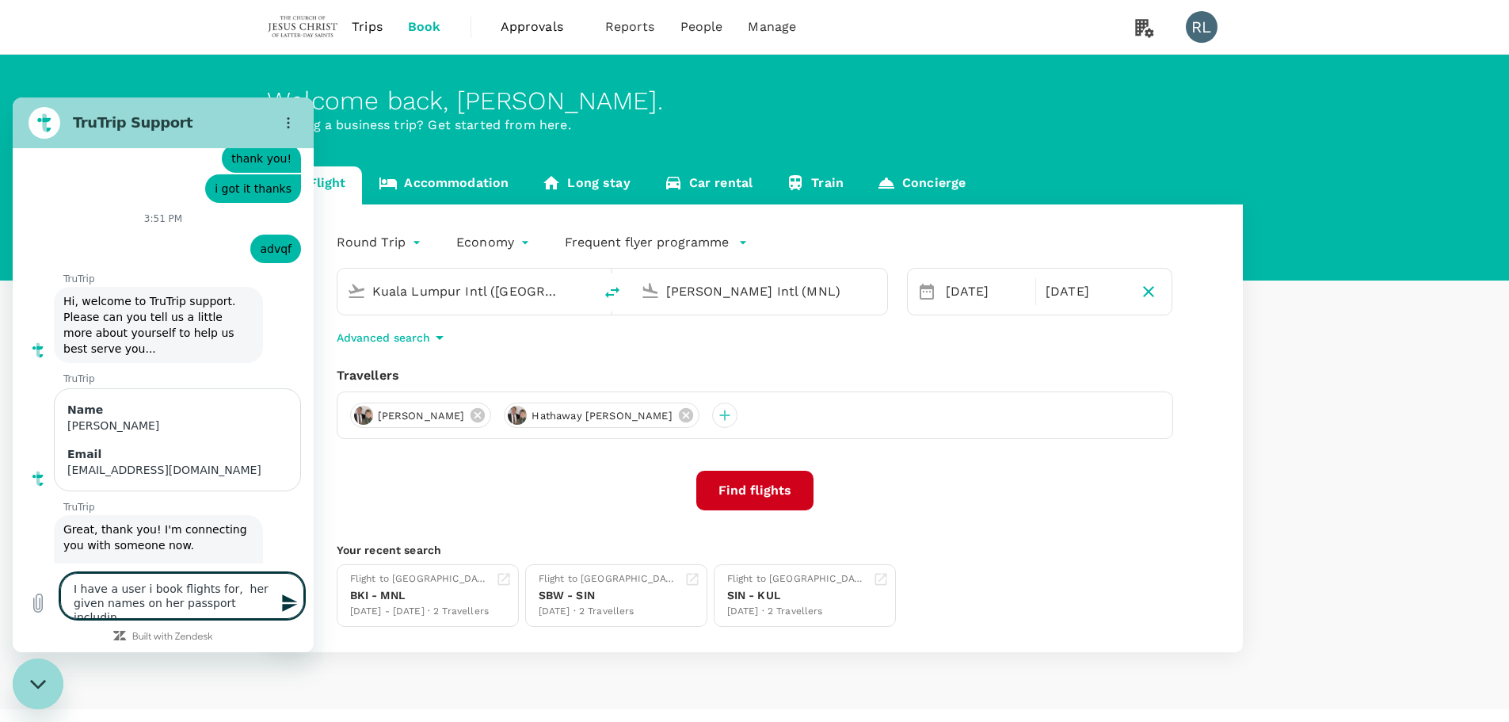
type textarea "x"
type textarea "I have a user i book flights for, her given names on her passport including"
type textarea "x"
type textarea "I have a user i book flights for, her given names on her passport including s"
type textarea "x"
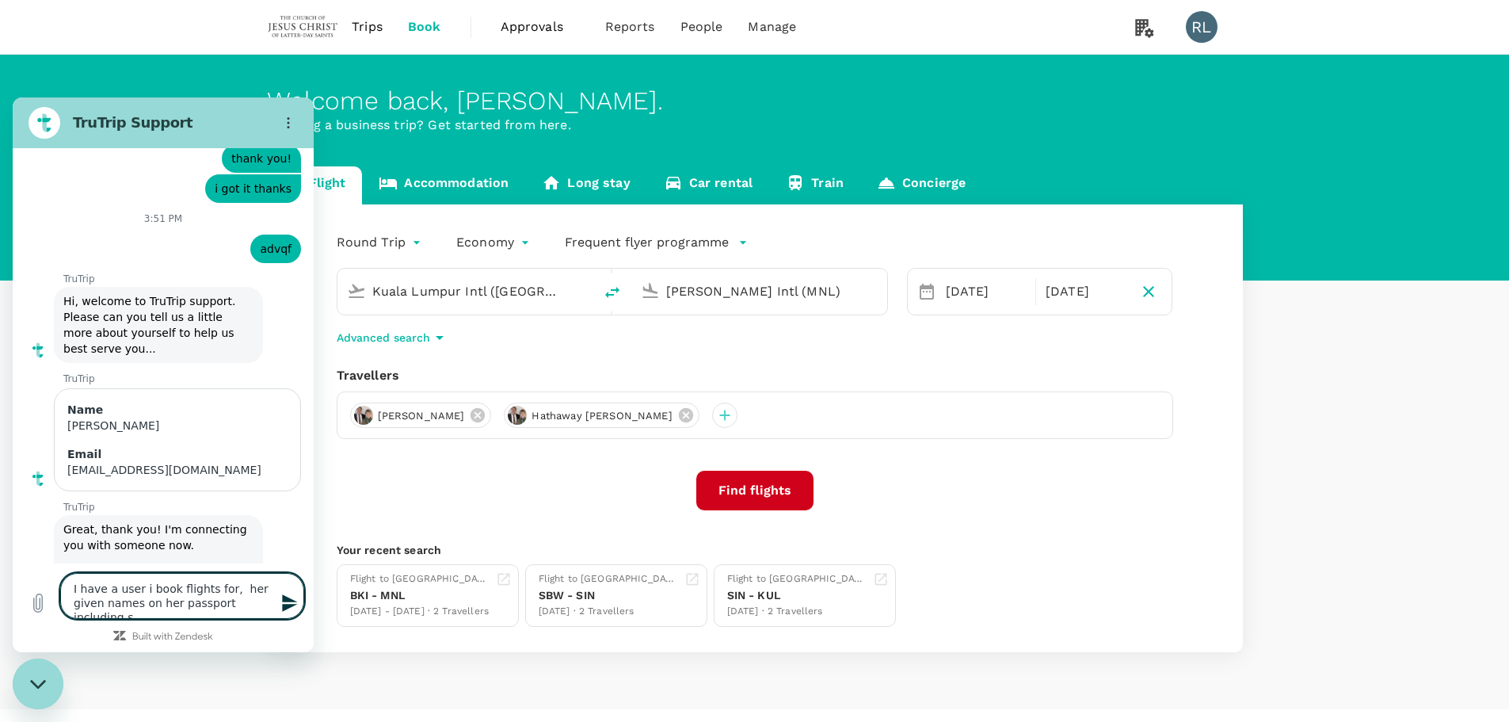
type textarea "I have a user i book flights for, her given names on her passport including sp"
type textarea "x"
type textarea "I have a user i book flights for, her given names on her passport including spa"
type textarea "x"
type textarea "I have a user i book flights for, her given names on her passport including spac"
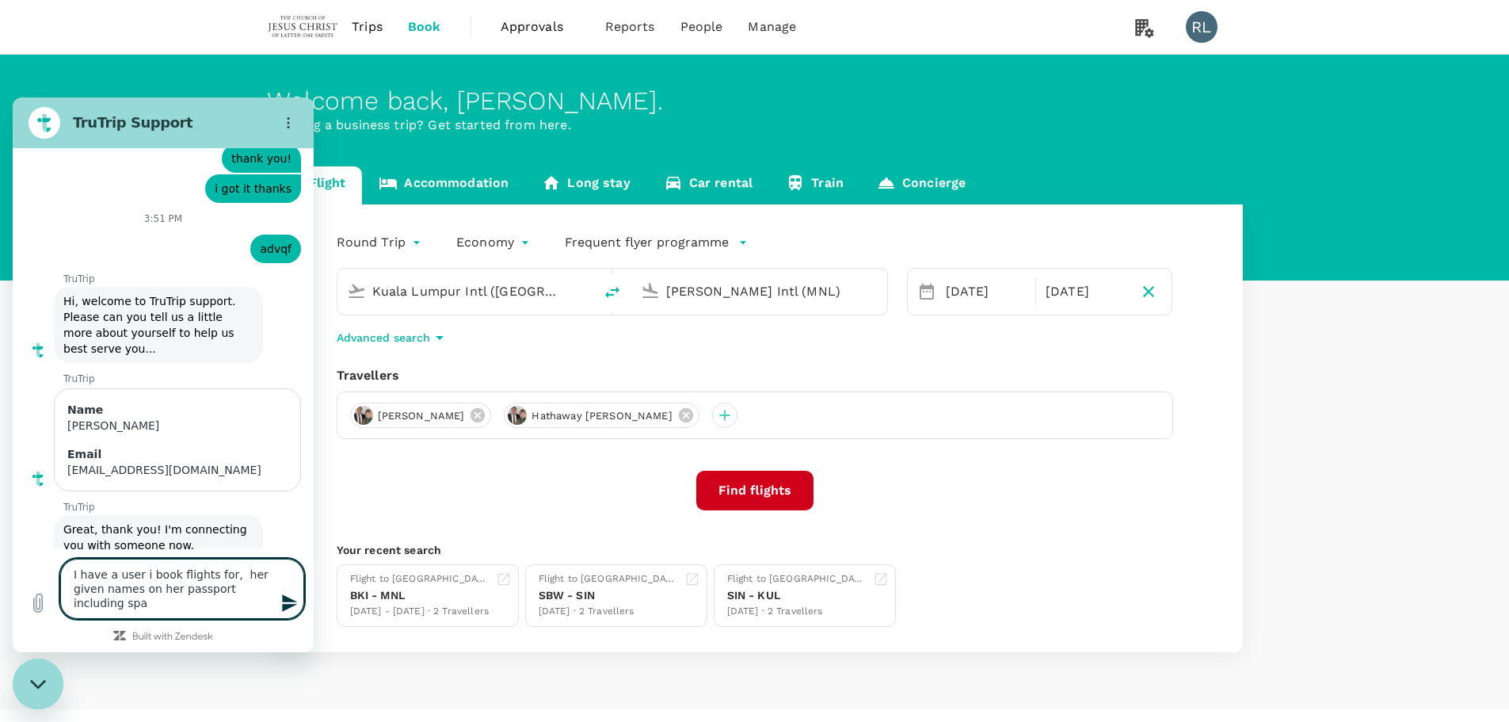
type textarea "x"
type textarea "I have a user i book flights for, her given names on her passport including spa…"
click at [141, 540] on textarea "I have a user i book flights for, her given names on her passport including spa…" at bounding box center [182, 574] width 244 height 89
click at [116, 539] on textarea "I have a user I book flights for, her given names on her passport including spa…" at bounding box center [182, 574] width 244 height 89
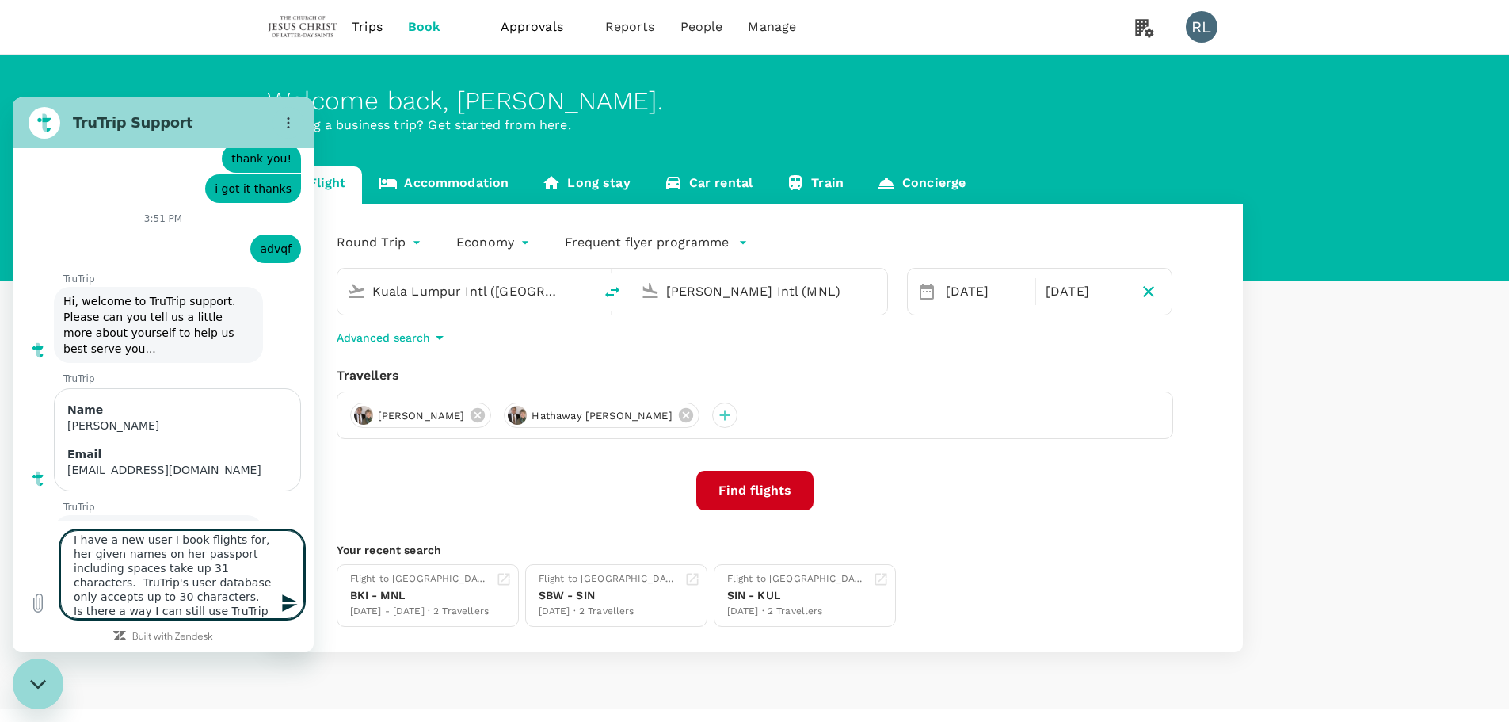
click at [168, 537] on textarea "I have a new user I book flights for, her given names on her passport including…" at bounding box center [182, 574] width 244 height 89
click at [269, 535] on textarea "I have a new user I will book flights for, her given names on her passport incl…" at bounding box center [182, 574] width 244 height 89
click at [78, 554] on textarea "I have a new user I will book flights for. her given names on her passport incl…" at bounding box center [182, 574] width 244 height 89
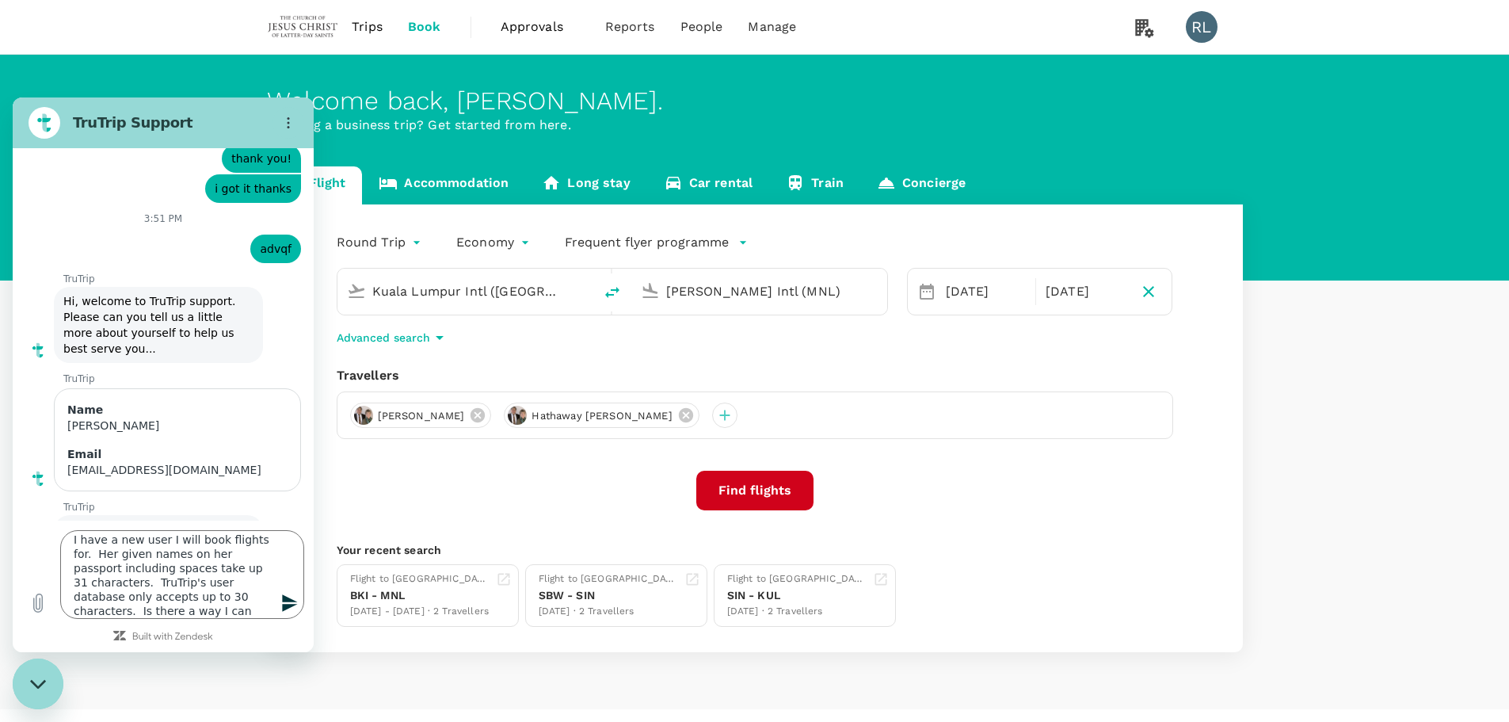
click at [288, 606] on icon "Send message" at bounding box center [289, 602] width 15 height 17
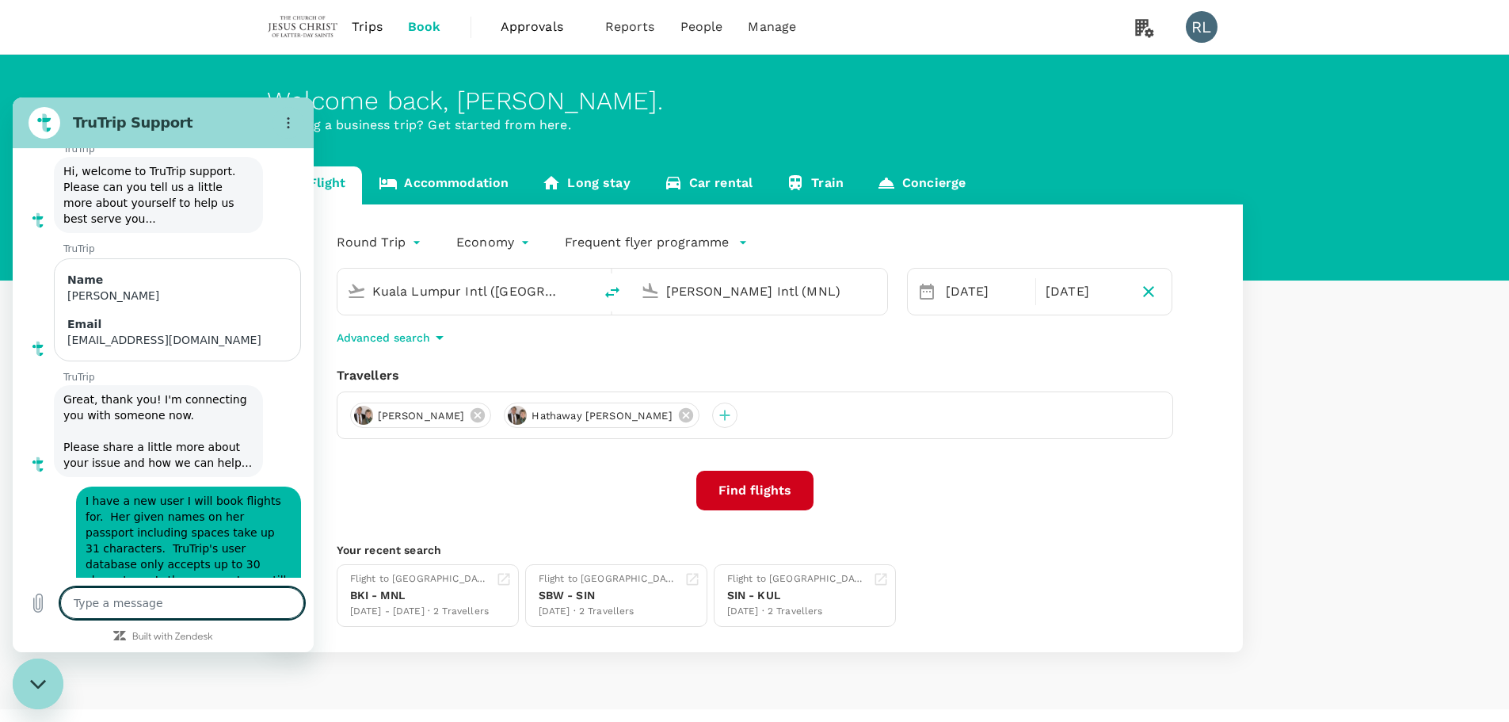
scroll to position [1381, 0]
